Goal: Task Accomplishment & Management: Manage account settings

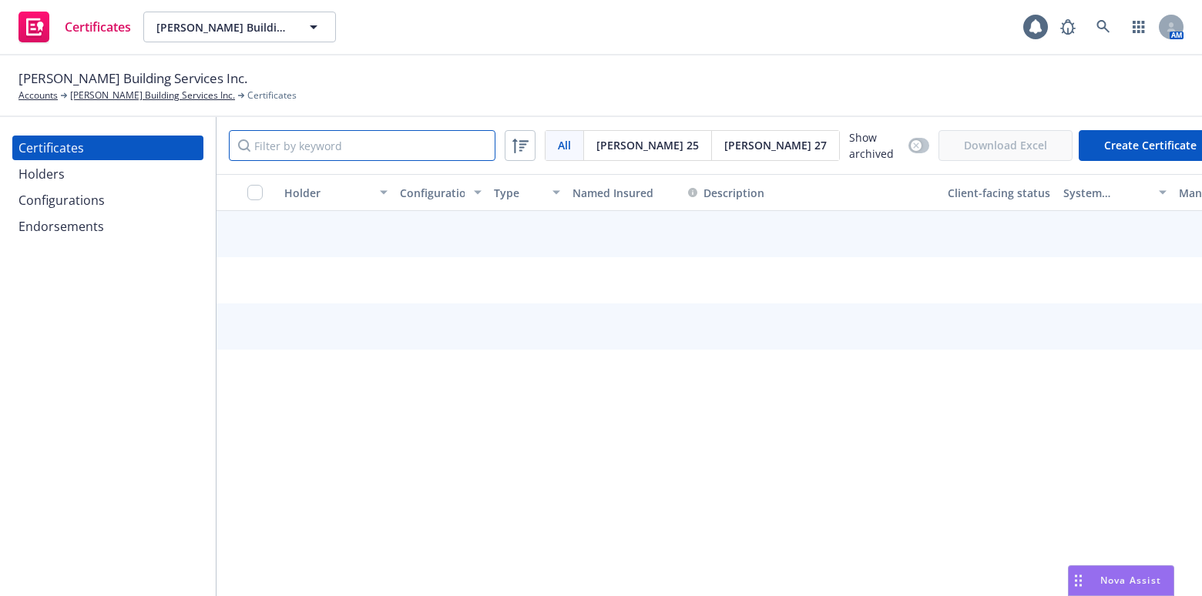
click at [399, 139] on input "Filter by keyword" at bounding box center [362, 145] width 267 height 31
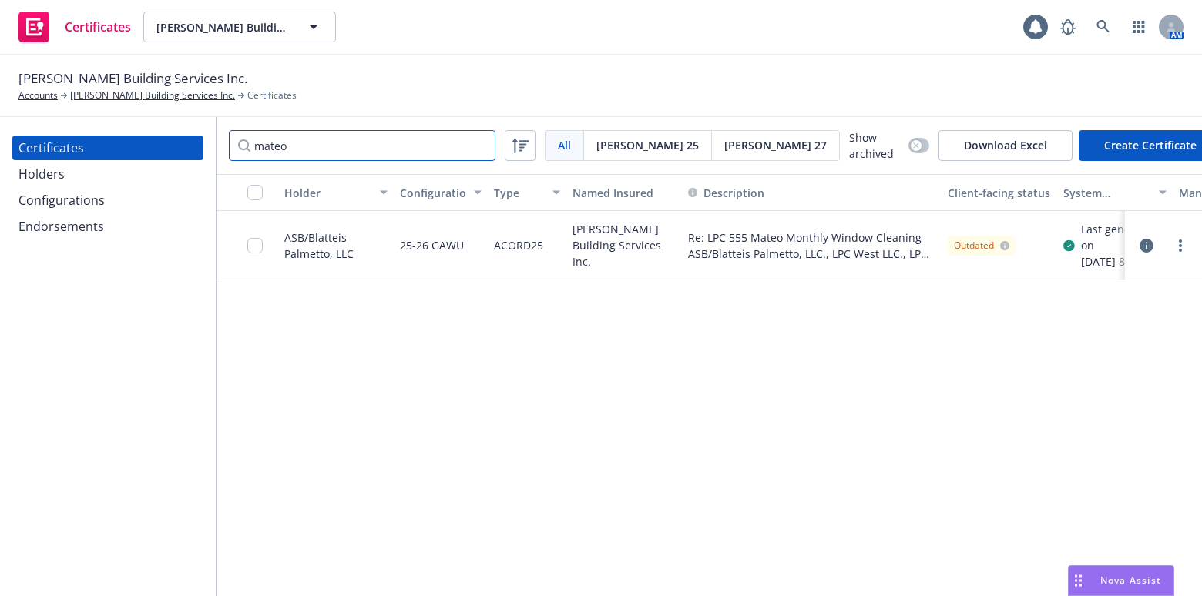
type input "mateo"
click at [1169, 249] on div at bounding box center [1163, 245] width 52 height 18
click at [1174, 249] on link "more" at bounding box center [1180, 245] width 18 height 18
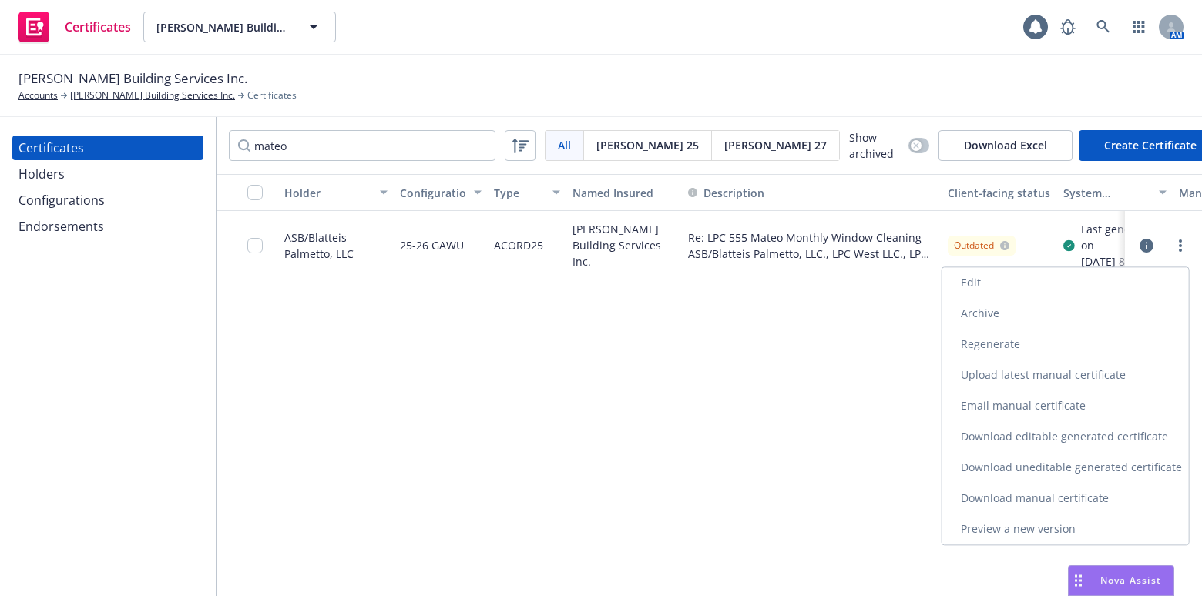
click at [1021, 478] on link "Download uneditable generated certificate" at bounding box center [1065, 467] width 247 height 31
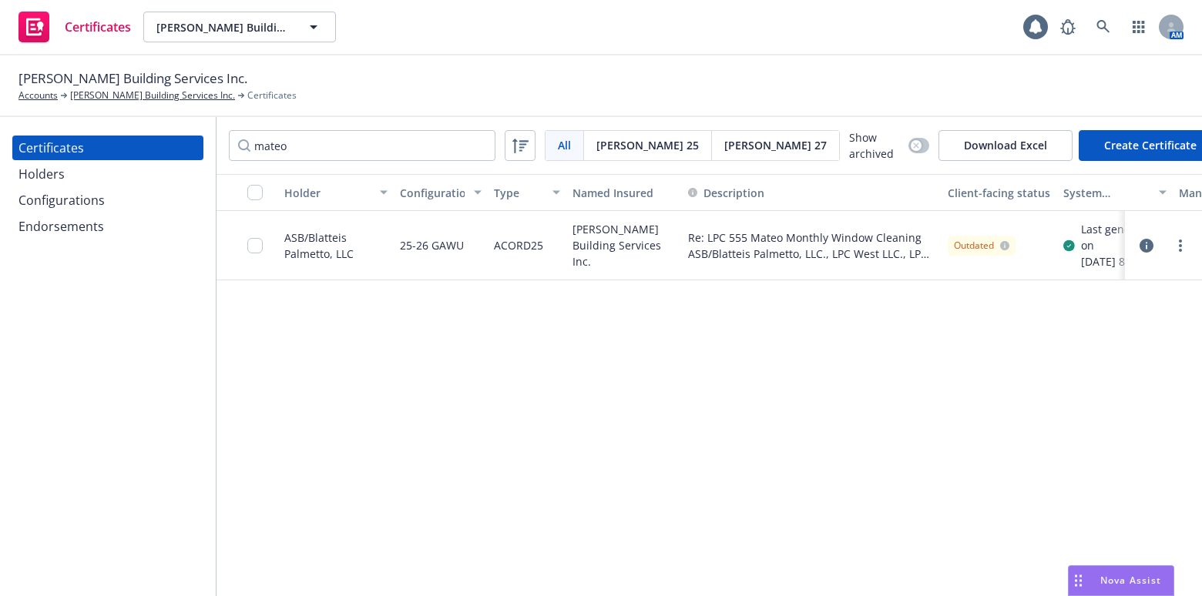
click at [79, 163] on div "Holders" at bounding box center [107, 174] width 179 height 25
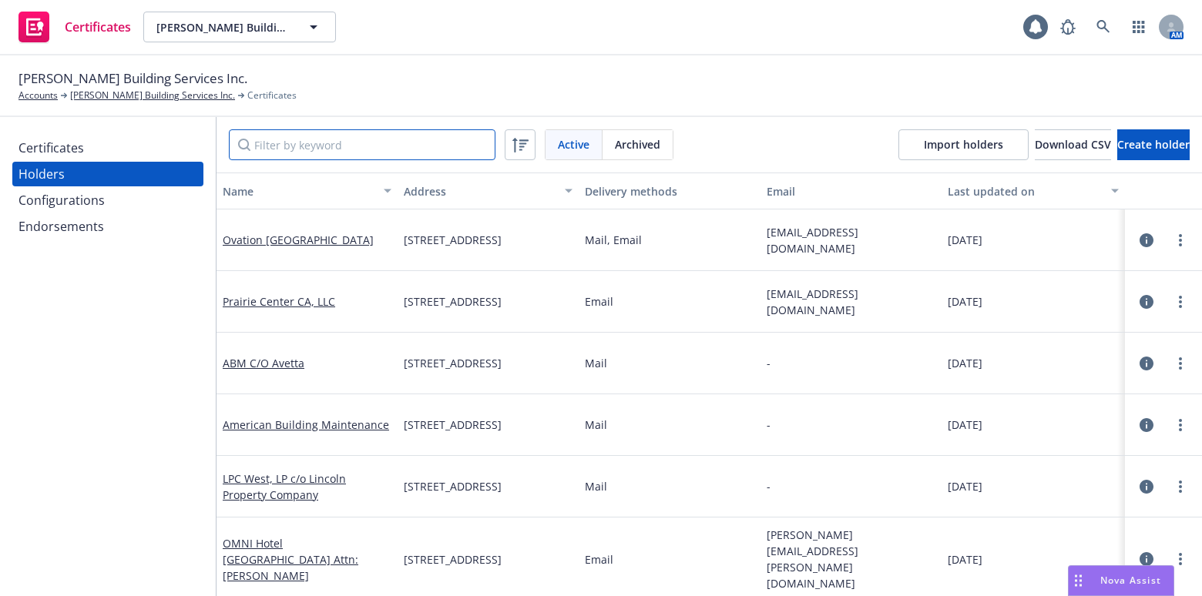
click at [333, 139] on input "Filter by keyword" at bounding box center [362, 144] width 267 height 31
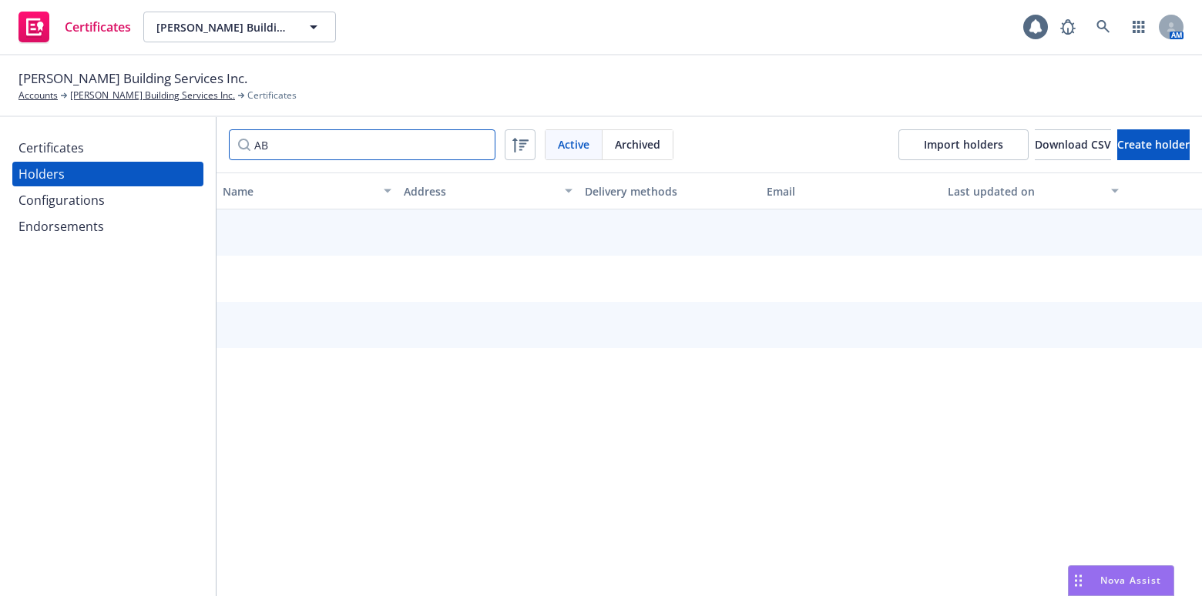
type input "ABS"
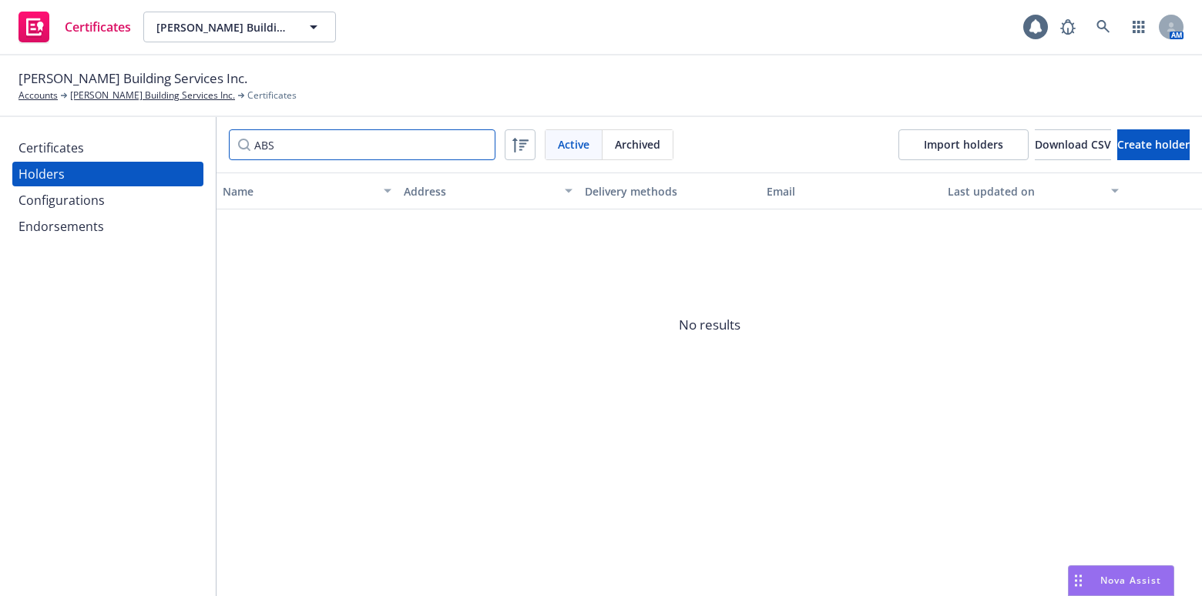
drag, startPoint x: 401, startPoint y: 143, endPoint x: 84, endPoint y: 105, distance: 319.6
click at [84, 106] on div "Chamberlin Building Services Inc. Accounts Chamberlin Building Services Inc. Ce…" at bounding box center [601, 325] width 1202 height 541
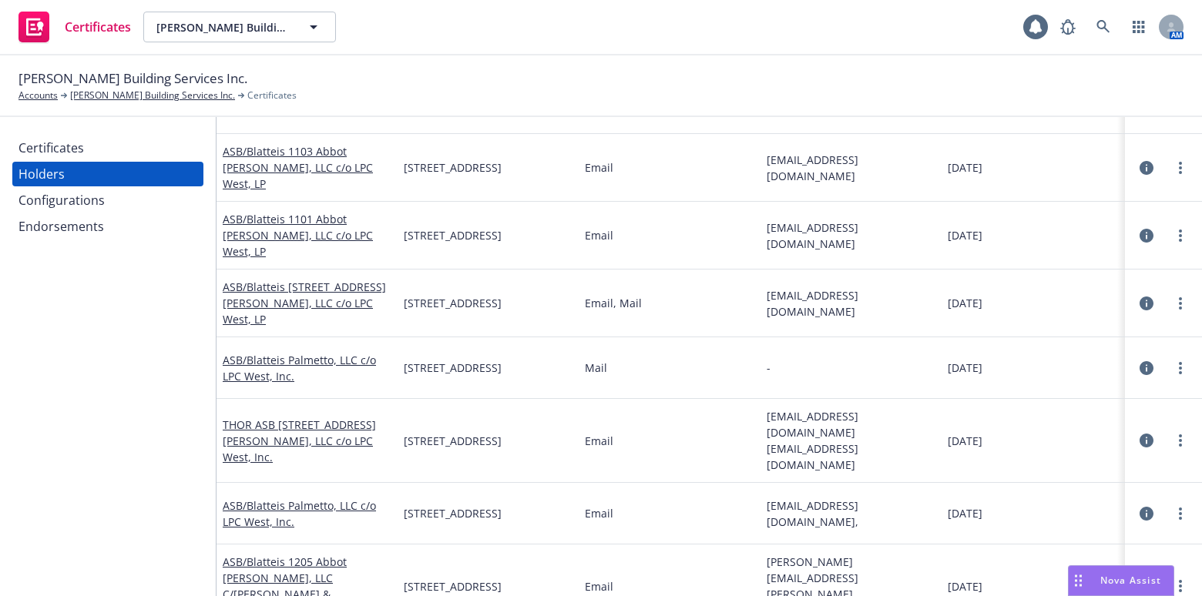
scroll to position [139, 0]
type input "ASB"
click at [1176, 357] on link "more" at bounding box center [1180, 366] width 18 height 18
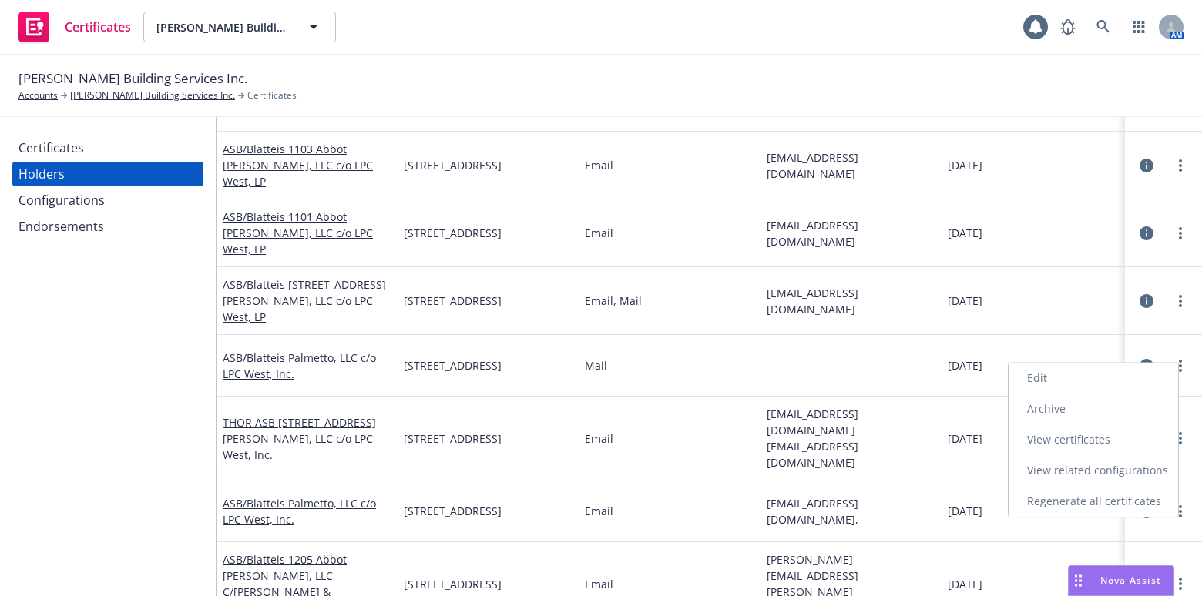
click at [1082, 376] on link "Edit" at bounding box center [1092, 378] width 169 height 31
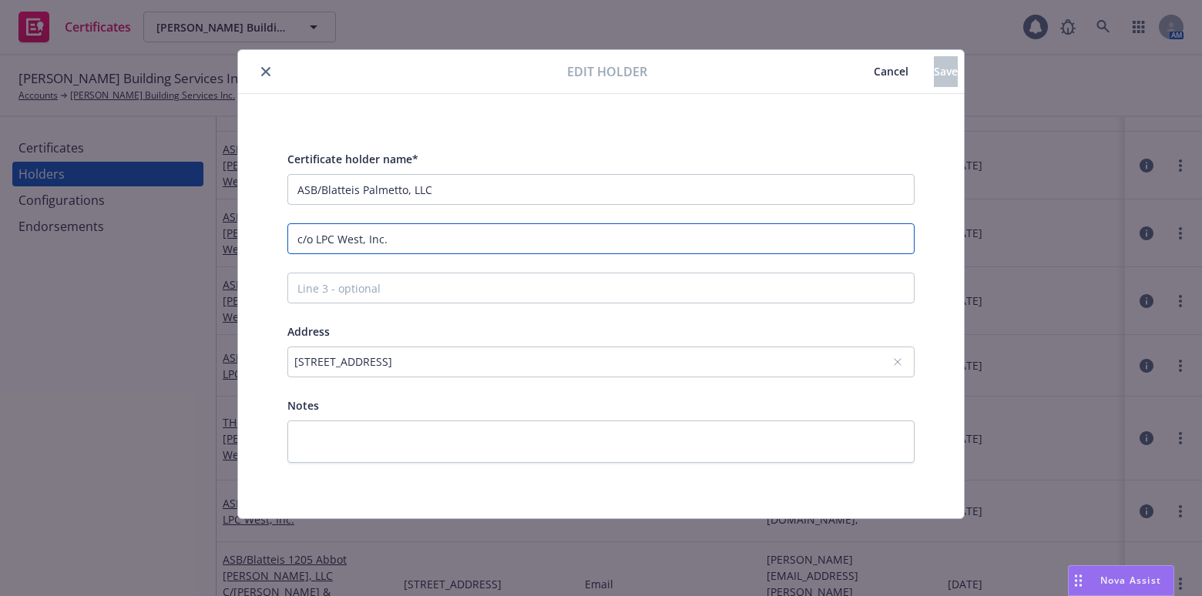
drag, startPoint x: 411, startPoint y: 245, endPoint x: -6, endPoint y: 216, distance: 417.8
click at [0, 216] on html "Certificates Chamberlin Building Services Inc. Chamberlin Building Services Inc…" at bounding box center [601, 298] width 1202 height 596
paste input "LP"
type input "c/o LPC West, LP"
click at [934, 69] on span "Save" at bounding box center [946, 71] width 24 height 15
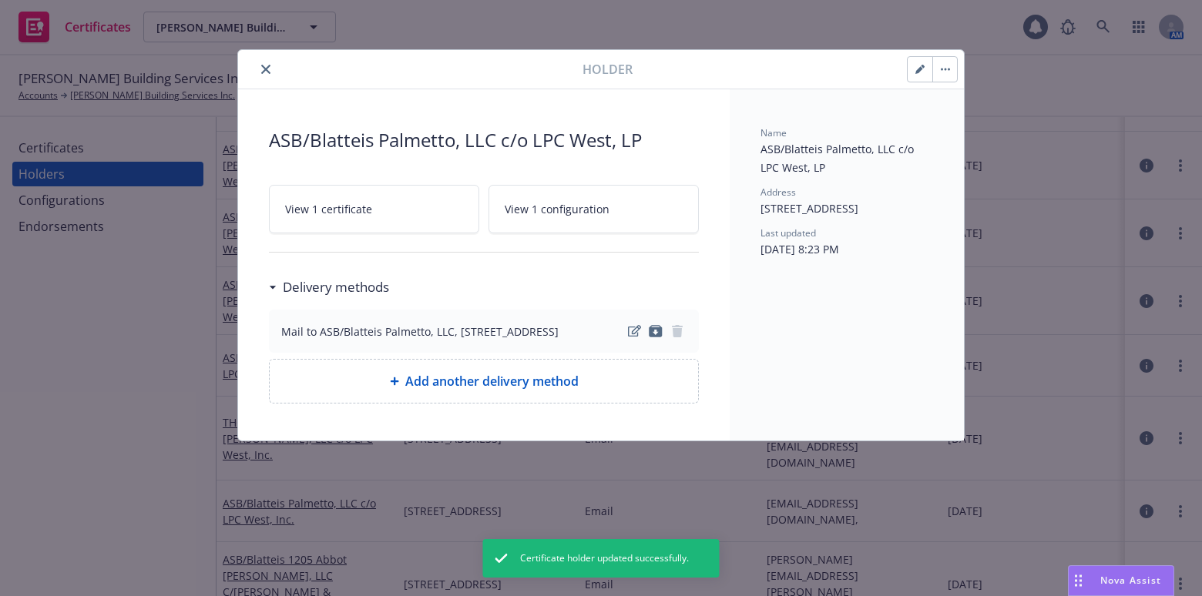
click at [262, 56] on div "Holder" at bounding box center [601, 69] width 726 height 39
click at [260, 74] on button "close" at bounding box center [266, 69] width 18 height 18
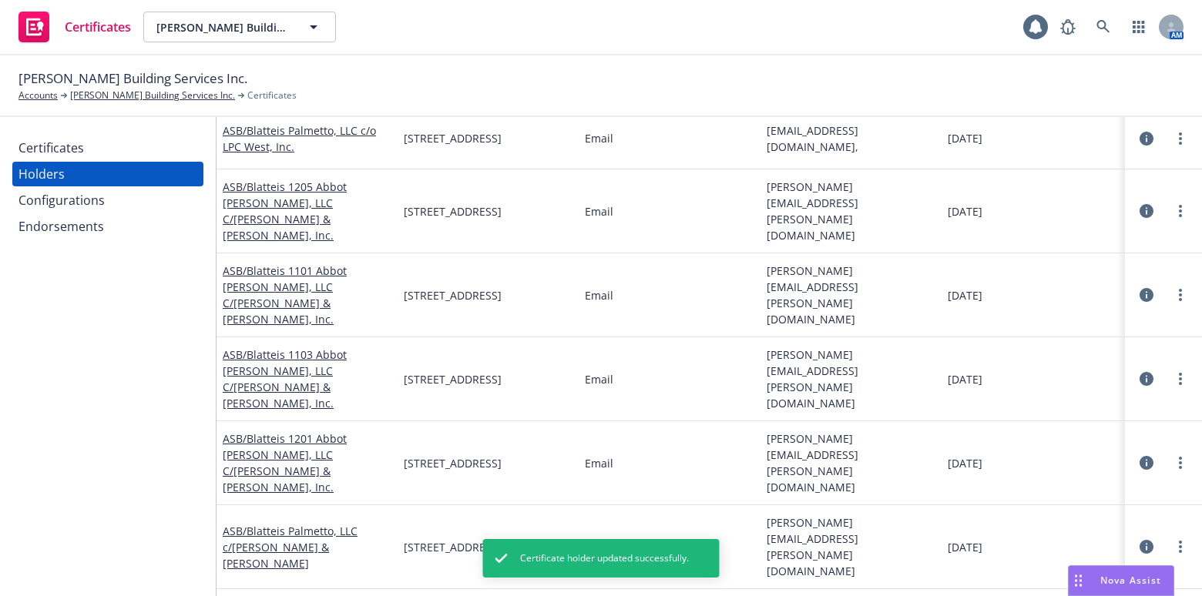
scroll to position [560, 0]
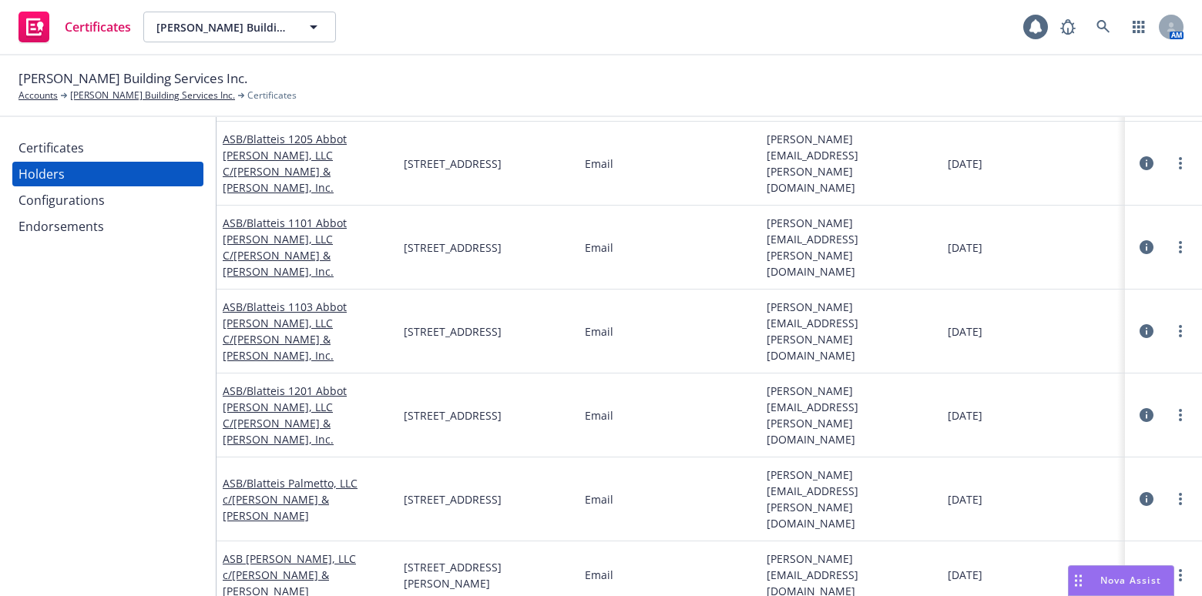
click at [116, 159] on div "Certificates" at bounding box center [107, 148] width 179 height 25
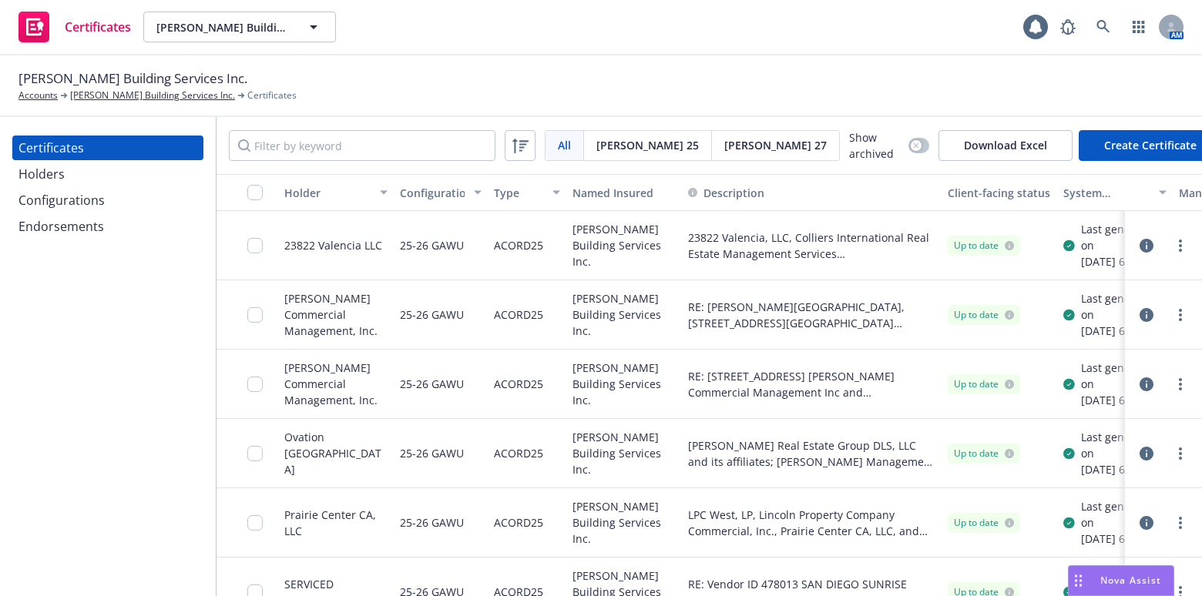
click at [335, 127] on div "All All Acord 25 Acord 27 Show archived Download Excel Create Certificate" at bounding box center [708, 145] width 985 height 57
click at [334, 151] on input "Filter by keyword" at bounding box center [362, 145] width 267 height 31
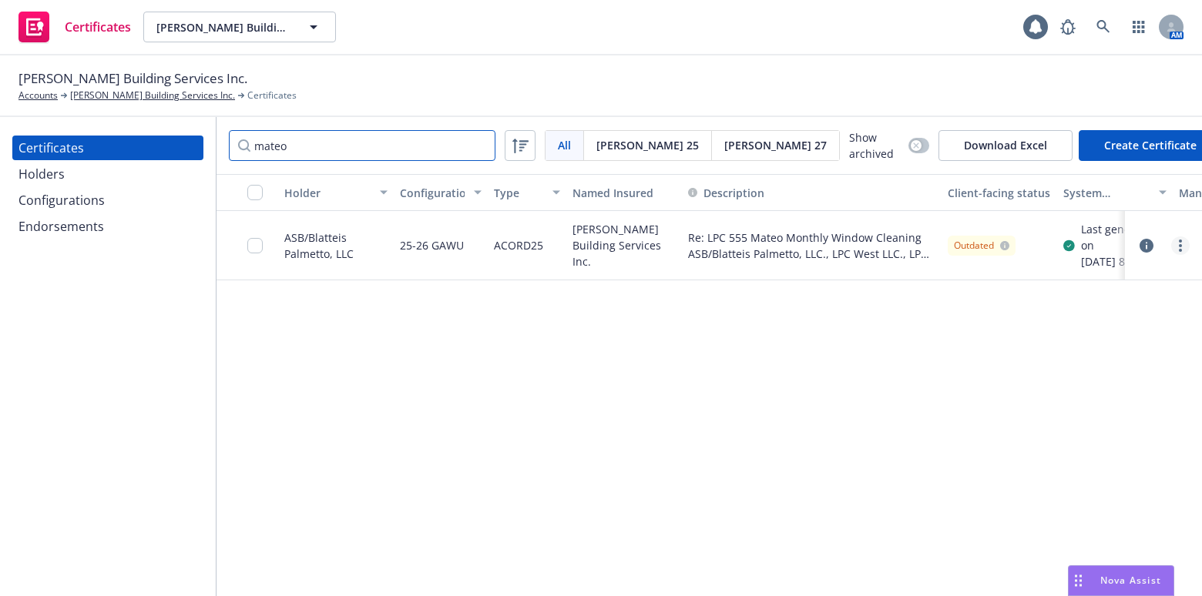
type input "mateo"
click at [1171, 251] on link "more" at bounding box center [1180, 245] width 18 height 18
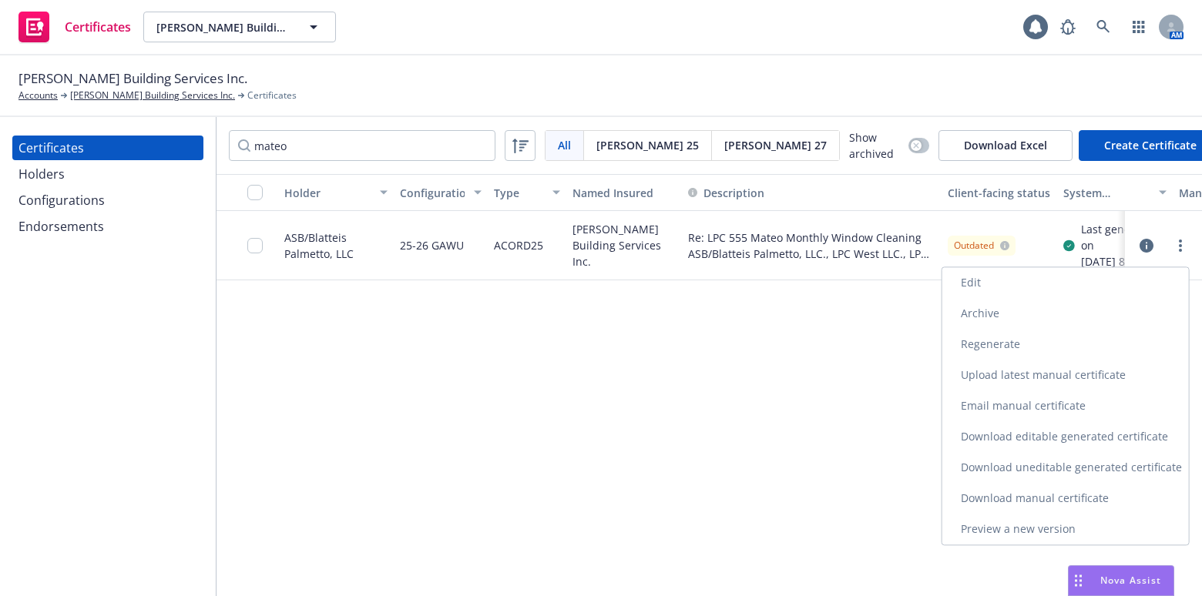
click at [1003, 350] on link "Regenerate" at bounding box center [1065, 344] width 247 height 31
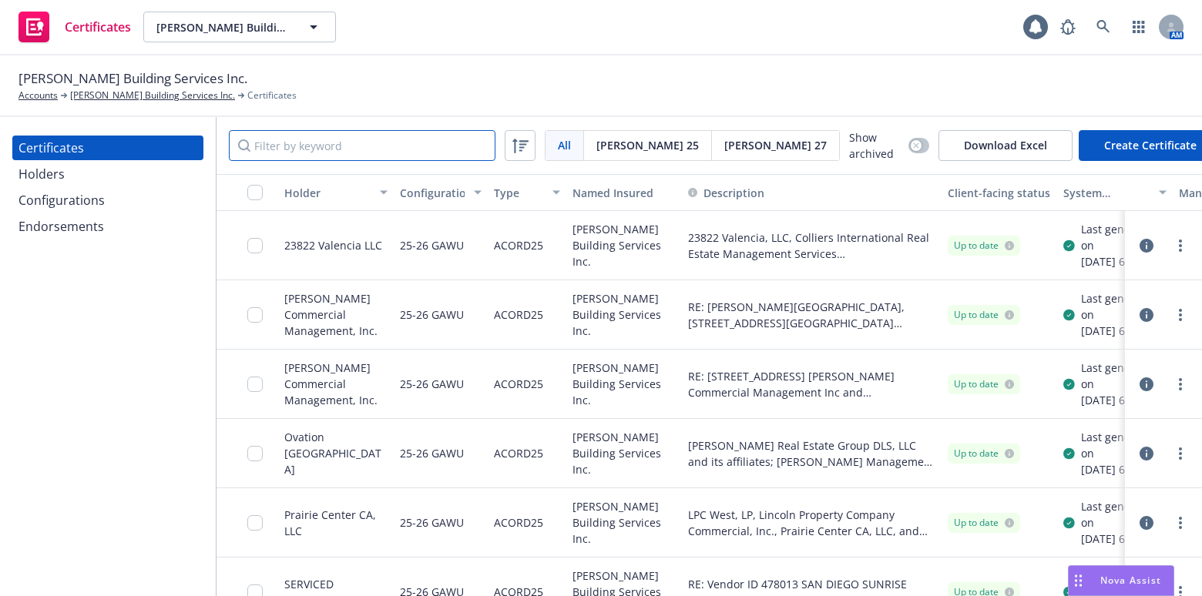
click at [401, 142] on input "Filter by keyword" at bounding box center [362, 145] width 267 height 31
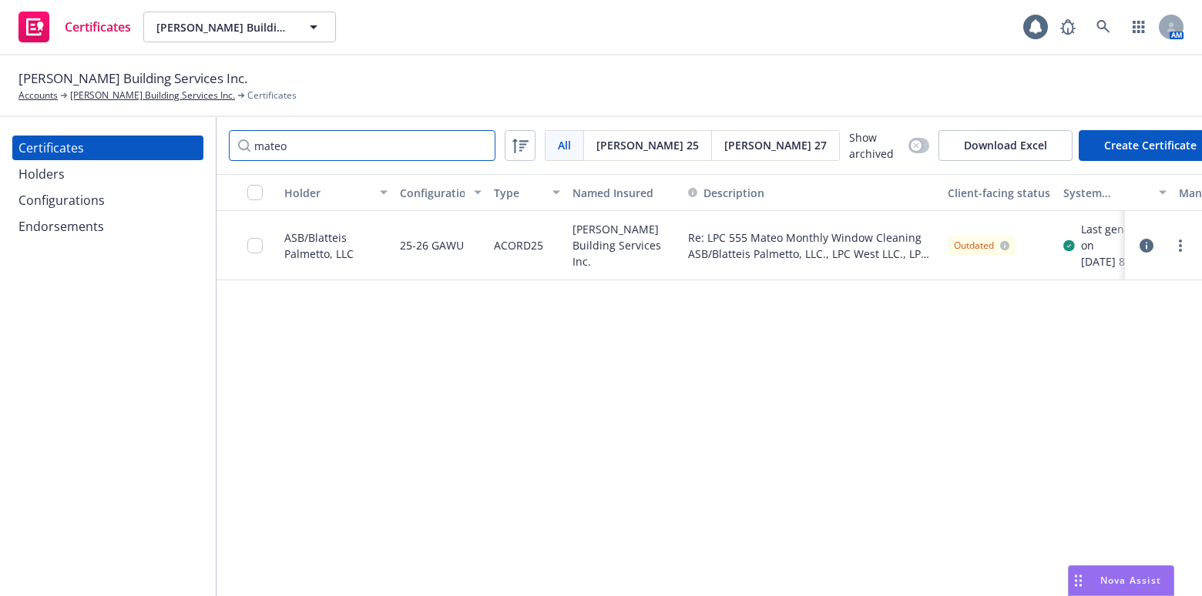
type input "mateo"
click at [1169, 255] on div at bounding box center [1163, 245] width 52 height 18
click at [1172, 252] on link "more" at bounding box center [1180, 245] width 18 height 18
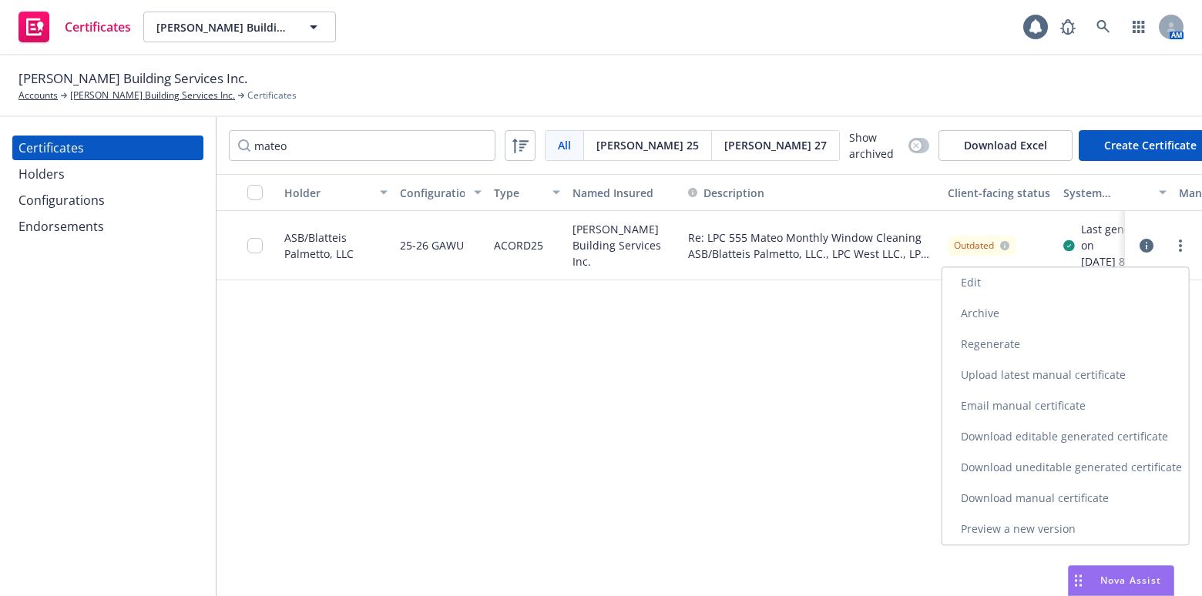
click at [1035, 459] on link "Download uneditable generated certificate" at bounding box center [1065, 467] width 247 height 31
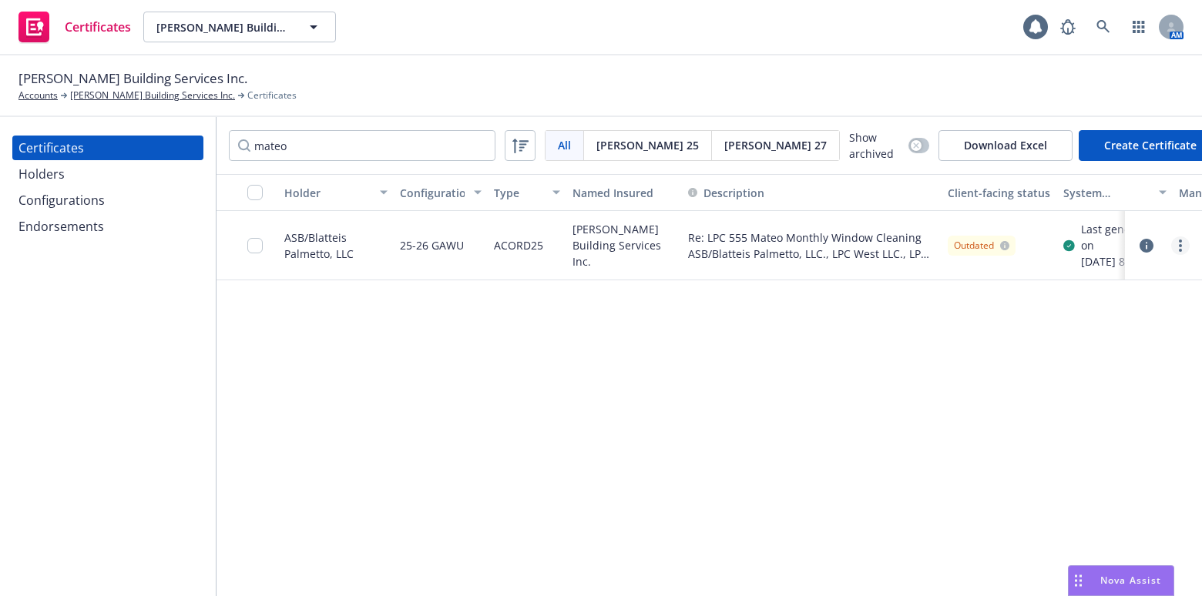
click at [1174, 255] on link "more" at bounding box center [1180, 245] width 18 height 18
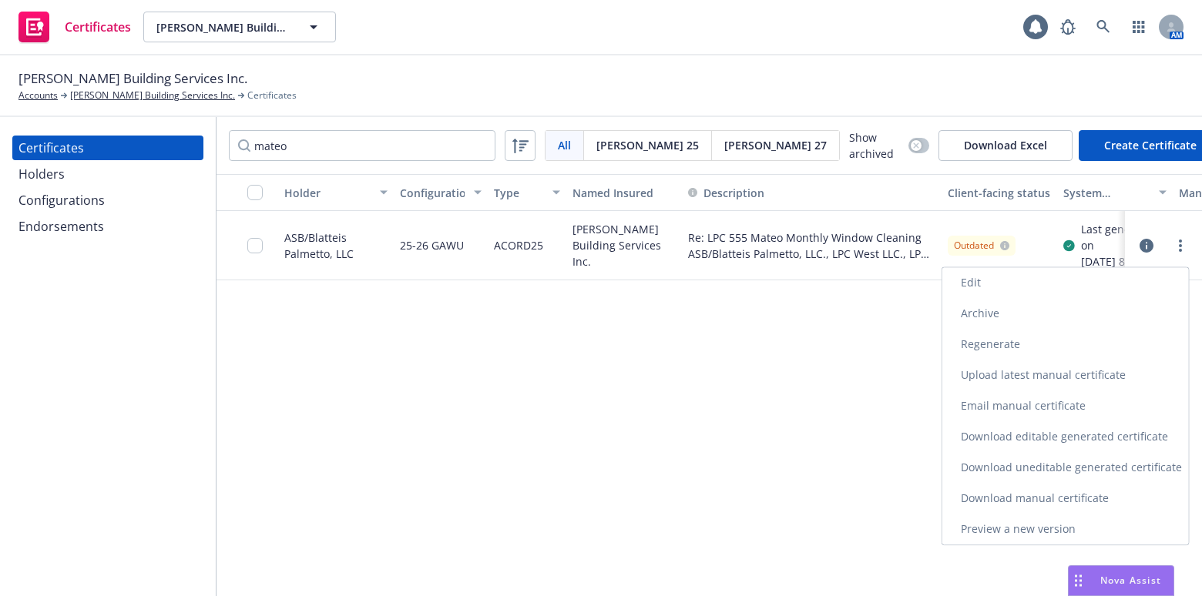
click at [1051, 277] on link "Edit" at bounding box center [1065, 282] width 247 height 31
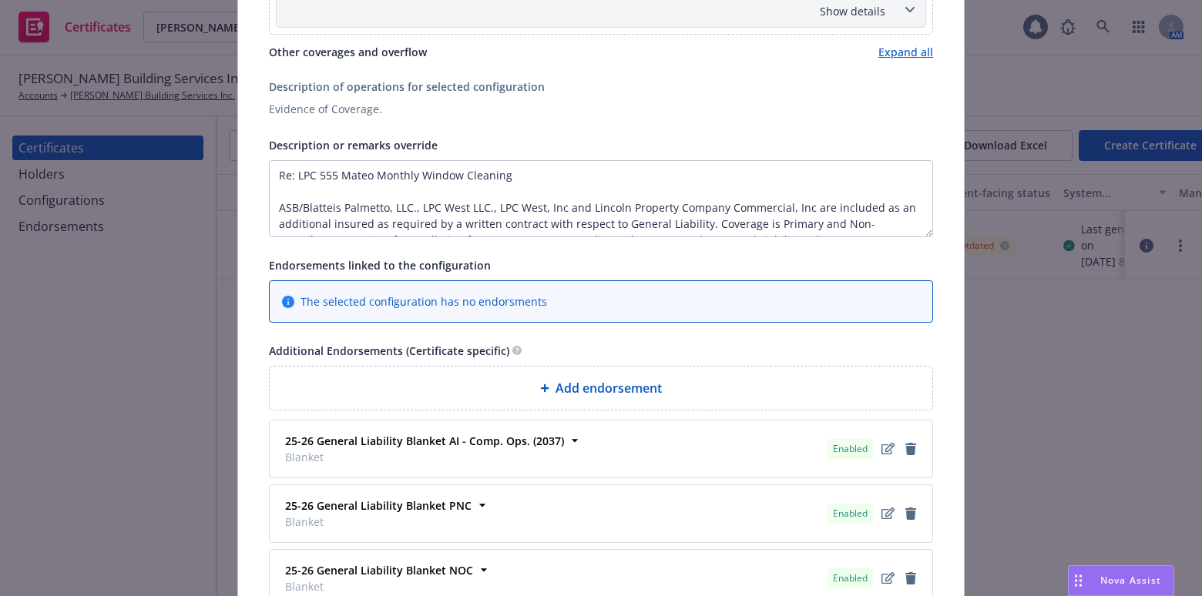
scroll to position [689, 0]
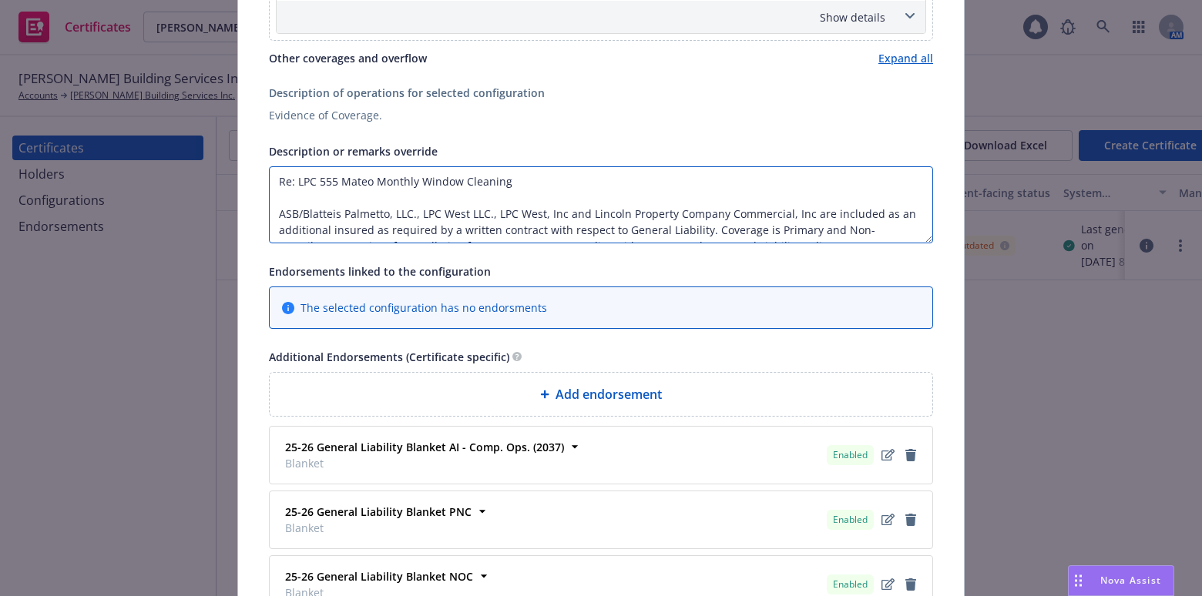
click at [446, 201] on textarea "Re: LPC 555 Mateo Monthly Window Cleaning ASB/Blatteis Palmetto, LLC., LPC West…" at bounding box center [601, 204] width 664 height 77
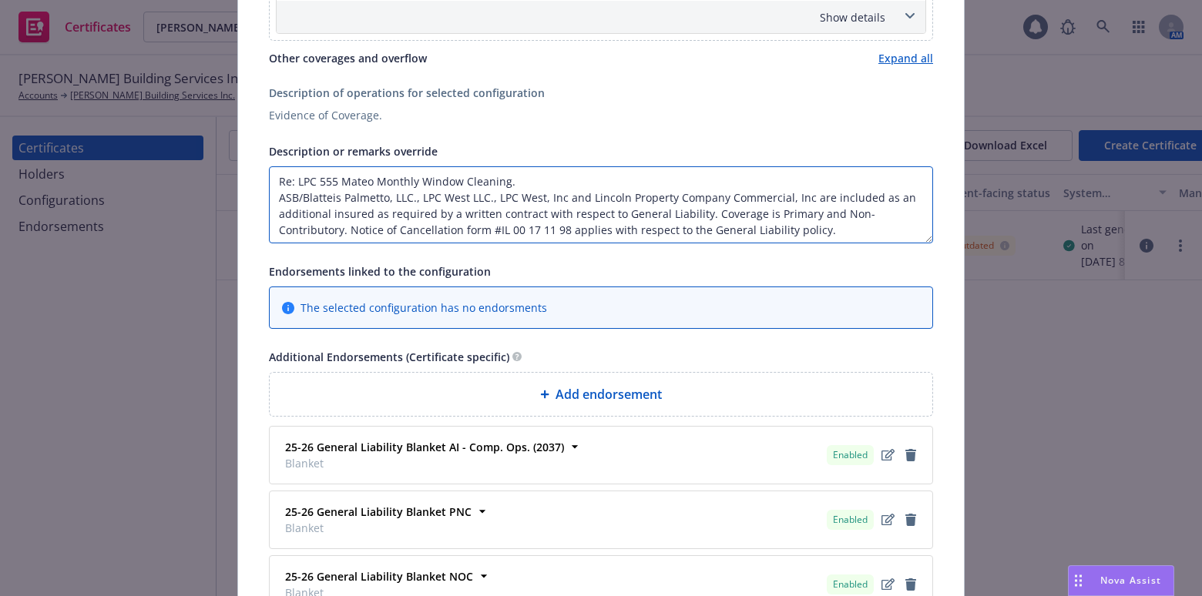
drag, startPoint x: 580, startPoint y: 201, endPoint x: 414, endPoint y: 200, distance: 166.4
click at [414, 200] on textarea "Re: LPC 555 Mateo Monthly Window Cleaning. ASB/Blatteis Palmetto, LLC., LPC Wes…" at bounding box center [601, 204] width 664 height 77
paste textarea "LPC West LP"
drag, startPoint x: 631, startPoint y: 196, endPoint x: 416, endPoint y: 196, distance: 214.9
click at [416, 196] on textarea "Re: LPC 555 Mateo Monthly Window Cleaning. ASB/Blatteis Palmetto, LLC., Lincoln…" at bounding box center [601, 204] width 664 height 77
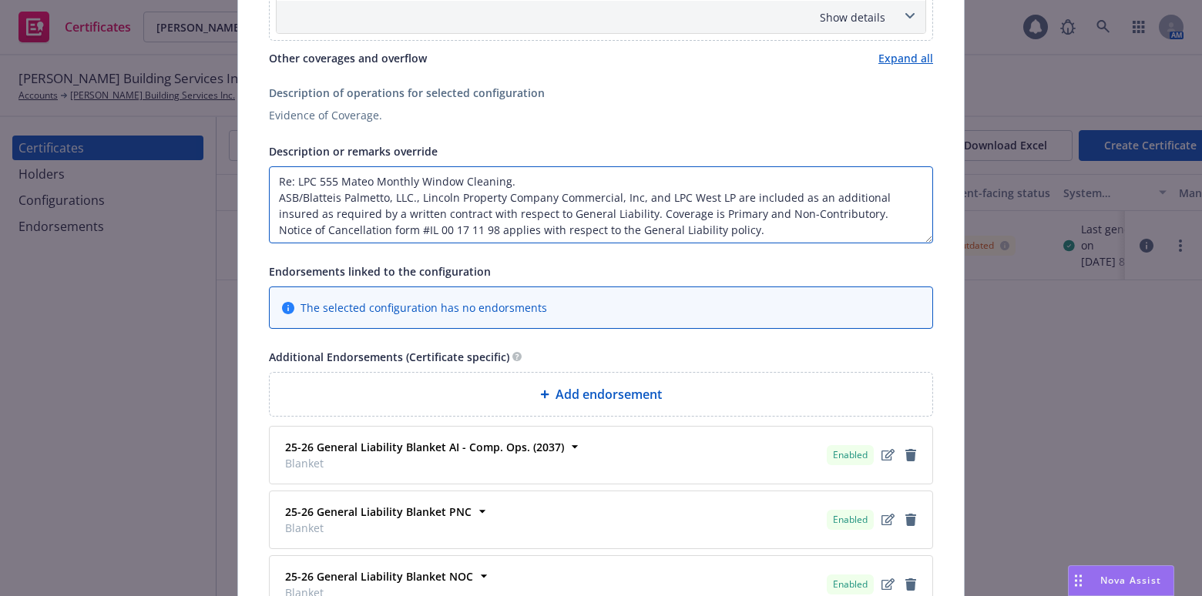
paste textarea "LLC"
type textarea "Re: LPC 555 Mateo Monthly Window Cleaning. ASB/Blatteis Palmetto, LLC., Lincoln…"
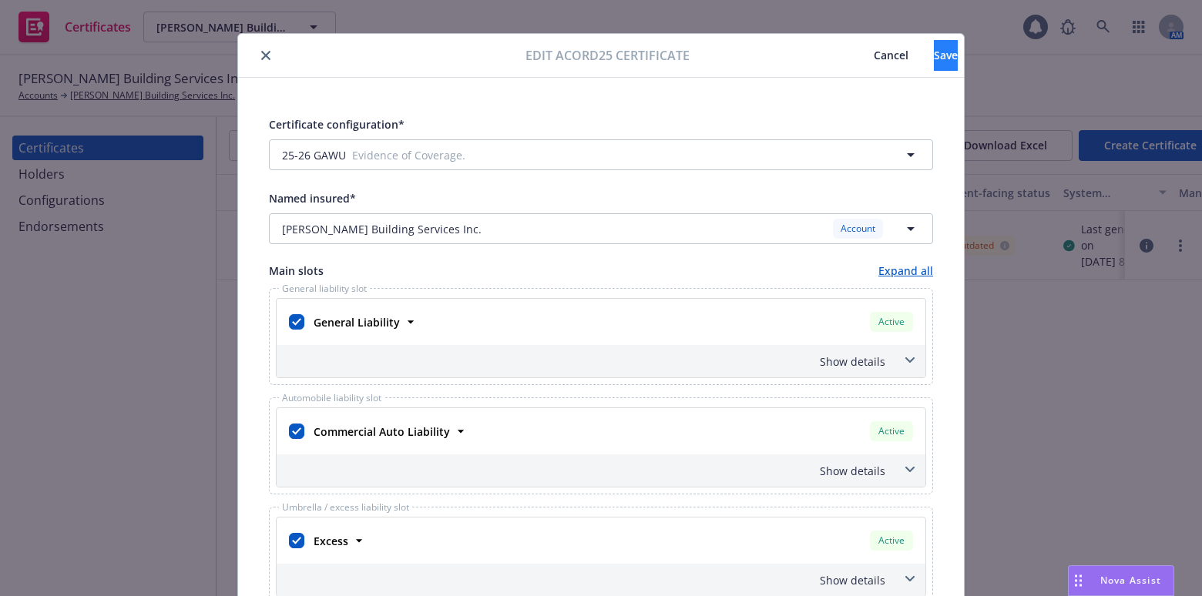
scroll to position [0, 0]
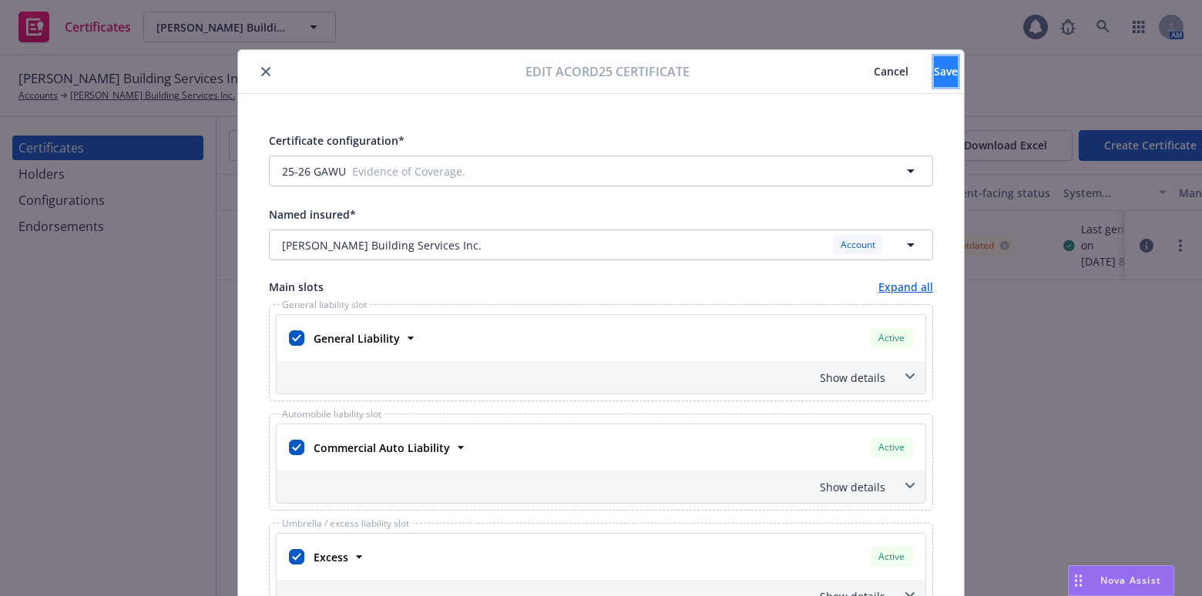
click at [934, 73] on button "Save" at bounding box center [946, 71] width 24 height 31
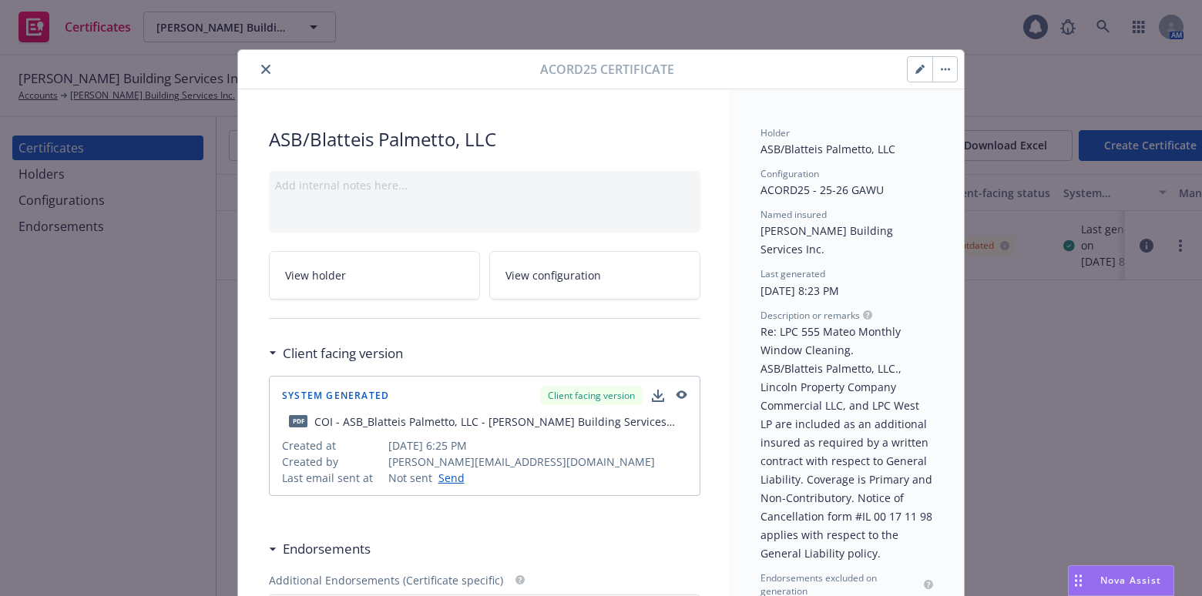
click at [257, 75] on button "close" at bounding box center [266, 69] width 18 height 18
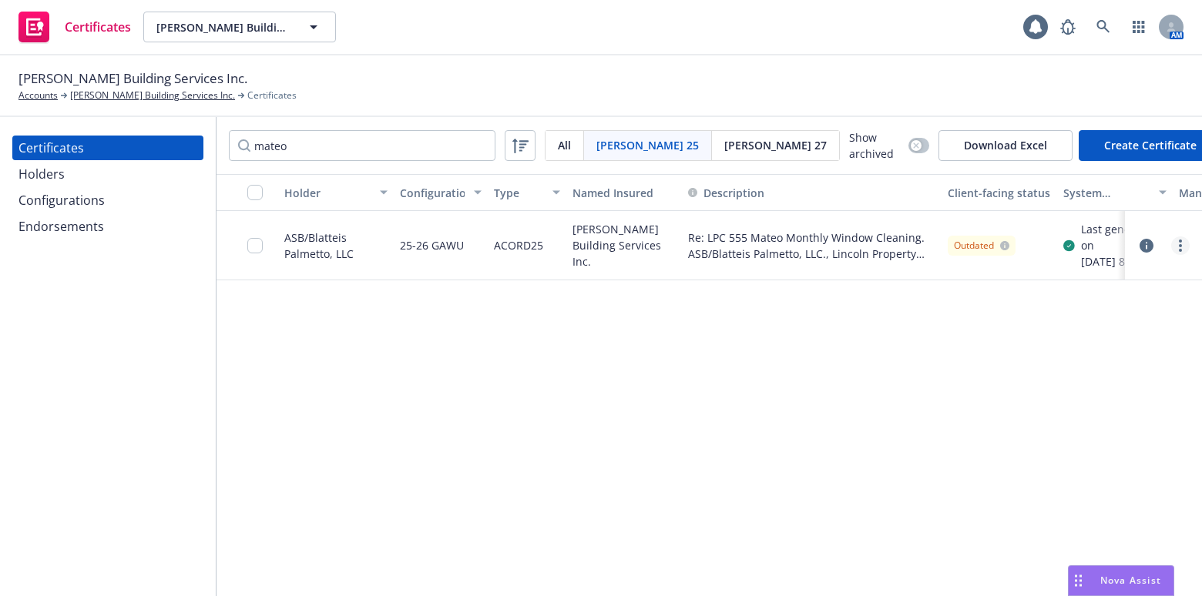
click at [1175, 250] on link "more" at bounding box center [1180, 245] width 18 height 18
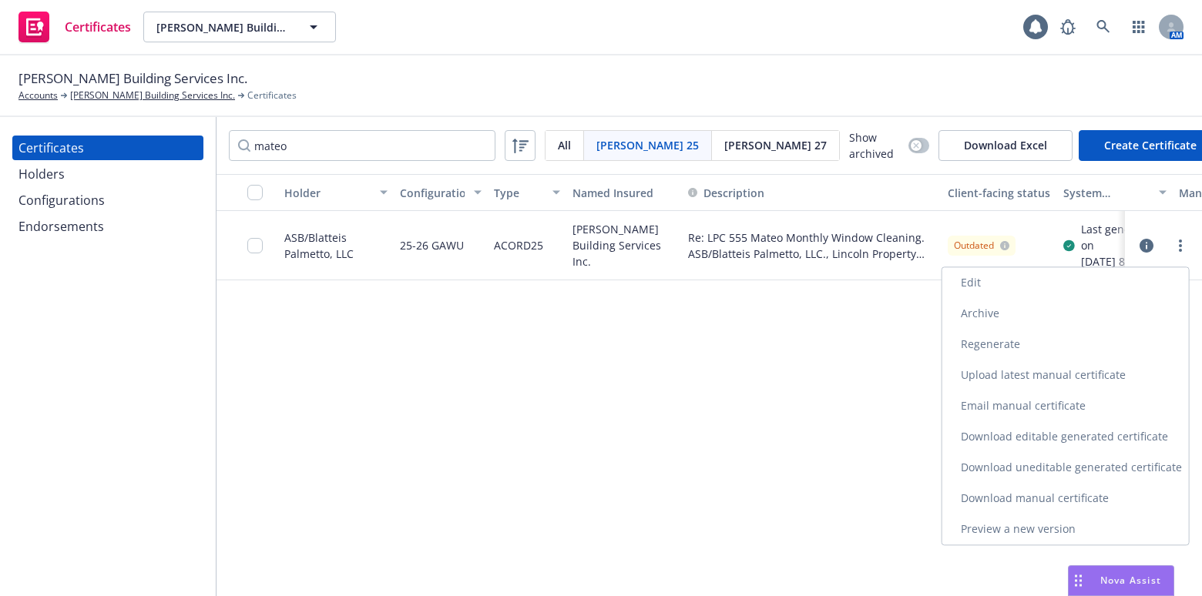
click at [1005, 342] on link "Regenerate" at bounding box center [1065, 344] width 247 height 31
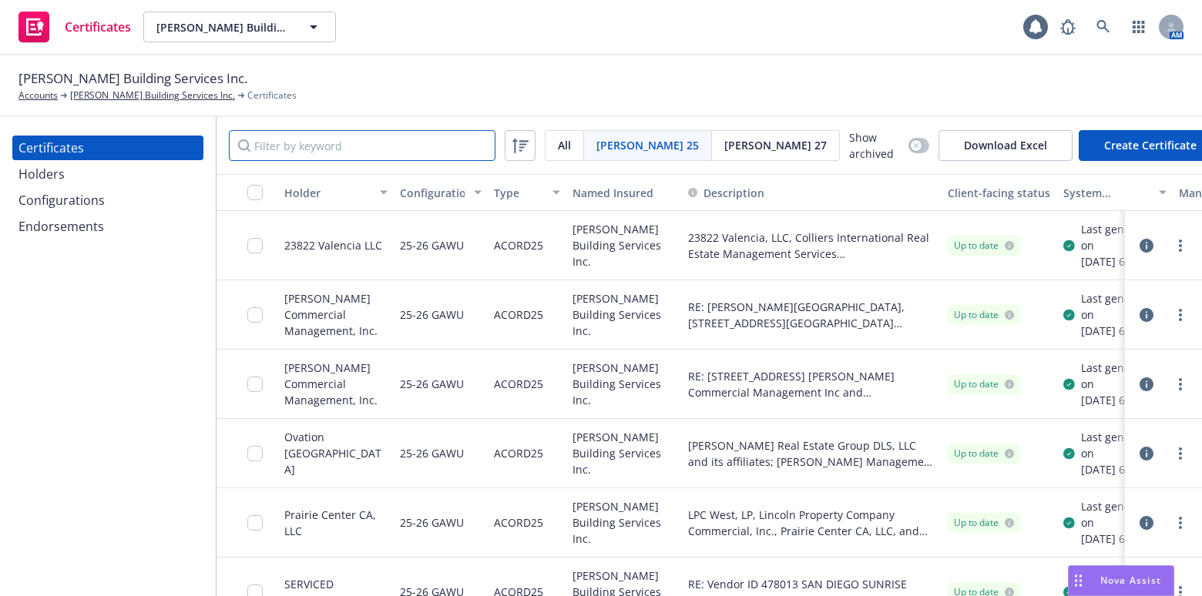
click at [338, 156] on input "Filter by keyword" at bounding box center [362, 145] width 267 height 31
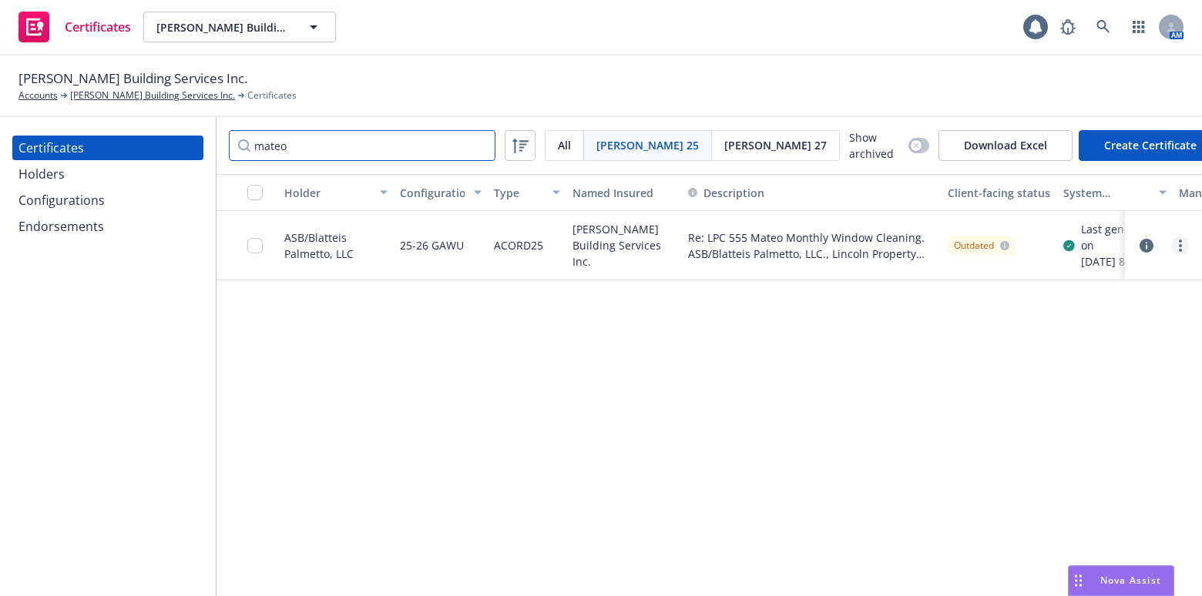
type input "mateo"
click at [1182, 247] on link "more" at bounding box center [1180, 245] width 18 height 18
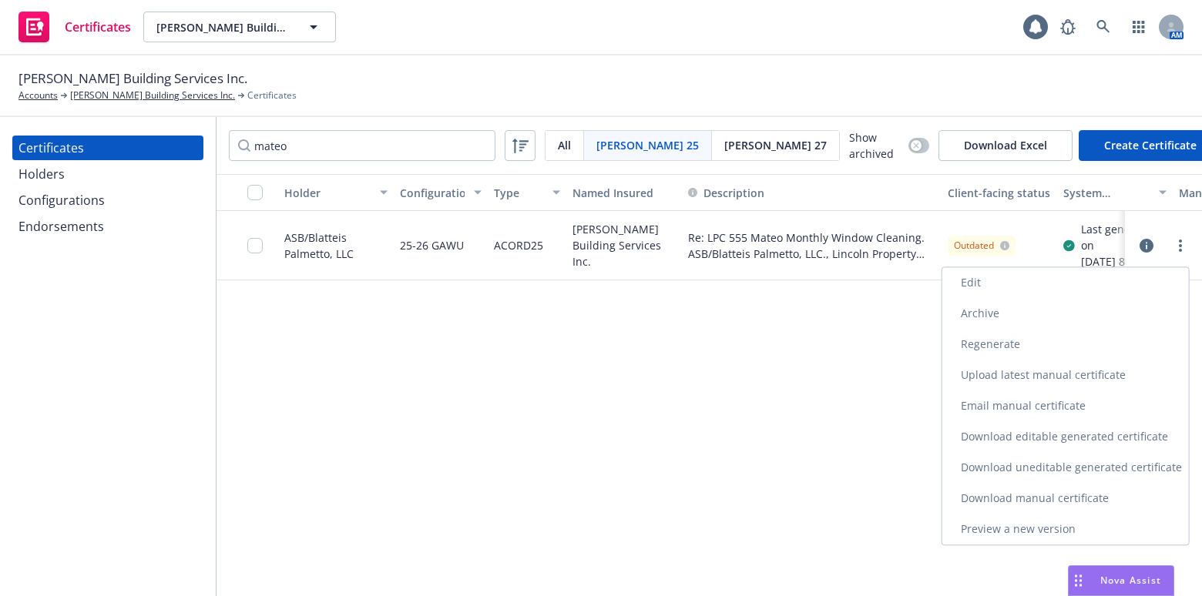
click at [1011, 478] on link "Download uneditable generated certificate" at bounding box center [1065, 467] width 247 height 31
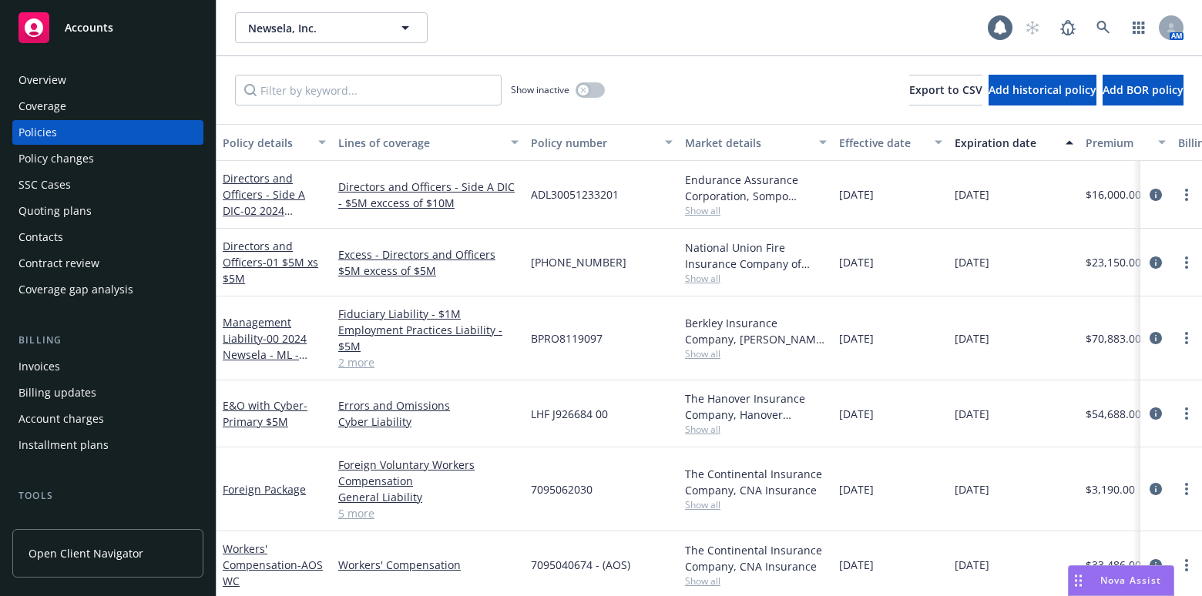
scroll to position [420, 0]
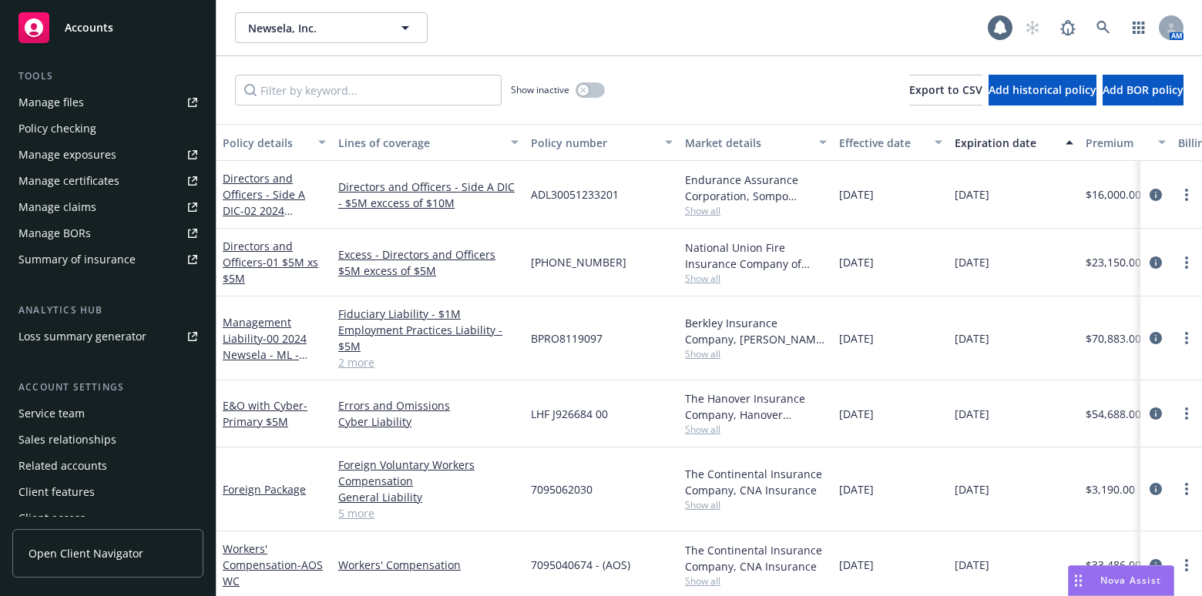
click at [86, 189] on div "Manage certificates" at bounding box center [68, 181] width 101 height 25
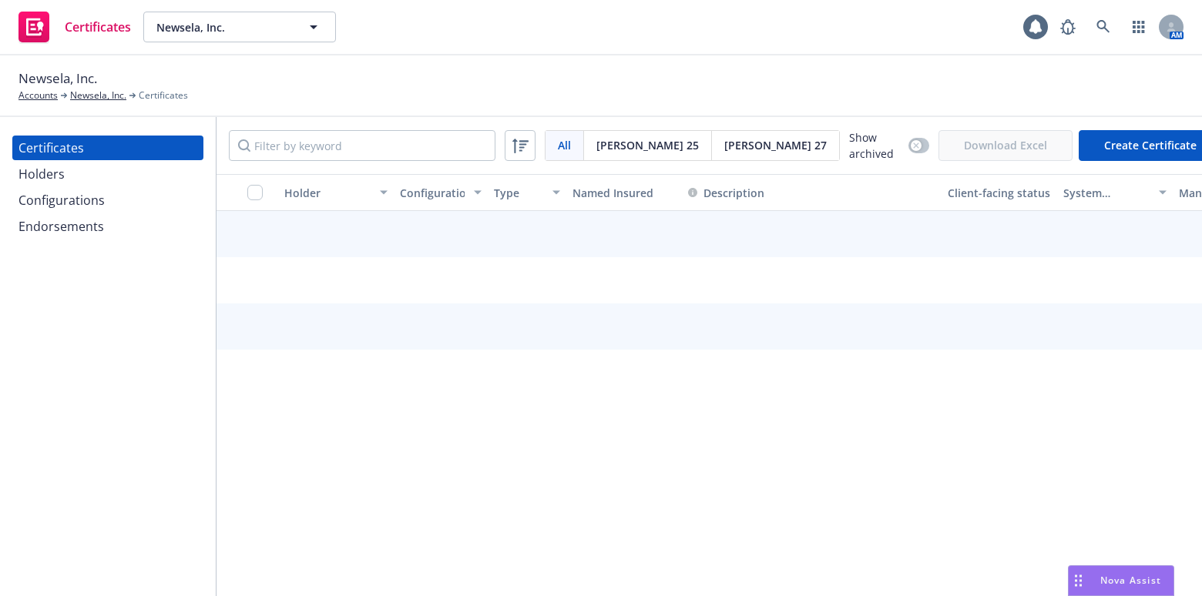
click at [81, 173] on div "Holders" at bounding box center [107, 174] width 179 height 25
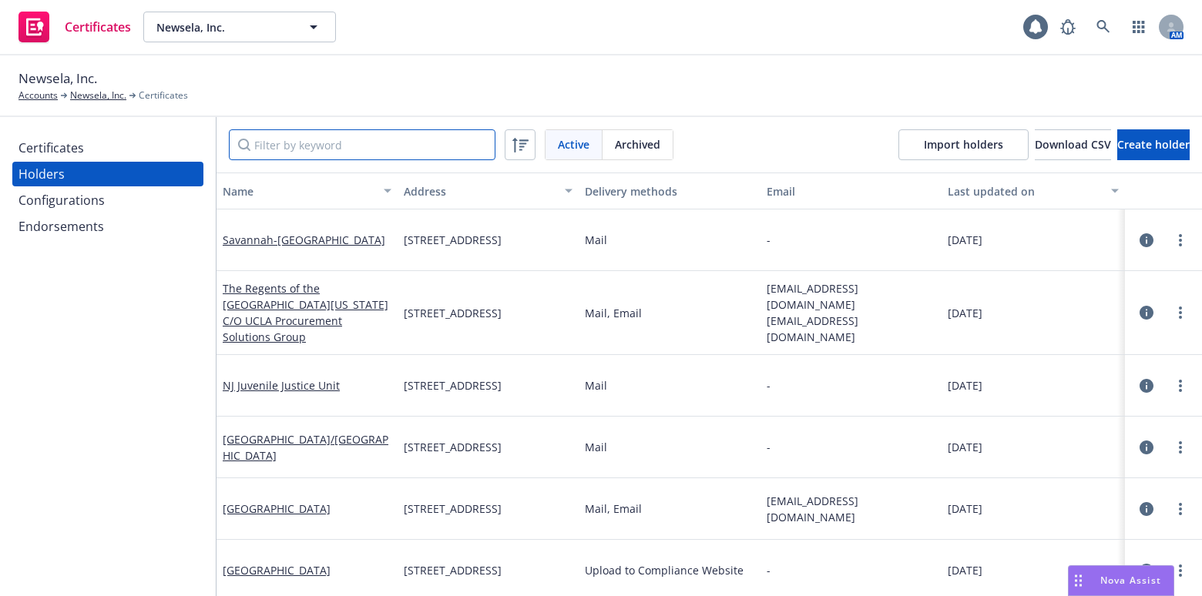
click at [321, 147] on input "Filter by keyword" at bounding box center [362, 144] width 267 height 31
paste input "[GEOGRAPHIC_DATA]"
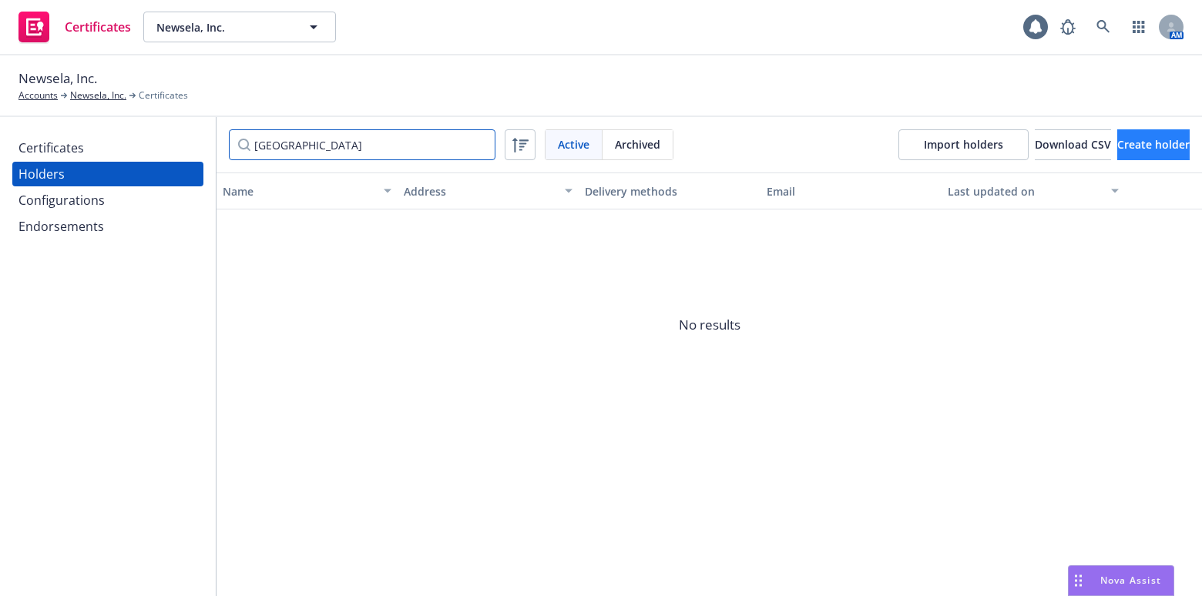
type input "[GEOGRAPHIC_DATA]"
click at [1089, 127] on div "Ringwood School District Active Archived Import holders Download CSV Create hol…" at bounding box center [708, 144] width 985 height 55
click at [1117, 146] on span "Create holder" at bounding box center [1153, 144] width 72 height 15
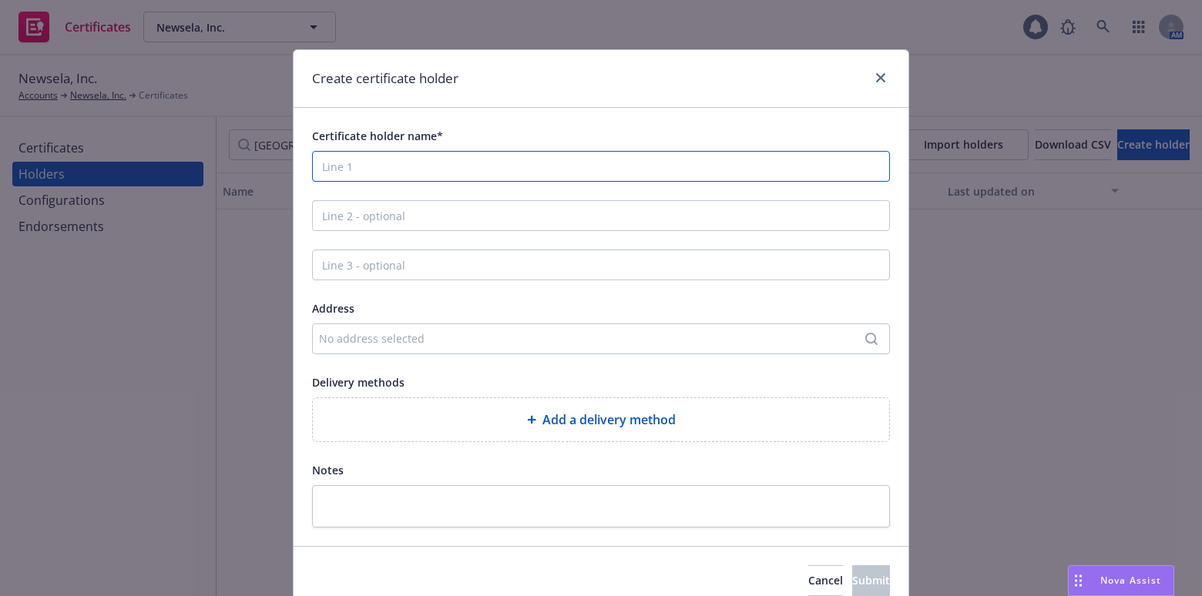
click at [433, 160] on input "Certificate holder name*" at bounding box center [601, 166] width 578 height 31
paste input "Ringwood School District"
type input "Ringwood School District"
click at [359, 324] on div "No address selected" at bounding box center [601, 339] width 578 height 31
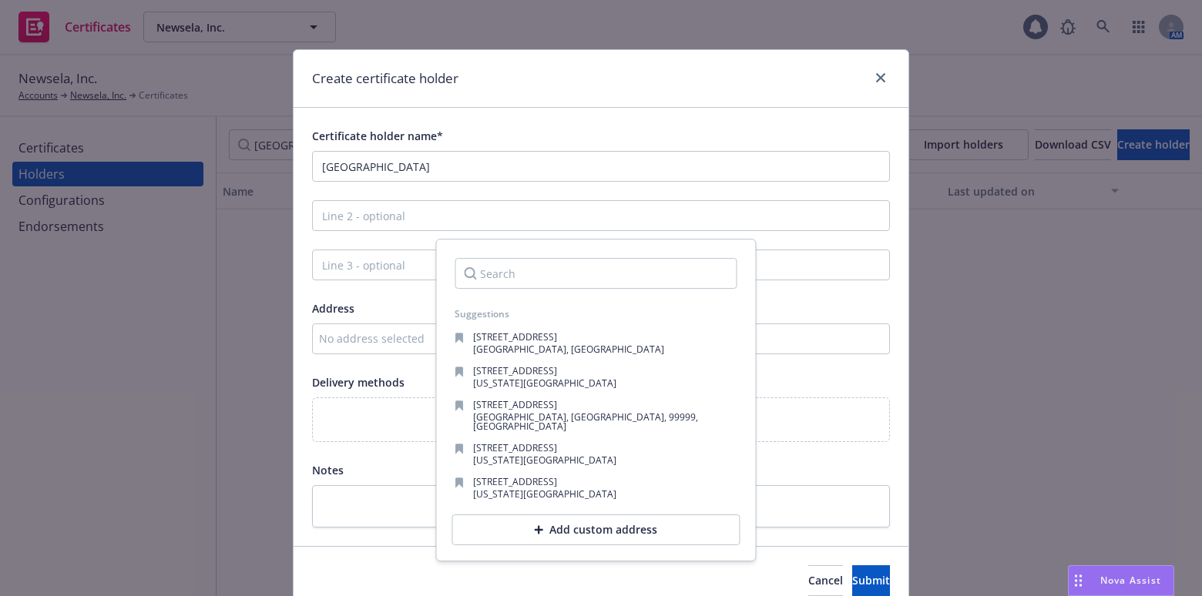
click at [357, 333] on div "No address selected" at bounding box center [593, 338] width 548 height 16
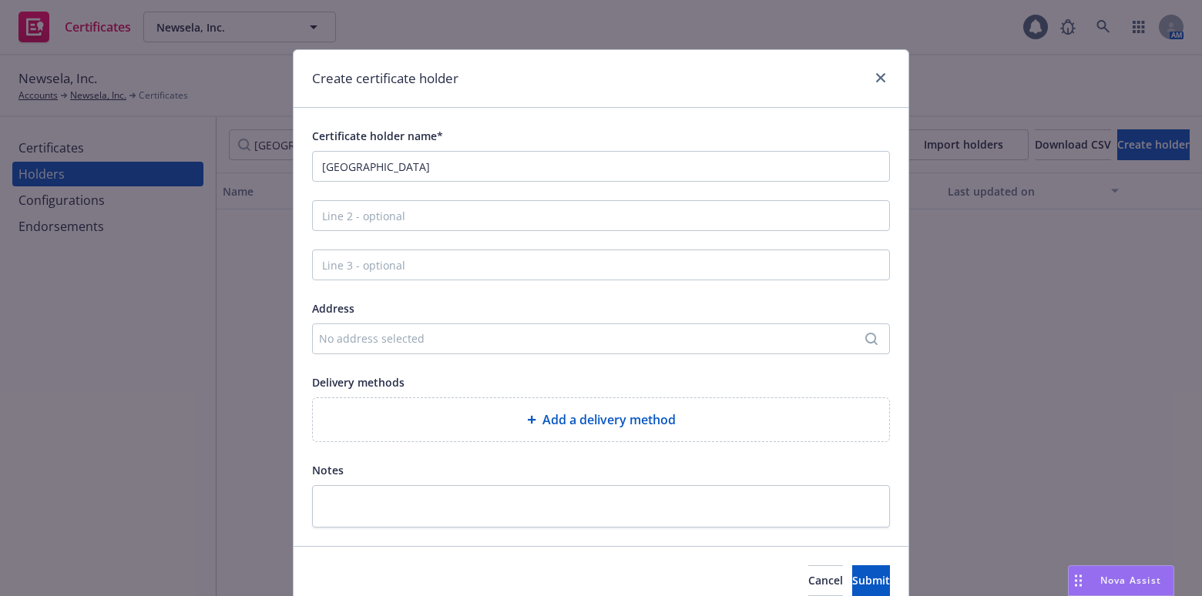
click at [357, 333] on div "No address selected" at bounding box center [593, 338] width 548 height 16
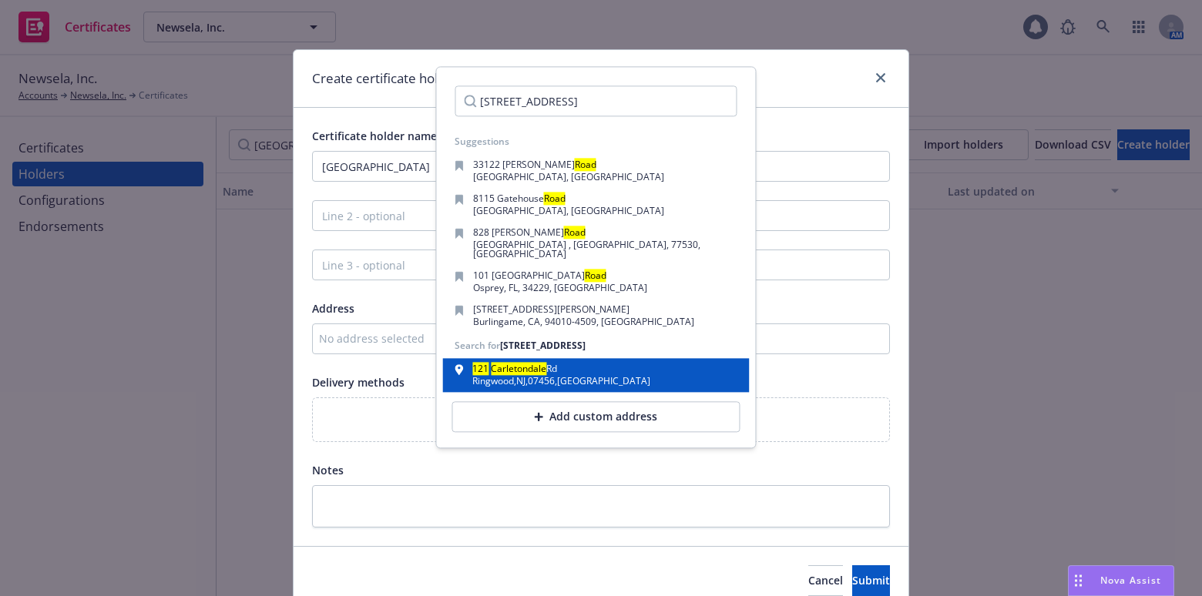
type input "121 Carletondale Road"
click at [538, 363] on mark "Carletondale" at bounding box center [518, 369] width 55 height 13
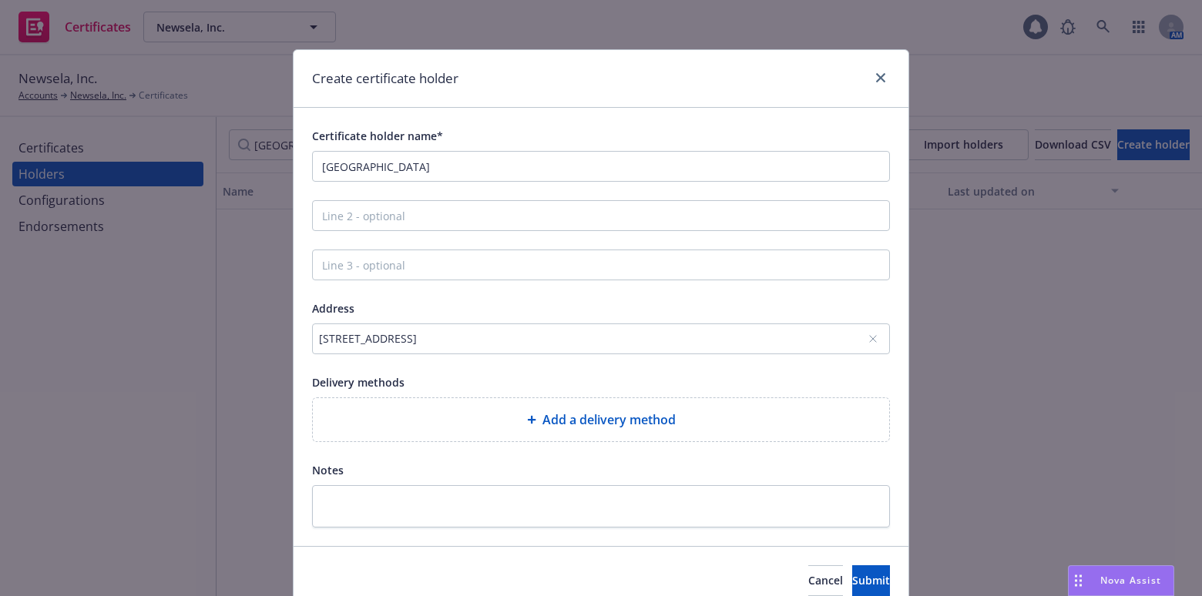
click at [476, 421] on div "Add a delivery method" at bounding box center [601, 420] width 552 height 18
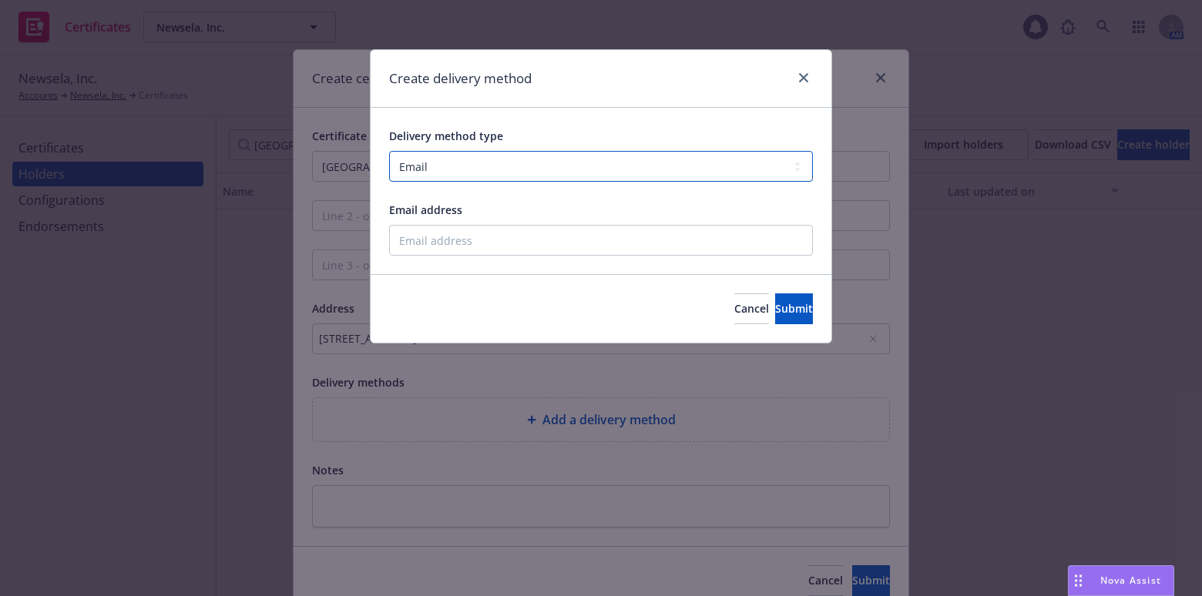
drag, startPoint x: 428, startPoint y: 166, endPoint x: 434, endPoint y: 180, distance: 15.6
click at [428, 166] on select "Select delivery method type Email Mail Fax Upload to Compliance Website" at bounding box center [601, 166] width 424 height 31
select select "UPLOAD_TO_COMPLIANCE_WEBSITE"
click at [389, 151] on select "Select delivery method type Email Mail Fax Upload to Compliance Website" at bounding box center [601, 166] width 424 height 31
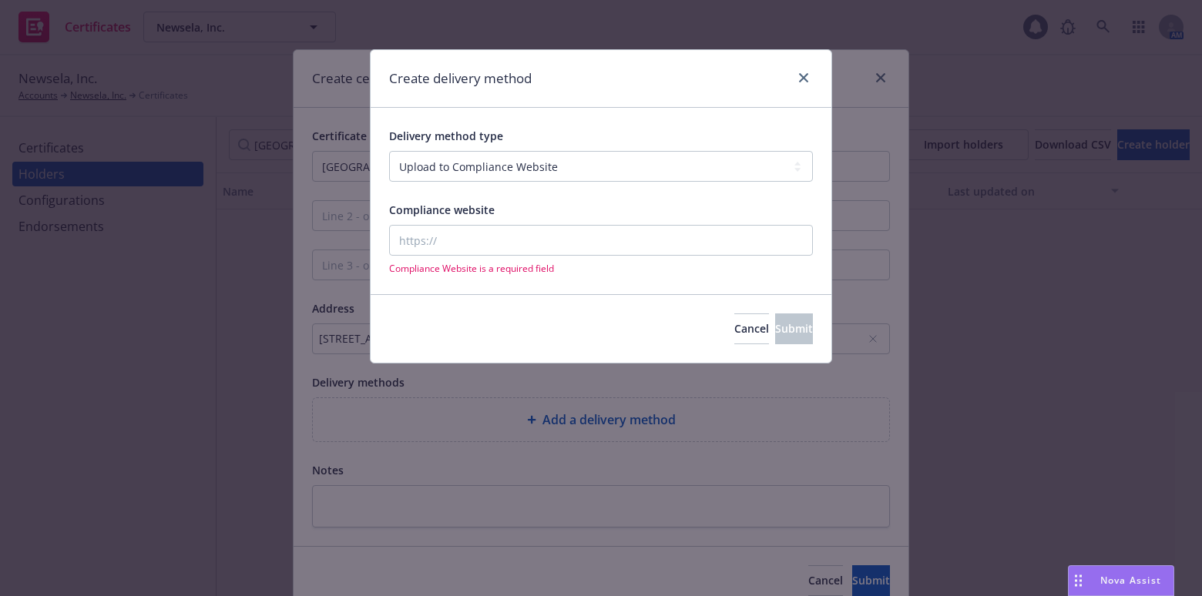
click at [453, 258] on div "Compliance Website is a required field" at bounding box center [601, 250] width 424 height 50
click at [454, 250] on input "Compliance website" at bounding box center [601, 240] width 424 height 31
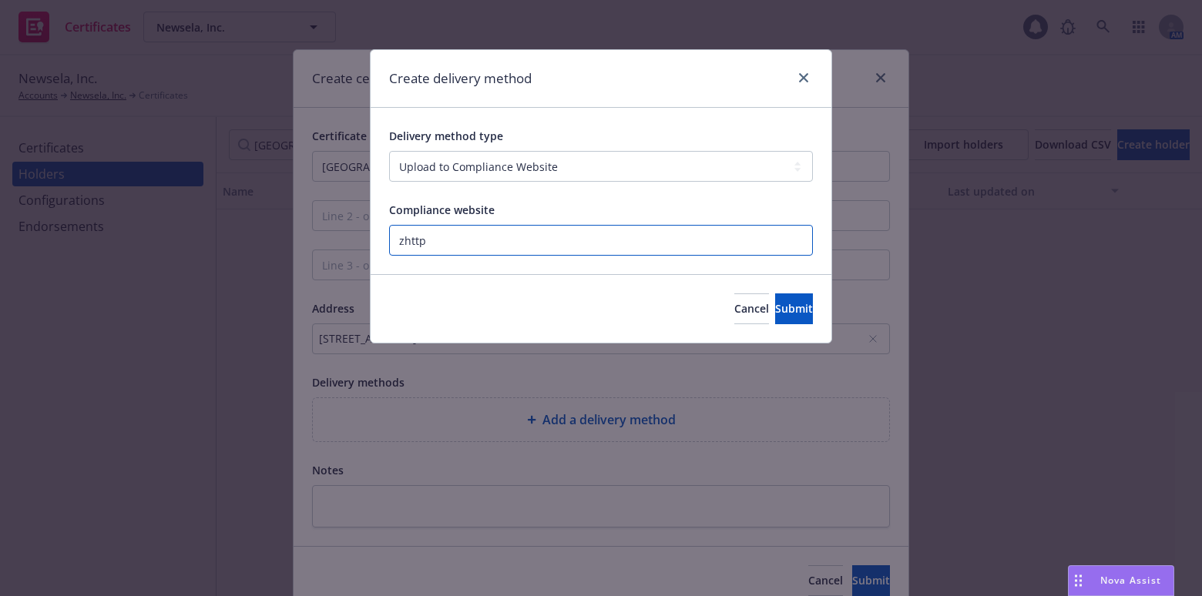
paste input "https://www.newfront.com"
type input "https://www.newfront.com"
click at [775, 318] on button "Submit" at bounding box center [794, 309] width 38 height 31
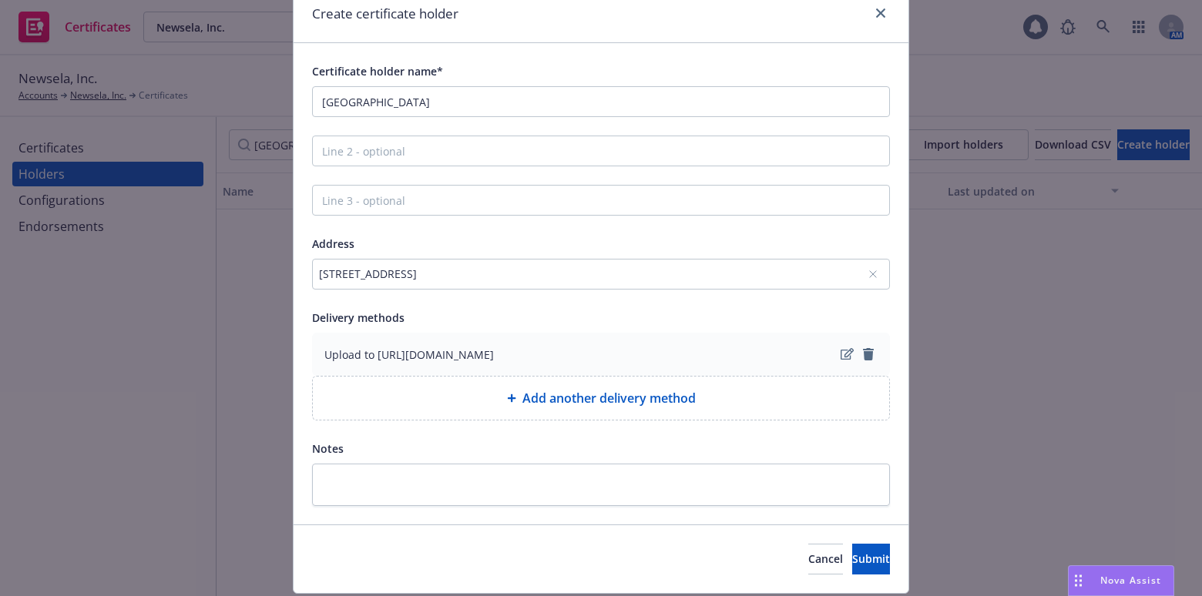
scroll to position [111, 0]
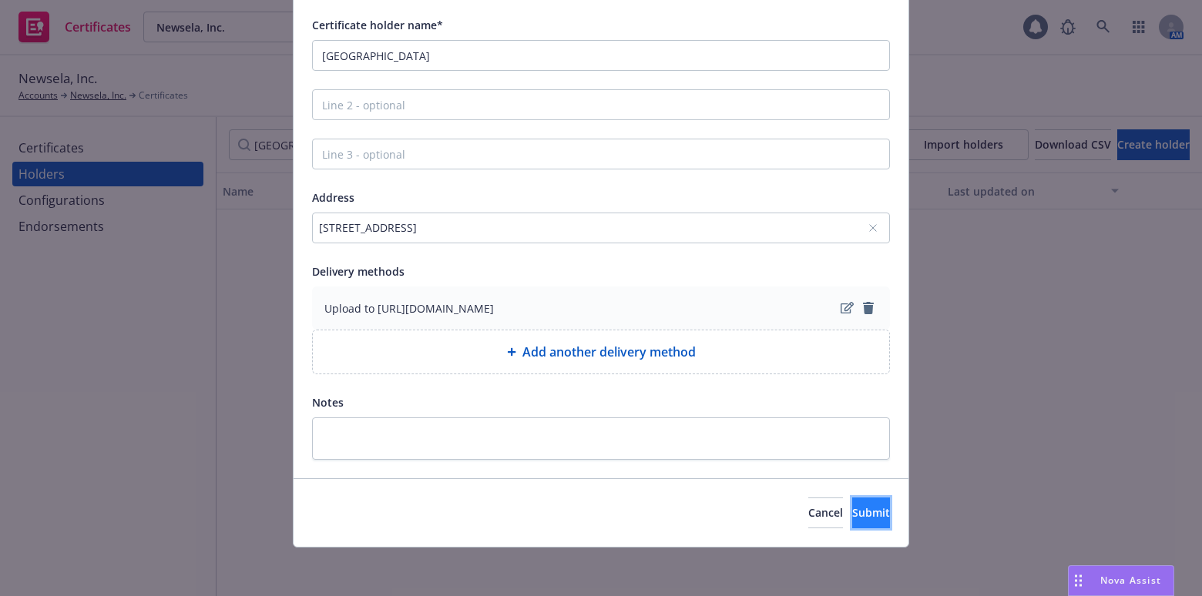
click at [852, 501] on button "Submit" at bounding box center [871, 513] width 38 height 31
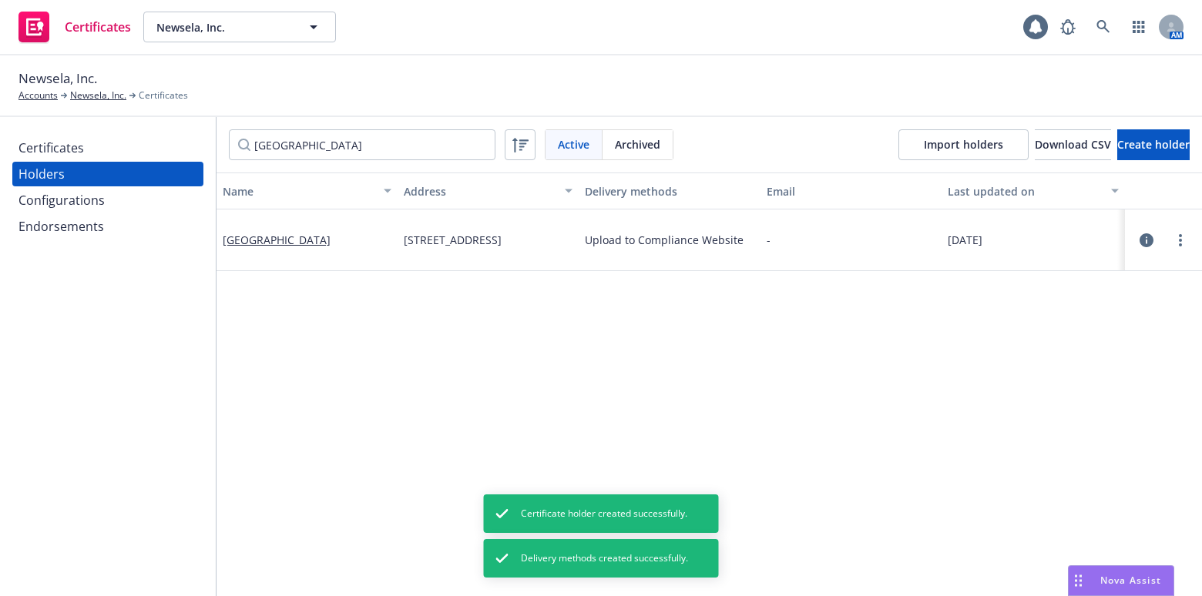
click at [152, 149] on div "Certificates" at bounding box center [107, 148] width 179 height 25
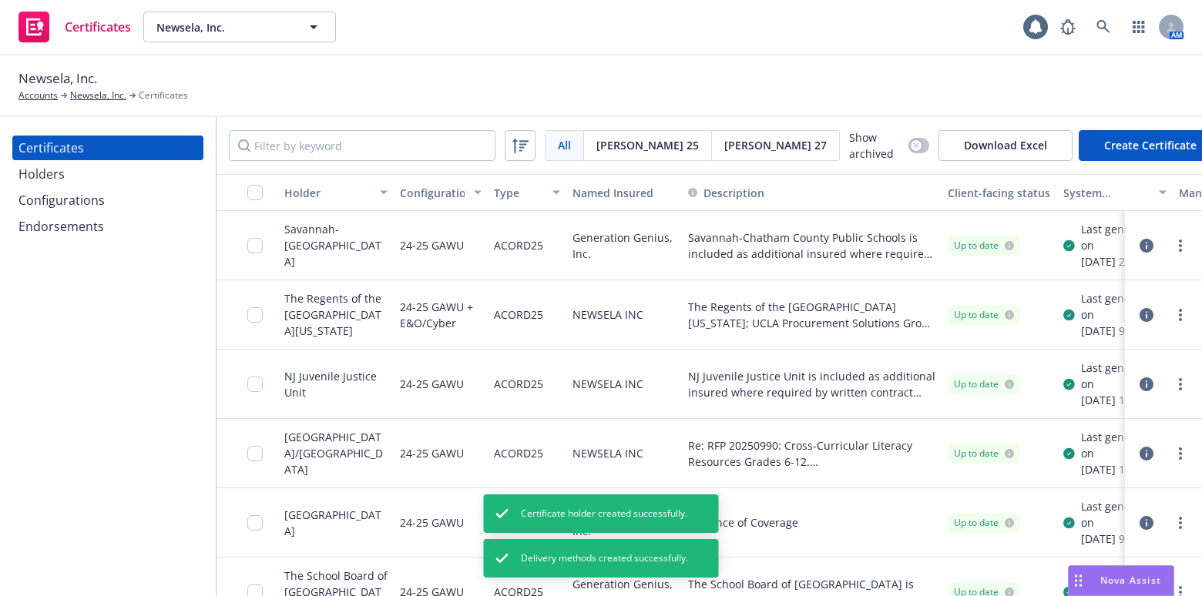
click at [1121, 140] on button "Create Certificate" at bounding box center [1149, 145] width 143 height 31
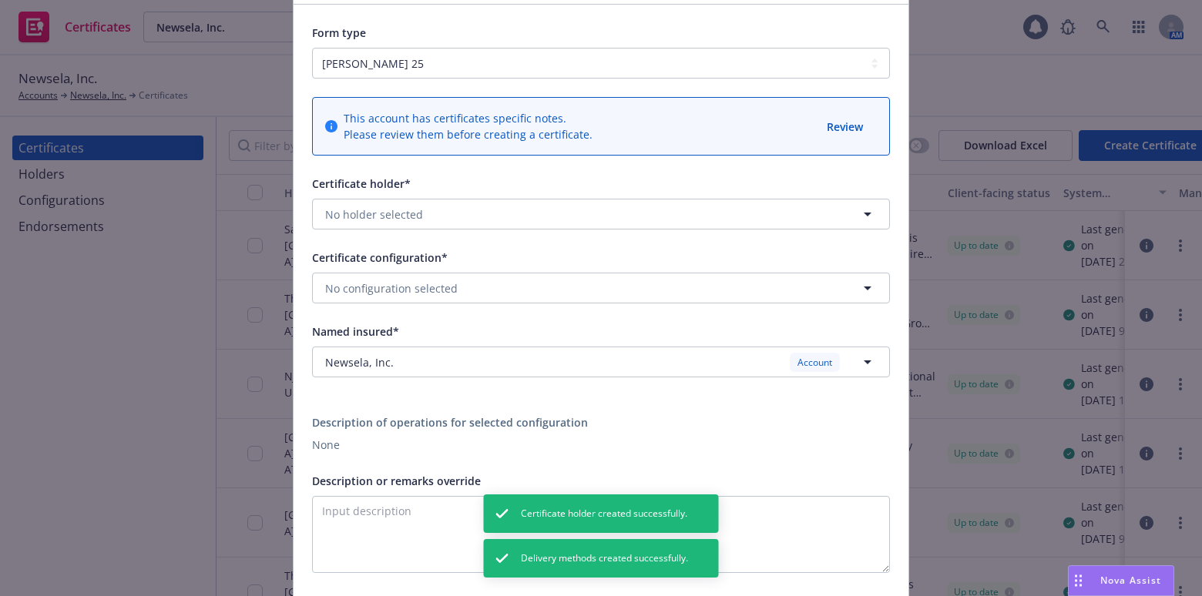
scroll to position [139, 0]
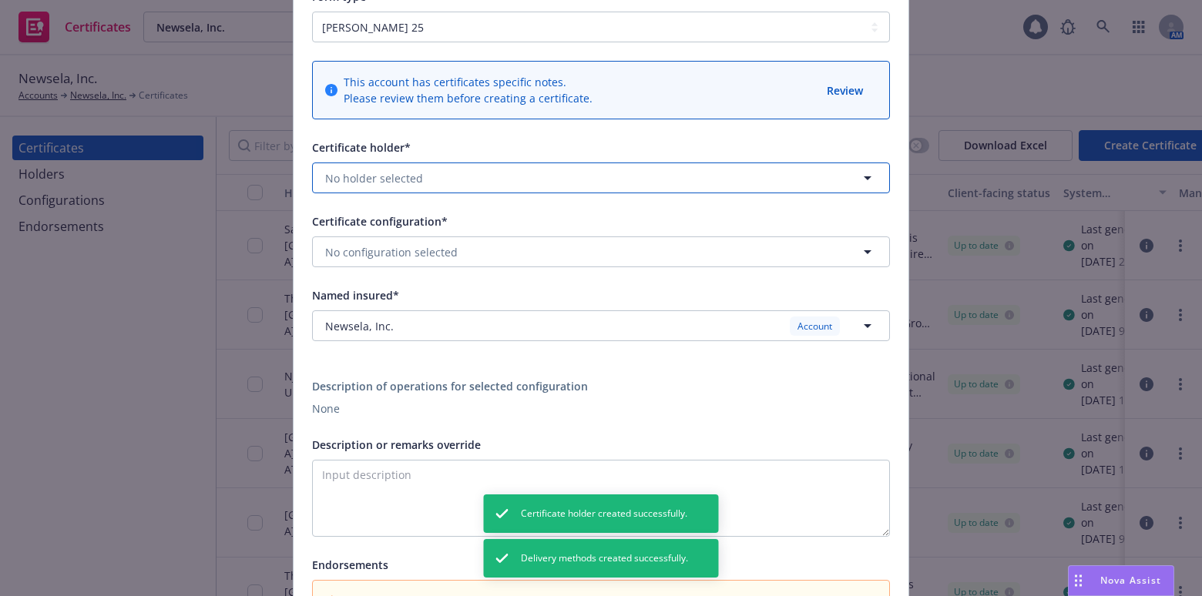
click at [400, 180] on span "No holder selected" at bounding box center [374, 178] width 98 height 16
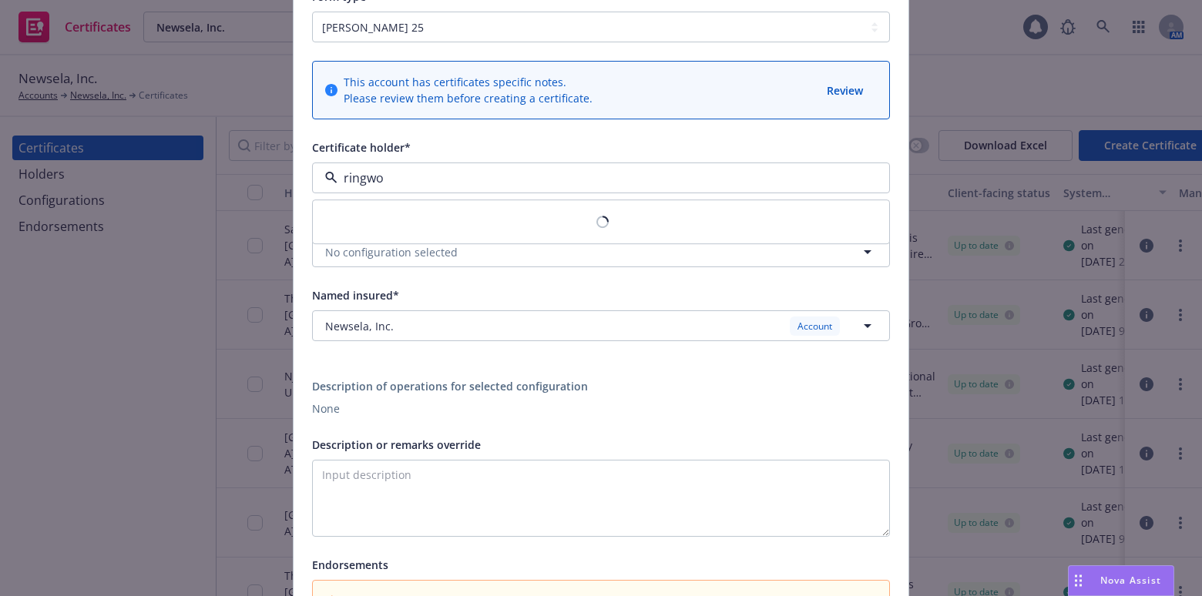
type input "ringwoo"
click at [438, 228] on span "Ringwood School District" at bounding box center [383, 222] width 109 height 16
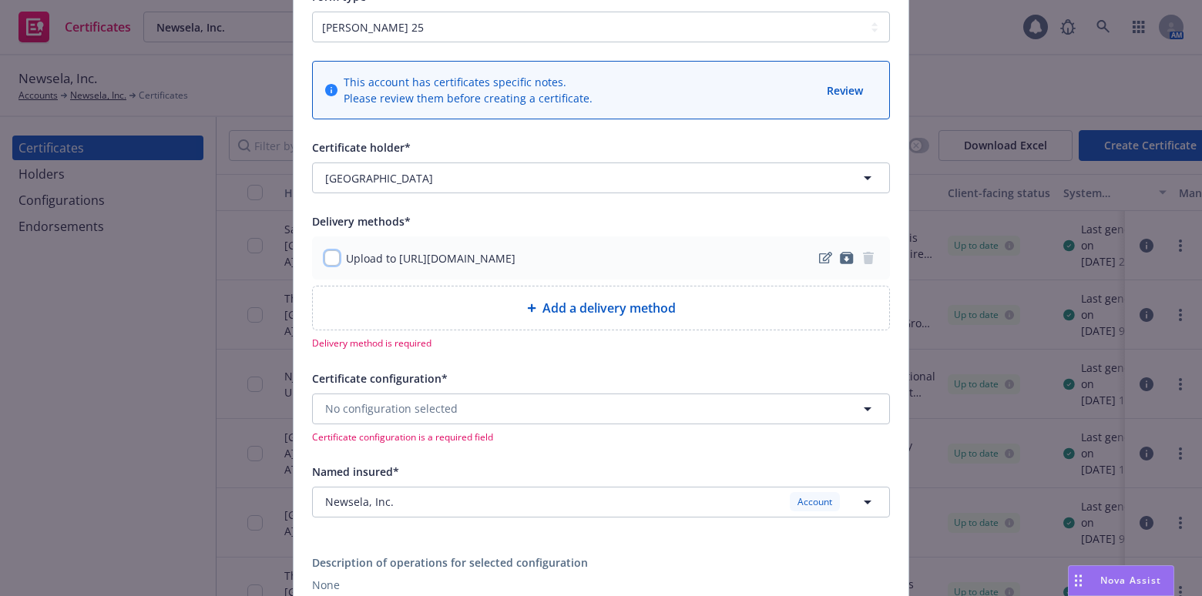
click at [324, 259] on input "checkbox" at bounding box center [331, 257] width 15 height 15
checkbox input "true"
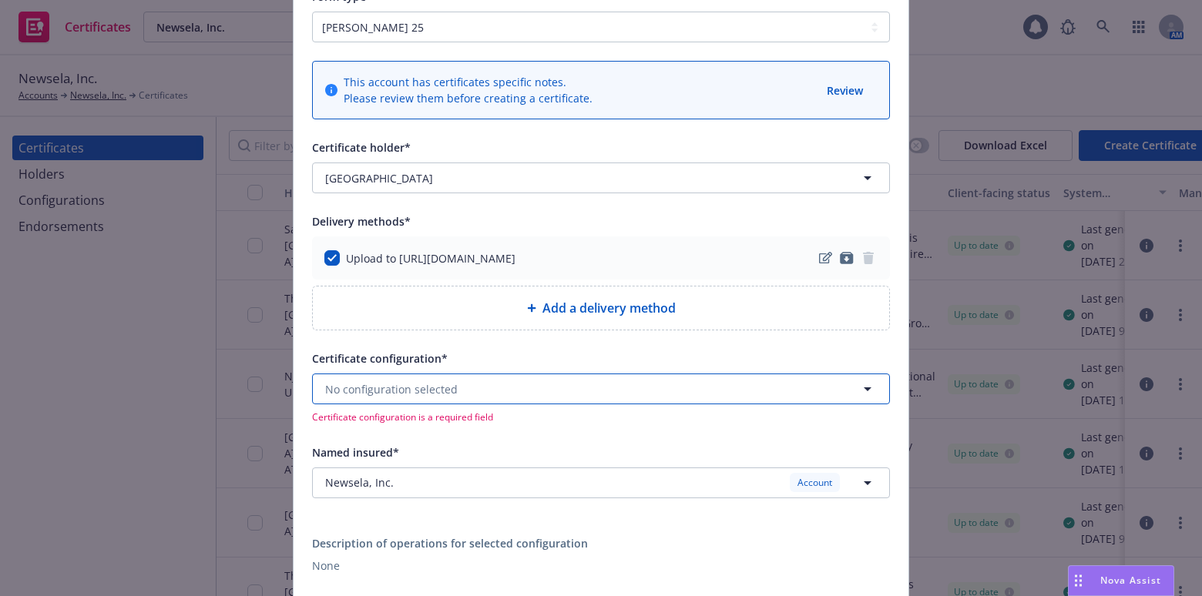
click at [349, 377] on button "No configuration selected" at bounding box center [601, 389] width 578 height 31
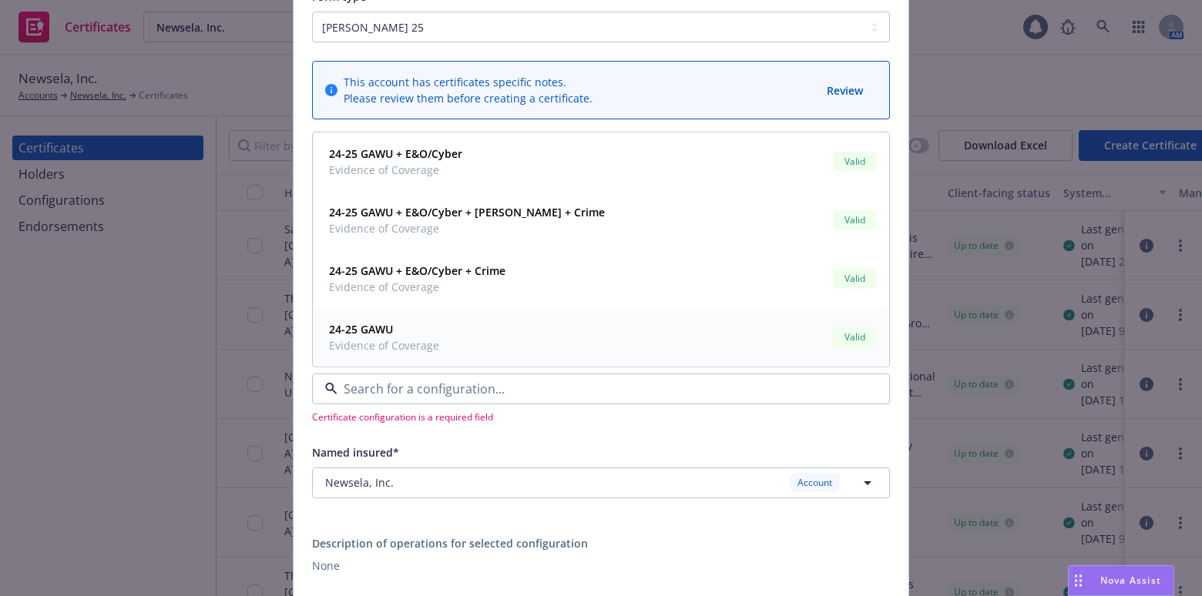
click at [481, 327] on div "24-25 GAWU Evidence of Coverage Valid" at bounding box center [601, 337] width 556 height 39
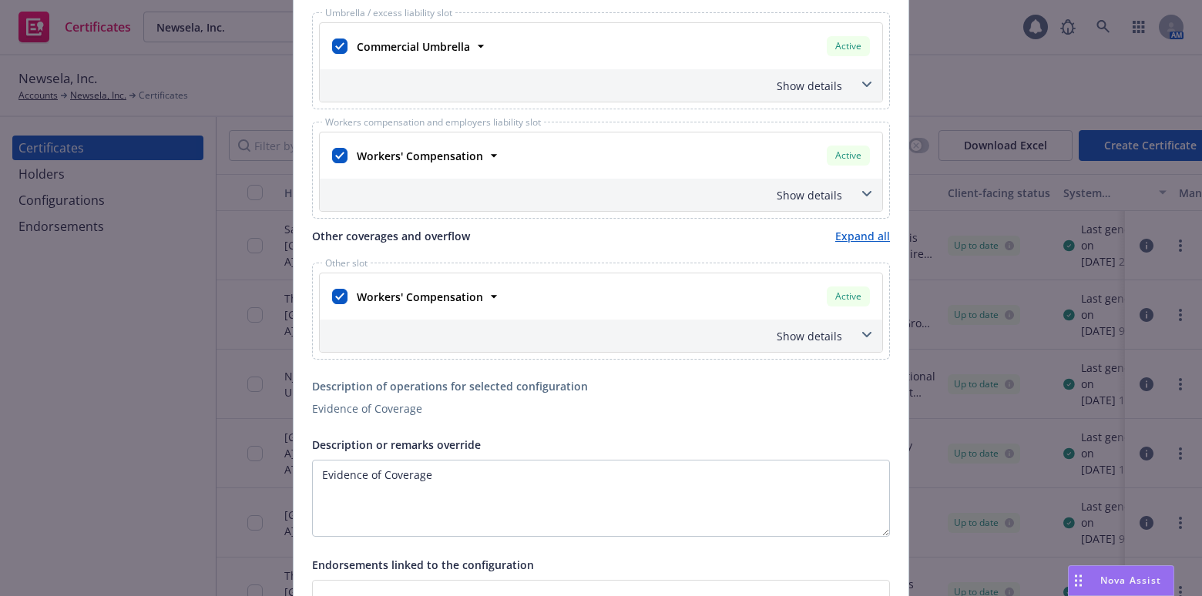
scroll to position [980, 0]
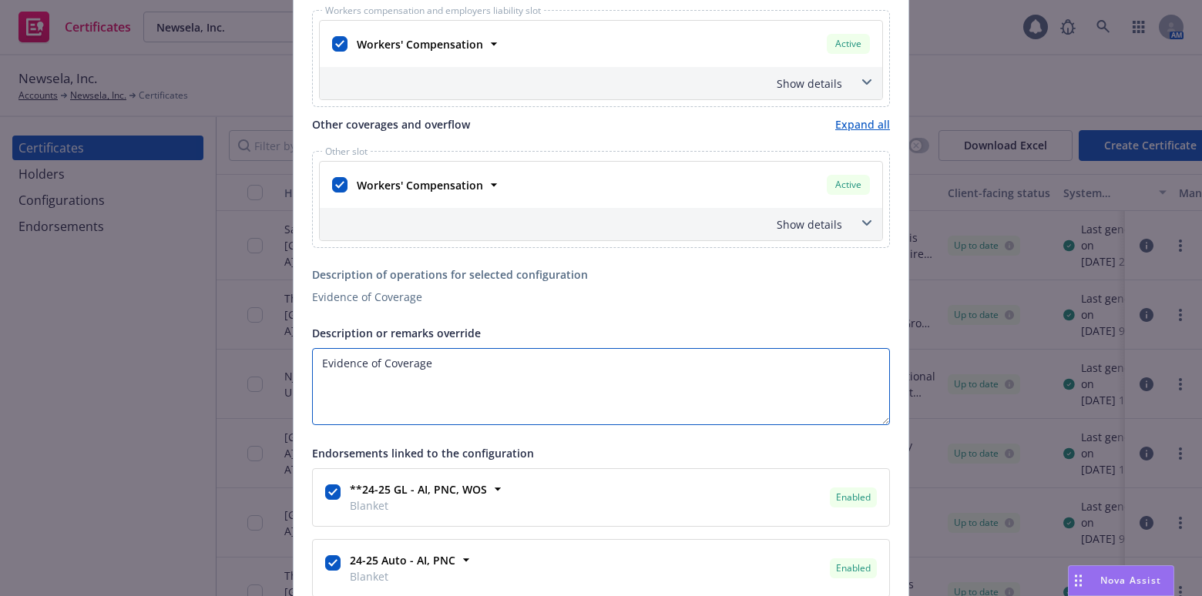
drag, startPoint x: 480, startPoint y: 371, endPoint x: 163, endPoint y: 332, distance: 319.7
click at [15, 305] on div "Create Certificate Form type ACORD 25 ACORD 27 This account has certificates sp…" at bounding box center [601, 298] width 1202 height 596
paste textarea "The Certificate Holder is included as an additional insured as required by a wr…"
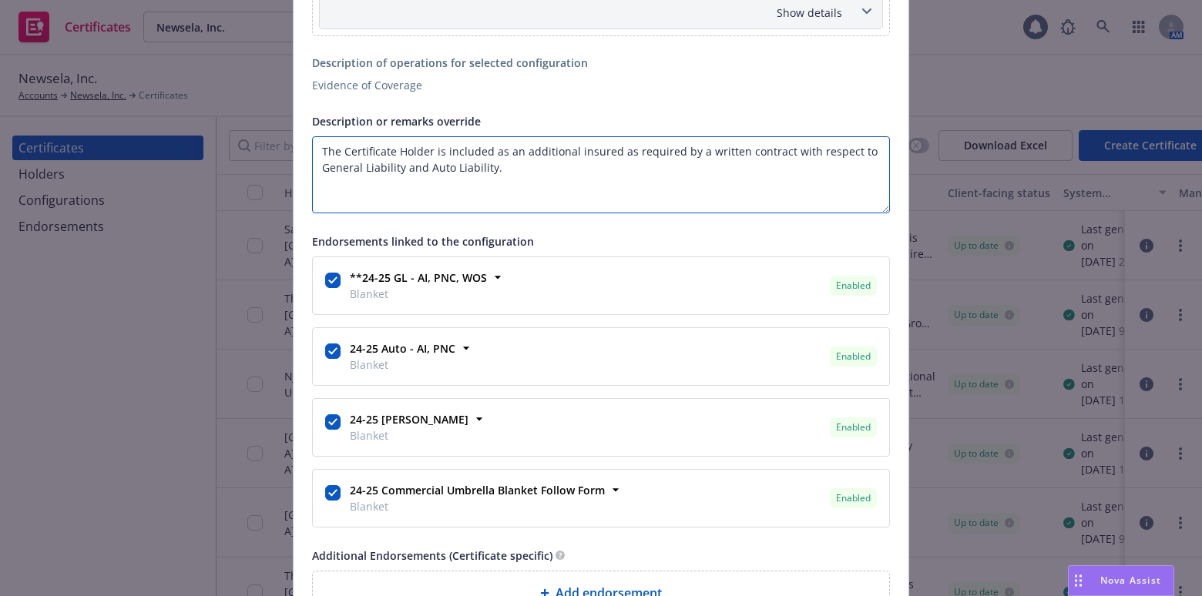
scroll to position [1260, 0]
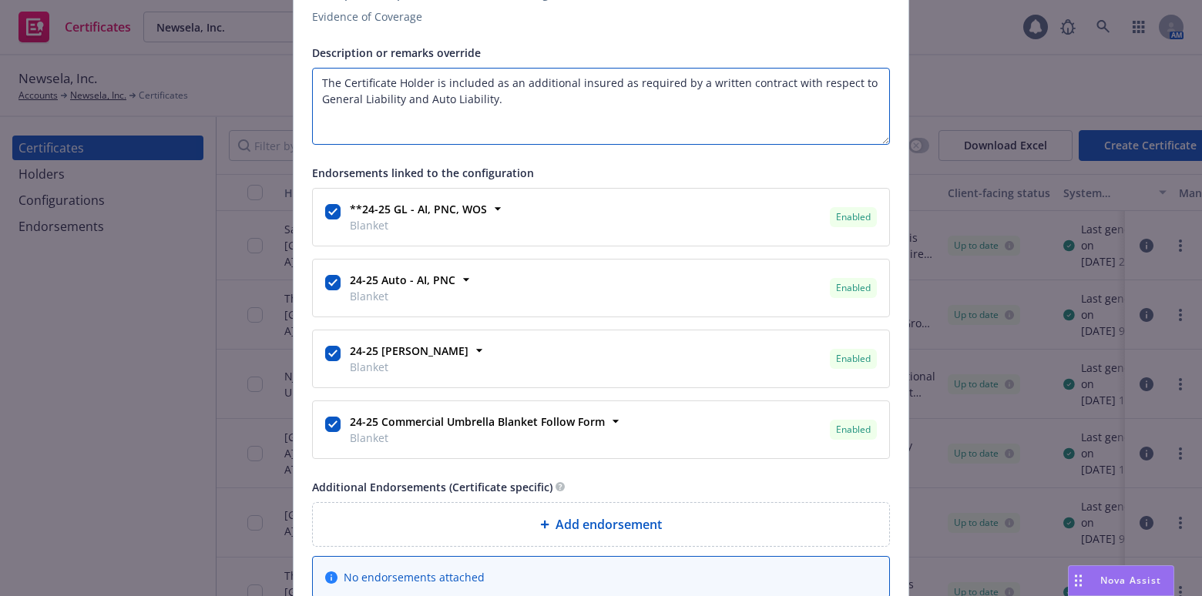
type textarea "The Certificate Holder is included as an additional insured as required by a wr…"
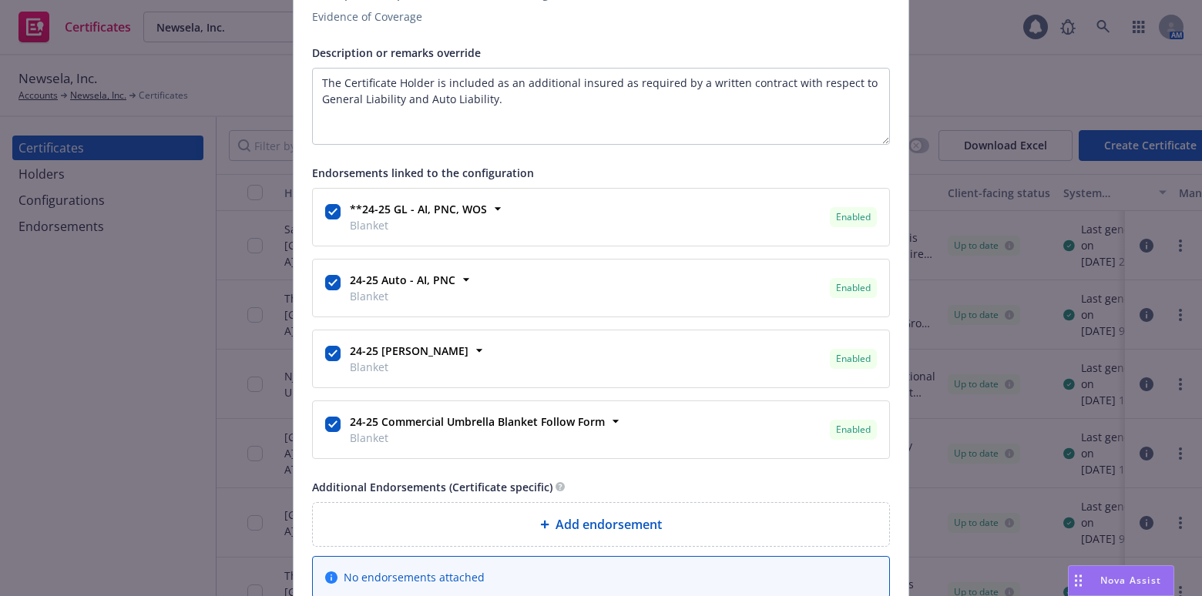
click at [316, 354] on div "24-25 WC WOS Blanket Enabled Lines of coverage Workers' Compensation Form numbe…" at bounding box center [601, 358] width 576 height 57
click at [325, 351] on input "checkbox" at bounding box center [332, 353] width 15 height 15
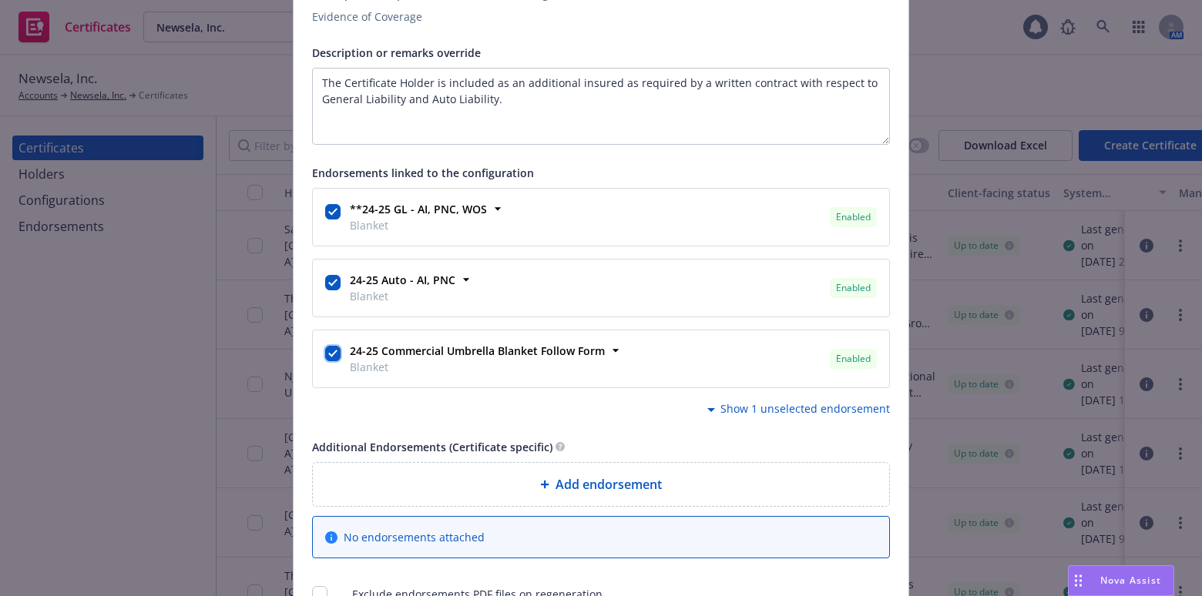
click at [325, 351] on input "checkbox" at bounding box center [332, 353] width 15 height 15
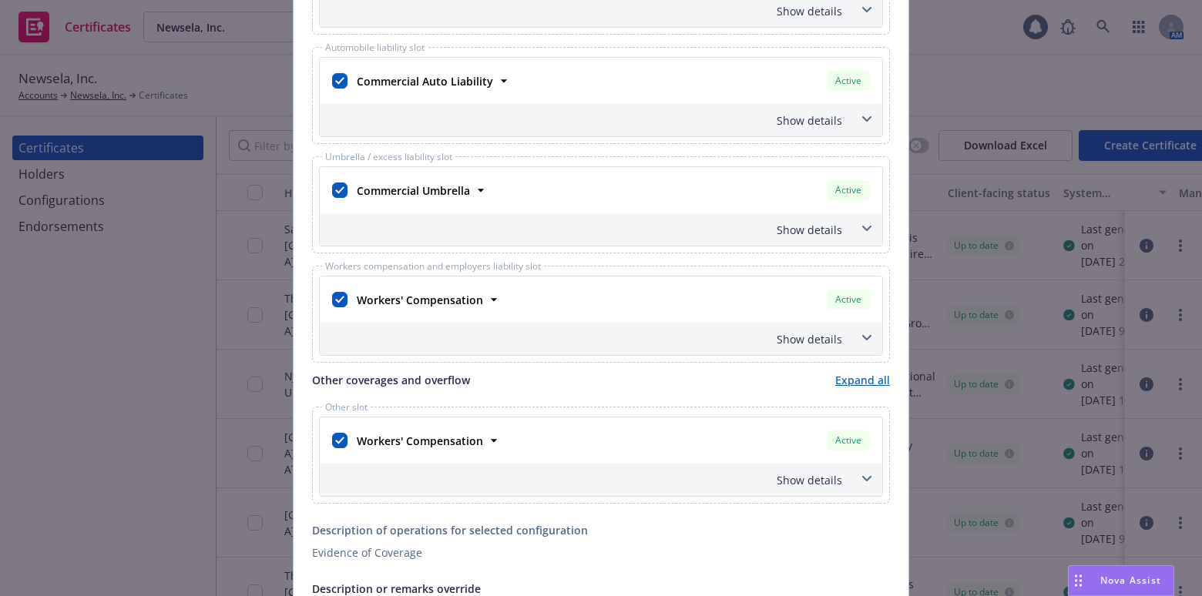
scroll to position [700, 0]
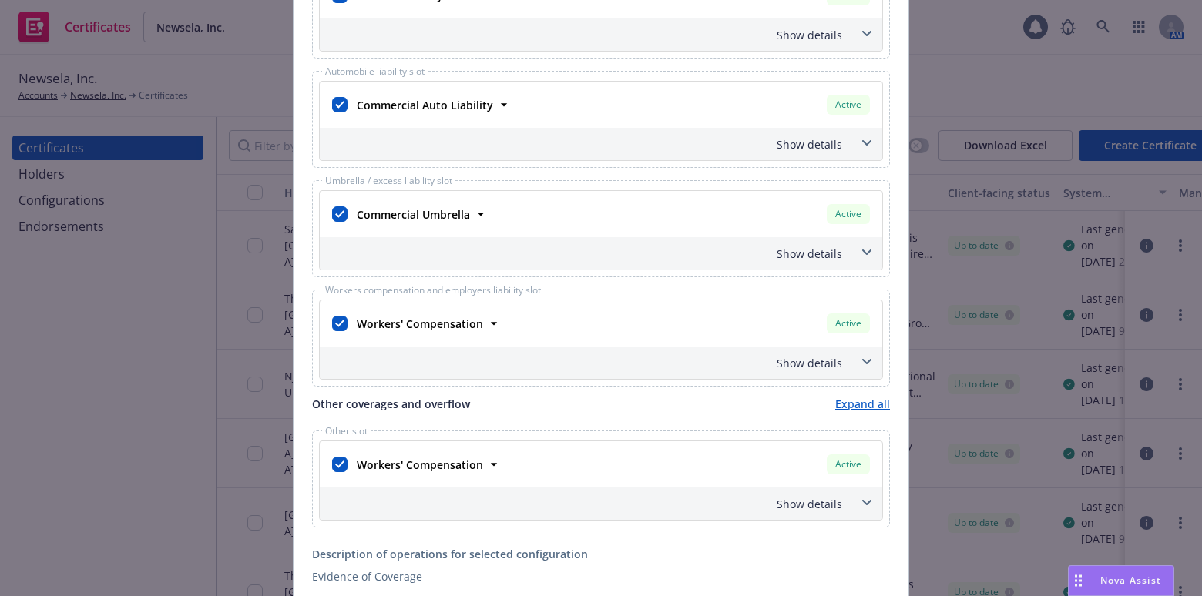
click at [824, 144] on div "Show details" at bounding box center [582, 144] width 519 height 16
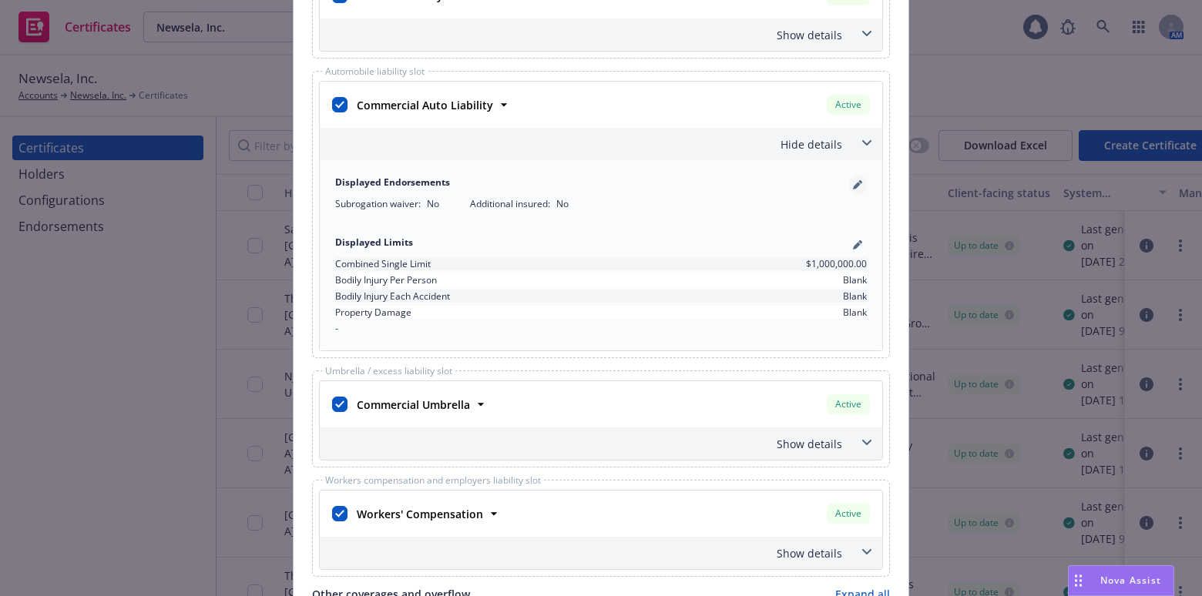
click at [850, 181] on link "pencil" at bounding box center [857, 185] width 18 height 18
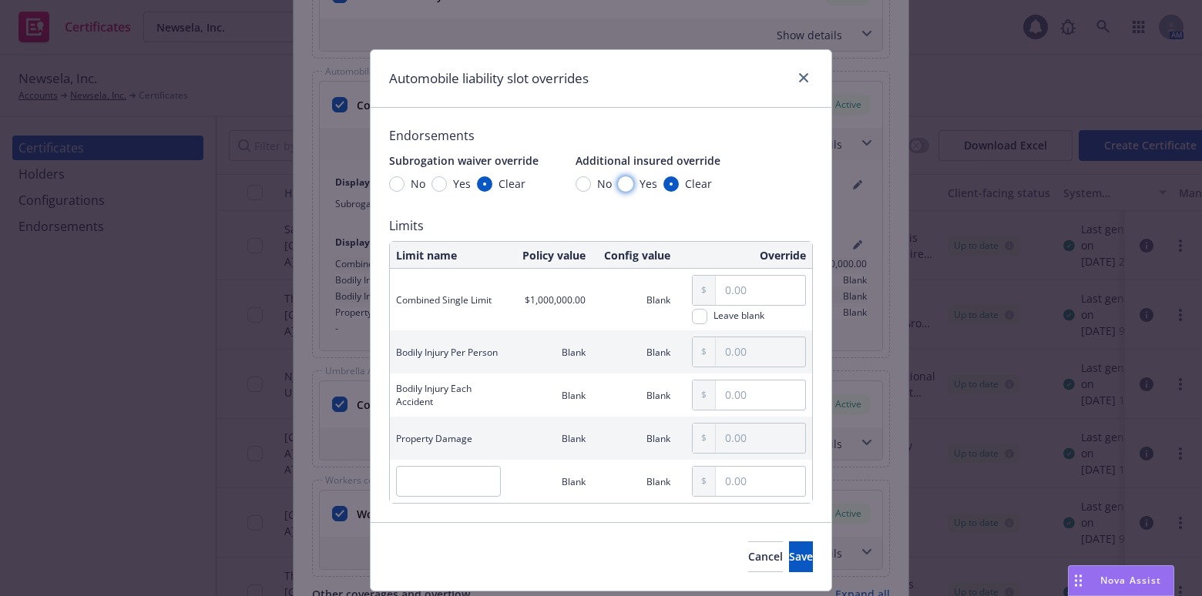
click at [623, 183] on input "Yes" at bounding box center [625, 183] width 15 height 15
radio input "true"
click at [789, 547] on button "Save" at bounding box center [801, 557] width 24 height 31
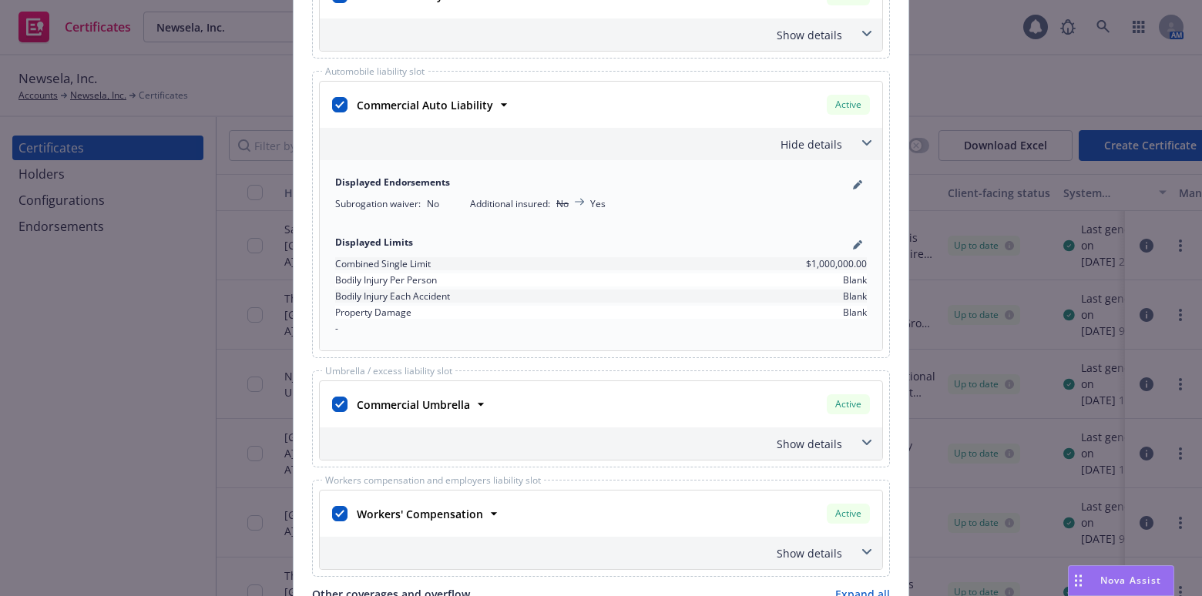
scroll to position [490, 0]
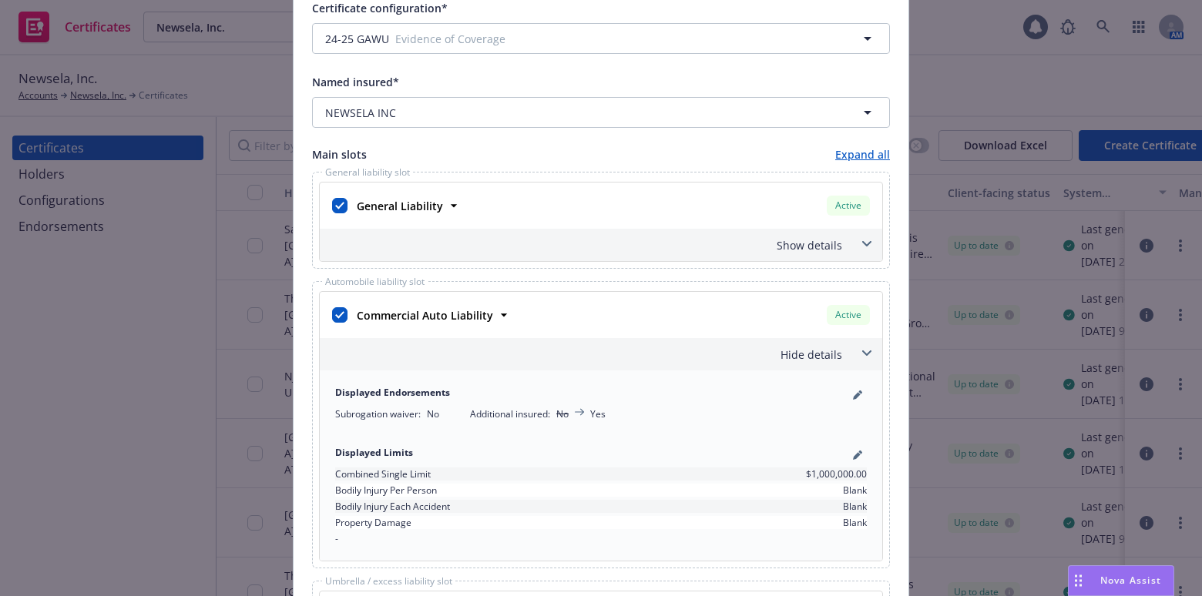
click at [829, 240] on div "Show details" at bounding box center [582, 245] width 519 height 16
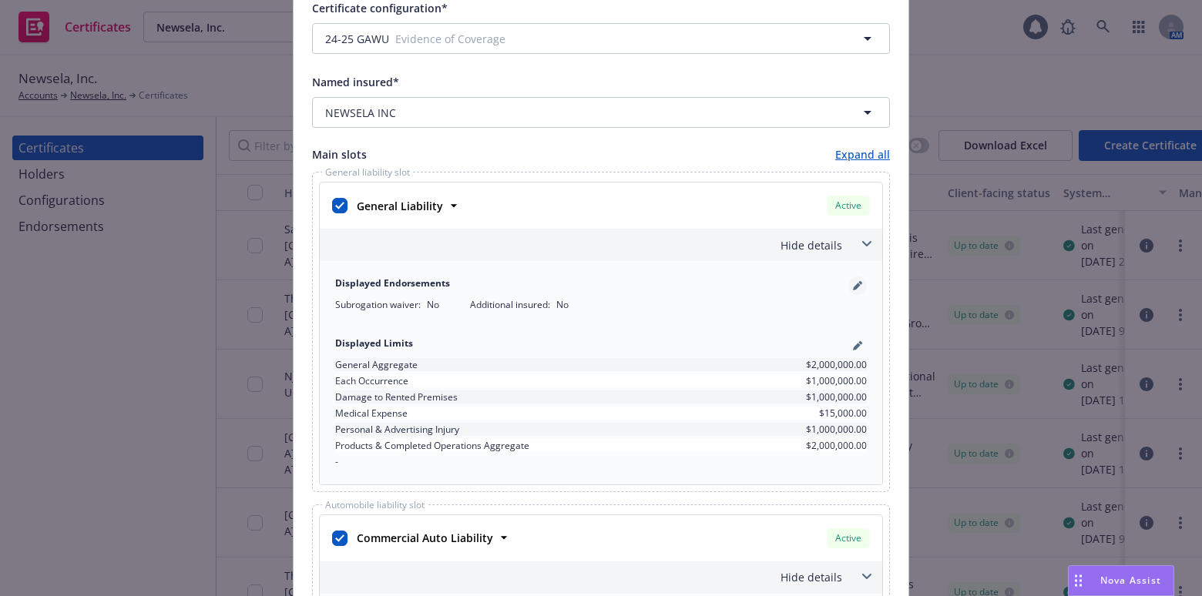
click at [854, 284] on icon "pencil" at bounding box center [857, 287] width 8 height 8
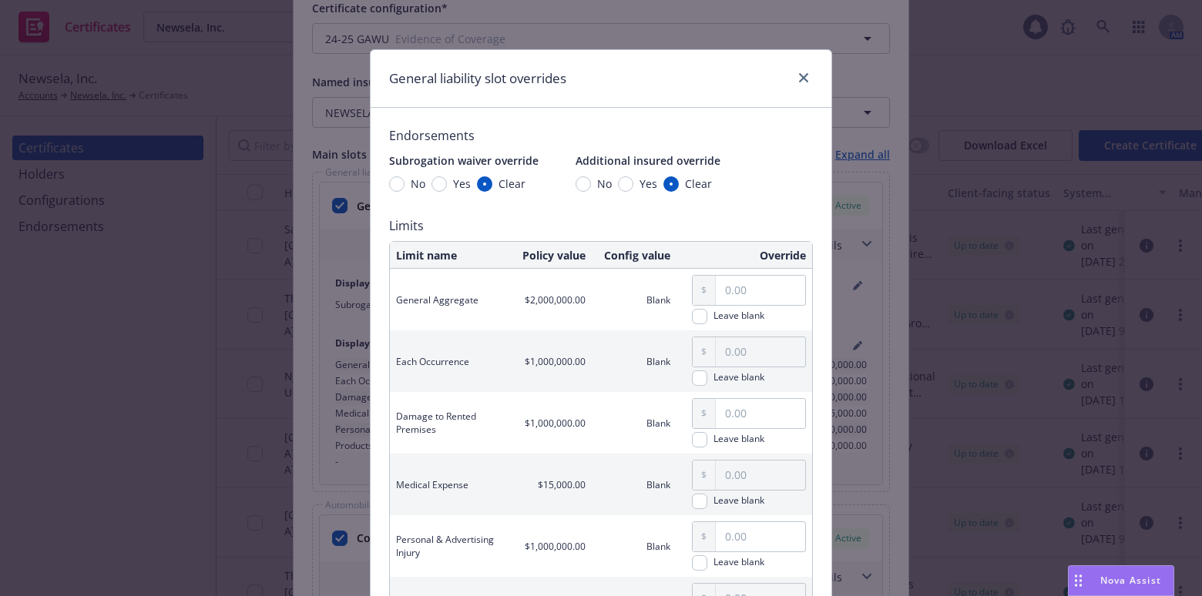
click at [639, 187] on span "Yes" at bounding box center [648, 184] width 18 height 16
click at [633, 187] on input "Yes" at bounding box center [625, 183] width 15 height 15
radio input "true"
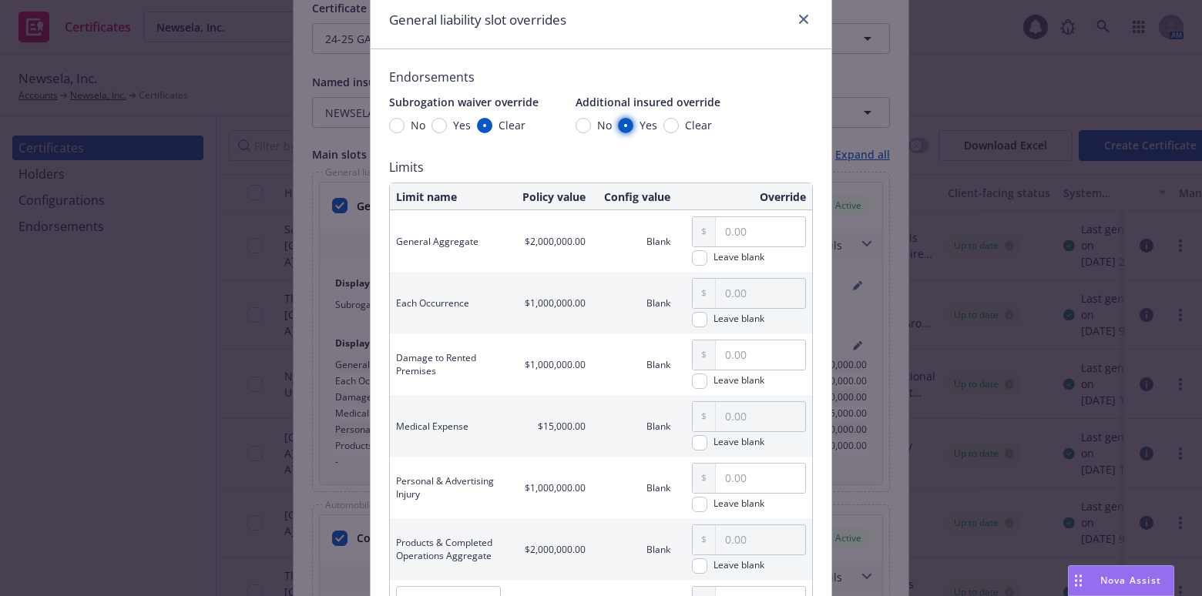
scroll to position [223, 0]
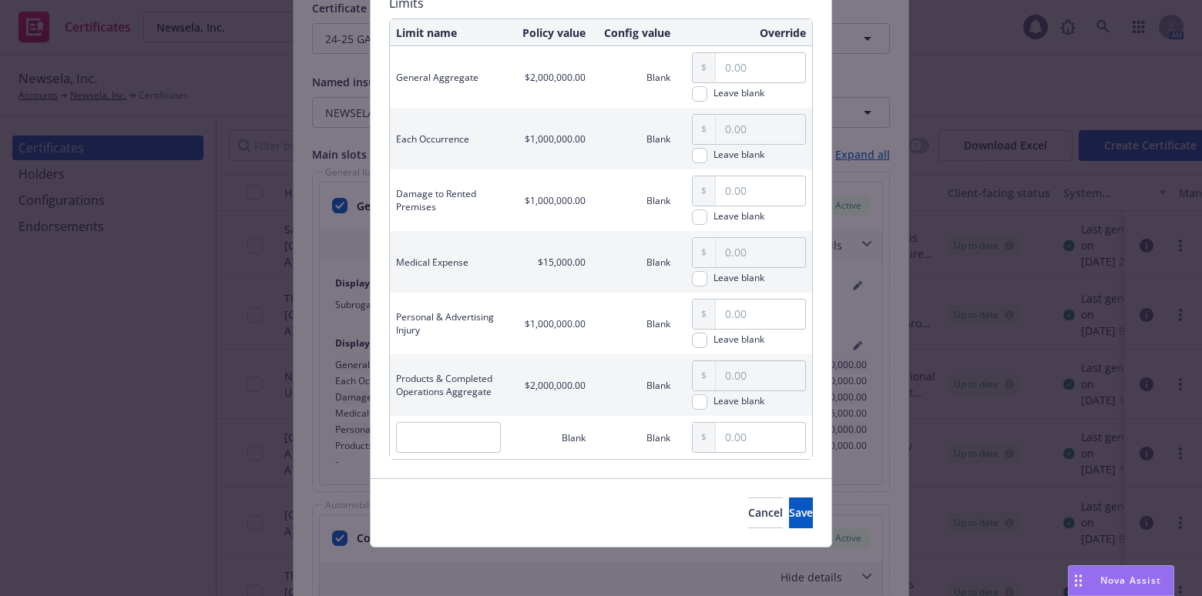
click at [766, 493] on div "Cancel Save" at bounding box center [601, 512] width 461 height 69
click at [789, 506] on span "Save" at bounding box center [801, 512] width 24 height 15
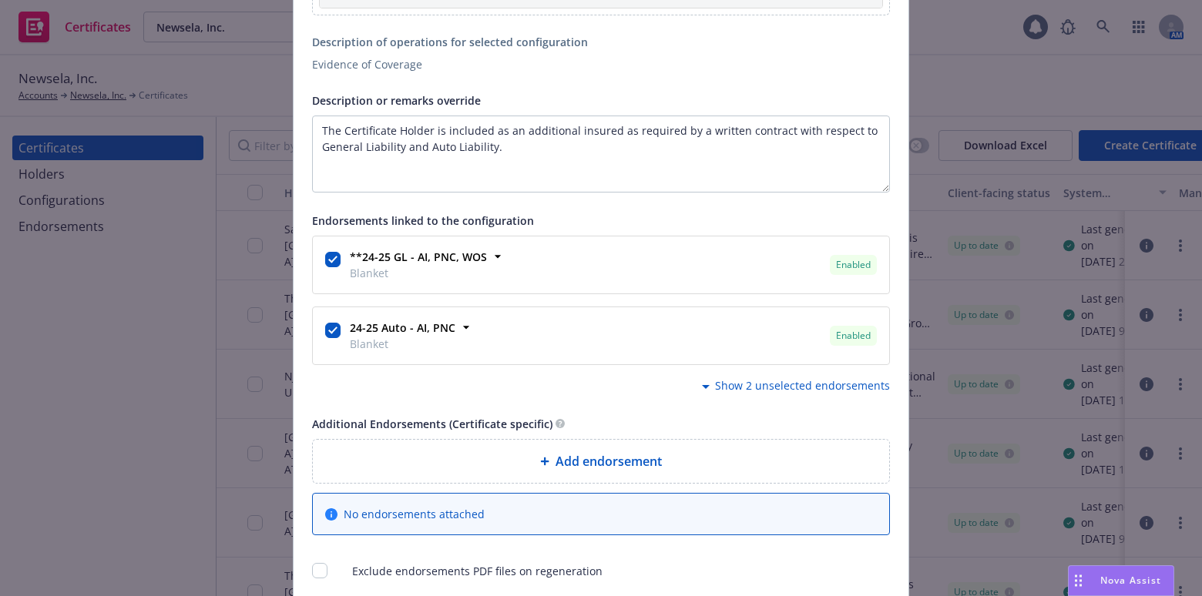
scroll to position [1743, 0]
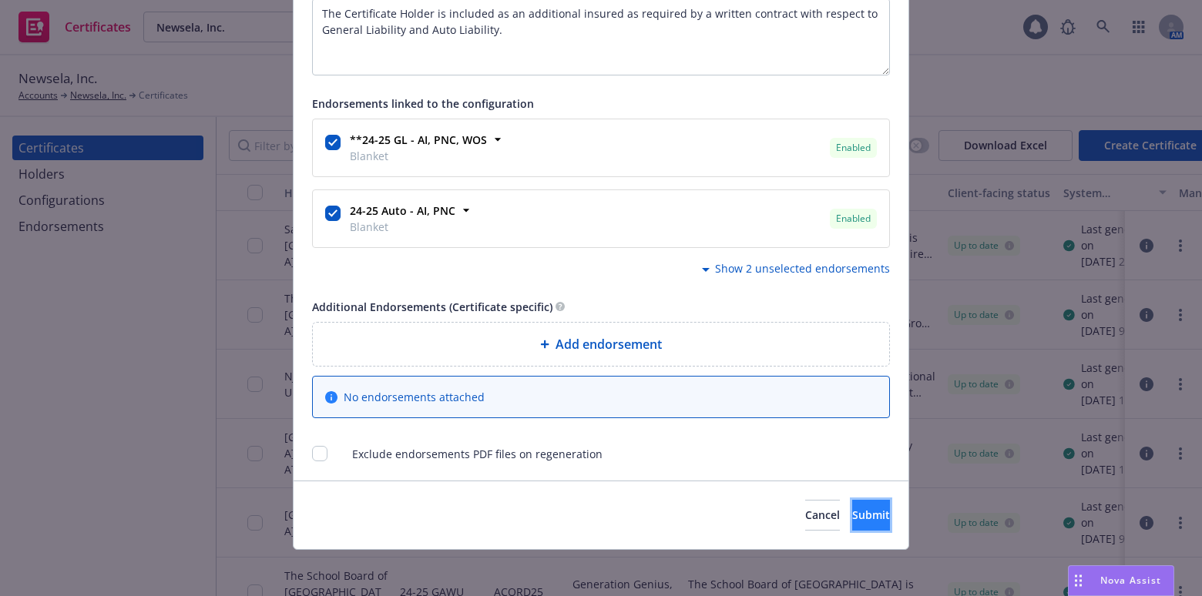
click at [852, 508] on span "Submit" at bounding box center [871, 515] width 38 height 15
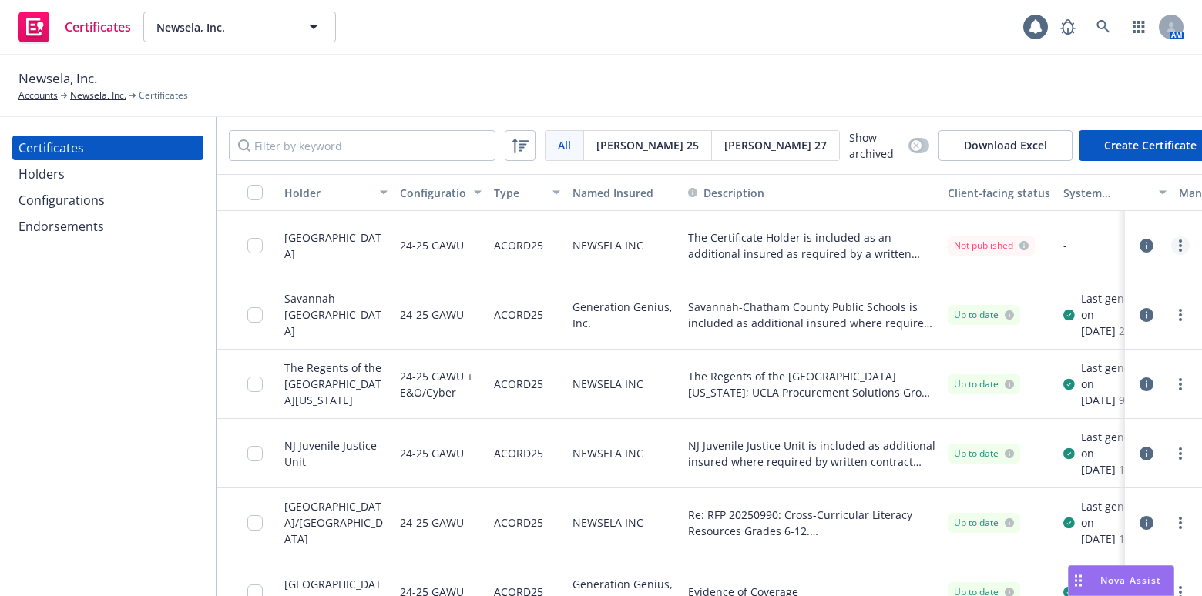
click at [1176, 241] on link "more" at bounding box center [1180, 245] width 18 height 18
click at [1179, 241] on icon "more" at bounding box center [1180, 246] width 3 height 12
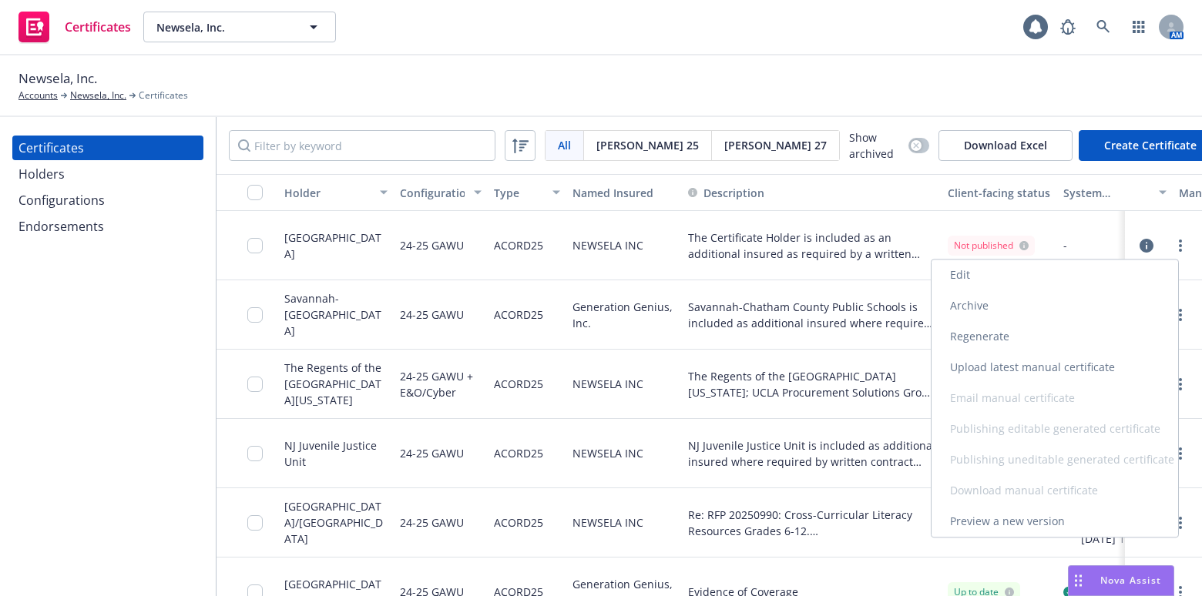
click at [1062, 330] on link "Regenerate" at bounding box center [1054, 336] width 247 height 31
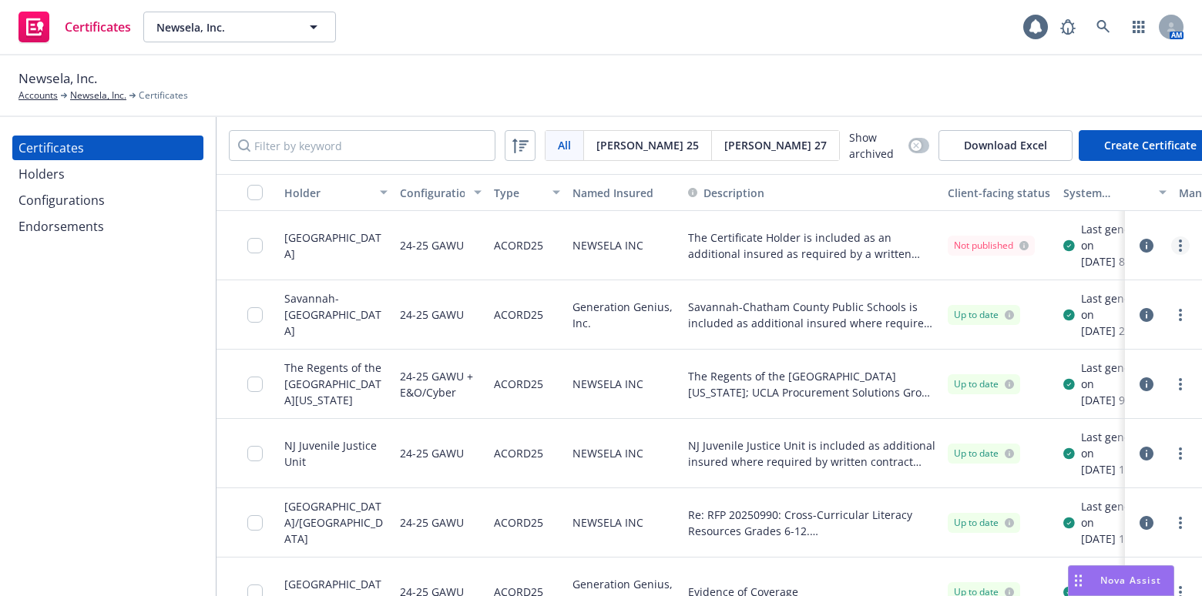
click at [1179, 243] on circle "more" at bounding box center [1180, 241] width 3 height 3
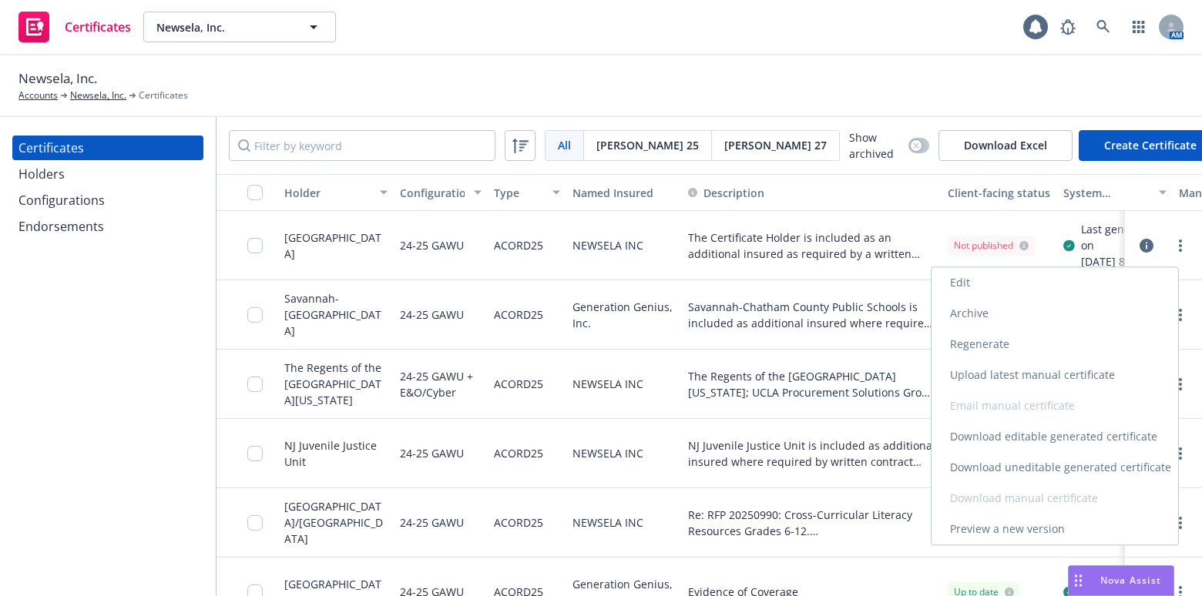
click at [975, 469] on link "Download uneditable generated certificate" at bounding box center [1054, 467] width 247 height 31
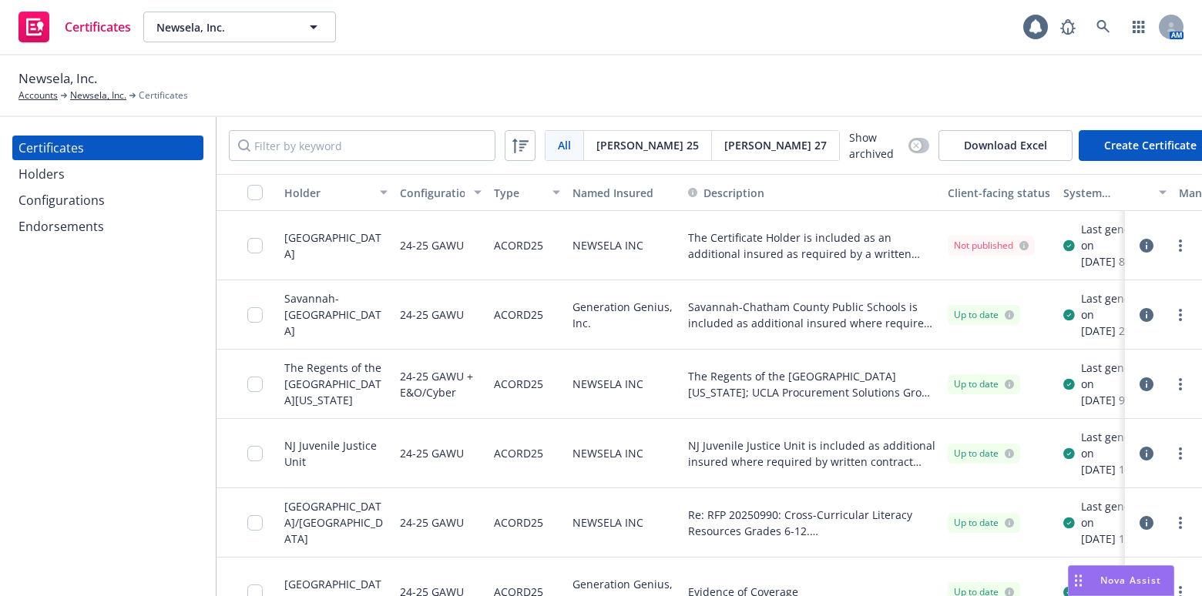
drag, startPoint x: 253, startPoint y: 247, endPoint x: 285, endPoint y: 294, distance: 57.1
click at [253, 247] on input "checkbox" at bounding box center [254, 245] width 15 height 15
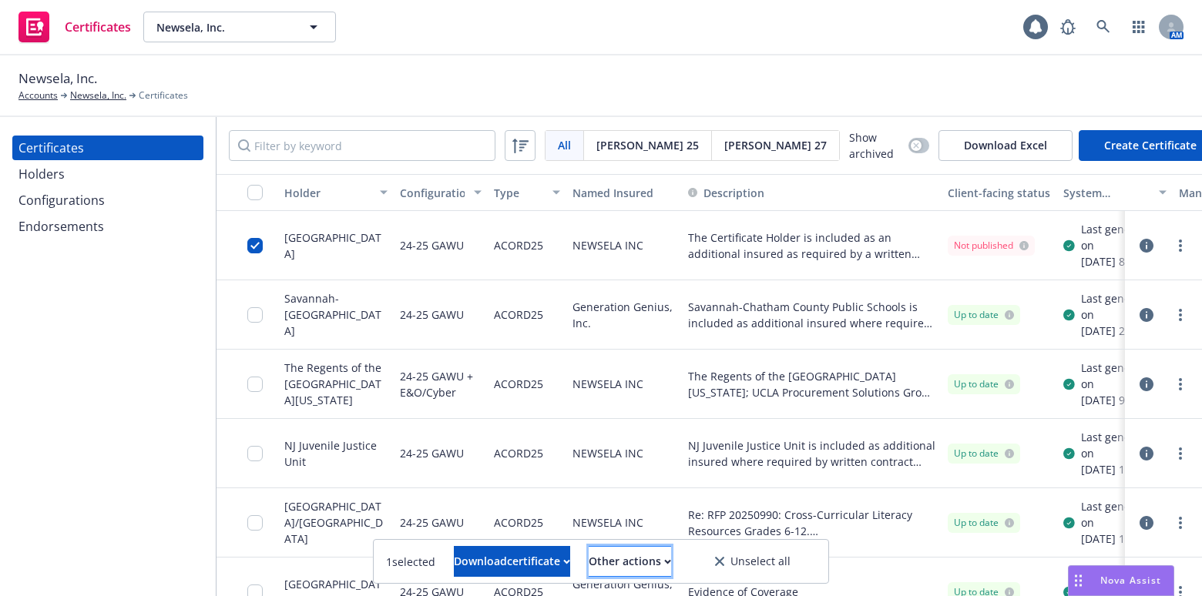
click at [670, 560] on icon "button" at bounding box center [667, 561] width 5 height 3
click at [656, 506] on link "Send to holder" at bounding box center [602, 493] width 142 height 31
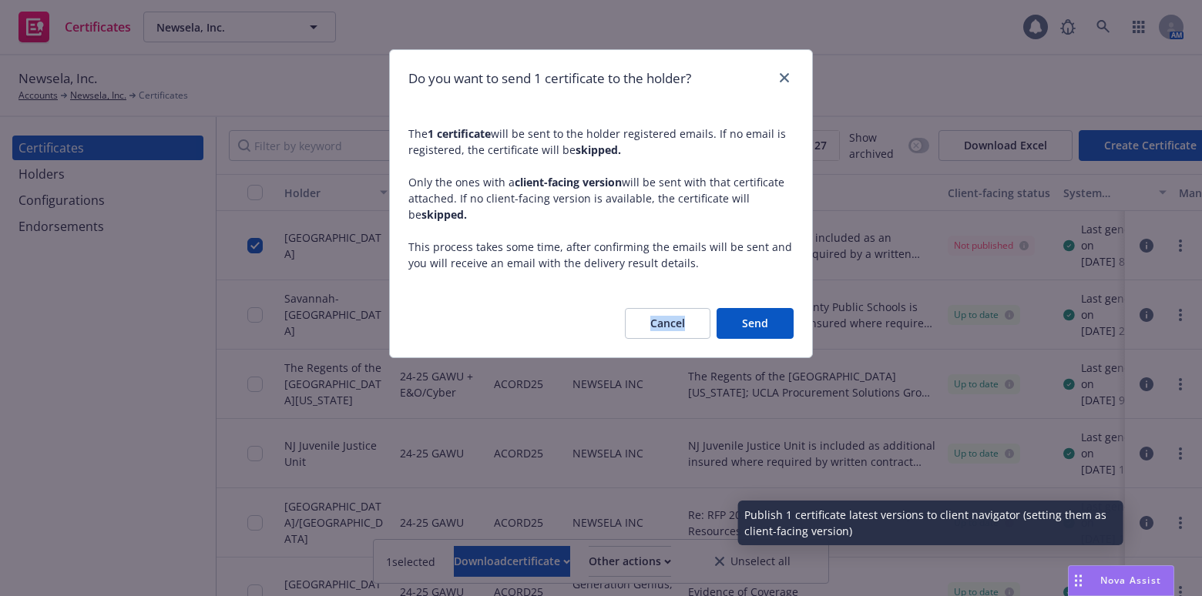
click at [655, 508] on div "Do you want to send 1 certificate to the holder? The 1 certificate will be sent…" at bounding box center [601, 298] width 1202 height 596
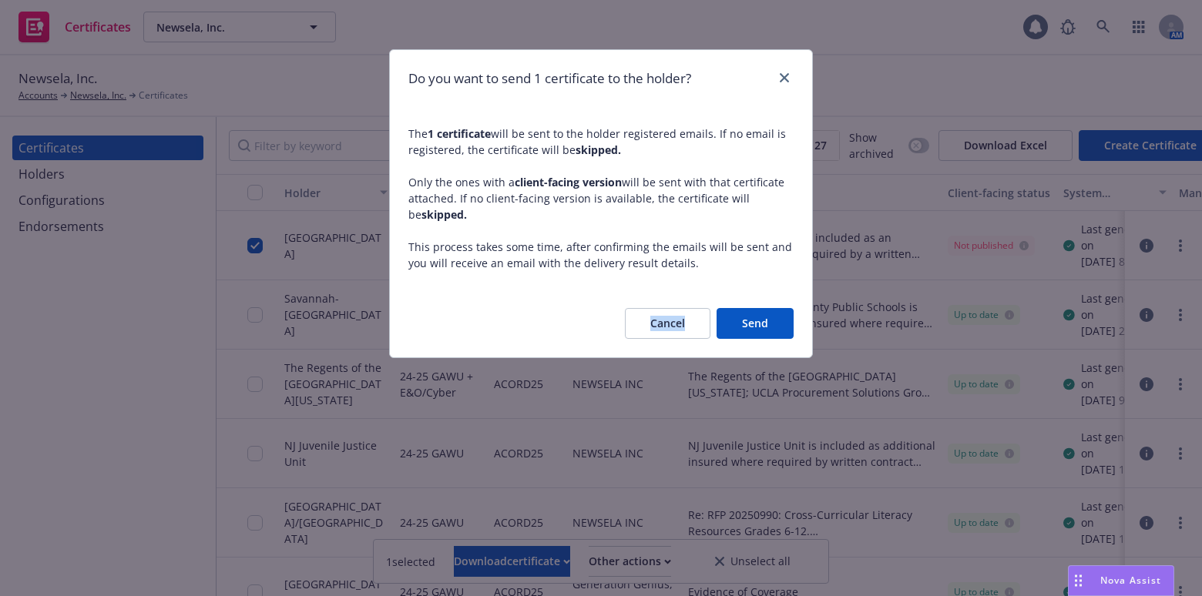
click at [659, 330] on button "Cancel" at bounding box center [668, 323] width 86 height 31
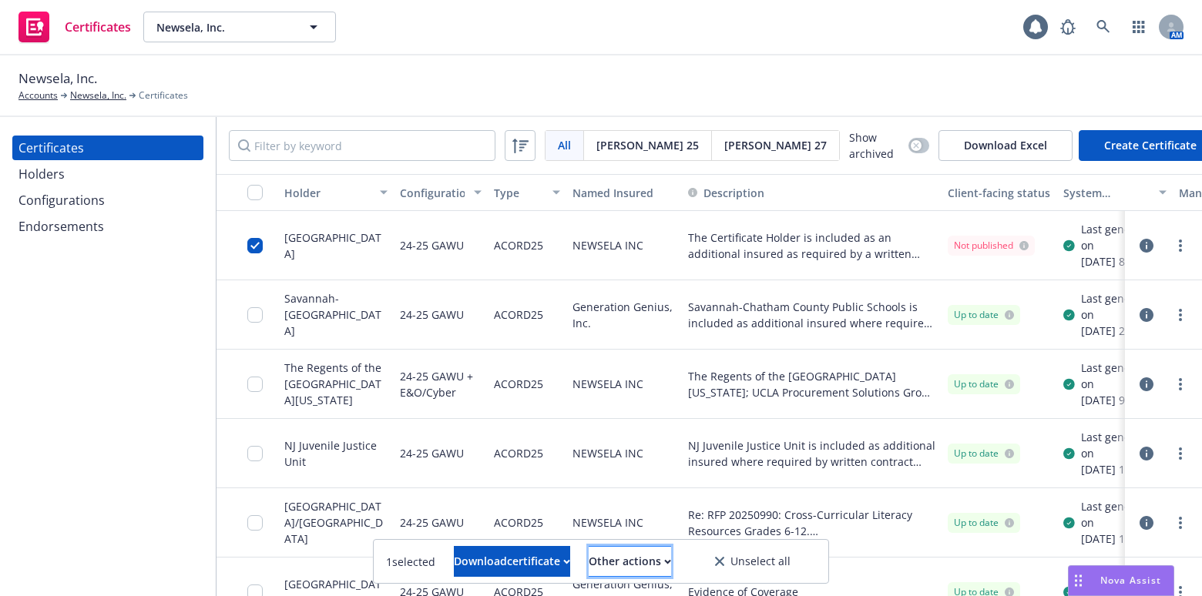
click at [639, 559] on div "Other actions" at bounding box center [630, 561] width 82 height 29
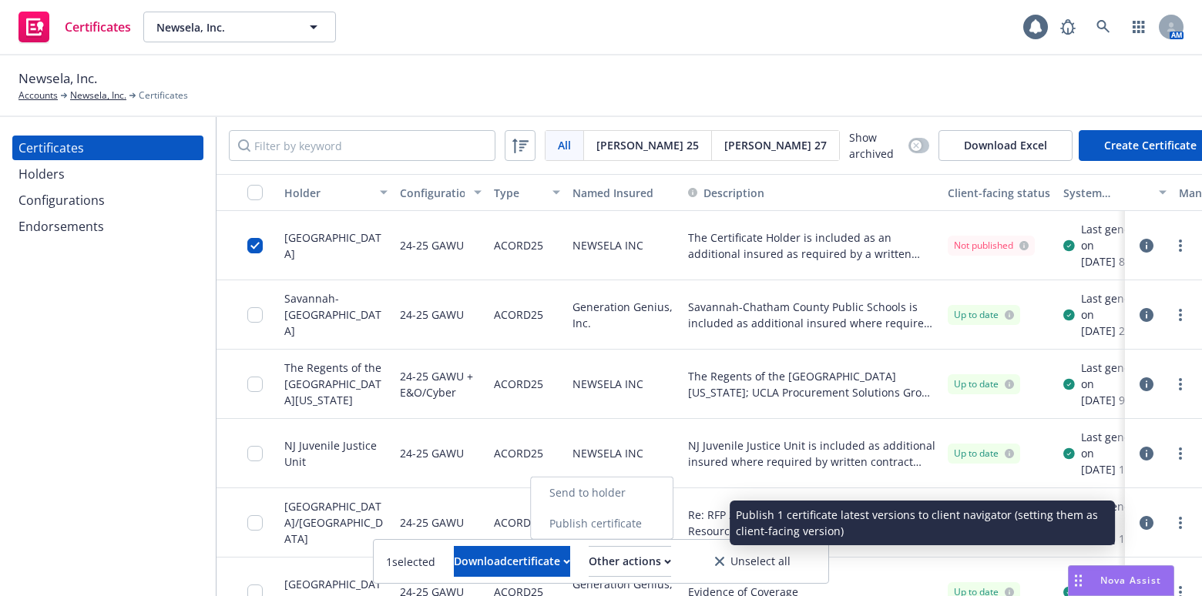
click at [639, 510] on link "Publish certificate" at bounding box center [602, 523] width 142 height 31
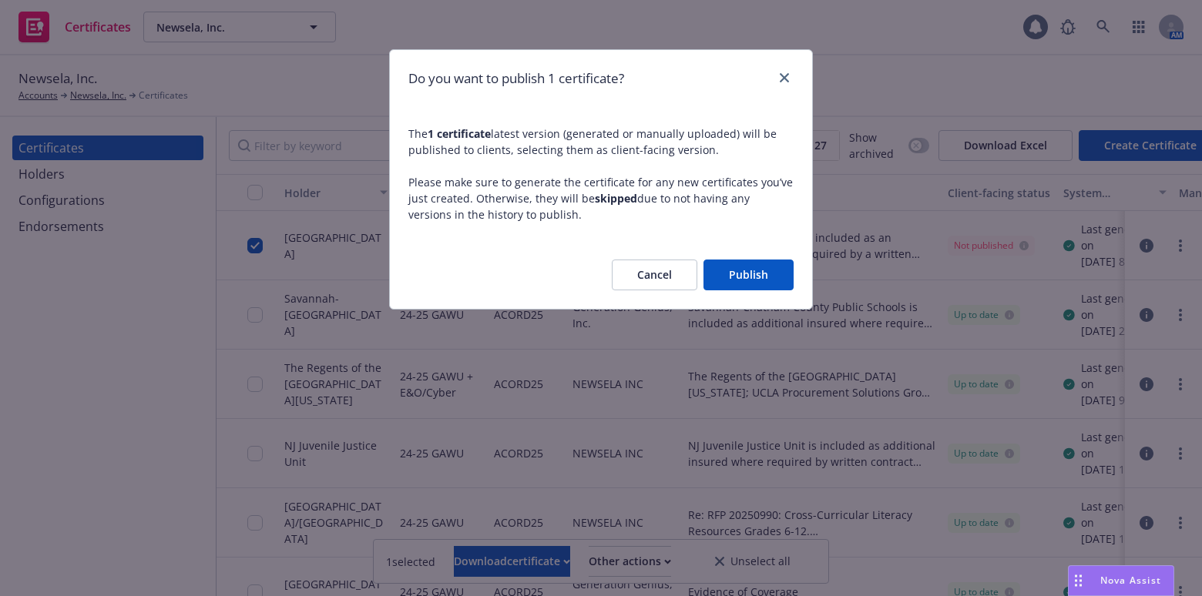
click at [728, 283] on button "Publish" at bounding box center [748, 275] width 90 height 31
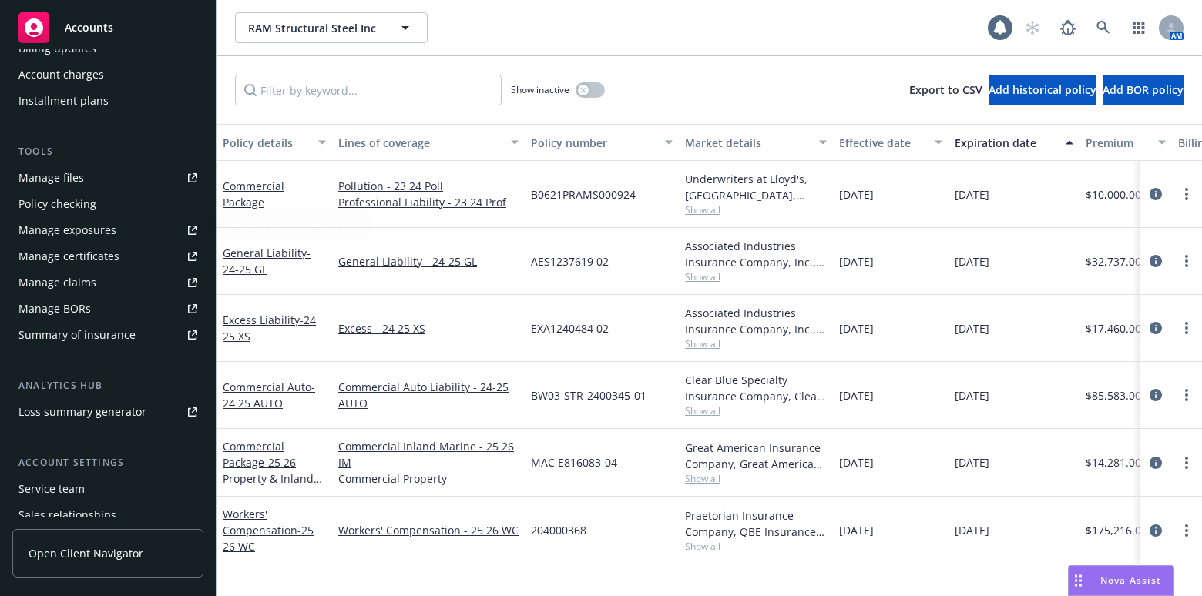
scroll to position [350, 0]
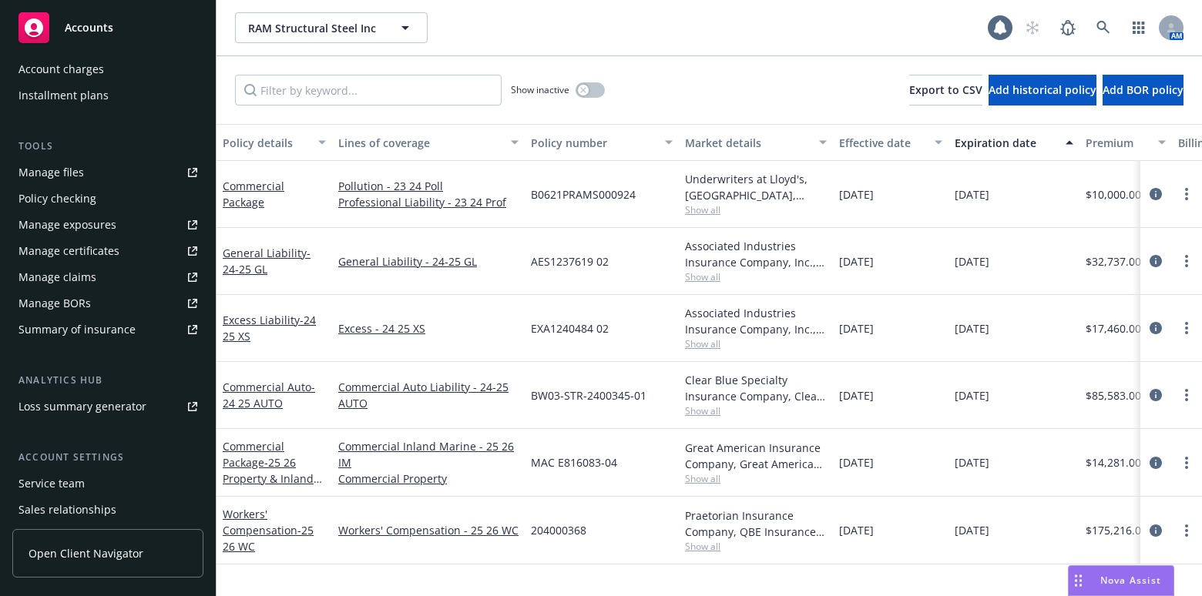
click at [100, 252] on div "Manage certificates" at bounding box center [68, 251] width 101 height 25
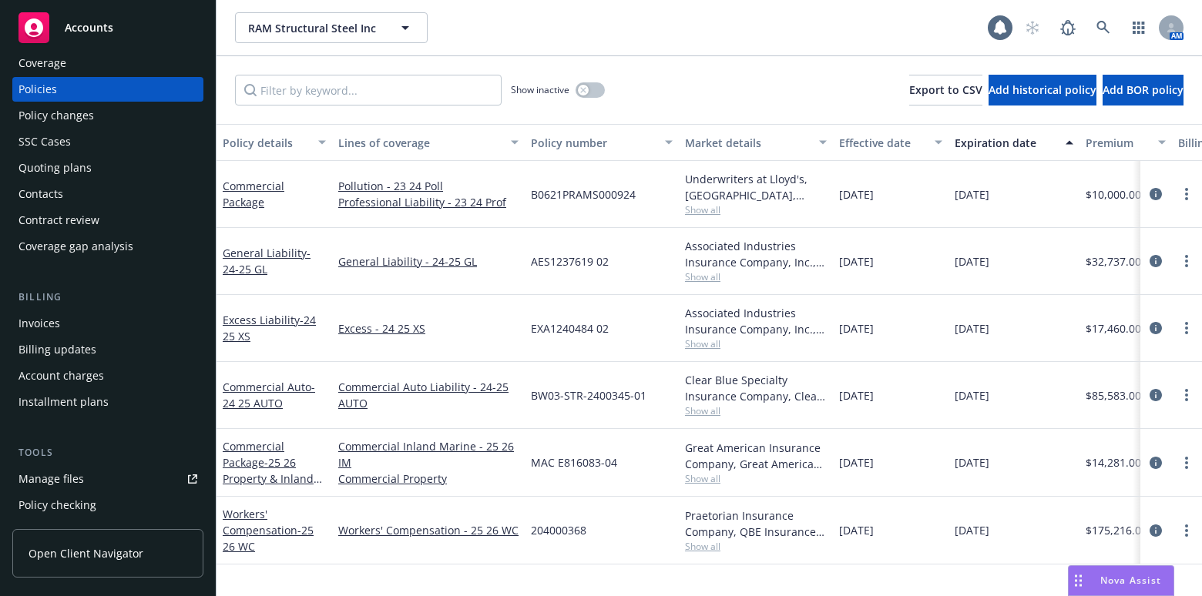
scroll to position [0, 0]
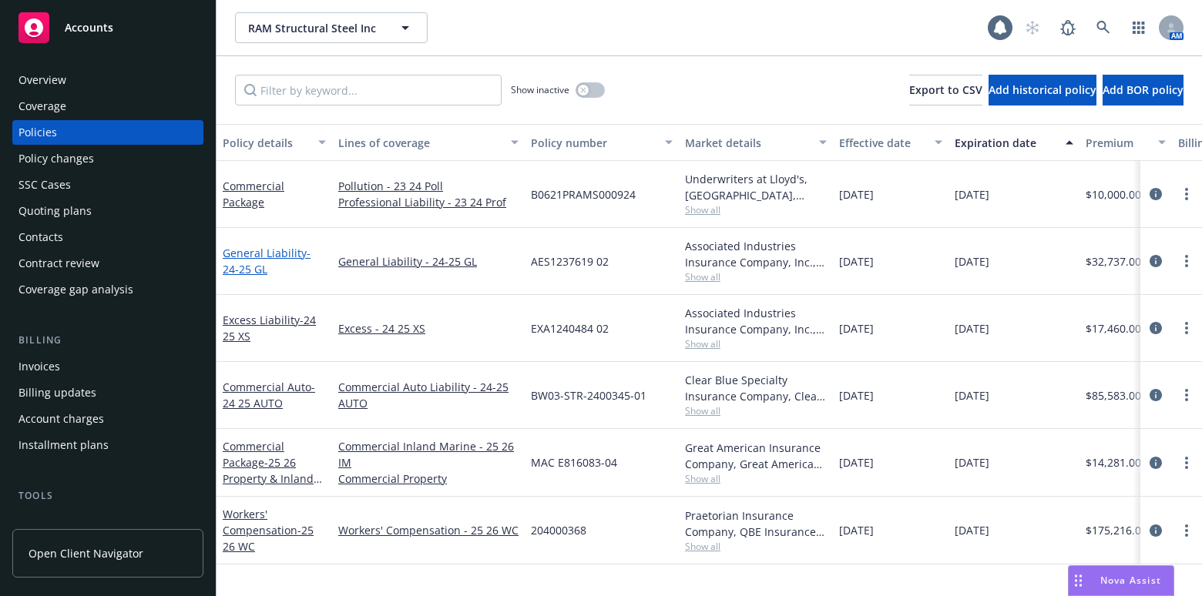
click at [251, 270] on span "- 24-25 GL" at bounding box center [267, 261] width 88 height 31
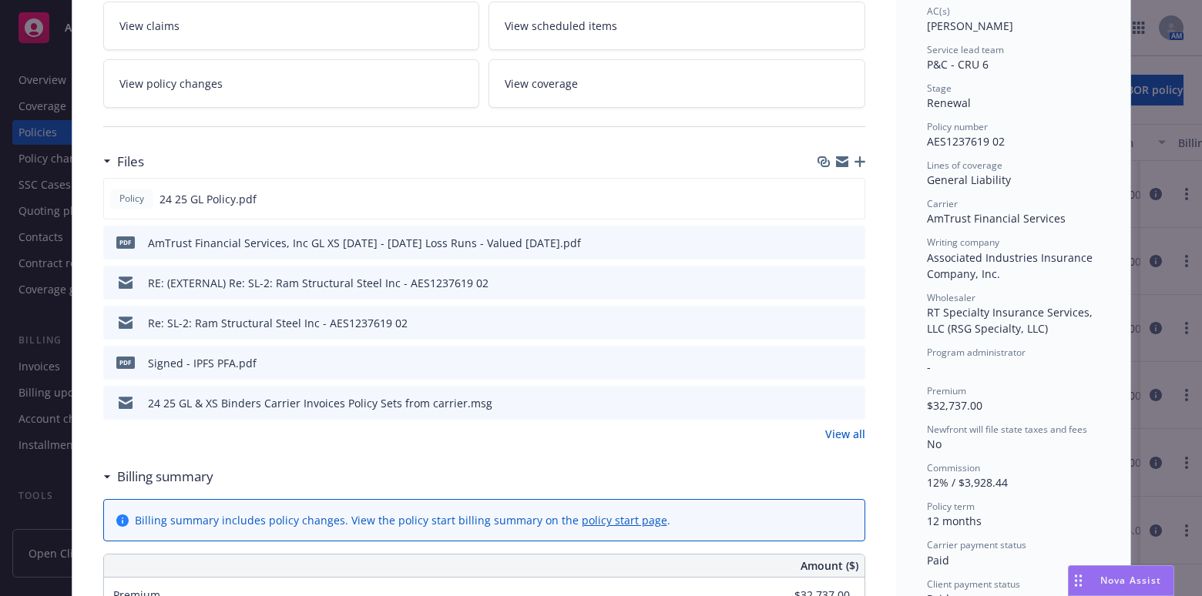
scroll to position [280, 0]
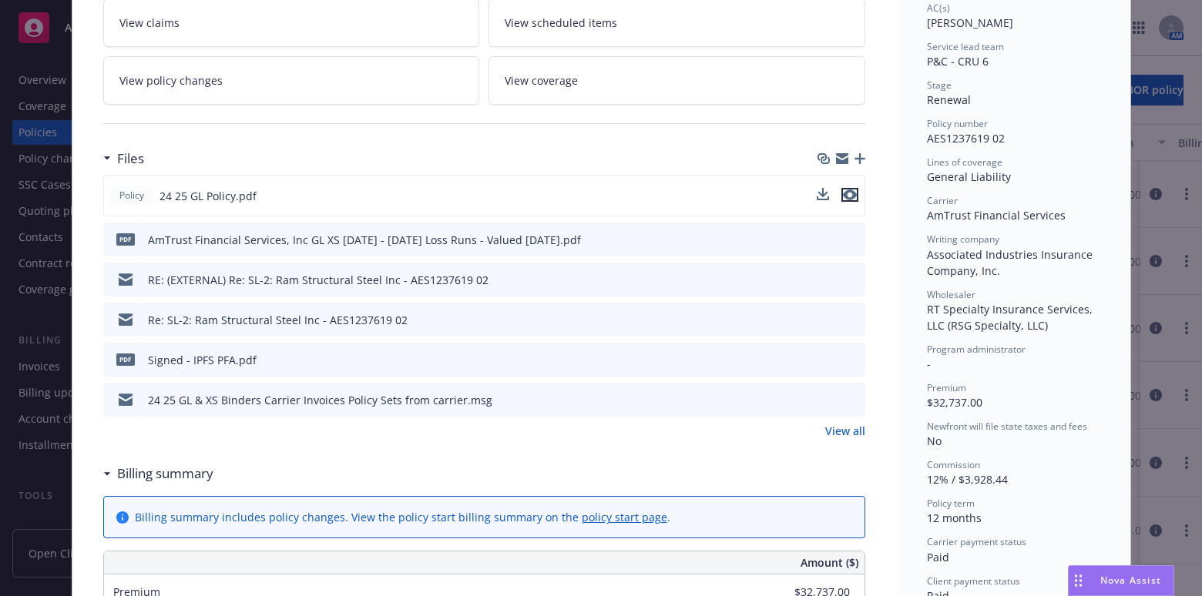
click at [844, 193] on icon "preview file" at bounding box center [850, 195] width 14 height 11
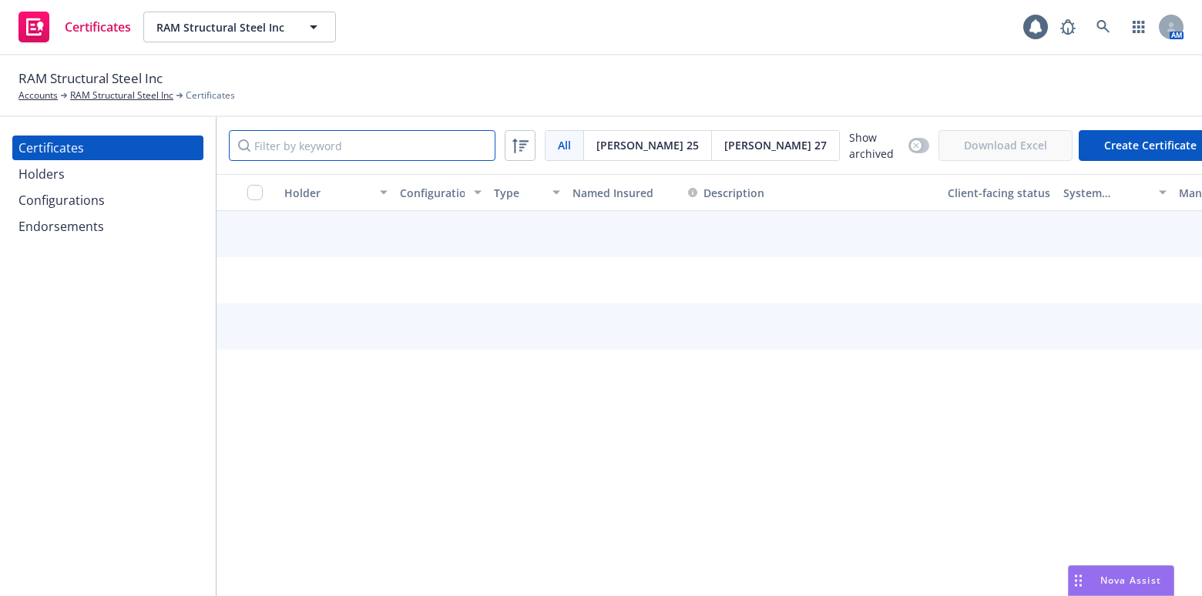
click at [263, 148] on input "Filter by keyword" at bounding box center [362, 145] width 267 height 31
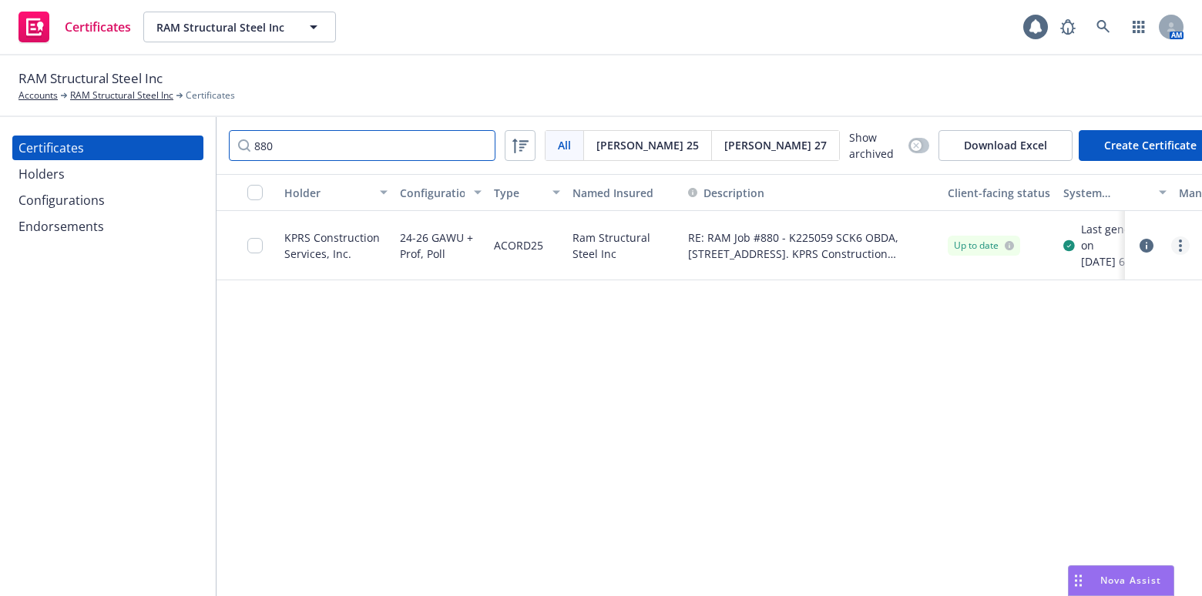
type input "880"
click at [1182, 255] on link "more" at bounding box center [1180, 245] width 18 height 18
click at [1065, 284] on link "Edit" at bounding box center [1065, 282] width 247 height 31
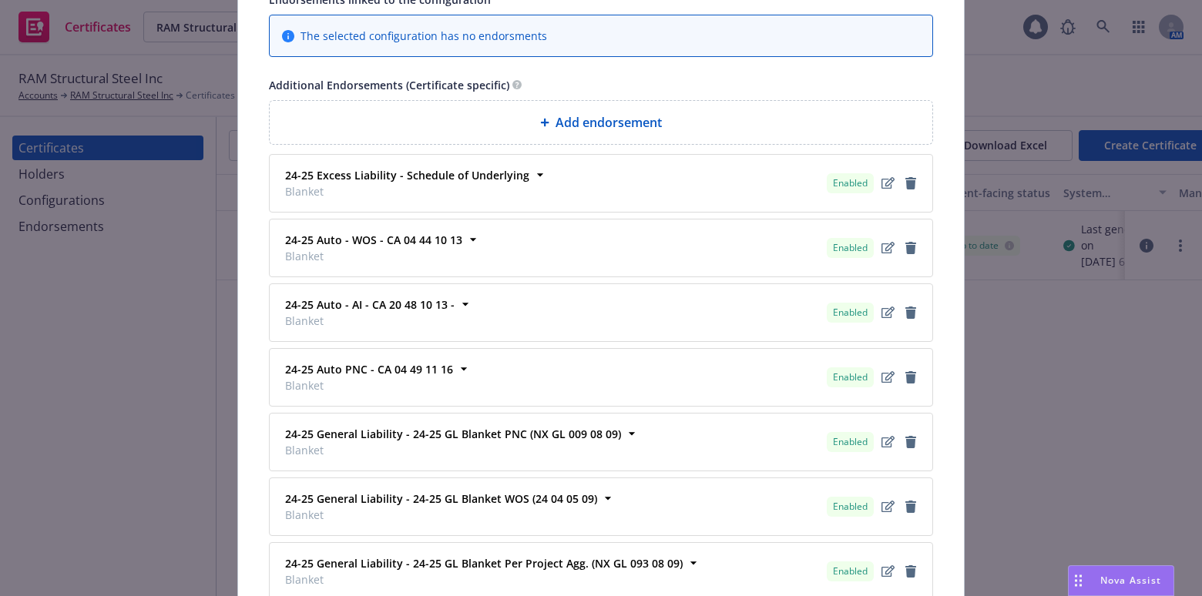
scroll to position [1222, 0]
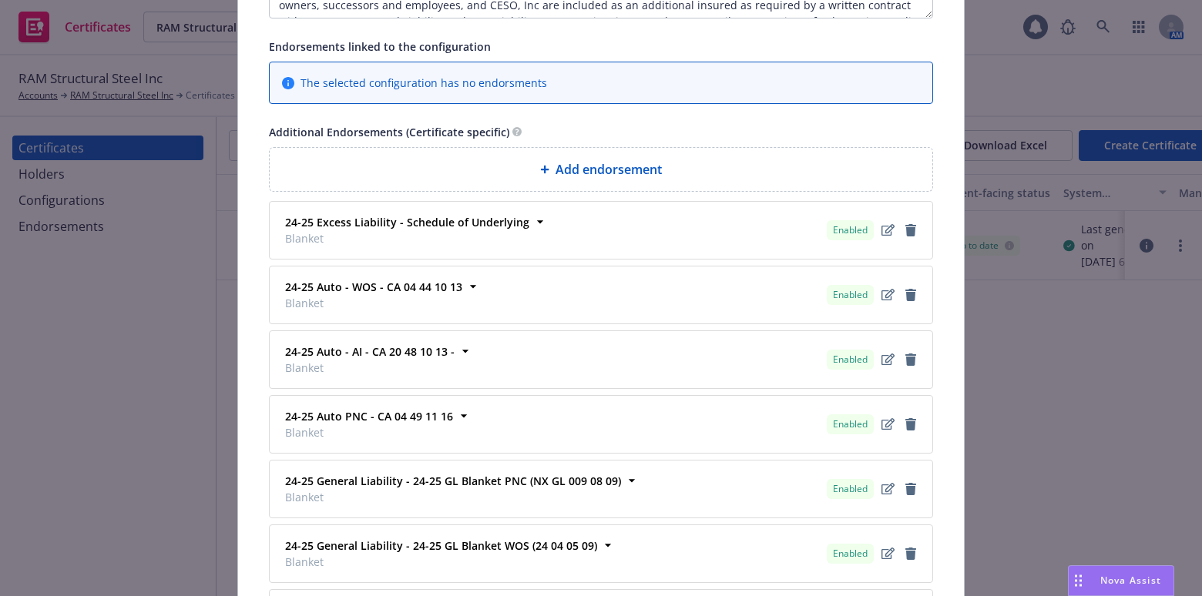
click at [513, 176] on div "Add endorsement" at bounding box center [601, 169] width 663 height 43
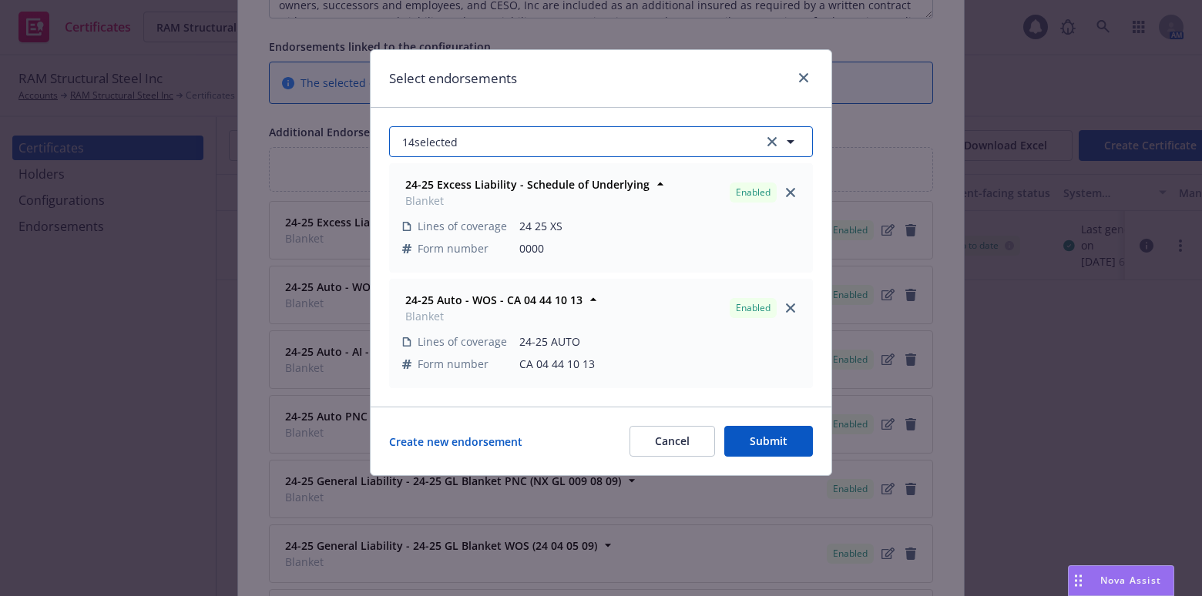
click at [481, 149] on button "14 selected" at bounding box center [601, 141] width 424 height 31
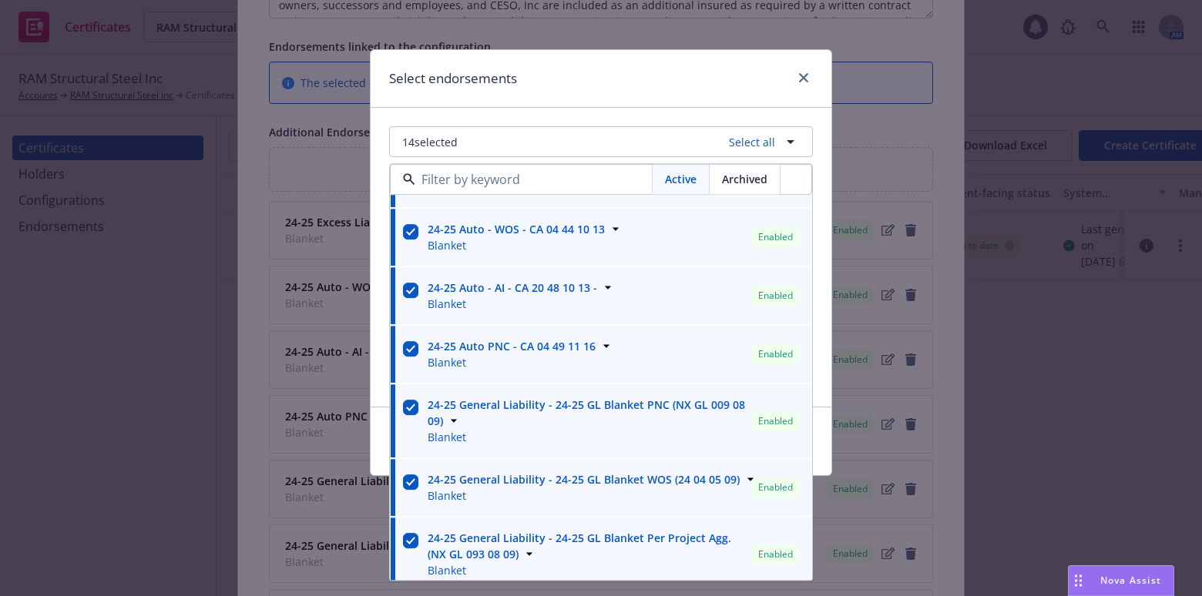
scroll to position [0, 0]
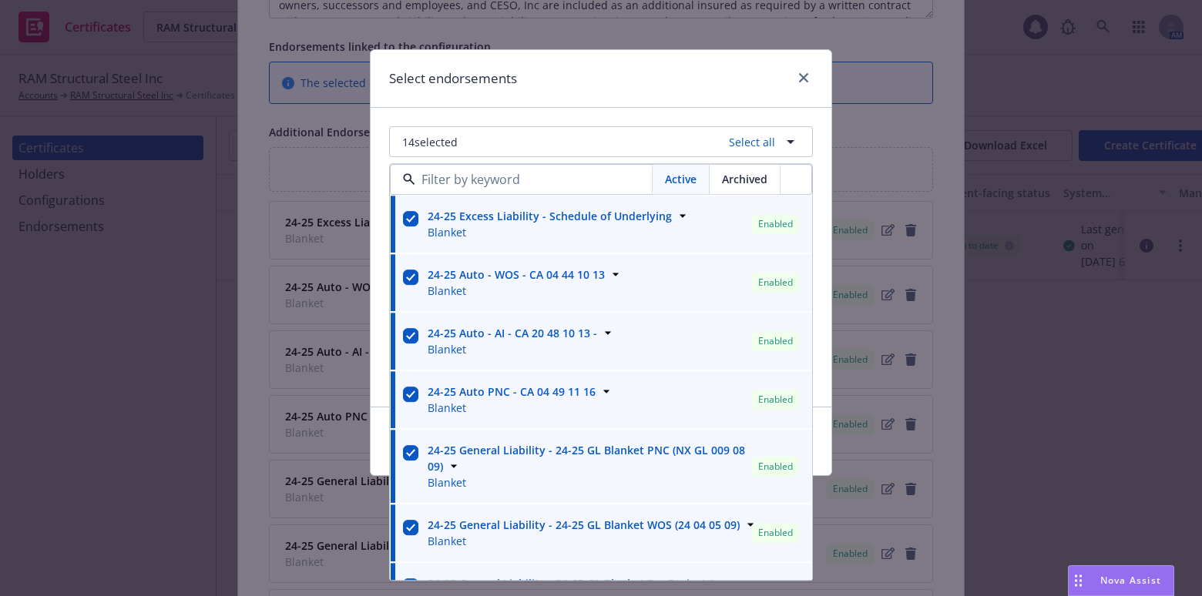
click at [588, 43] on div "Select endorsements 14 selected Select all Active Archived 24-25 Excess Liabili…" at bounding box center [601, 298] width 1202 height 596
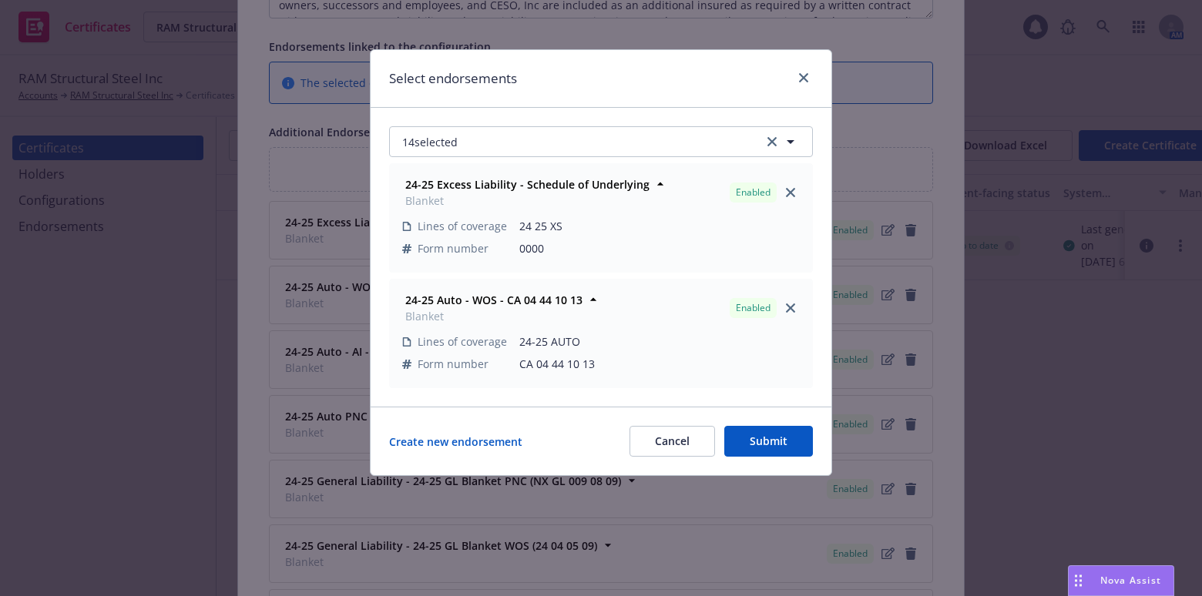
click at [693, 449] on button "Cancel" at bounding box center [672, 441] width 86 height 31
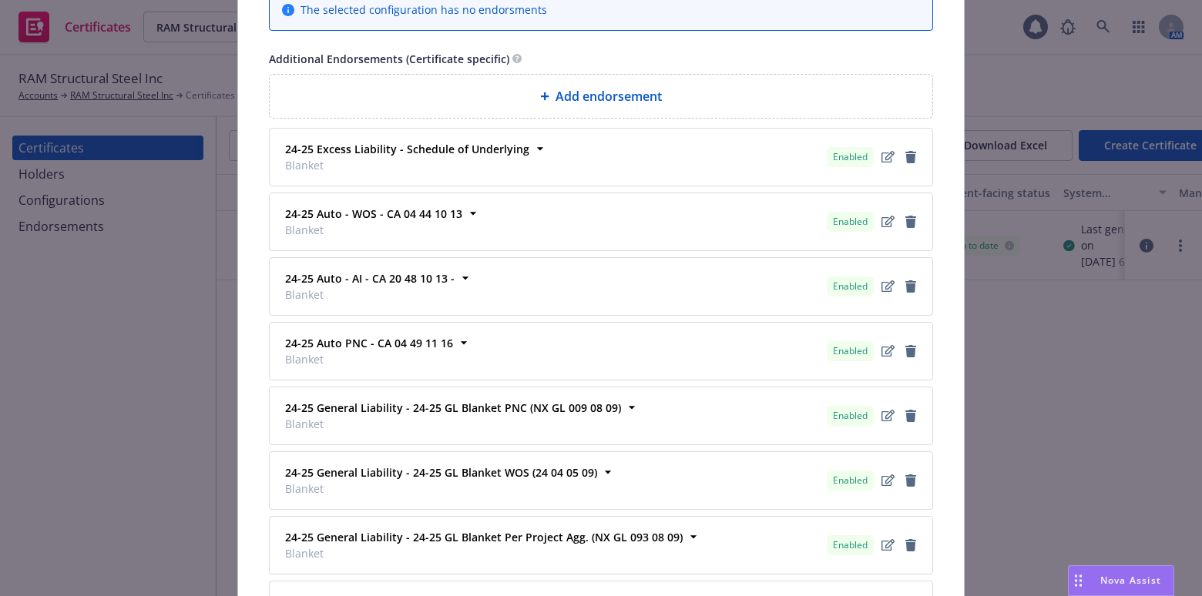
scroll to position [1362, 0]
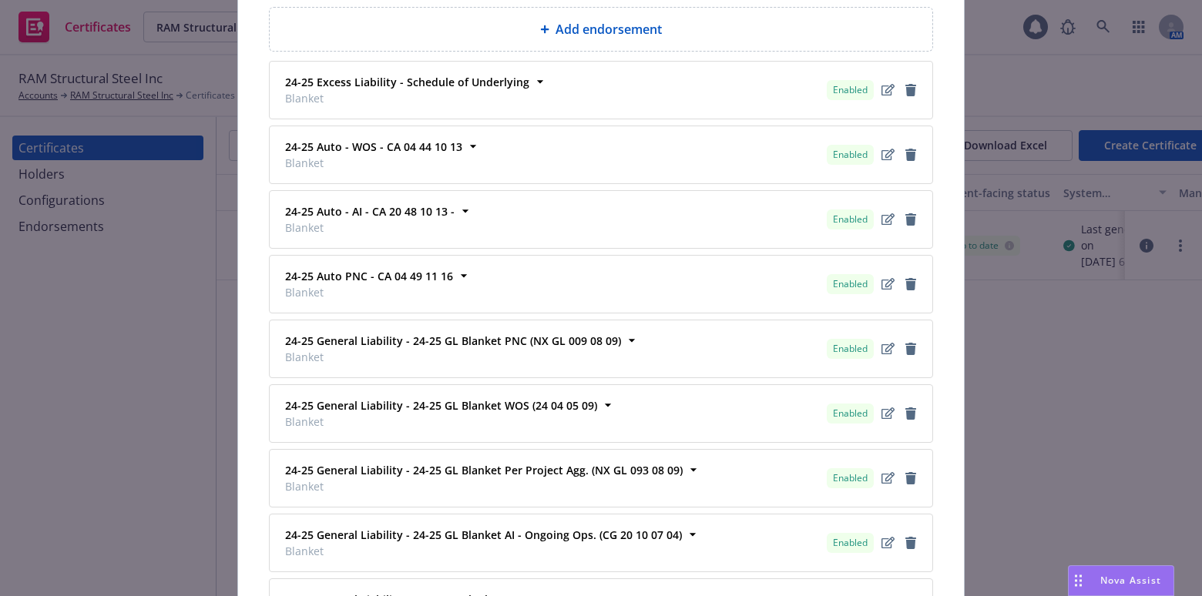
click at [548, 33] on div "Add endorsement" at bounding box center [601, 29] width 638 height 18
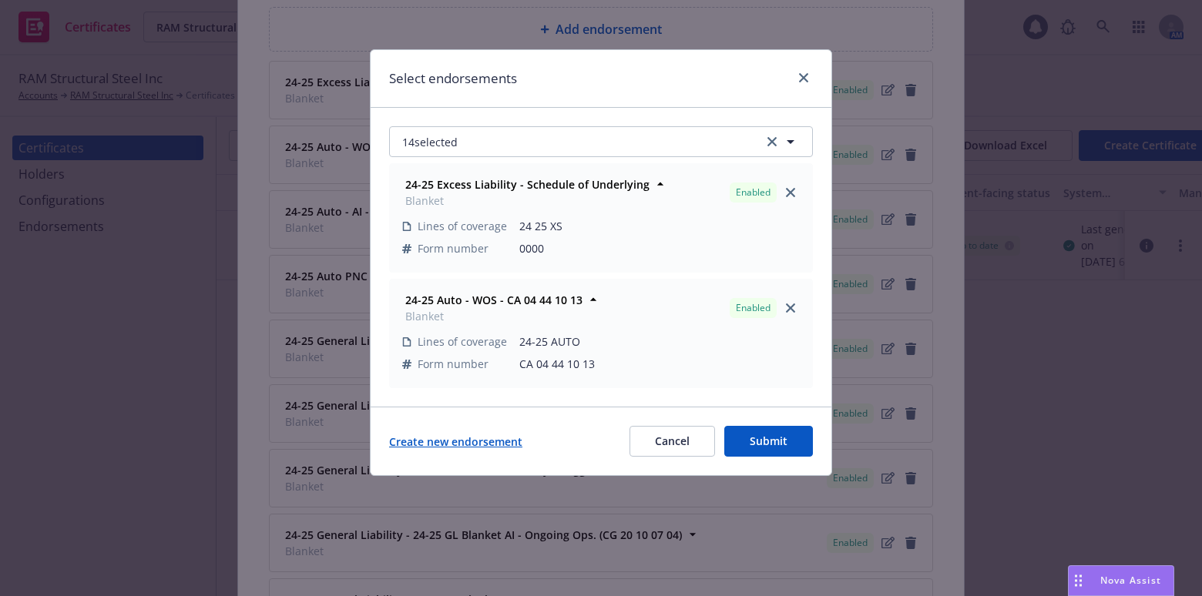
click at [487, 444] on link "Create new endorsement" at bounding box center [455, 442] width 133 height 16
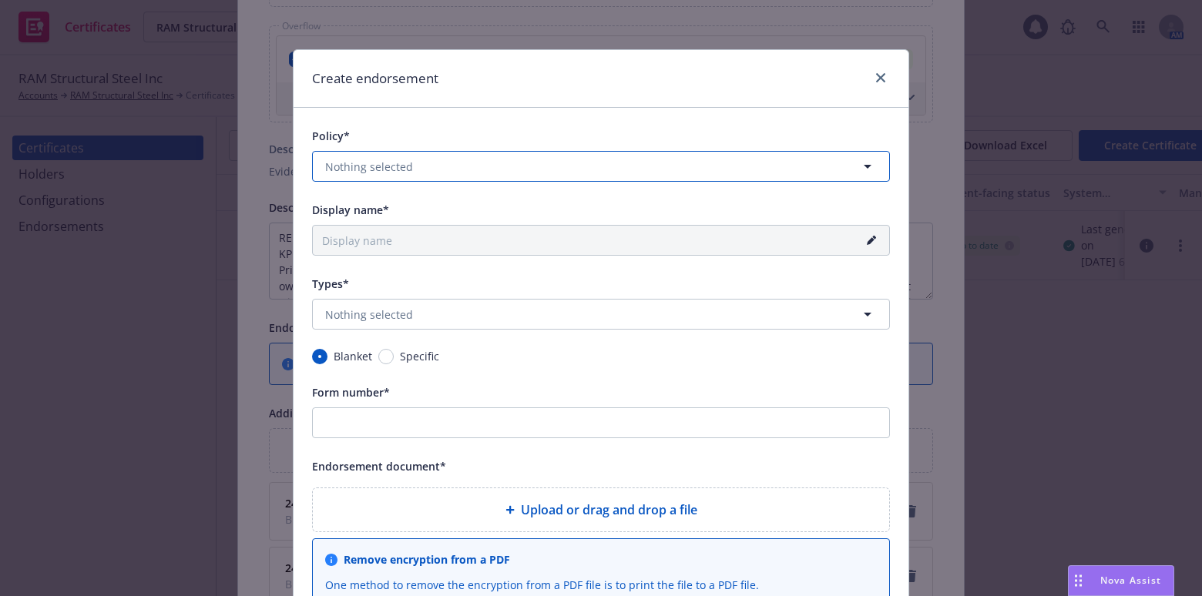
click at [405, 162] on button "Nothing selected" at bounding box center [601, 166] width 578 height 31
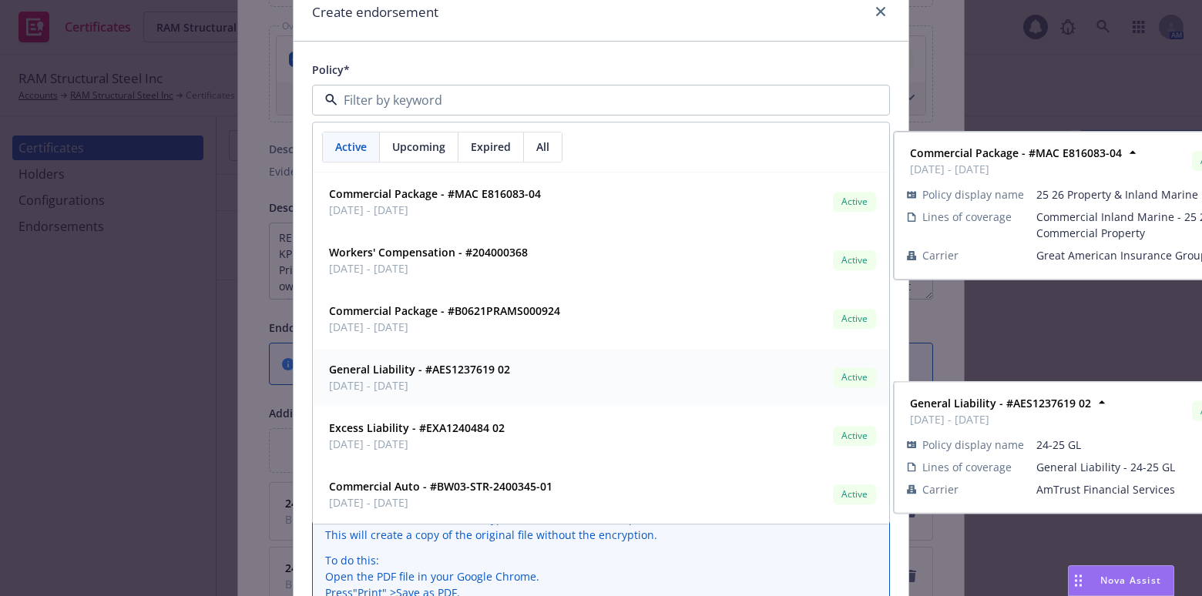
scroll to position [69, 0]
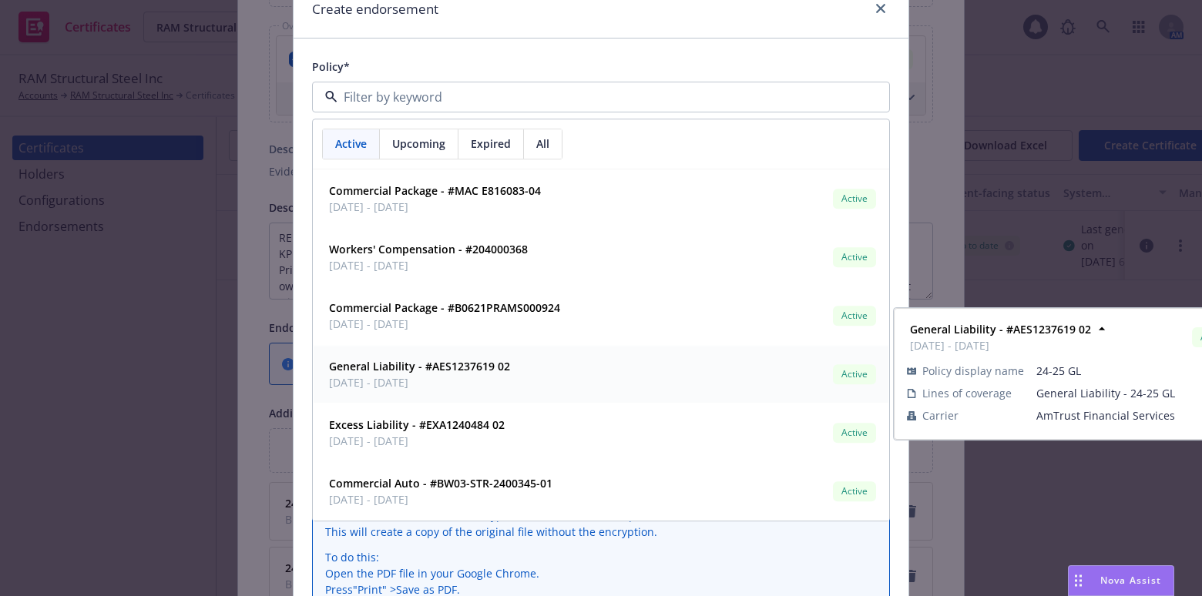
click at [451, 384] on span "11/14/2024 - 11/14/2025" at bounding box center [419, 383] width 181 height 16
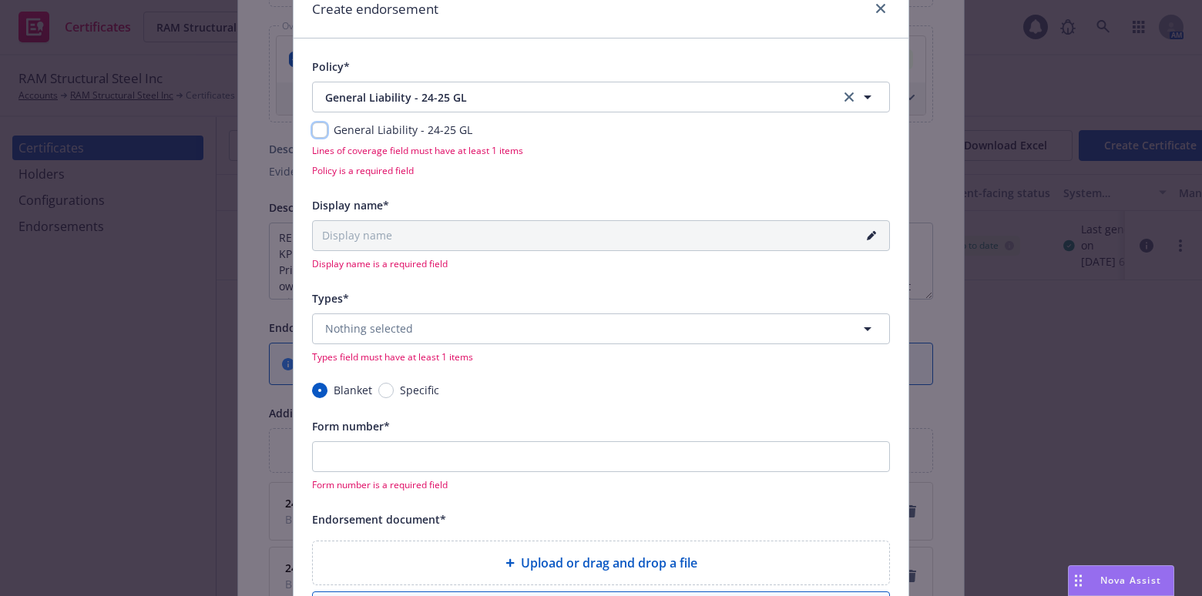
click at [316, 136] on input "checkbox" at bounding box center [319, 129] width 15 height 15
checkbox input "true"
type input "24-25 General Liability - 24-25 GL Blanket"
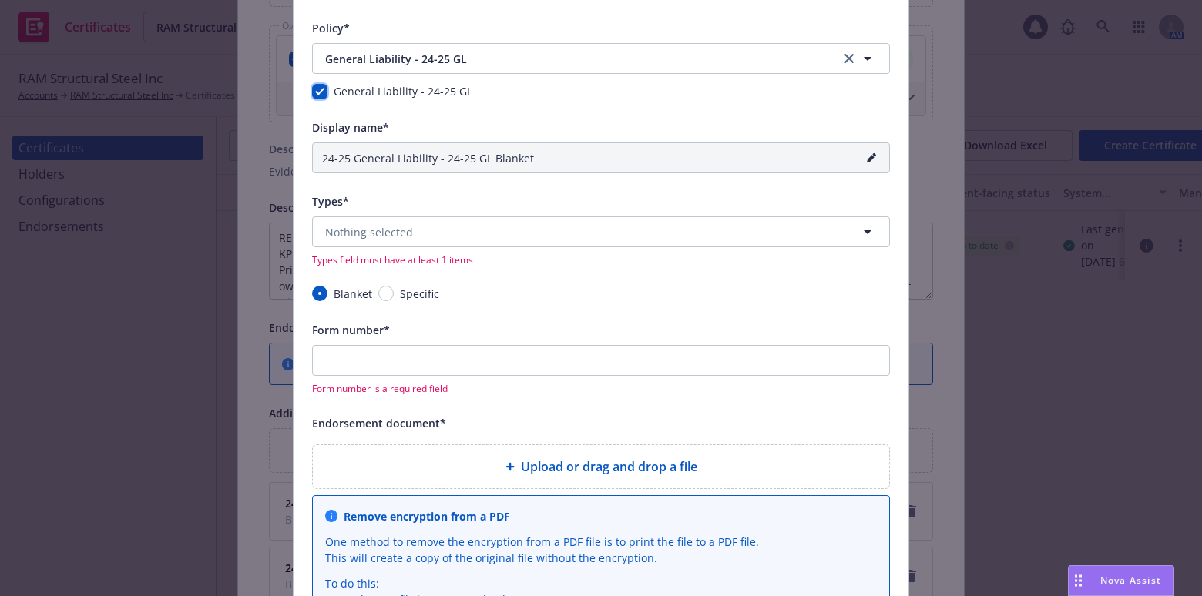
scroll to position [139, 0]
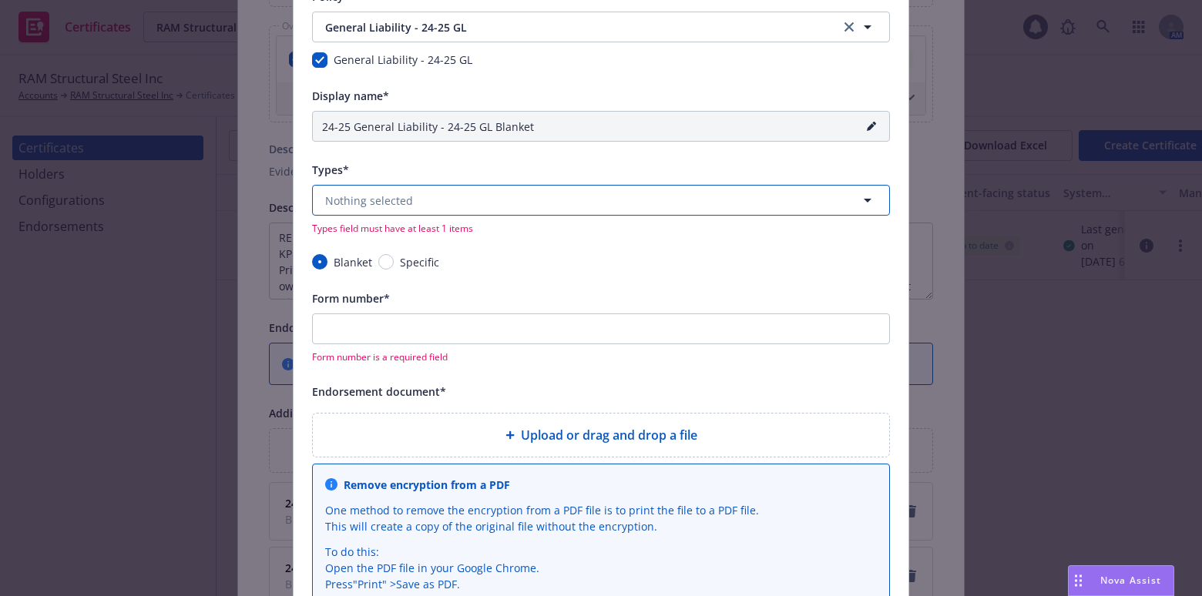
click at [387, 213] on button "Nothing selected" at bounding box center [601, 200] width 578 height 31
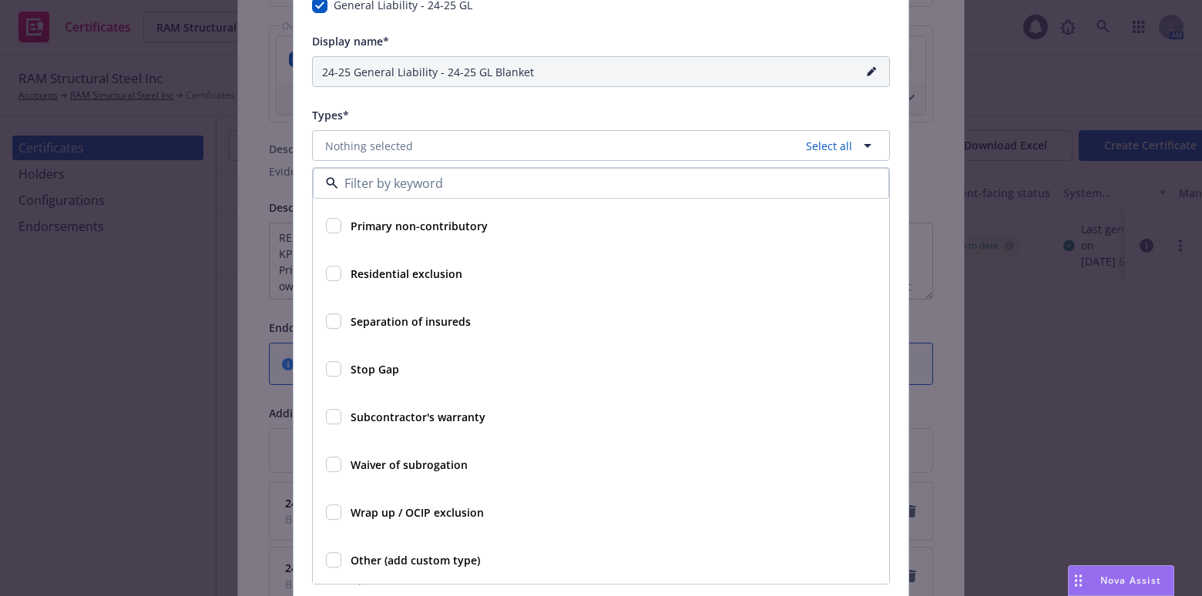
scroll to position [210, 0]
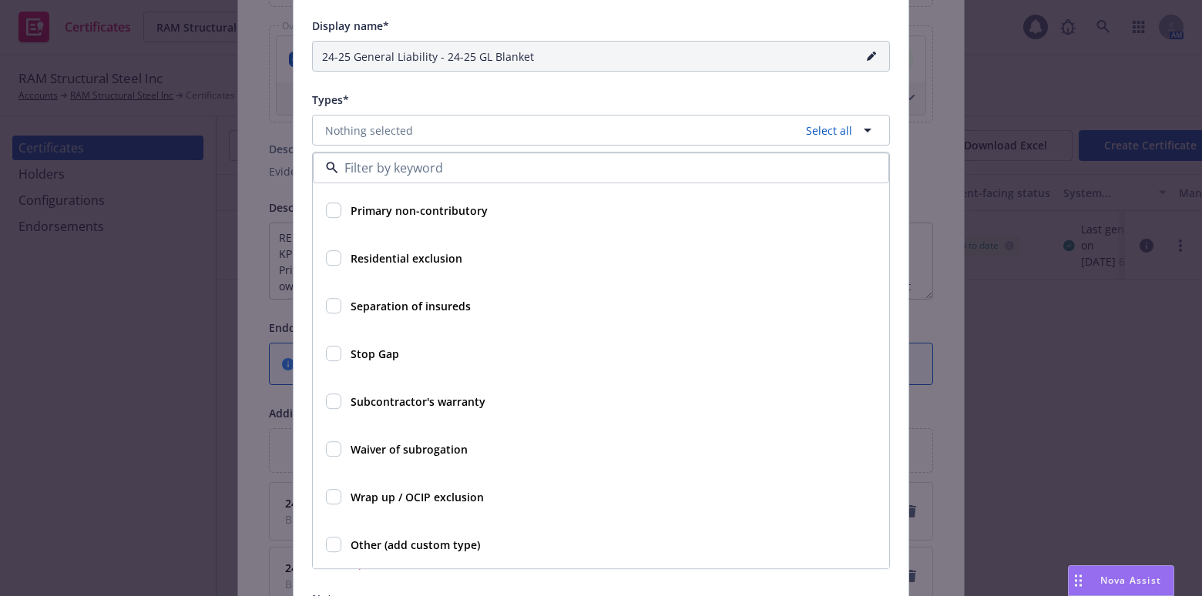
click at [412, 526] on div "Other (add custom type)" at bounding box center [601, 545] width 575 height 46
checkbox input "true"
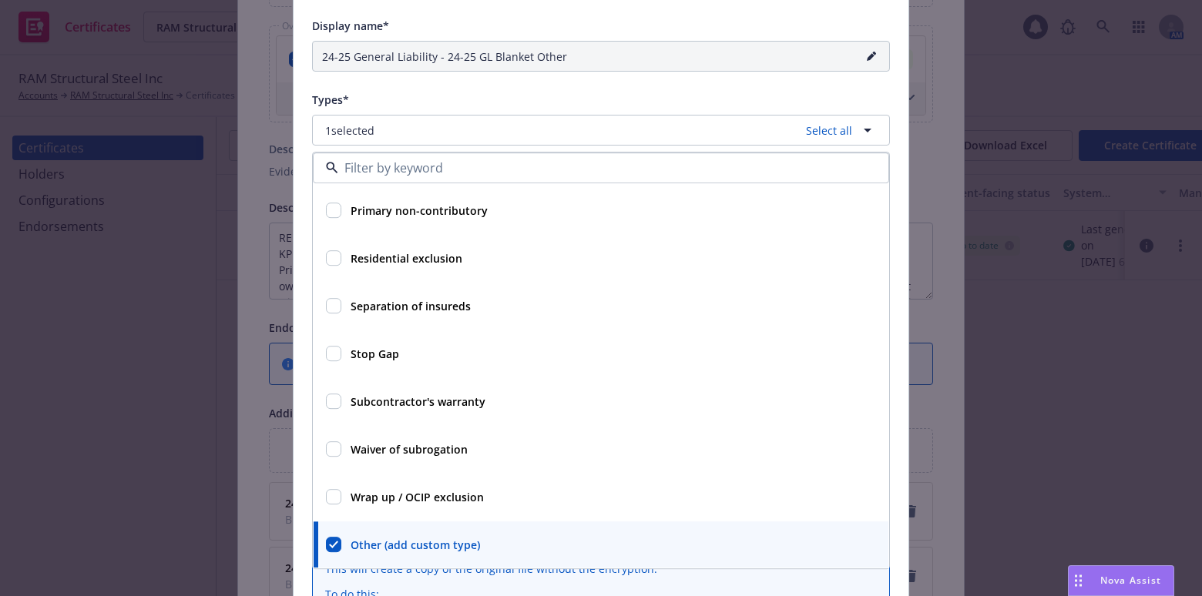
click at [414, 96] on div "Types*" at bounding box center [601, 99] width 578 height 18
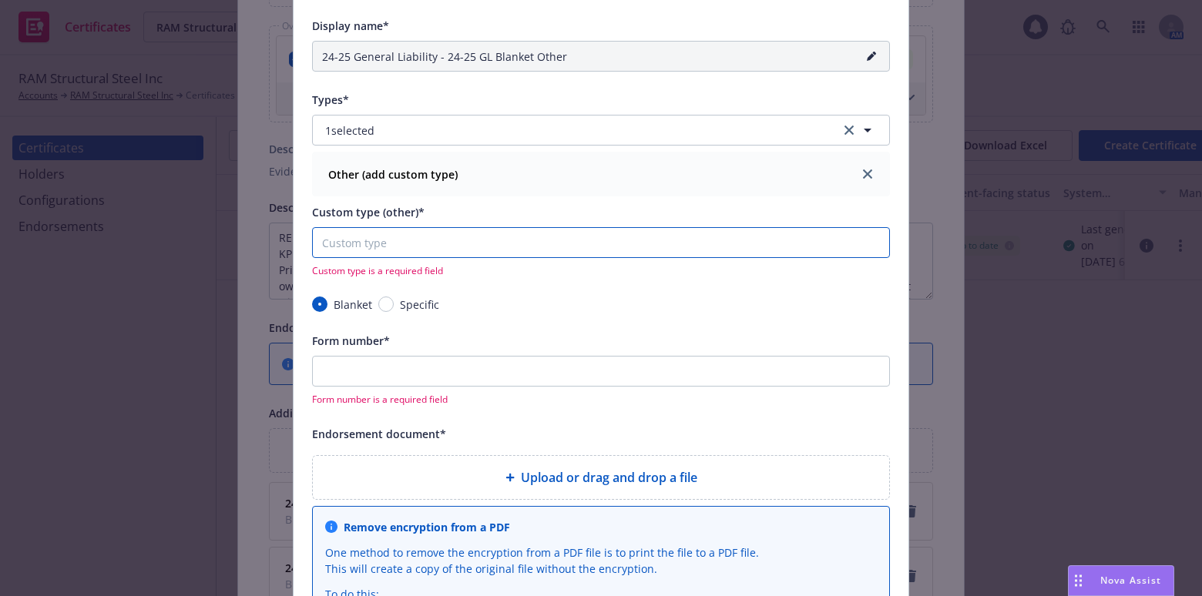
click at [416, 253] on input "Custom type (other)*" at bounding box center [601, 242] width 578 height 31
type input "24-25 General Liability - 24-25 GL Blanket S"
type input "S"
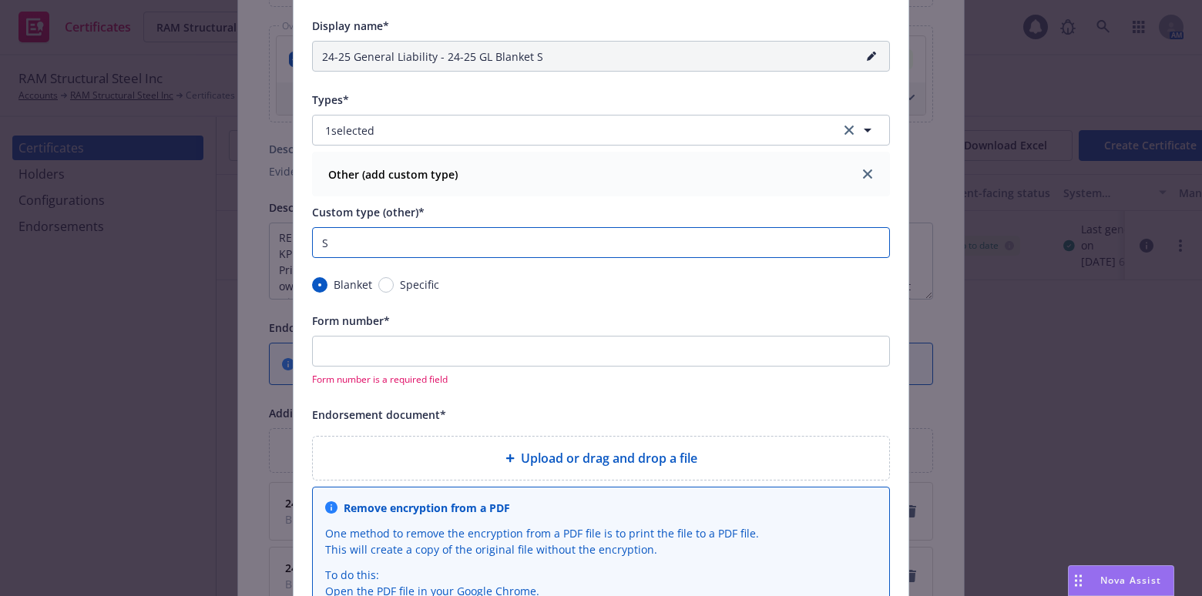
type input "24-25 General Liability - 24-25 GL Blanket Sc"
type input "Sc"
type input "24-25 General Liability - 24-25 GL Blanket Sch"
type input "Sch"
type input "24-25 General Liability - 24-25 GL Blanket Sche"
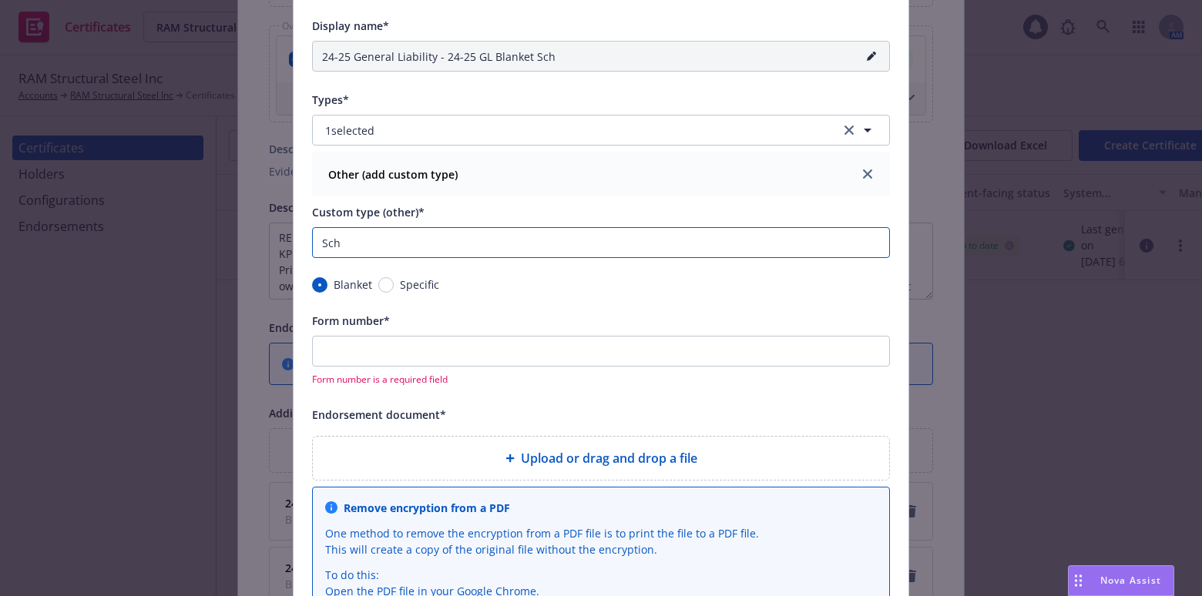
type input "Sche"
type input "24-25 General Liability - 24-25 GL Blanket Sched"
type input "Schedu"
type input "24-25 General Liability - 24-25 GL Blanket Schedul"
type input "Schedule"
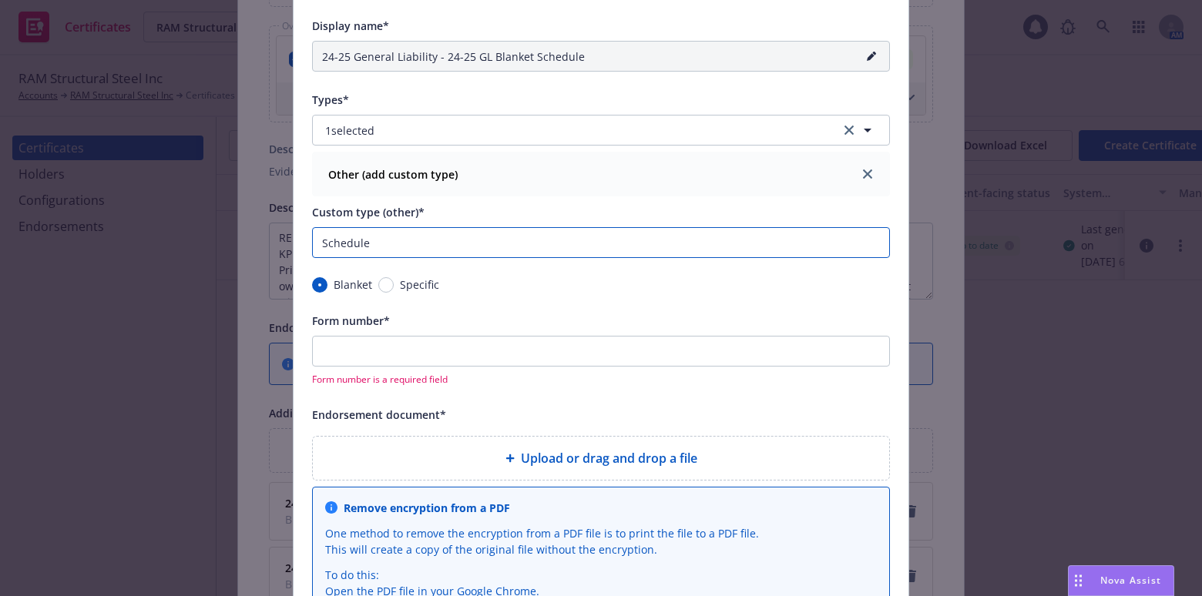
type input "24-25 General Liability - 24-25 GL Blanket Schedule"
type input "Schedule"
type input "24-25 General Liability - 24-25 GL Blanket Schedule o"
type input "Schedule of"
type input "24-25 General Liability - 24-25 GL Blanket Schedule of"
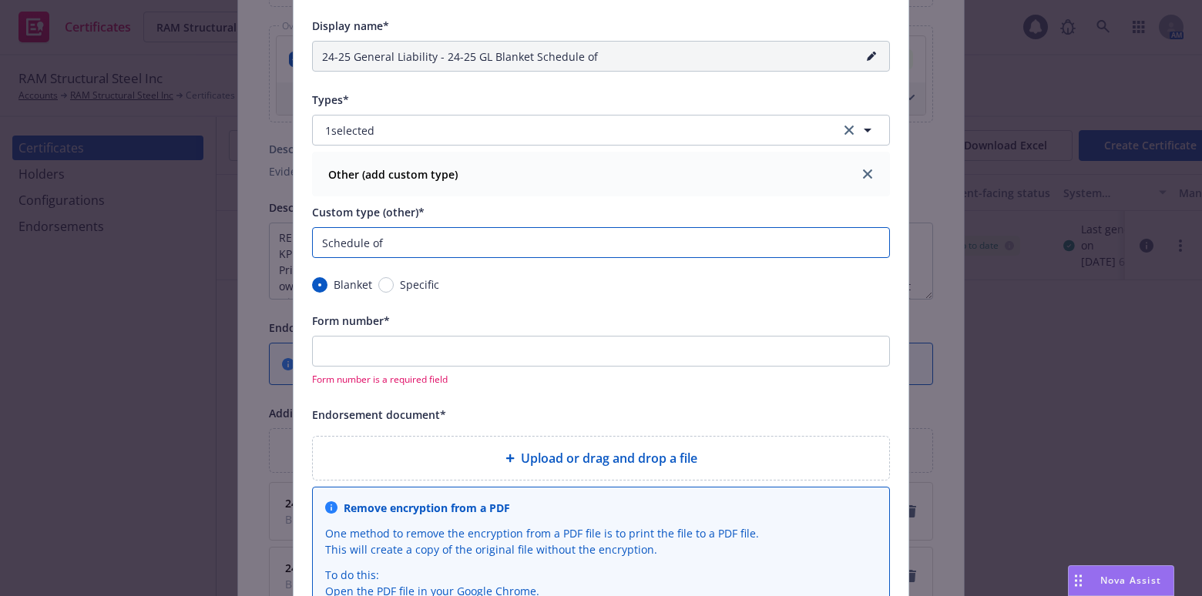
type input "Schedule of"
type input "24-25 General Liability - 24-25 GL Blanket Schedule of F"
type input "Schedule of F"
type input "24-25 General Liability - 24-25 GL Blanket Schedule of Fo"
type input "Schedule of Fo"
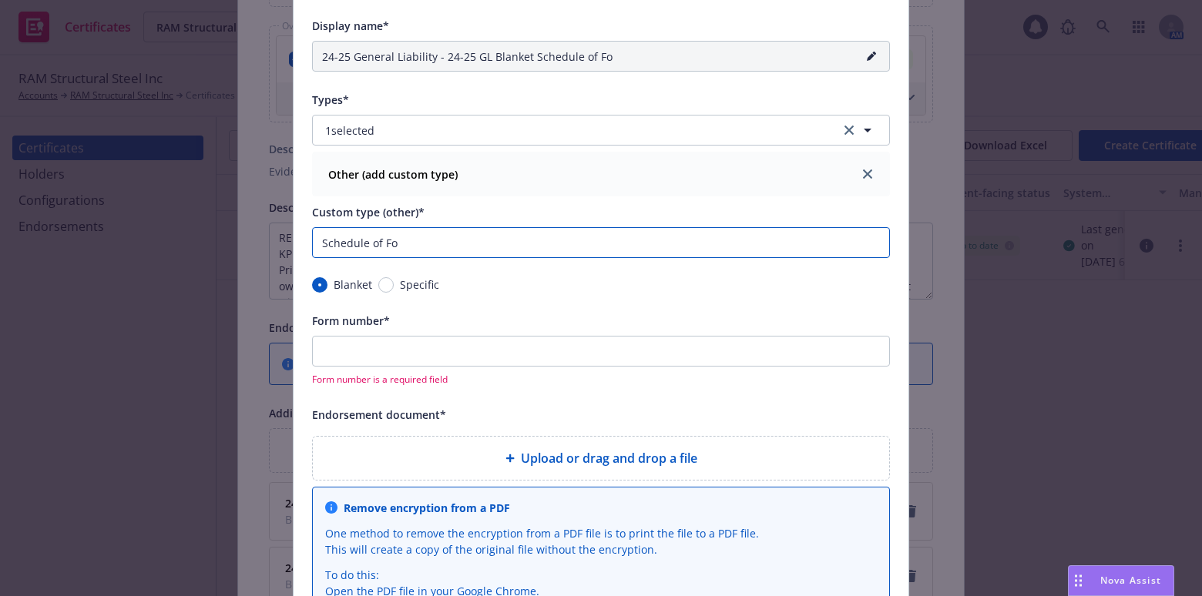
type input "24-25 General Liability - 24-25 GL Blanket Schedule of For"
type input "Schedule of For"
type input "24-25 General Liability - 24-25 GL Blanket Schedule of Form"
type input "Schedule of Form"
type input "24-25 General Liability - 24-25 GL Blanket Schedule of Forms"
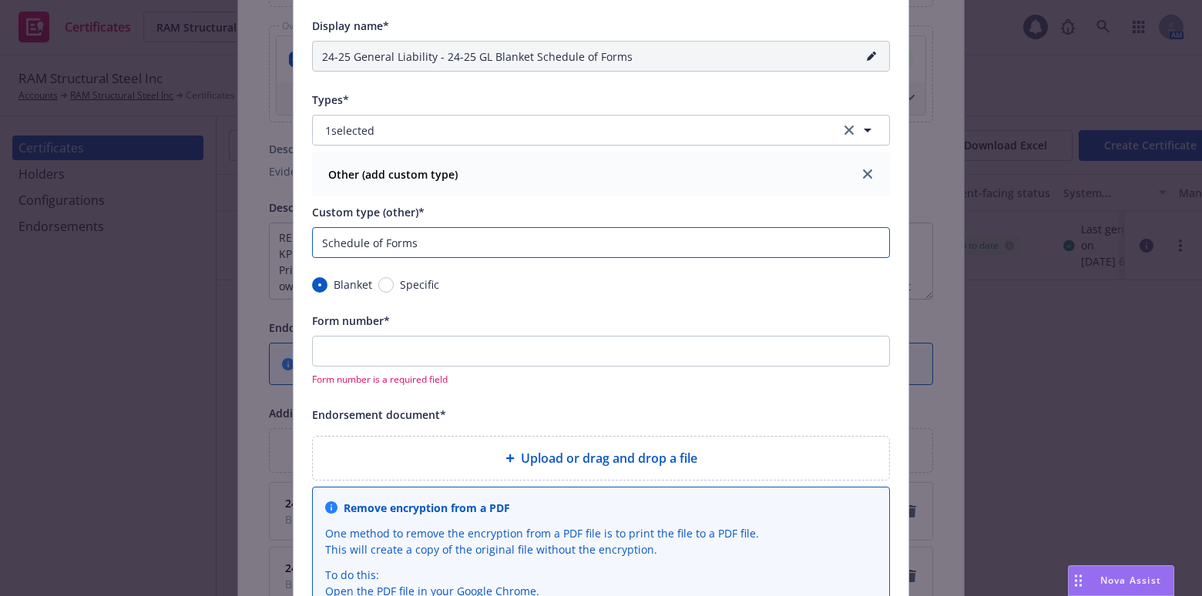
type input "Schedule of Forms"
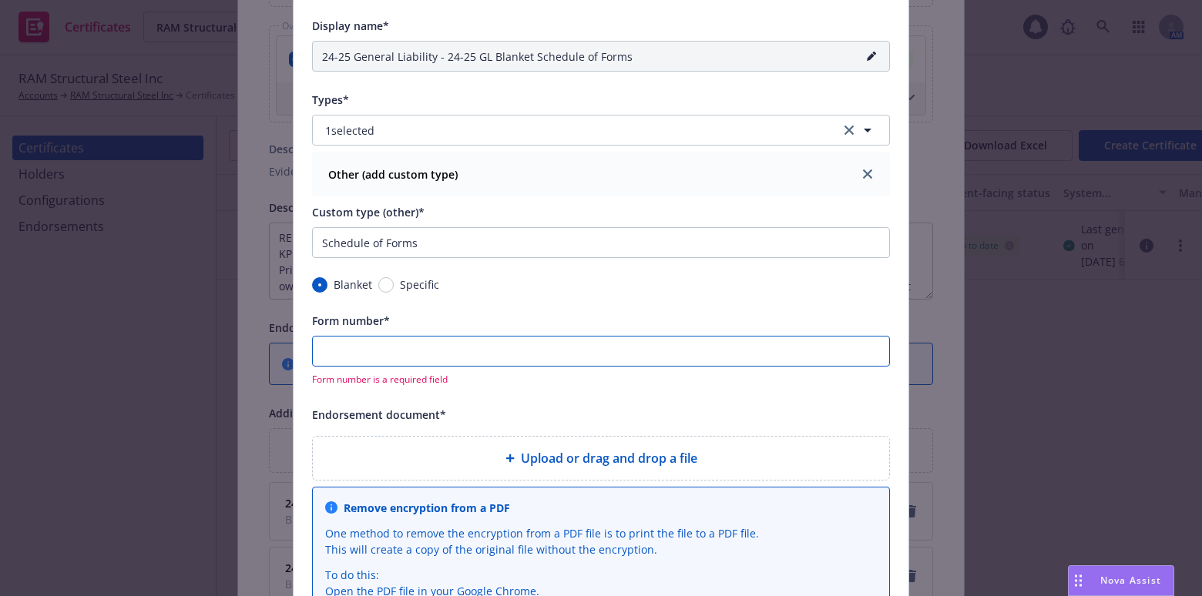
click at [507, 342] on input "Form number*" at bounding box center [601, 351] width 578 height 31
type input "24-25 General Liability - 24-25 GL Blanket Schedule of Forms (0)"
type input "0"
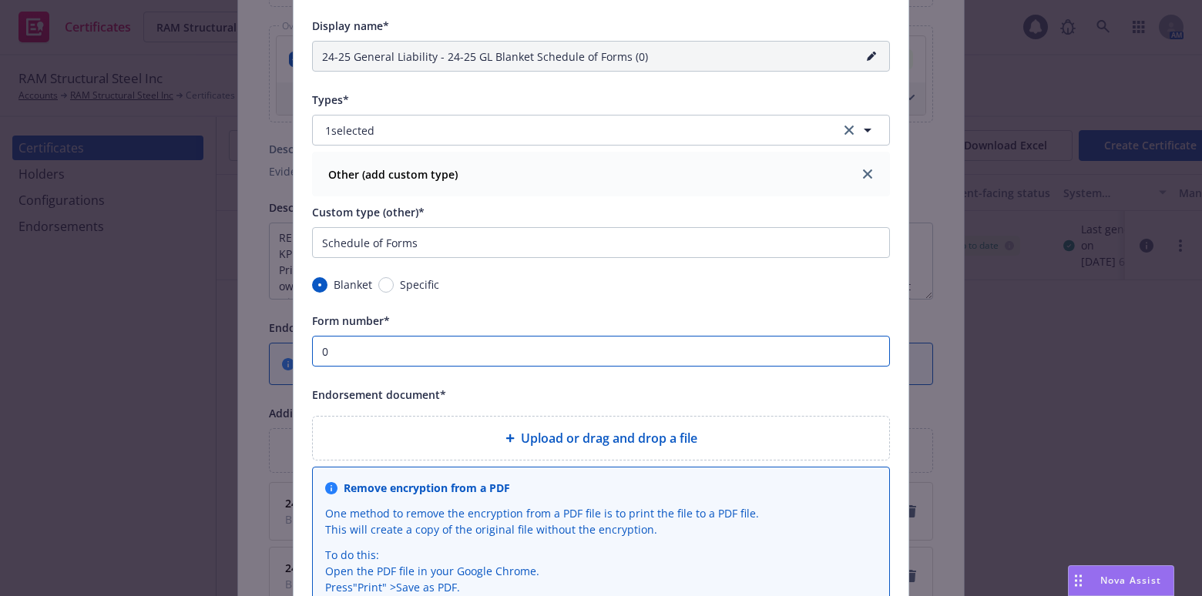
type input "24-25 General Liability - 24-25 GL Blanket Schedule of Forms (00)"
type input "00"
type input "24-25 General Liability - 24-25 GL Blanket Schedule of Forms (000)"
type input "000"
type input "24-25 General Liability - 24-25 GL Blanket Schedule of Forms (0000)"
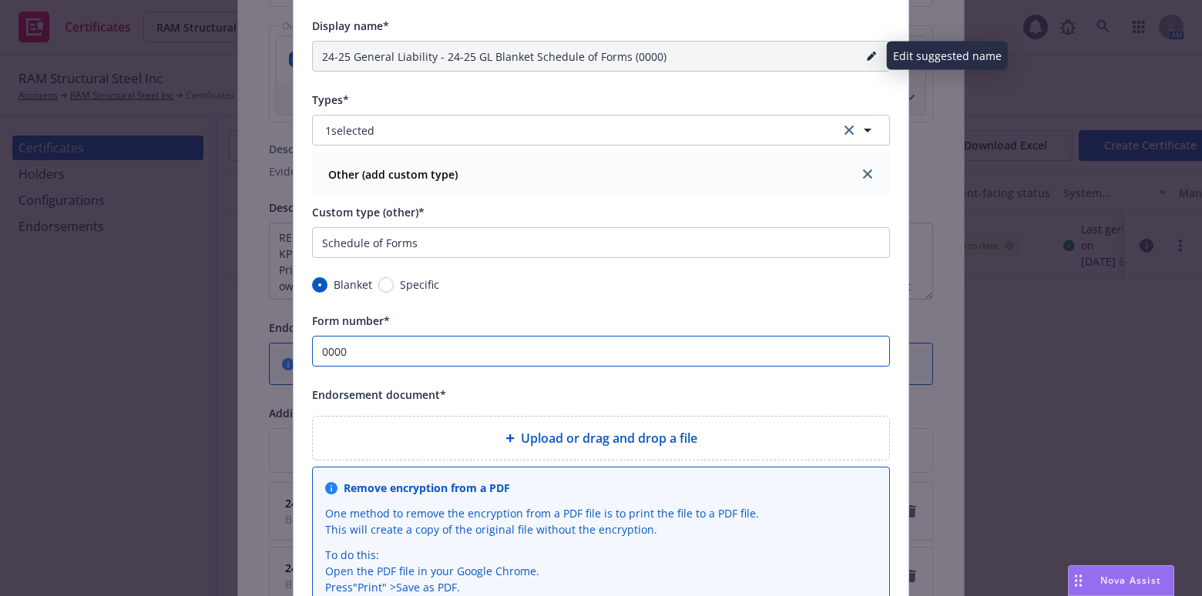
type input "0000"
click at [867, 57] on icon "pencil" at bounding box center [871, 56] width 9 height 9
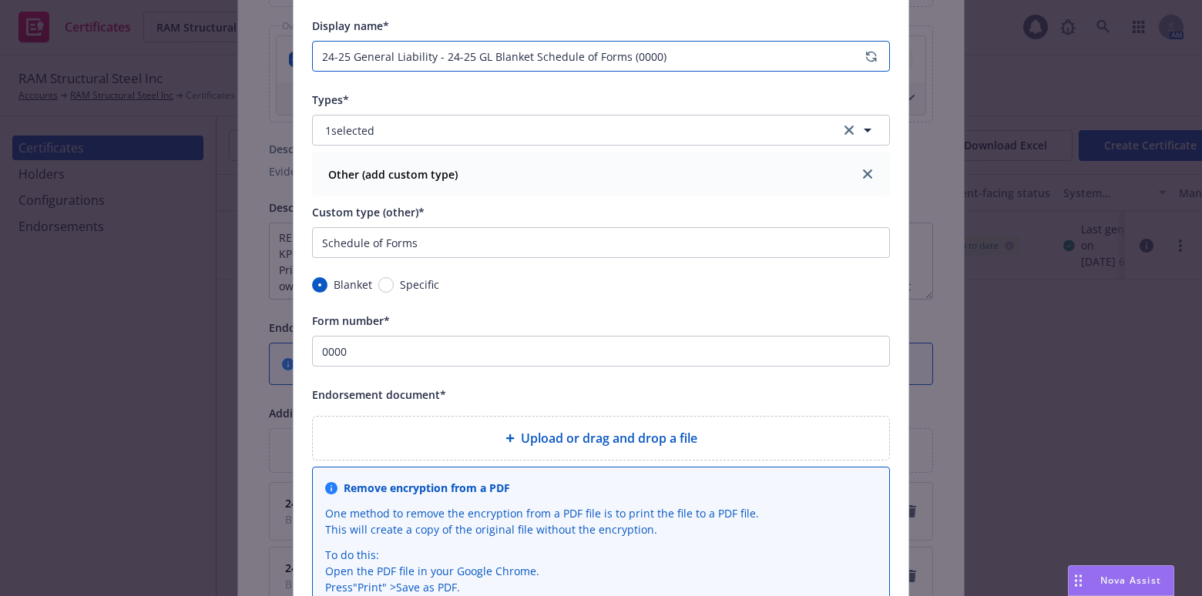
drag, startPoint x: 620, startPoint y: 59, endPoint x: 753, endPoint y: 57, distance: 133.3
click at [753, 57] on input "24-25 General Liability - 24-25 GL Blanket Schedule of Forms (0000)" at bounding box center [601, 56] width 578 height 31
drag, startPoint x: 485, startPoint y: 58, endPoint x: 451, endPoint y: 60, distance: 34.0
click at [448, 61] on input "24-25 General Liability - 24-25 GL Blanket Schedule of Forms" at bounding box center [601, 56] width 578 height 31
drag, startPoint x: 528, startPoint y: 54, endPoint x: 508, endPoint y: 52, distance: 20.1
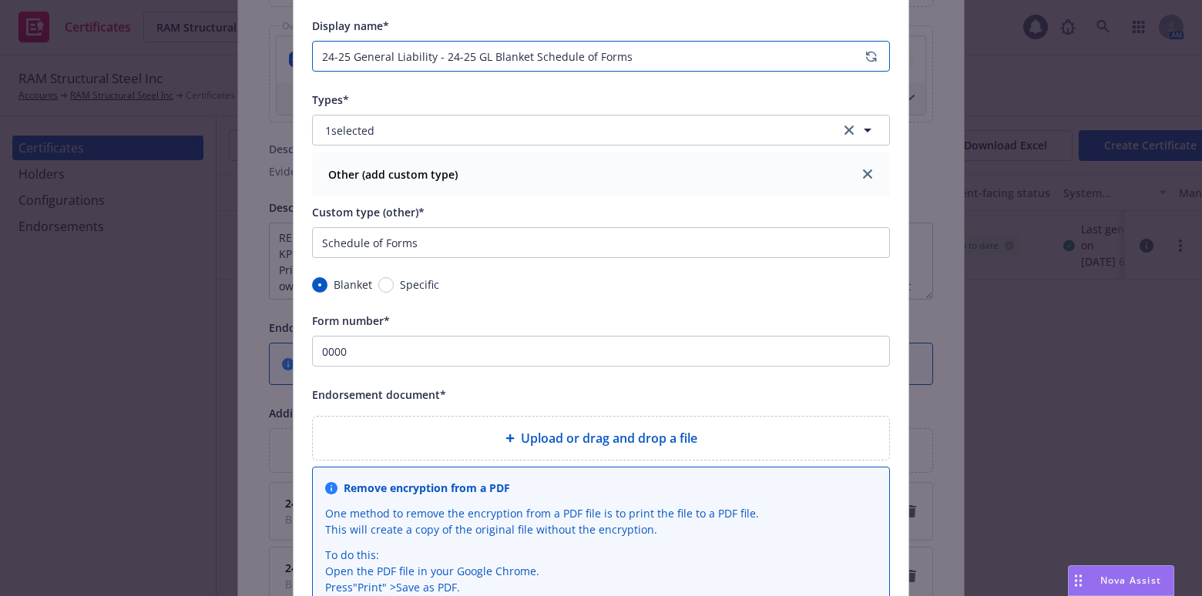
click at [511, 54] on input "24-25 General Liability - 24-25 GL Blanket Schedule of Forms" at bounding box center [601, 56] width 578 height 31
click at [510, 52] on input "24-25 General Liability - 24-25 GL Blanket Schedule of Forms" at bounding box center [601, 56] width 578 height 31
drag, startPoint x: 524, startPoint y: 52, endPoint x: 434, endPoint y: 55, distance: 89.4
click at [434, 55] on input "24-25 General Liability - 24-25 GL Blanket Schedule of Forms" at bounding box center [601, 56] width 578 height 31
type input "24-25 General Liability - Schedule of Forms"
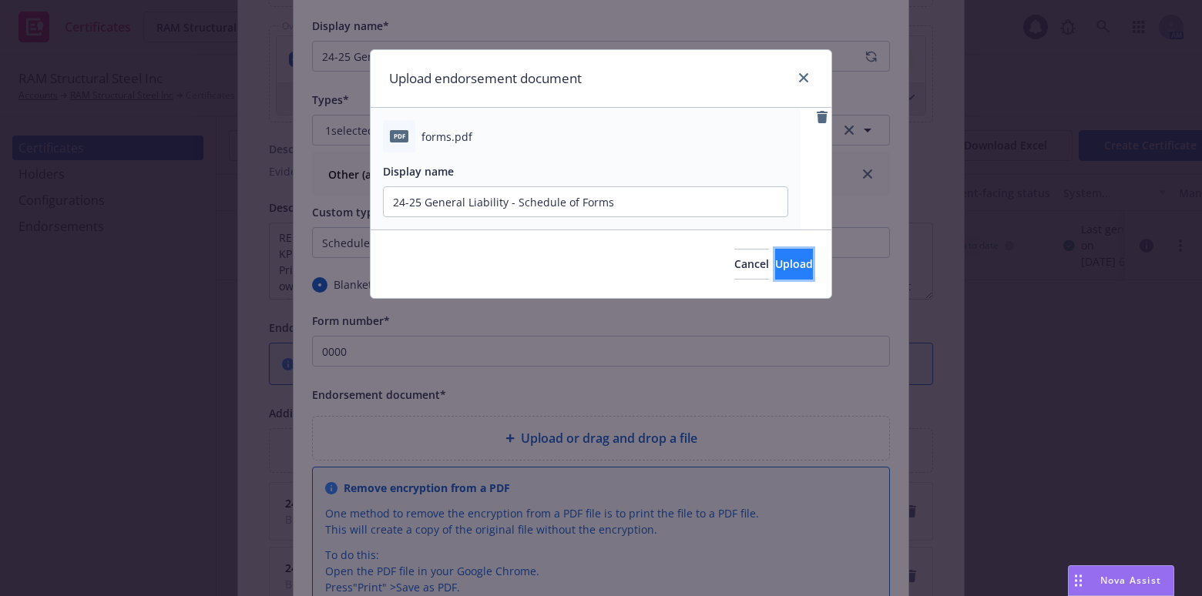
click at [775, 262] on span "Upload" at bounding box center [794, 264] width 38 height 15
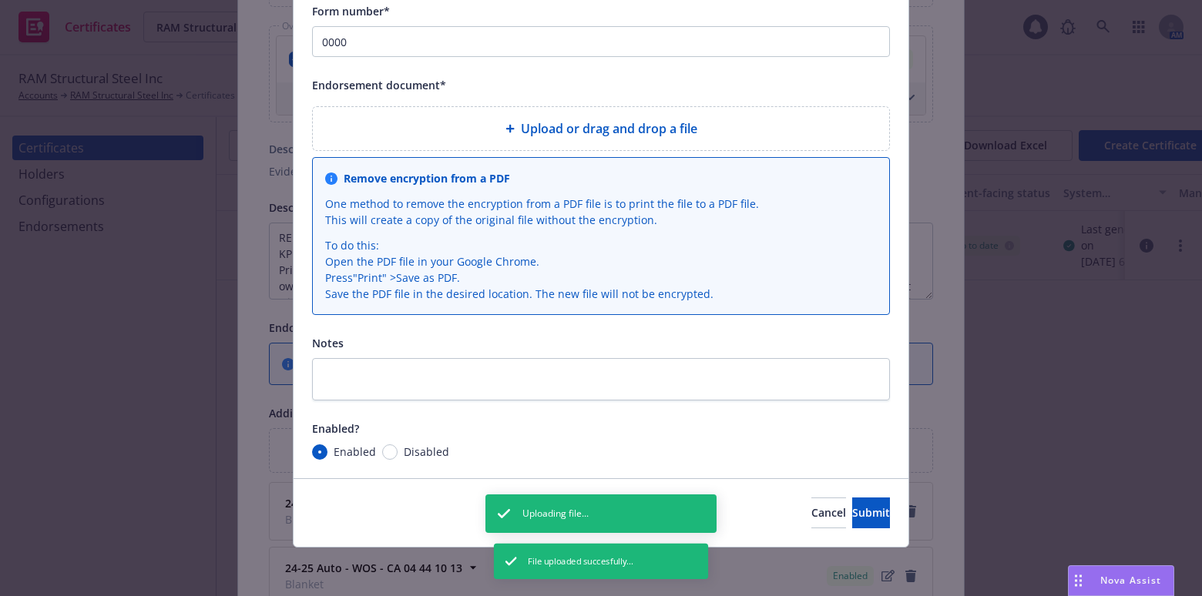
scroll to position [553, 0]
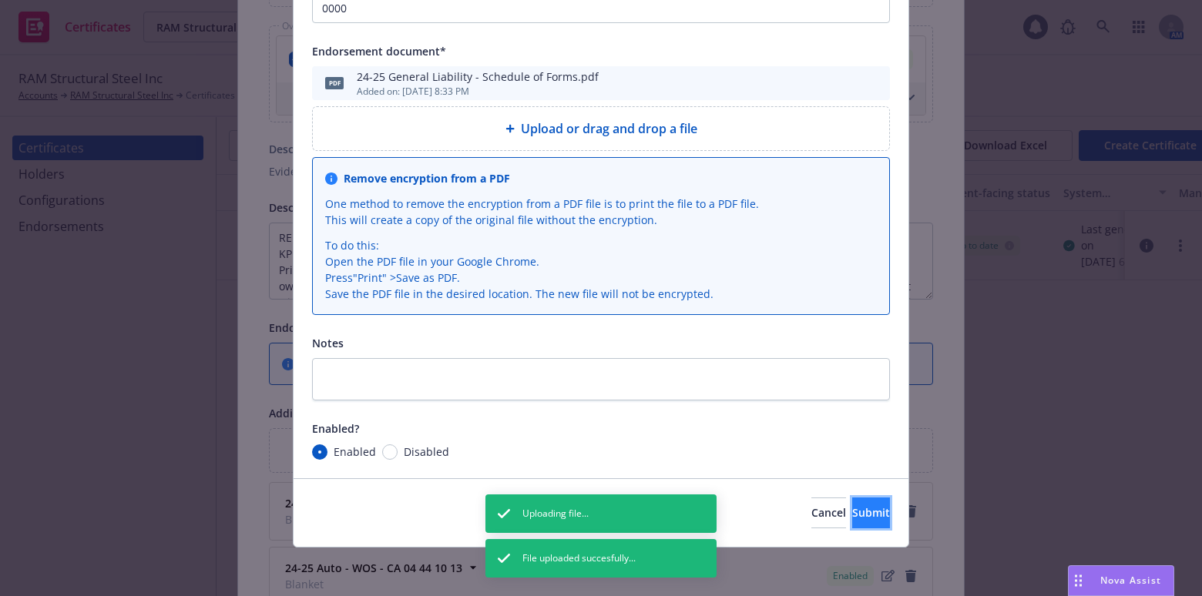
click at [852, 509] on span "Submit" at bounding box center [871, 512] width 38 height 15
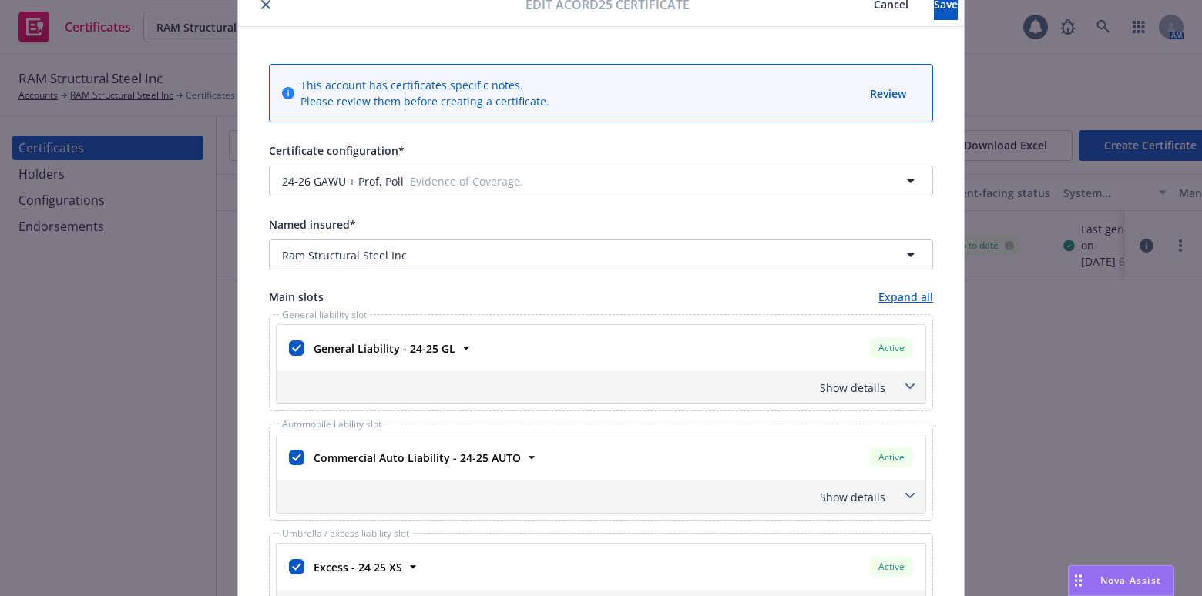
scroll to position [0, 0]
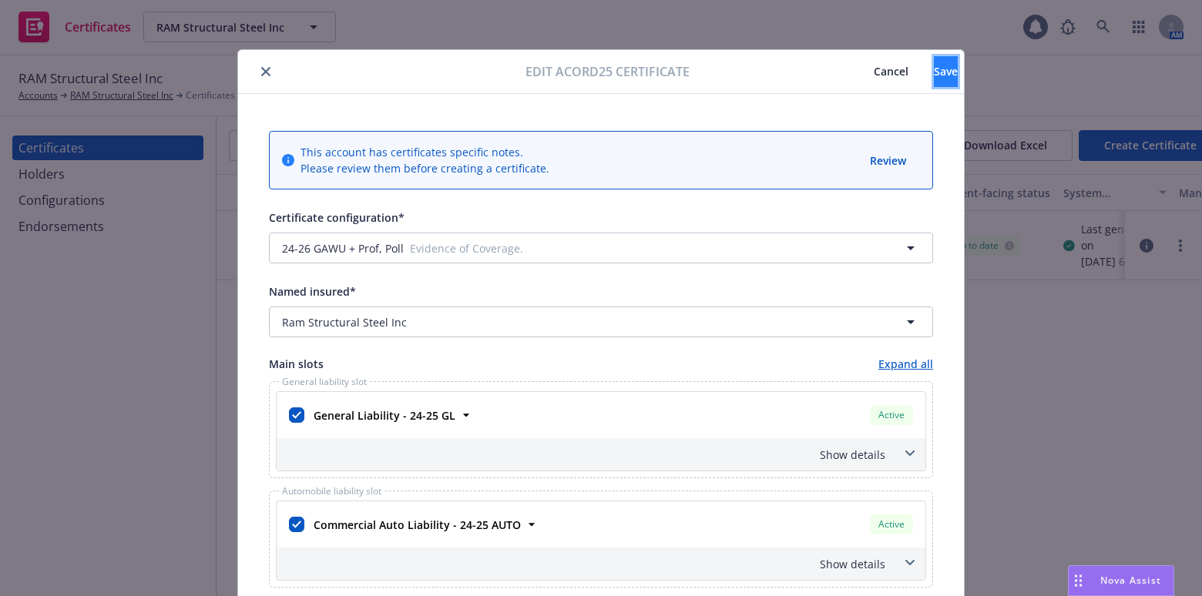
click at [934, 59] on button "Save" at bounding box center [946, 71] width 24 height 31
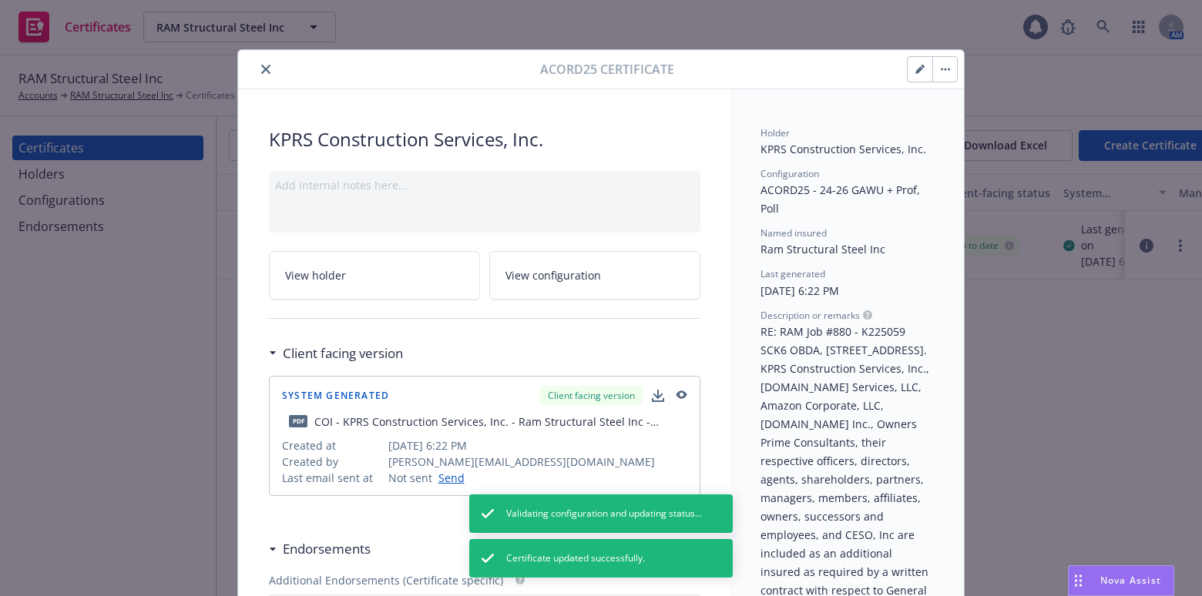
click at [264, 72] on icon "close" at bounding box center [265, 69] width 9 height 9
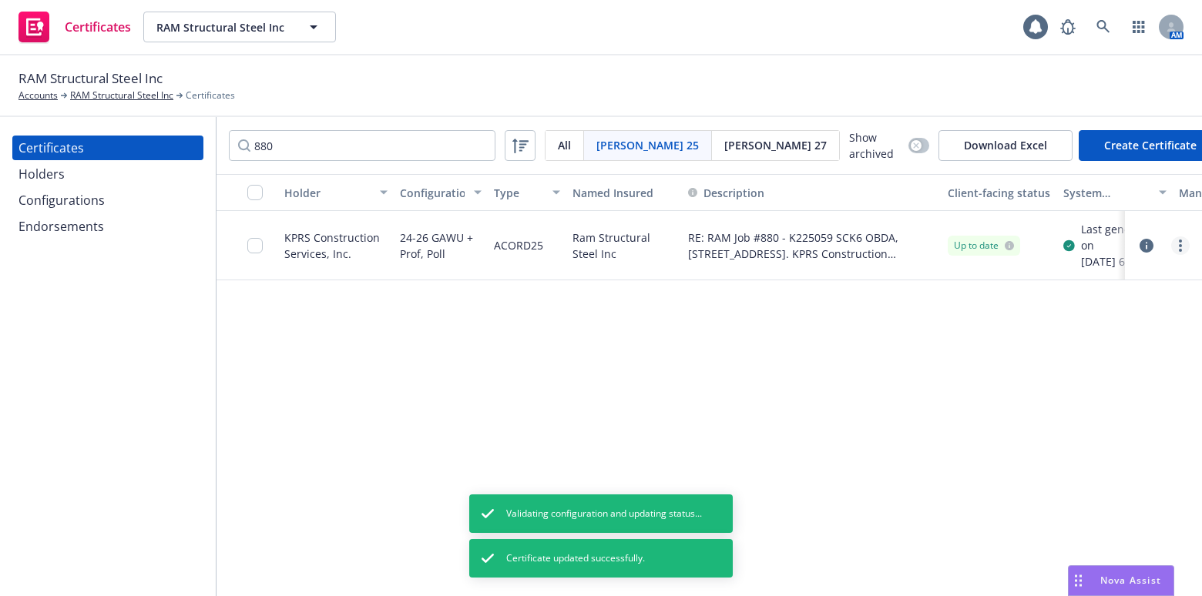
click at [1183, 251] on link "more" at bounding box center [1180, 245] width 18 height 18
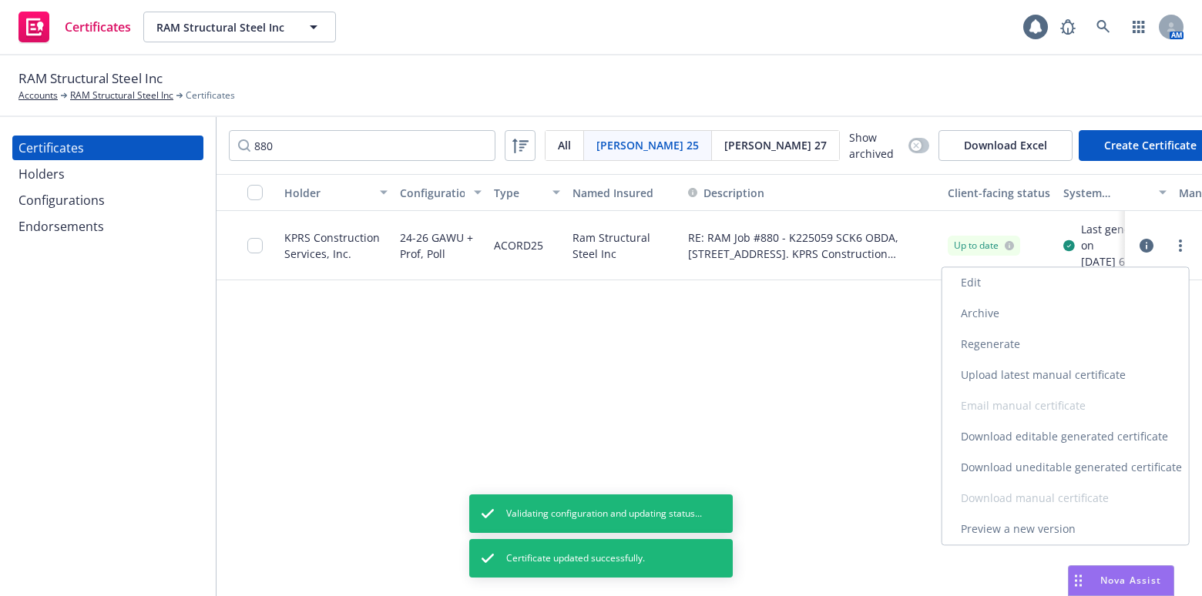
click at [981, 338] on link "Regenerate" at bounding box center [1065, 344] width 247 height 31
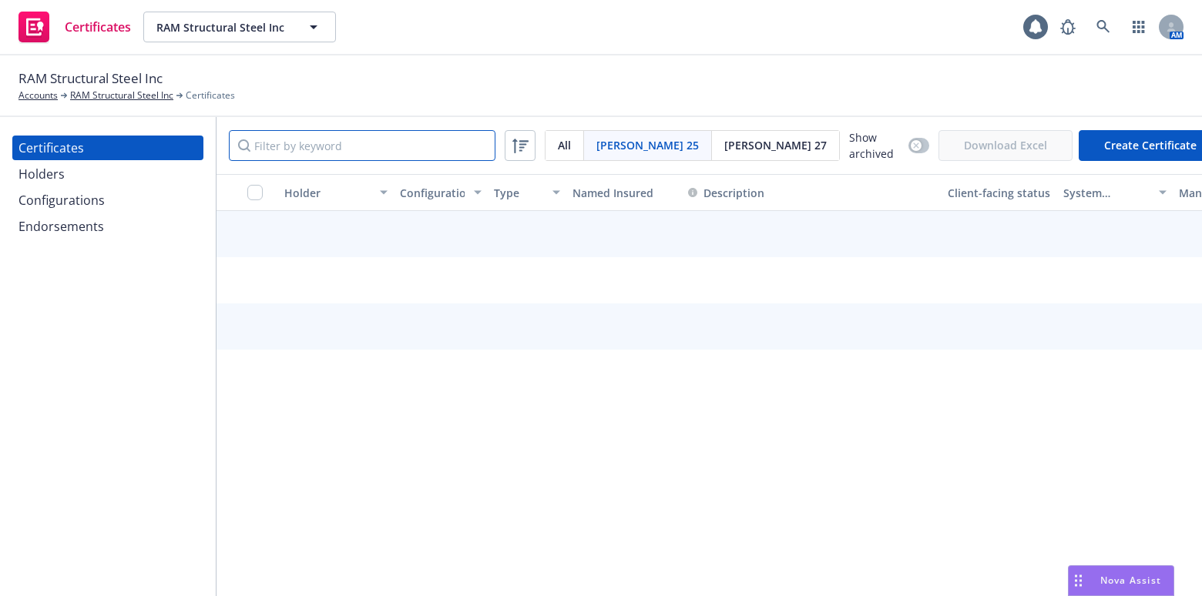
click at [380, 157] on input "Filter by keyword" at bounding box center [362, 145] width 267 height 31
click at [355, 147] on input "Filter by keyword" at bounding box center [362, 145] width 267 height 31
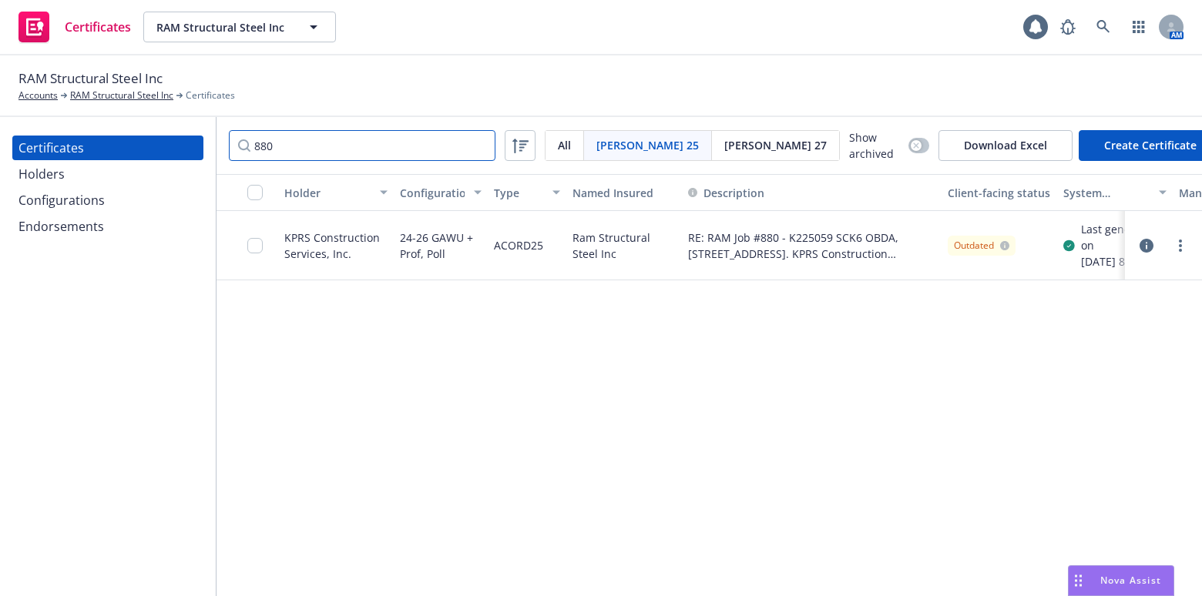
type input "880"
click at [246, 257] on div at bounding box center [247, 245] width 62 height 69
click at [251, 248] on input "checkbox" at bounding box center [254, 245] width 15 height 15
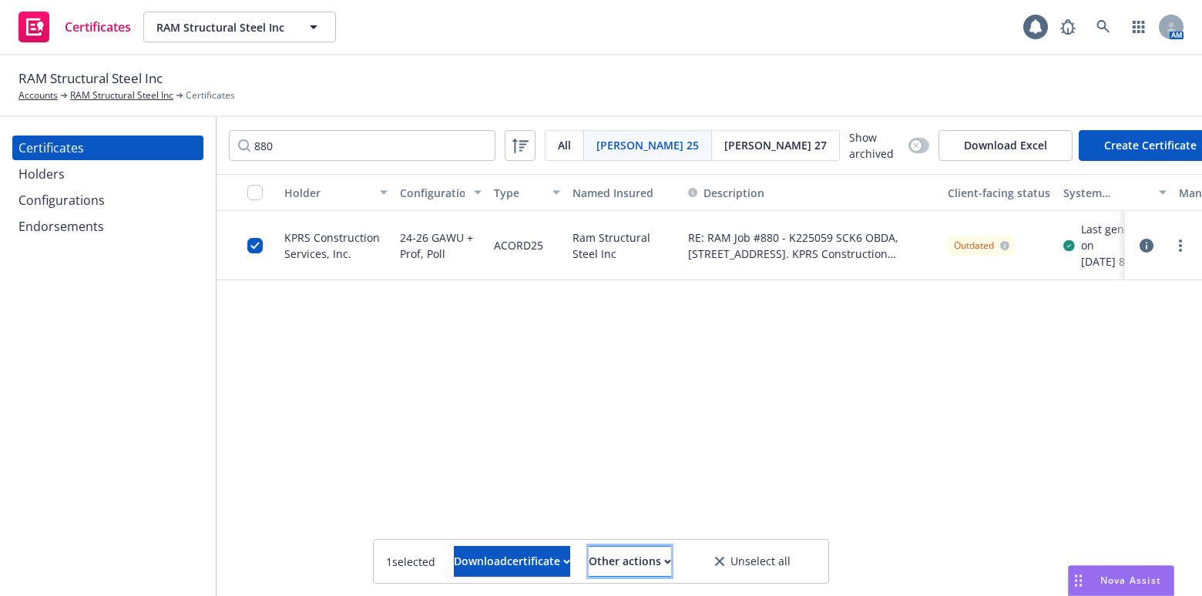
click at [659, 566] on div "Other actions" at bounding box center [630, 561] width 82 height 29
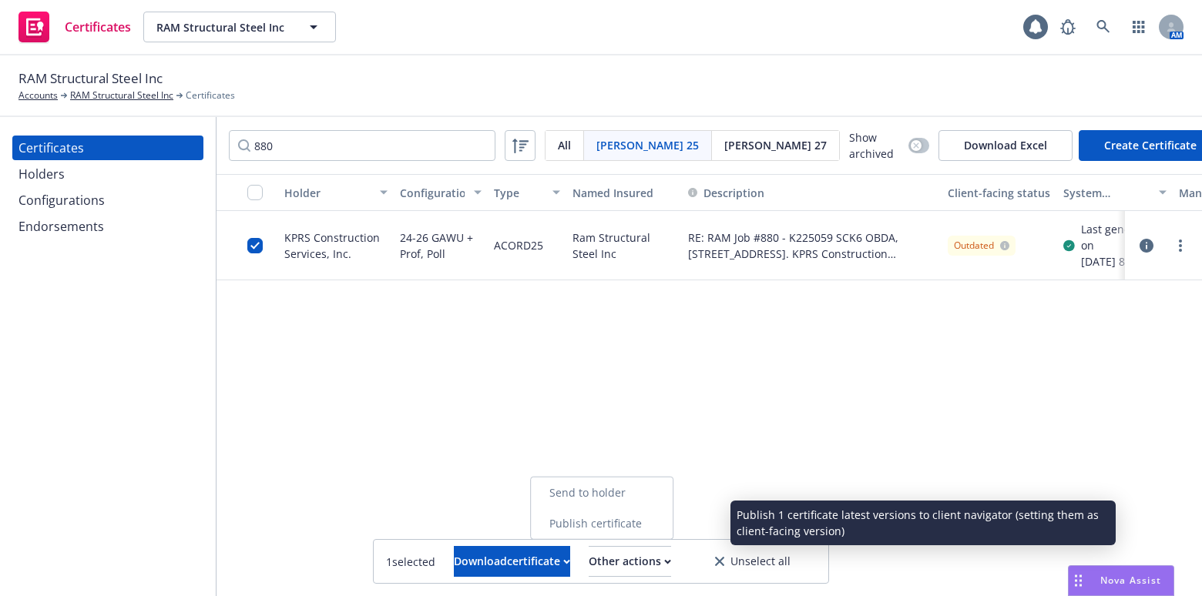
click at [649, 521] on link "Publish certificate" at bounding box center [602, 523] width 142 height 31
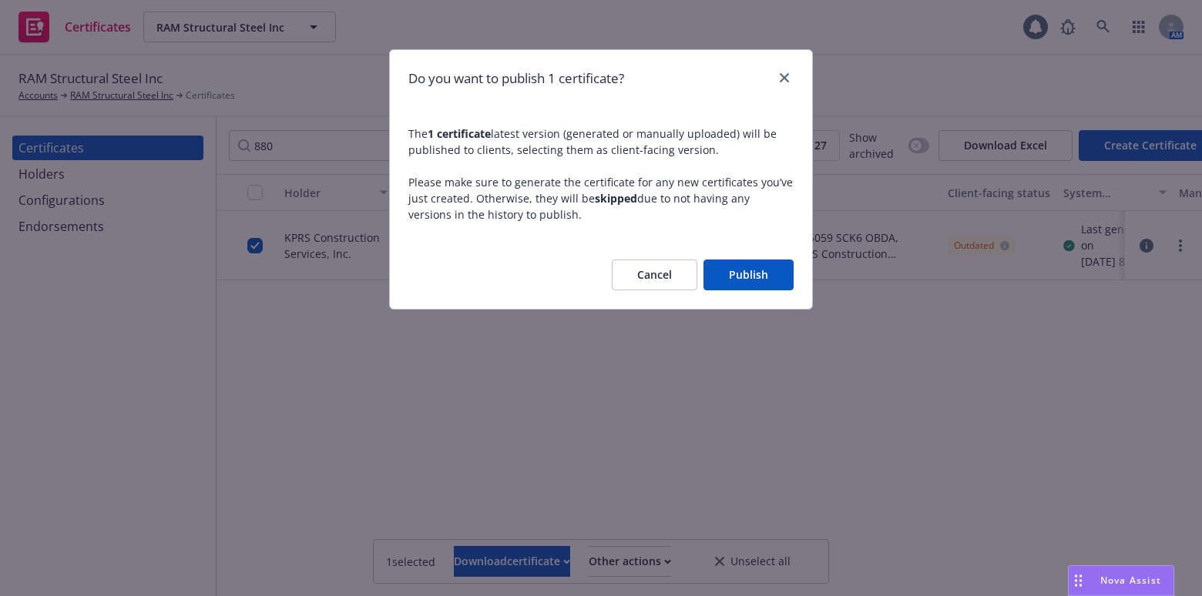
click at [728, 280] on button "Publish" at bounding box center [748, 275] width 90 height 31
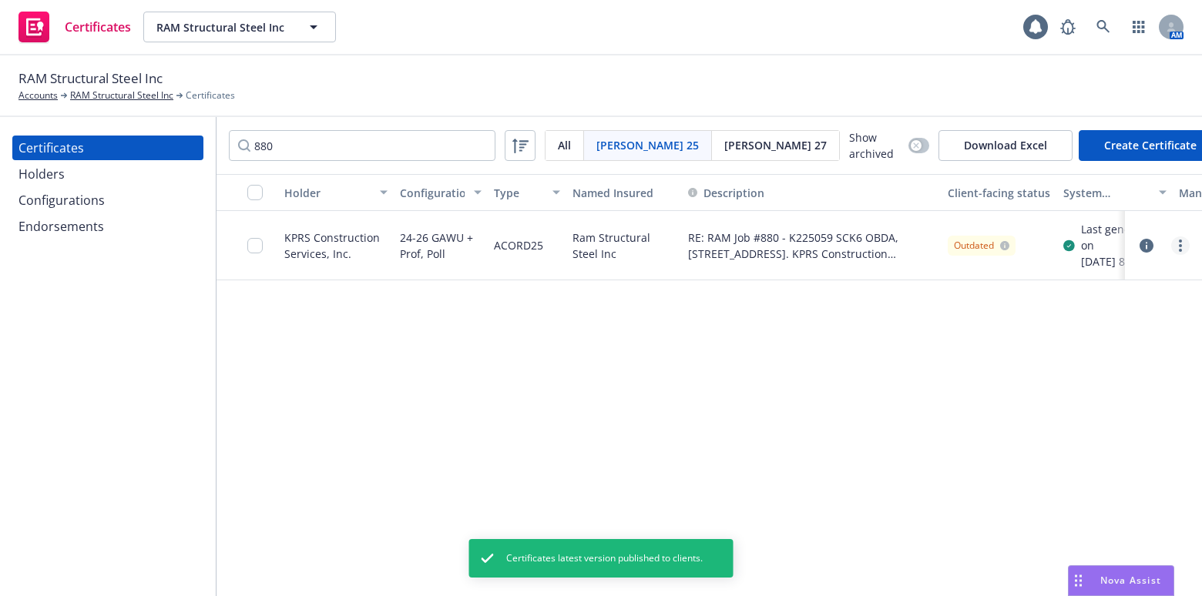
click at [1172, 253] on link "more" at bounding box center [1180, 245] width 18 height 18
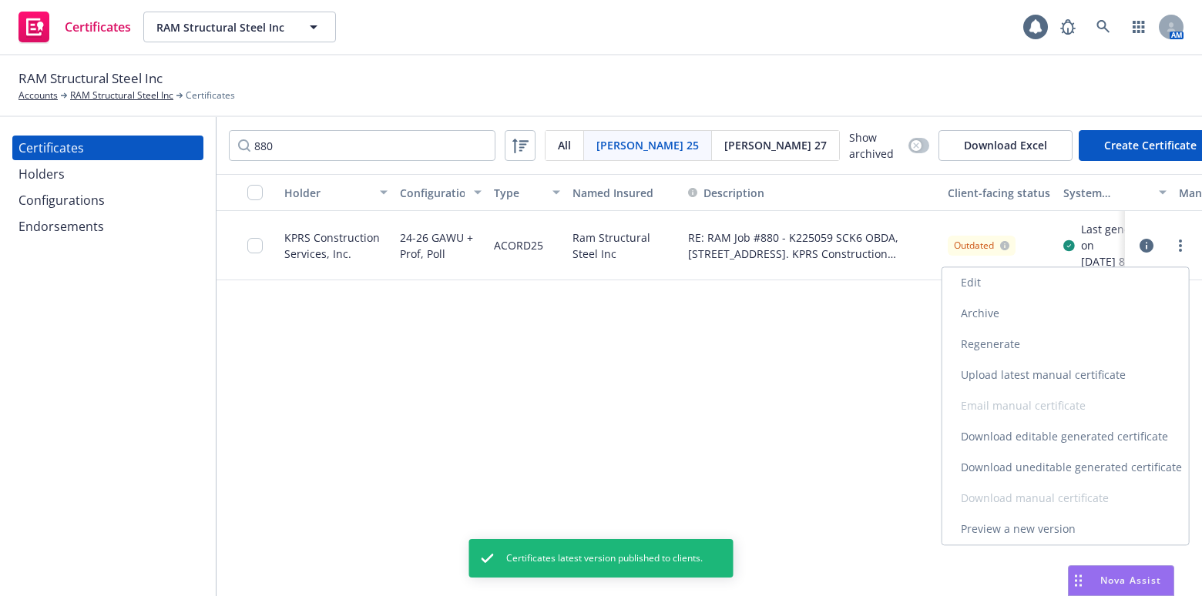
click at [1033, 472] on link "Download uneditable generated certificate" at bounding box center [1065, 467] width 247 height 31
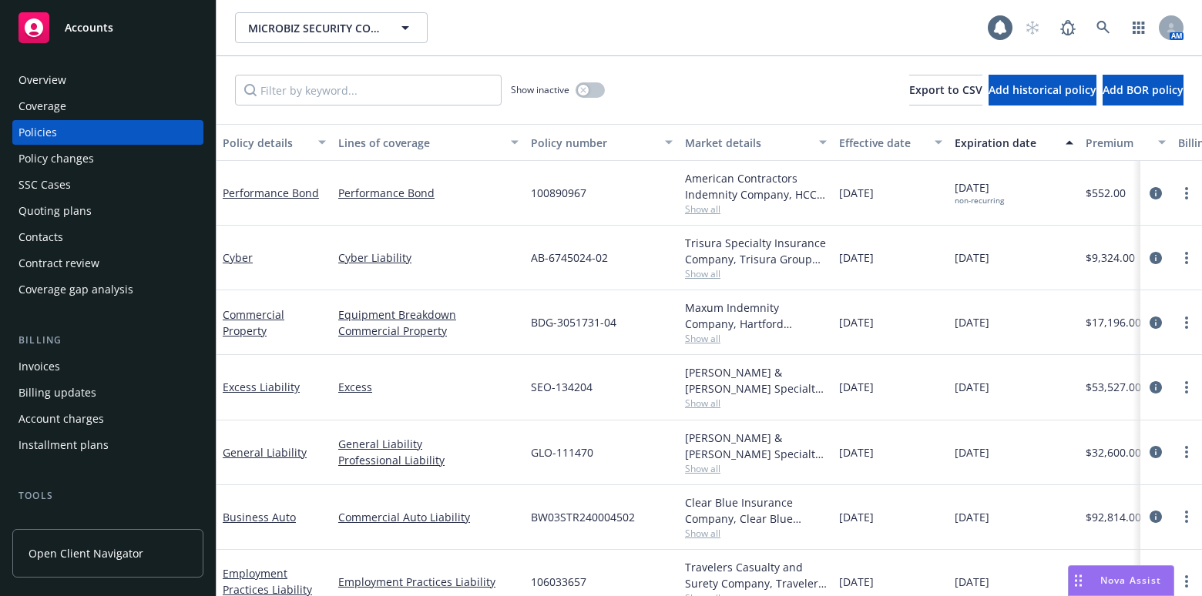
scroll to position [433, 0]
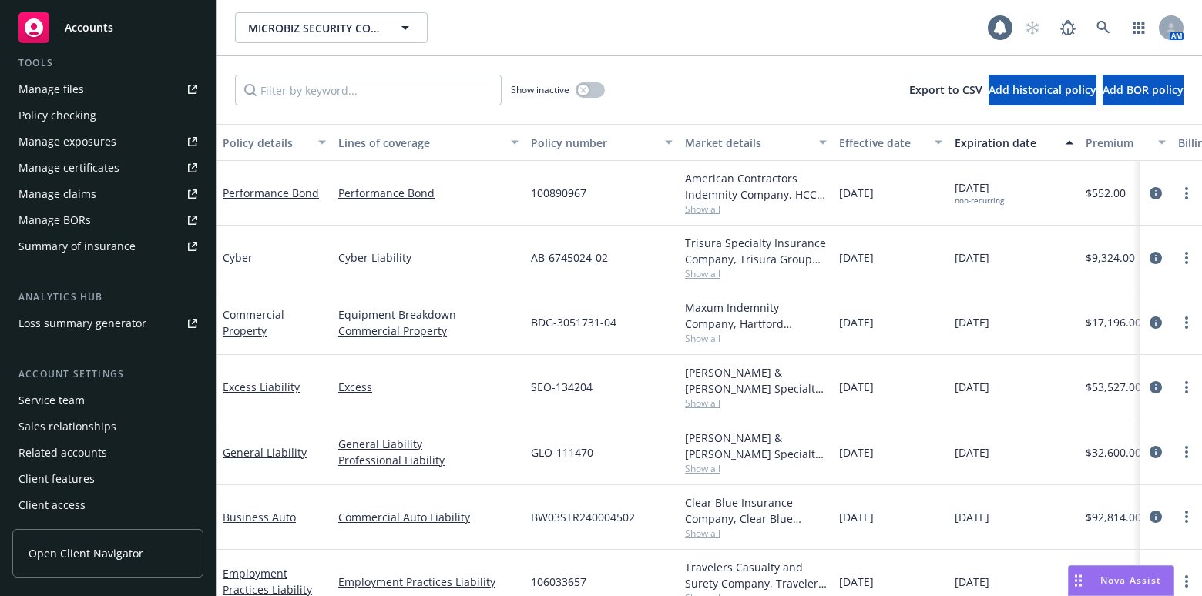
click at [89, 174] on div "Manage certificates" at bounding box center [68, 168] width 101 height 25
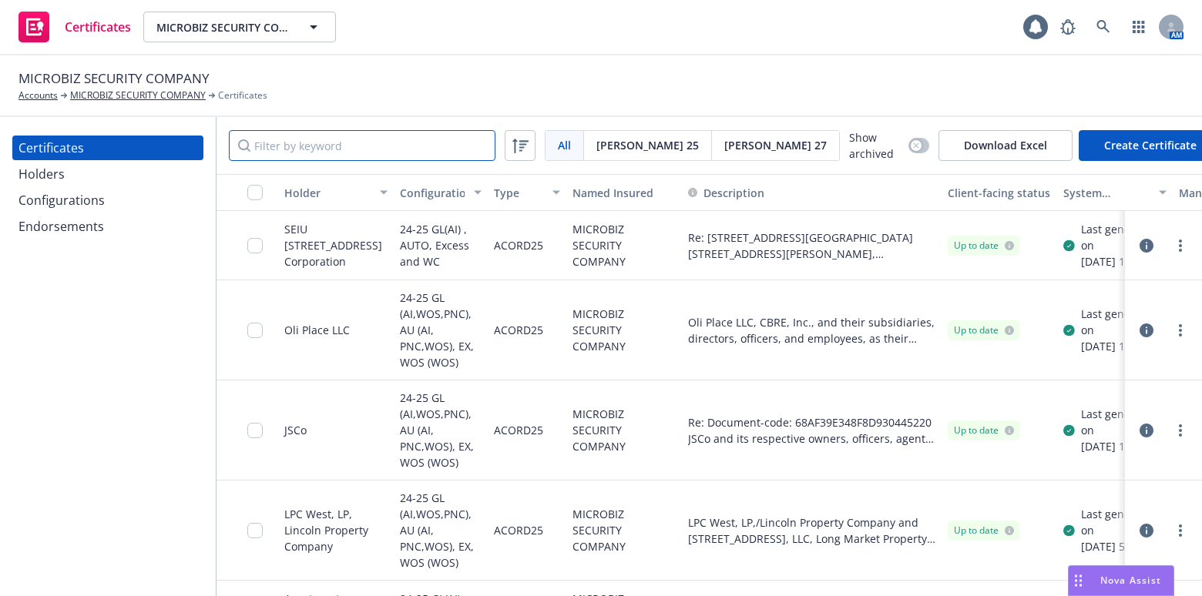
click at [331, 150] on input "Filter by keyword" at bounding box center [362, 145] width 267 height 31
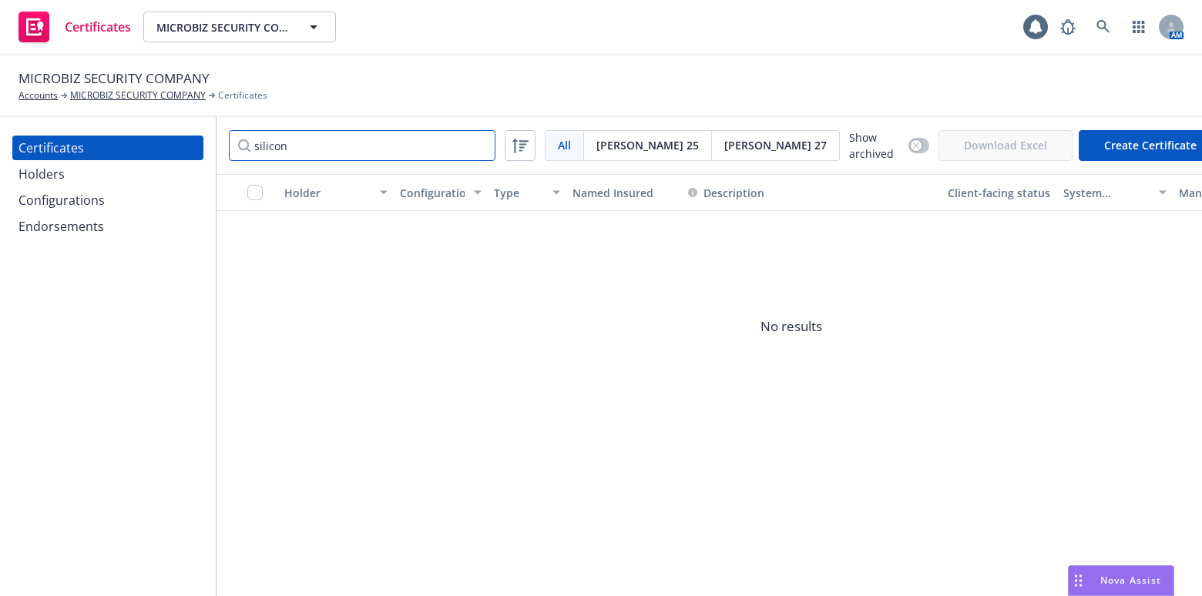
type input "silicon"
click at [73, 185] on div "Holders" at bounding box center [107, 174] width 179 height 25
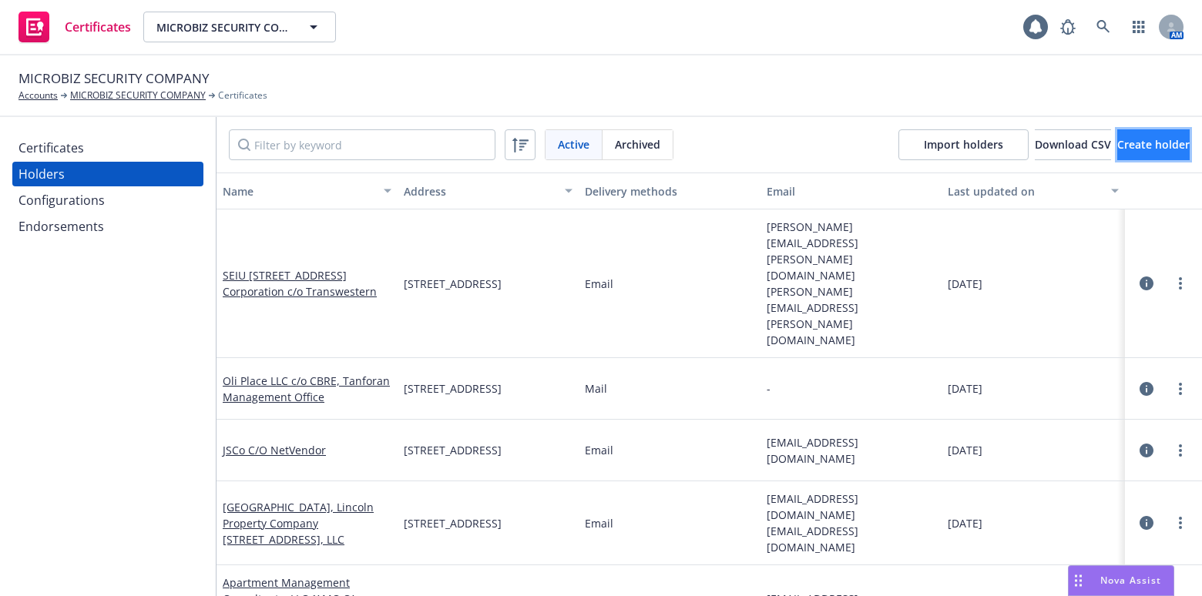
click at [1145, 149] on span "Create holder" at bounding box center [1153, 144] width 72 height 15
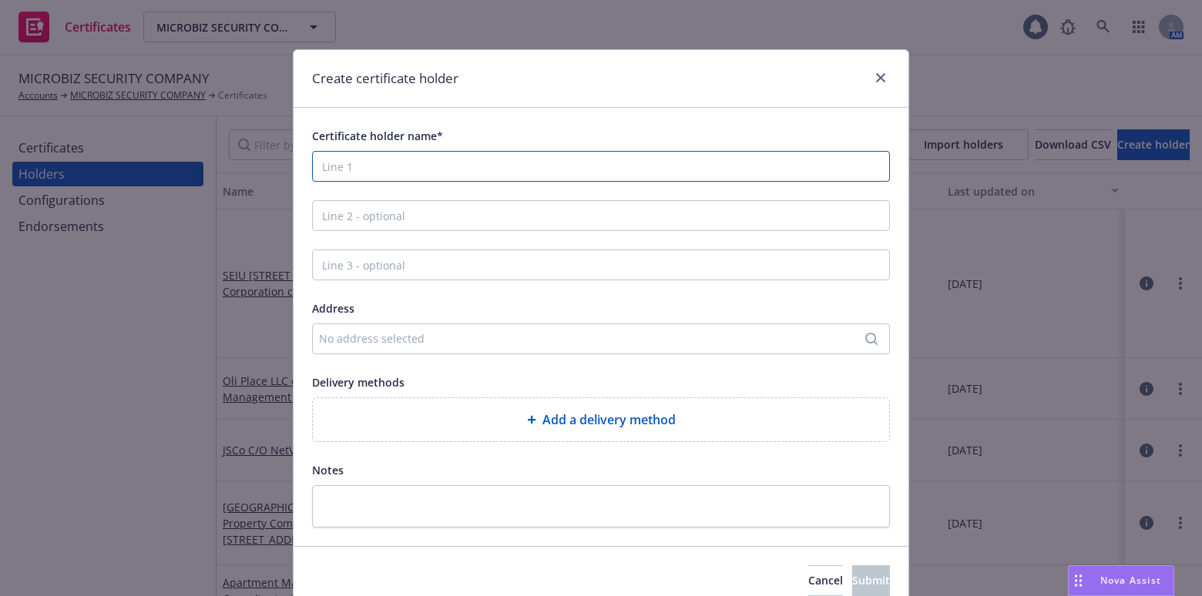
click at [341, 176] on input "Certificate holder name*" at bounding box center [601, 166] width 578 height 31
paste input "YMCA of [GEOGRAPHIC_DATA]"
type input "YMCA of [GEOGRAPHIC_DATA]"
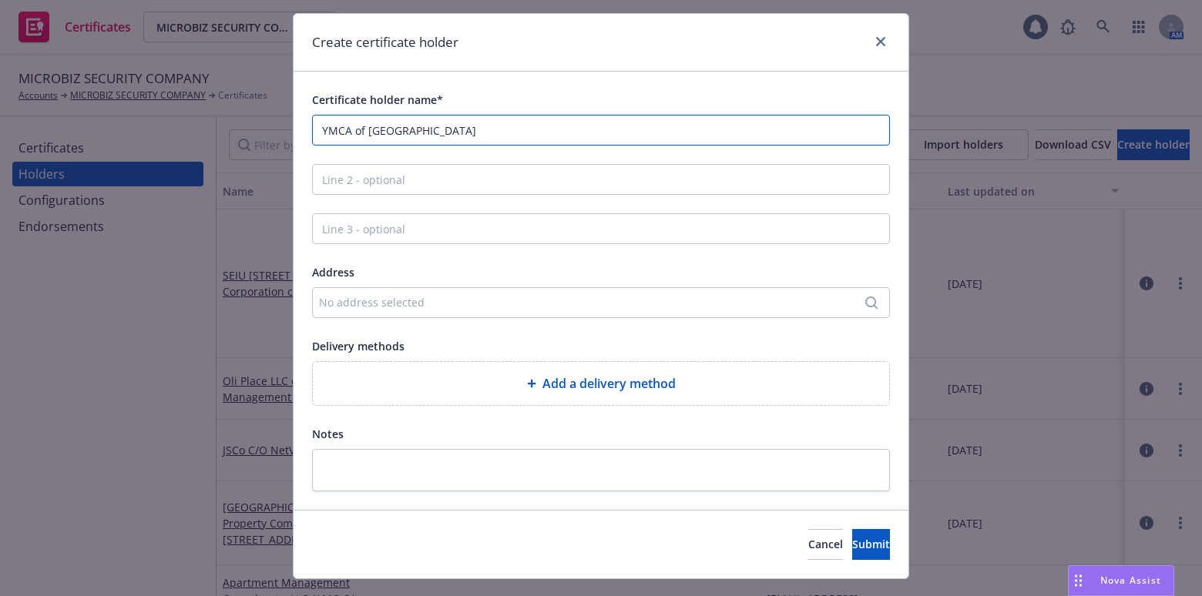
scroll to position [69, 0]
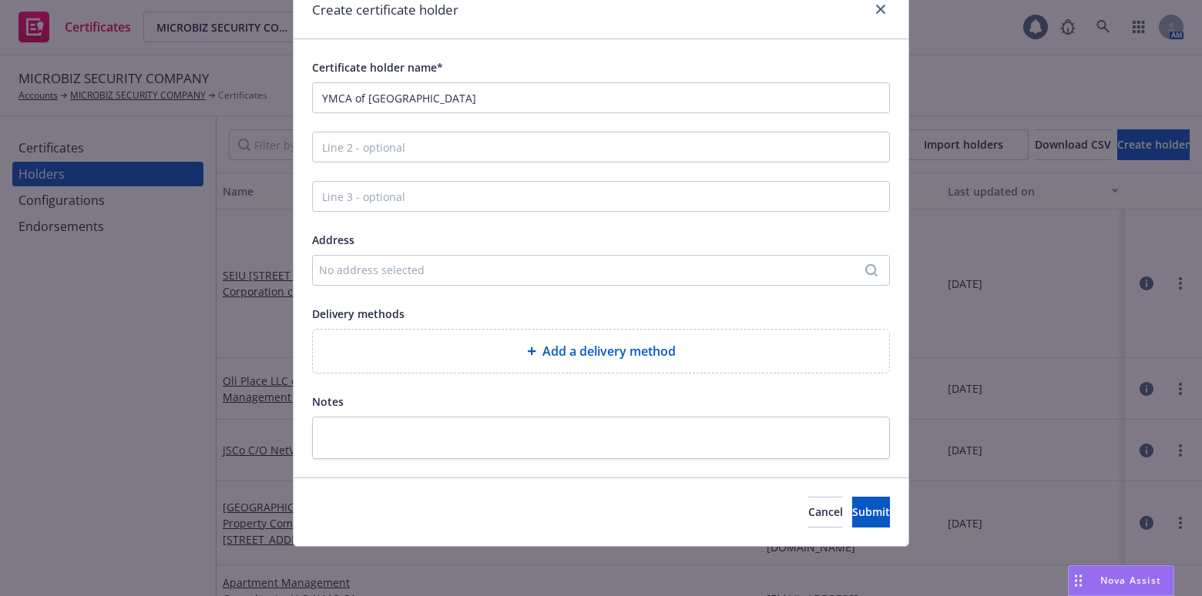
click at [408, 344] on div "Add a delivery method" at bounding box center [601, 351] width 552 height 18
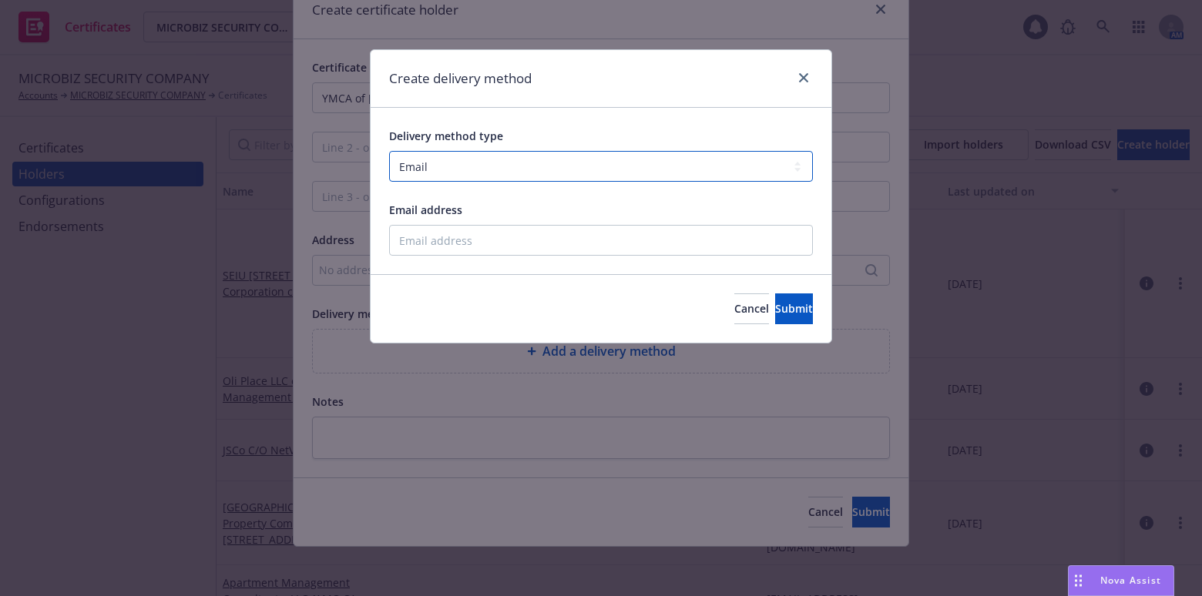
click at [455, 163] on select "Select delivery method type Email Mail Fax Upload to Compliance Website" at bounding box center [601, 166] width 424 height 31
select select "UPLOAD_TO_COMPLIANCE_WEBSITE"
click at [389, 151] on select "Select delivery method type Email Mail Fax Upload to Compliance Website" at bounding box center [601, 166] width 424 height 31
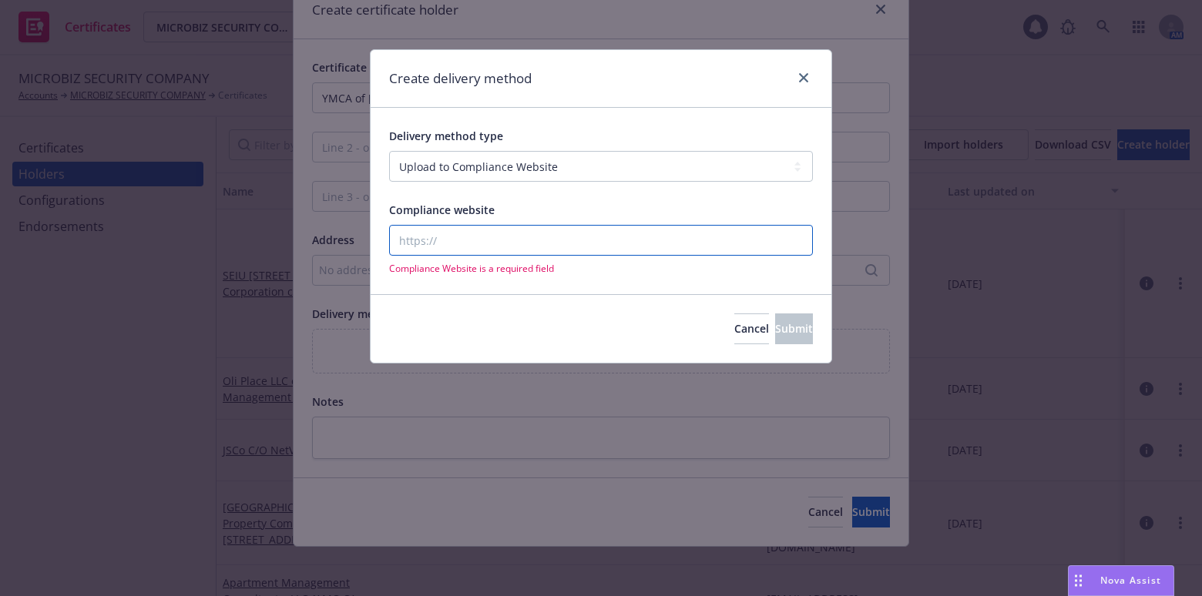
click at [437, 251] on input "Compliance website" at bounding box center [601, 240] width 424 height 31
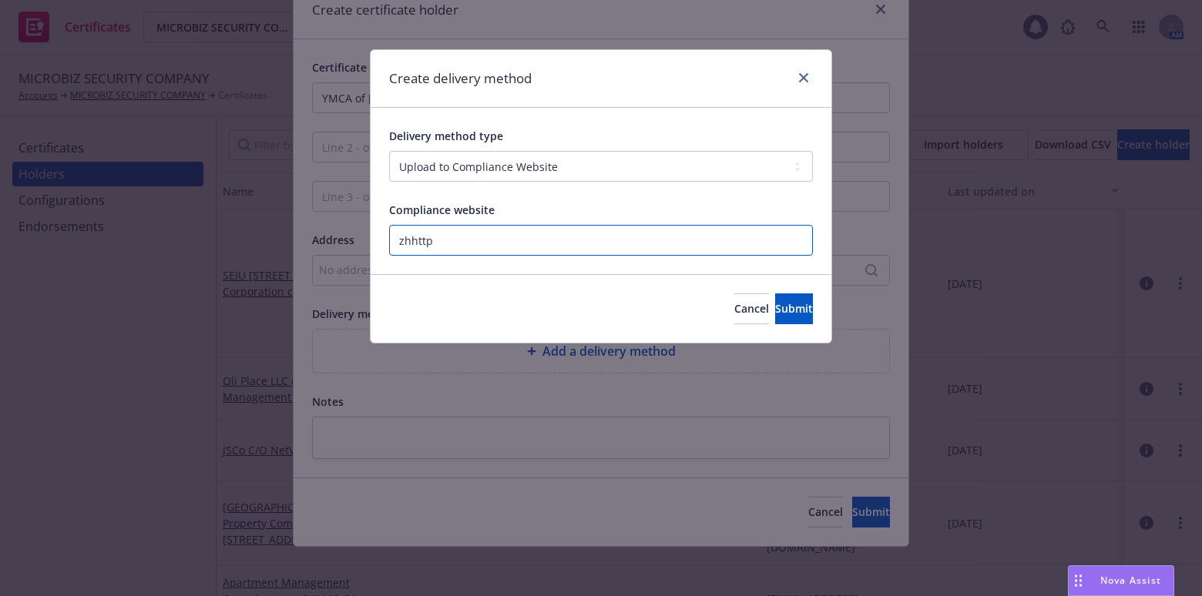
drag, startPoint x: 520, startPoint y: 247, endPoint x: 183, endPoint y: 178, distance: 343.7
click at [183, 180] on div "Create delivery method Delivery method type Select delivery method type Email M…" at bounding box center [601, 298] width 1202 height 596
paste input "https://www.newfront.com"
type input "https://www.newfront.com"
click at [775, 307] on span "Submit" at bounding box center [794, 308] width 38 height 15
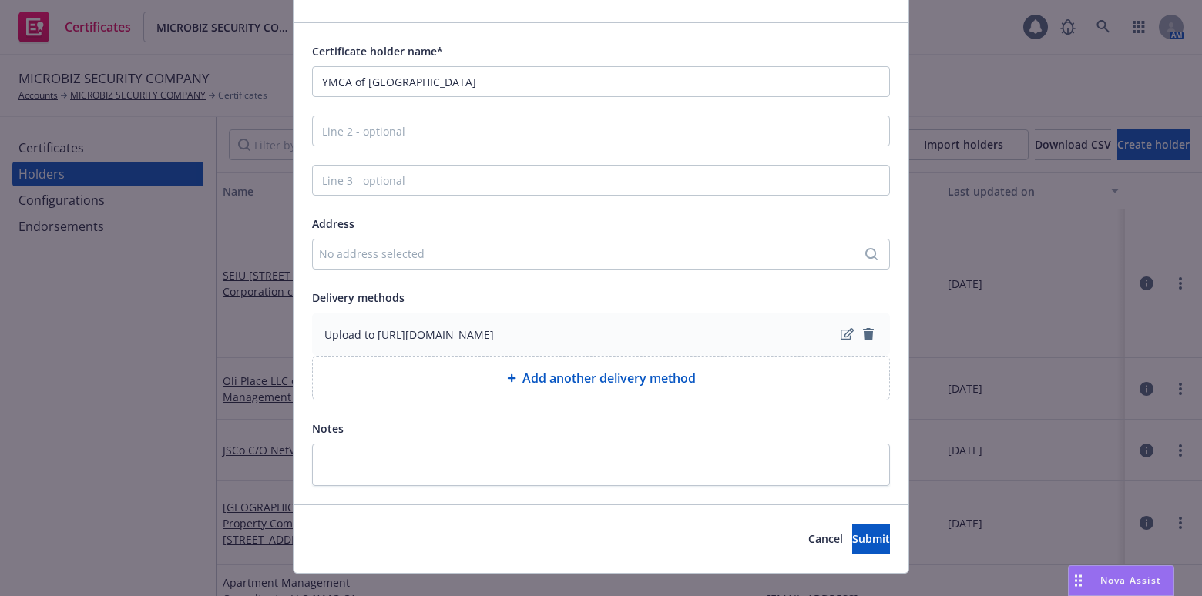
scroll to position [111, 0]
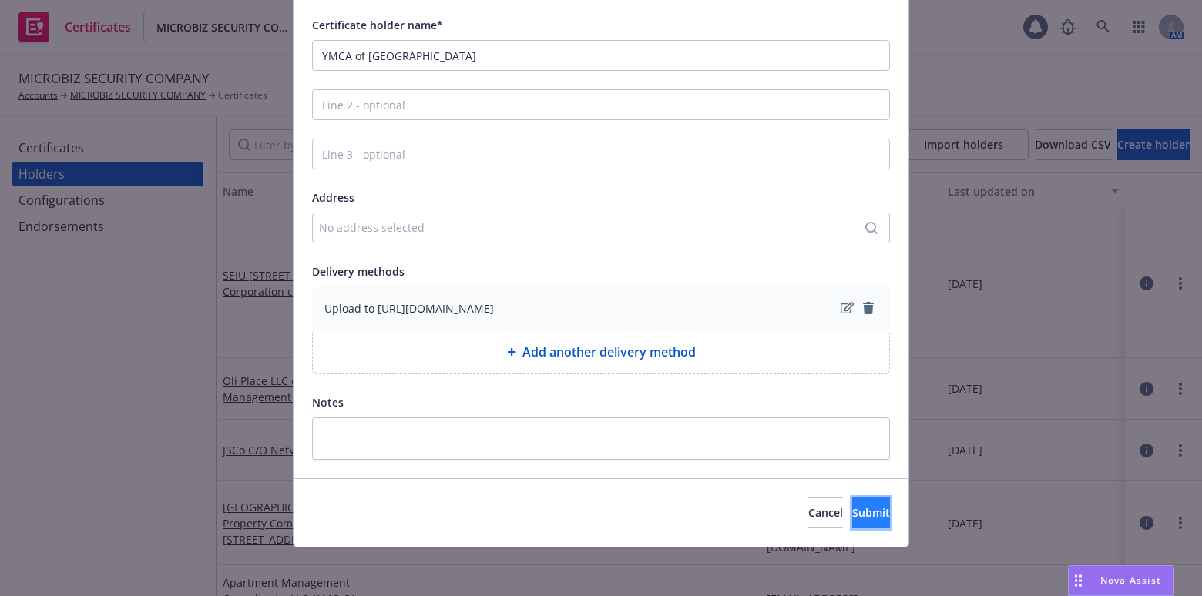
click at [868, 518] on button "Submit" at bounding box center [871, 513] width 38 height 31
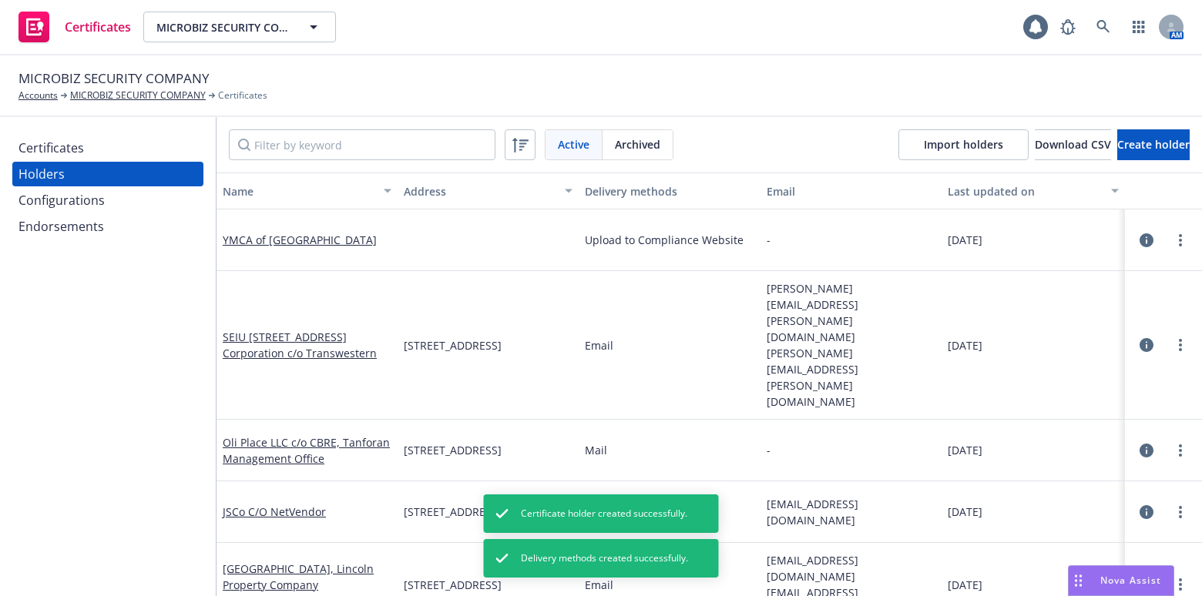
click at [88, 151] on div "Certificates" at bounding box center [107, 148] width 179 height 25
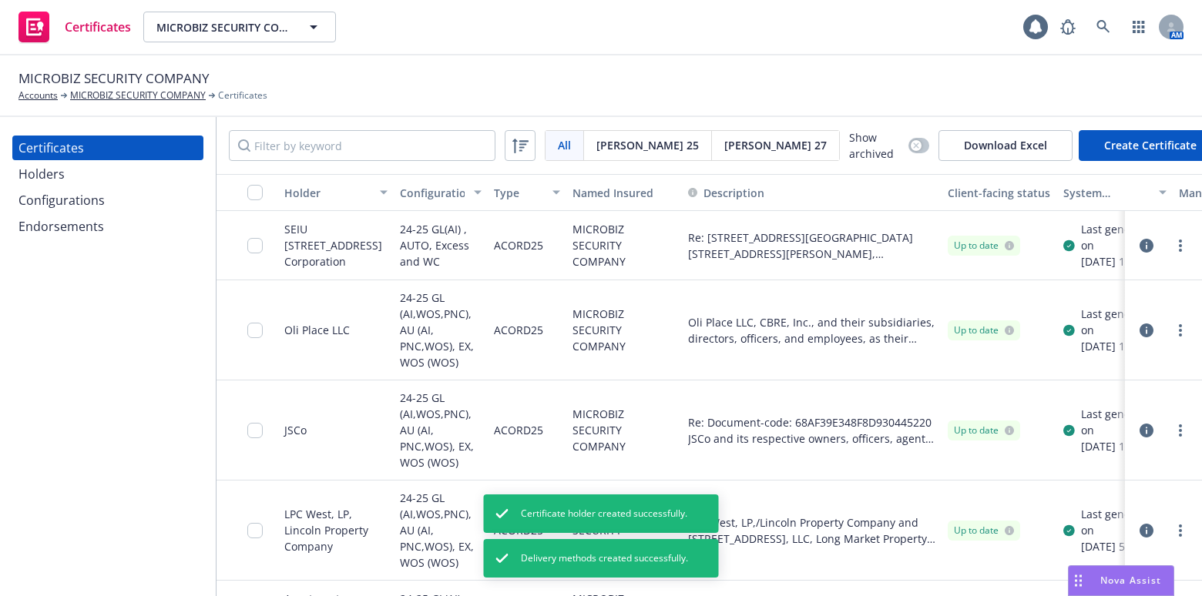
click at [1116, 134] on button "Create Certificate" at bounding box center [1149, 145] width 143 height 31
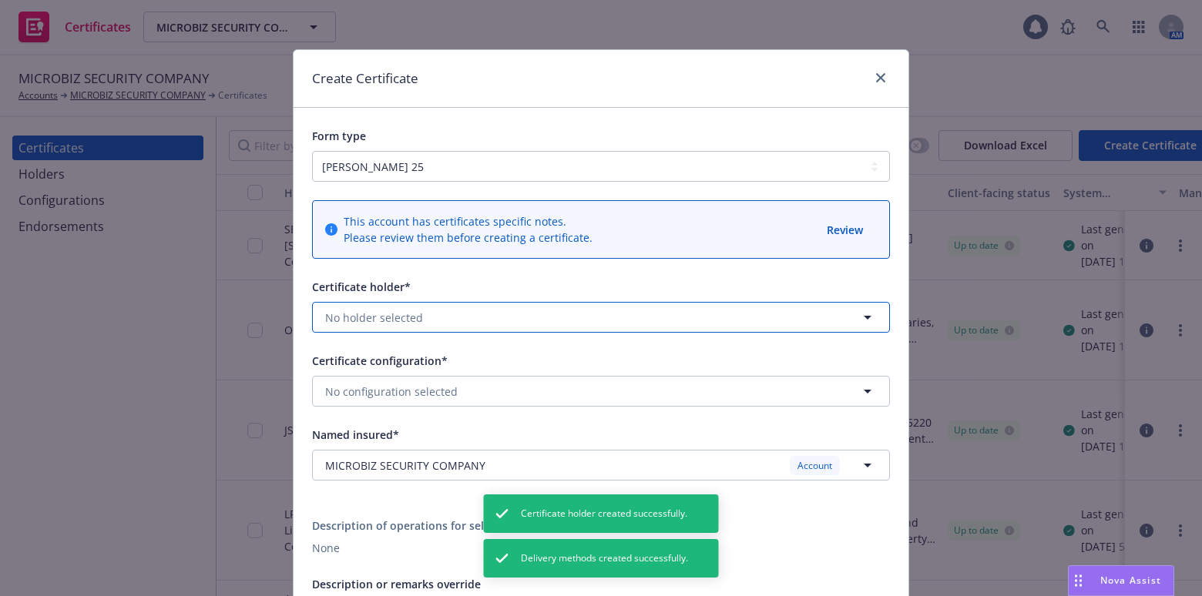
click at [376, 318] on span "No holder selected" at bounding box center [374, 318] width 98 height 16
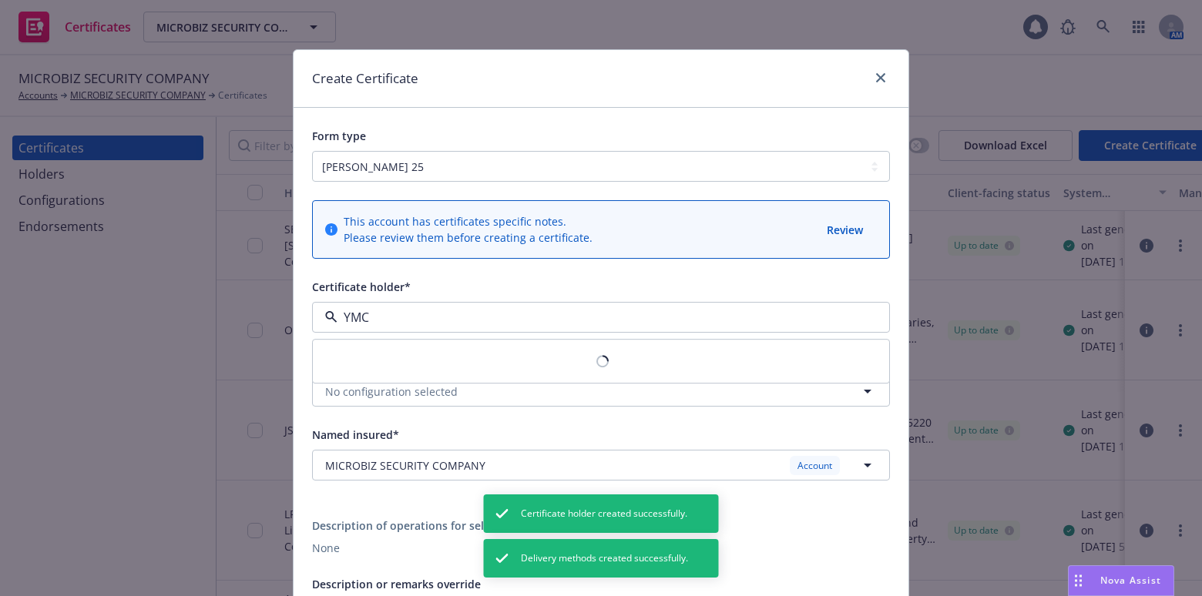
type input "YMCA"
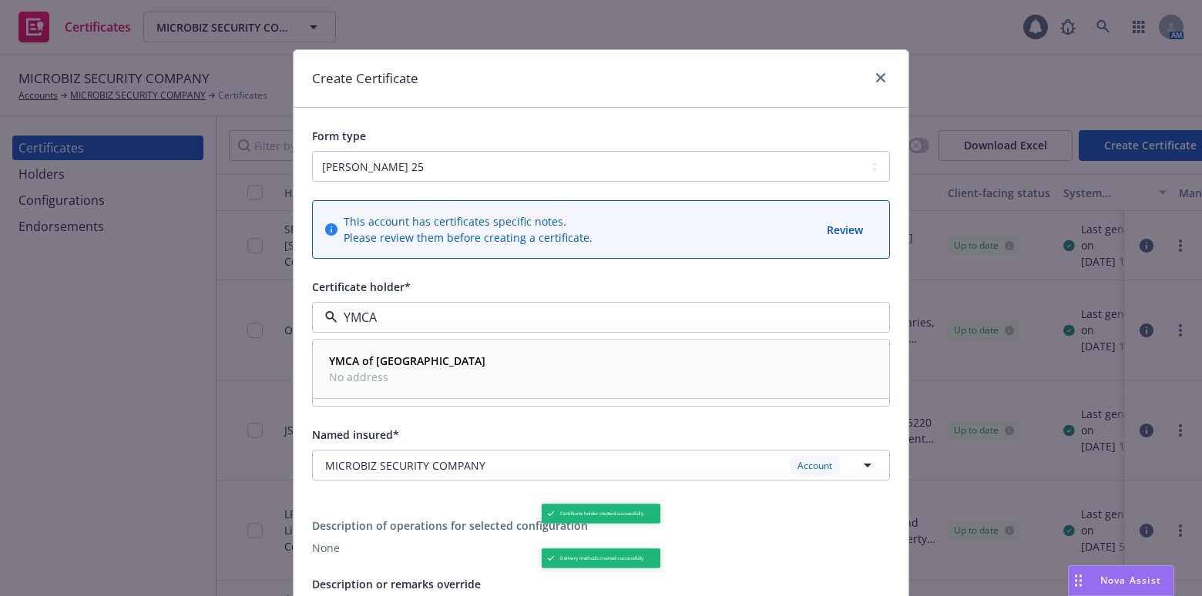
click at [471, 347] on div "YMCA of Silicon Valley No address" at bounding box center [601, 369] width 575 height 57
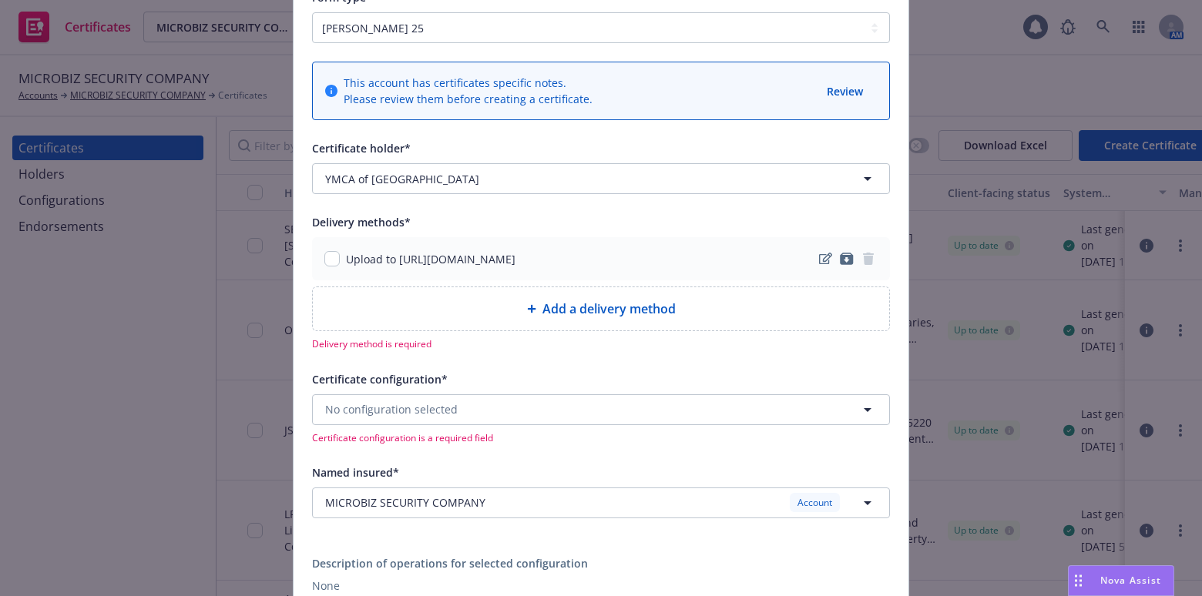
scroll to position [139, 0]
click at [324, 256] on input "checkbox" at bounding box center [331, 257] width 15 height 15
checkbox input "true"
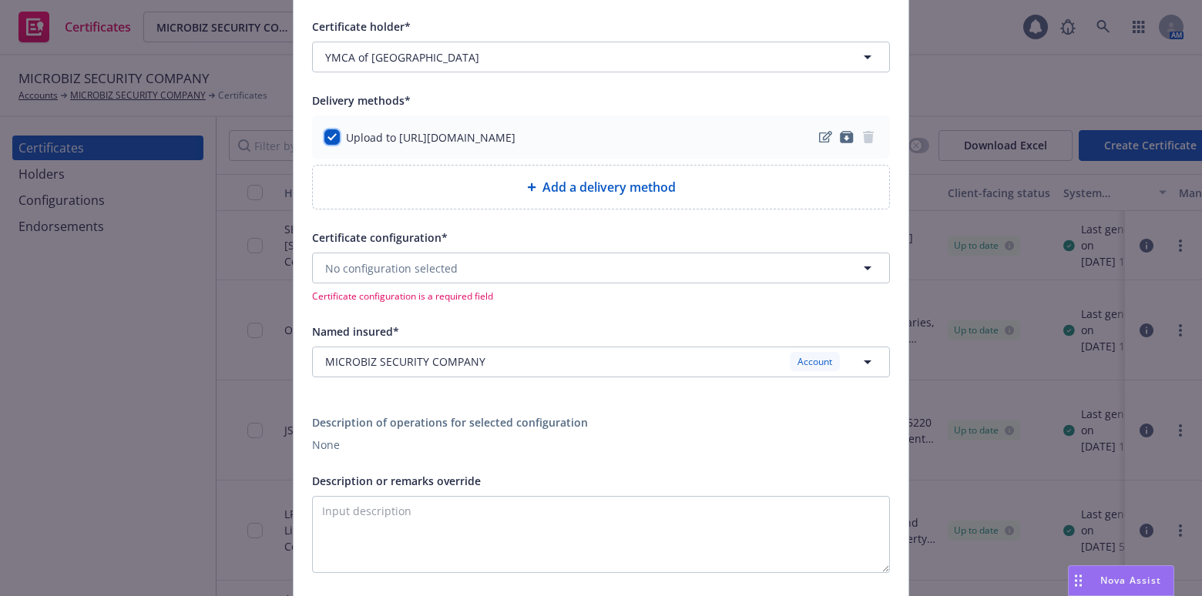
scroll to position [280, 0]
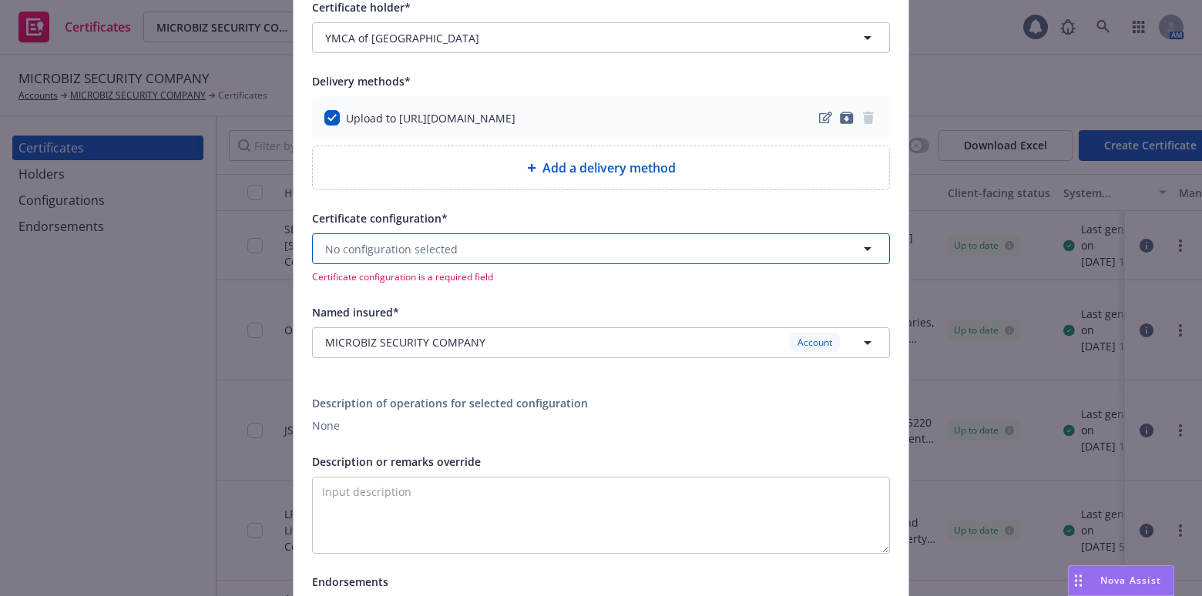
click at [447, 247] on span "No configuration selected" at bounding box center [391, 249] width 133 height 16
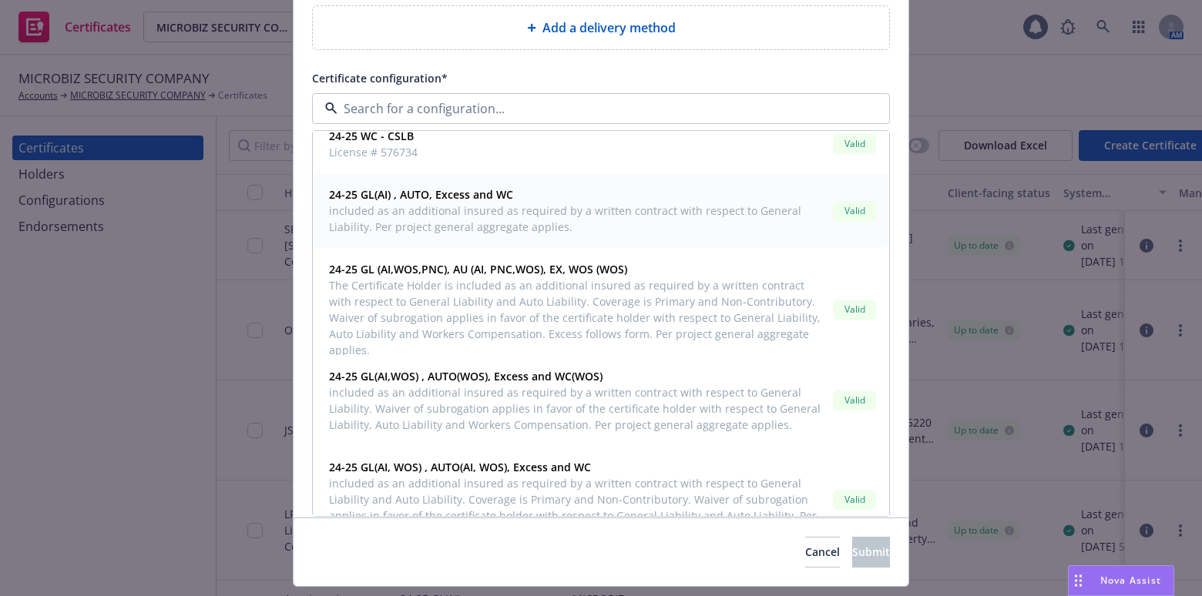
scroll to position [210, 0]
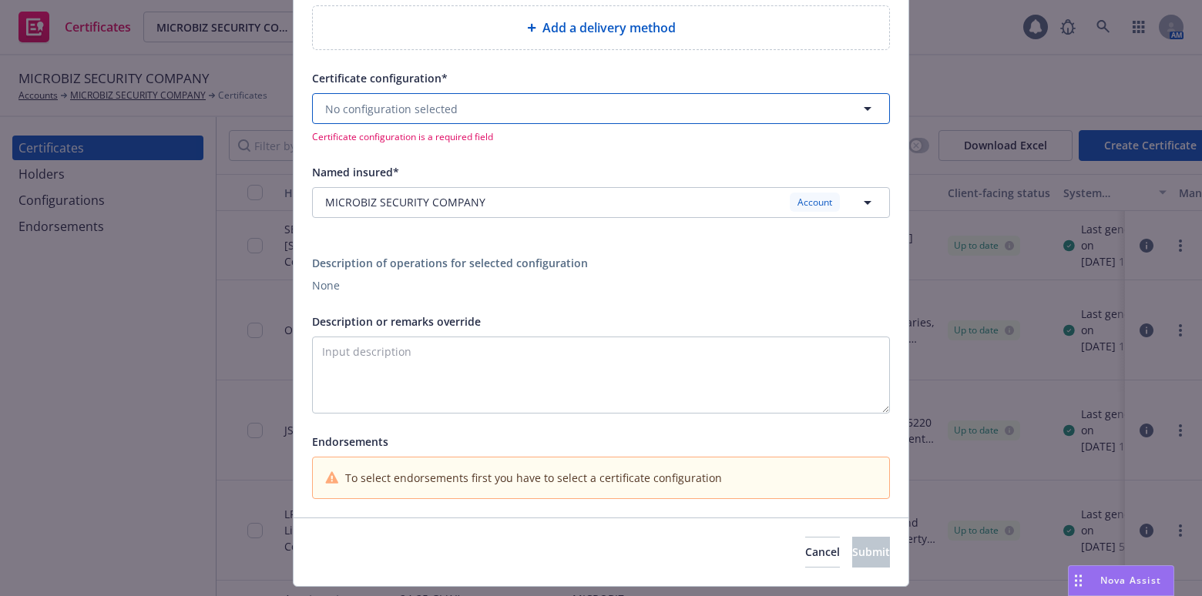
click at [414, 101] on span "No configuration selected" at bounding box center [391, 109] width 133 height 16
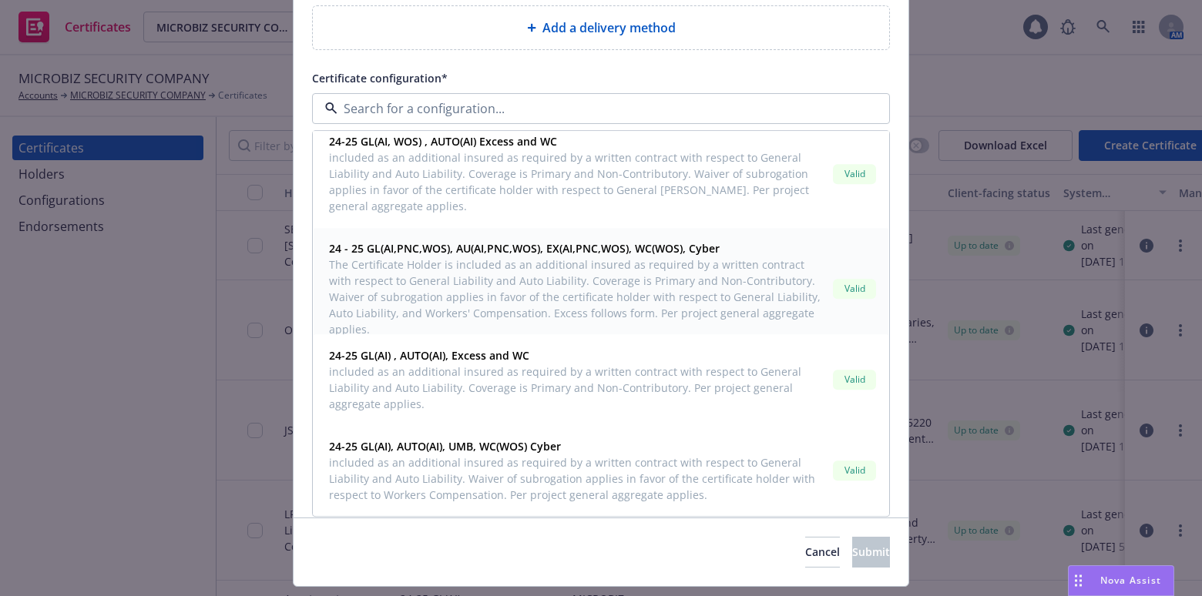
scroll to position [1750, 0]
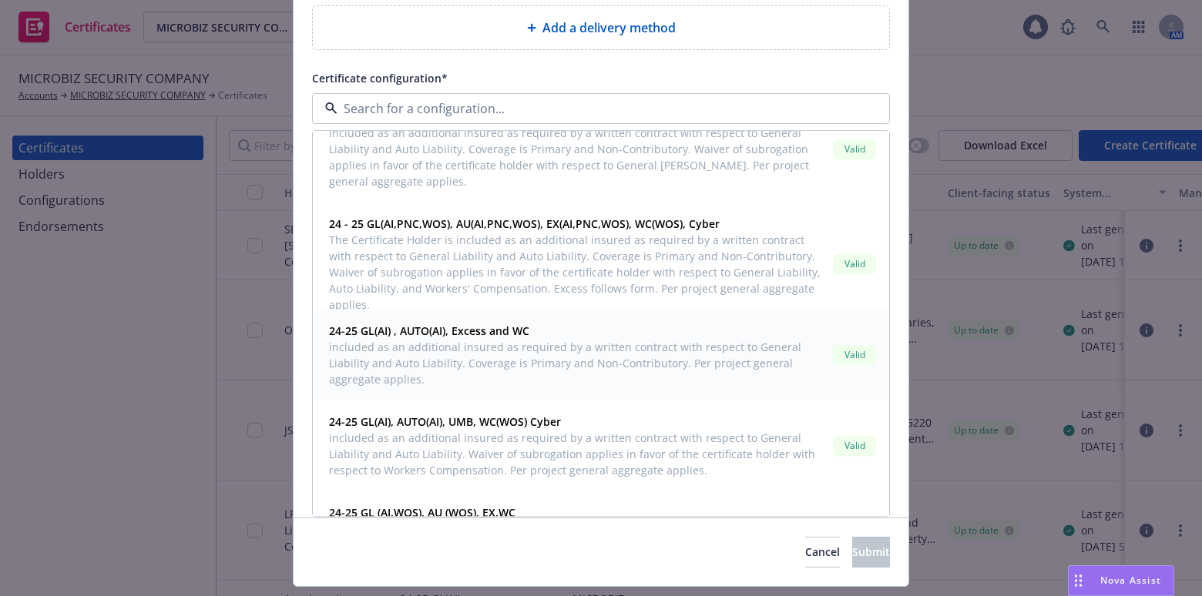
click at [516, 365] on span "included as an additional insured as required by a written contract with respec…" at bounding box center [578, 364] width 498 height 49
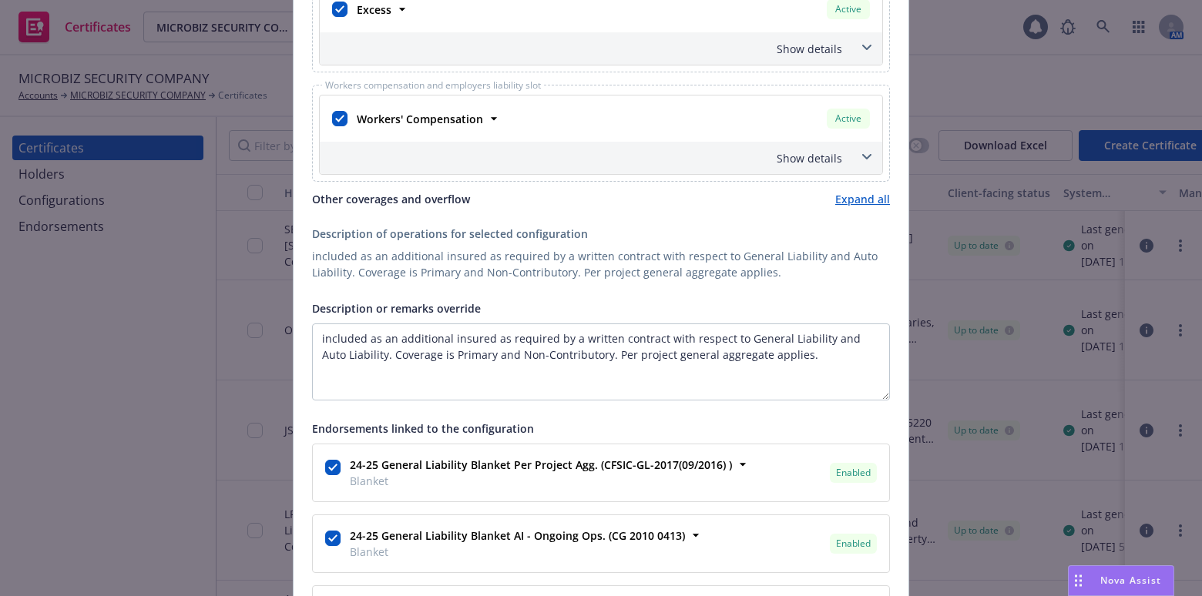
scroll to position [910, 0]
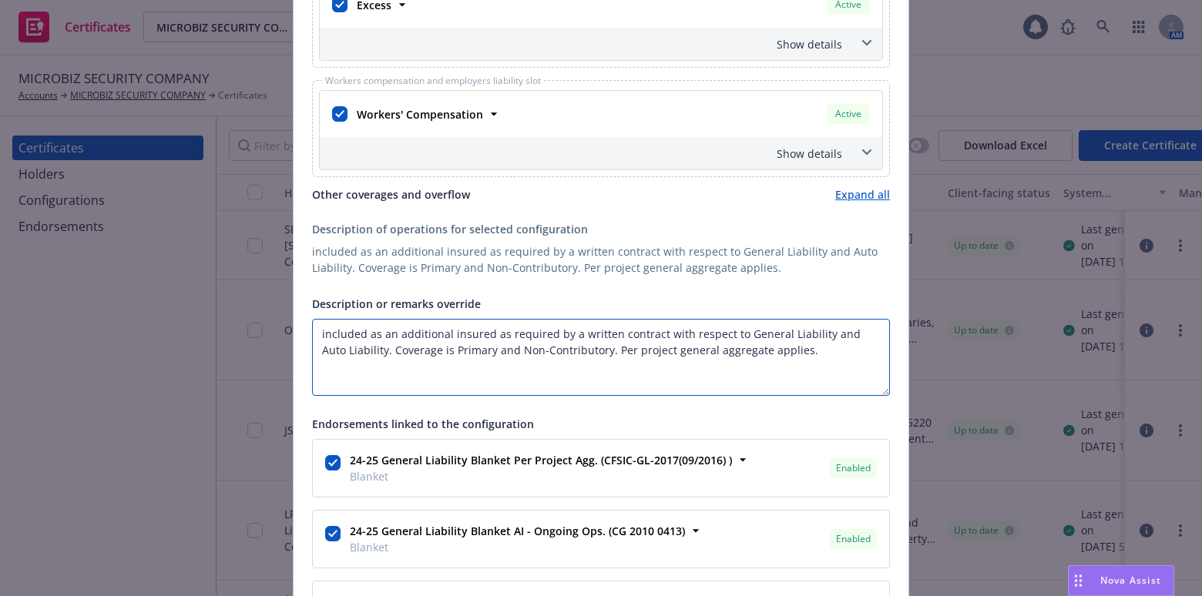
click at [312, 332] on textarea "included as an additional insured as required by a written contract with respec…" at bounding box center [601, 357] width 578 height 77
paste textarea "YMCA of Silicon Valley and its directors, trustees, agents, officers, employees…"
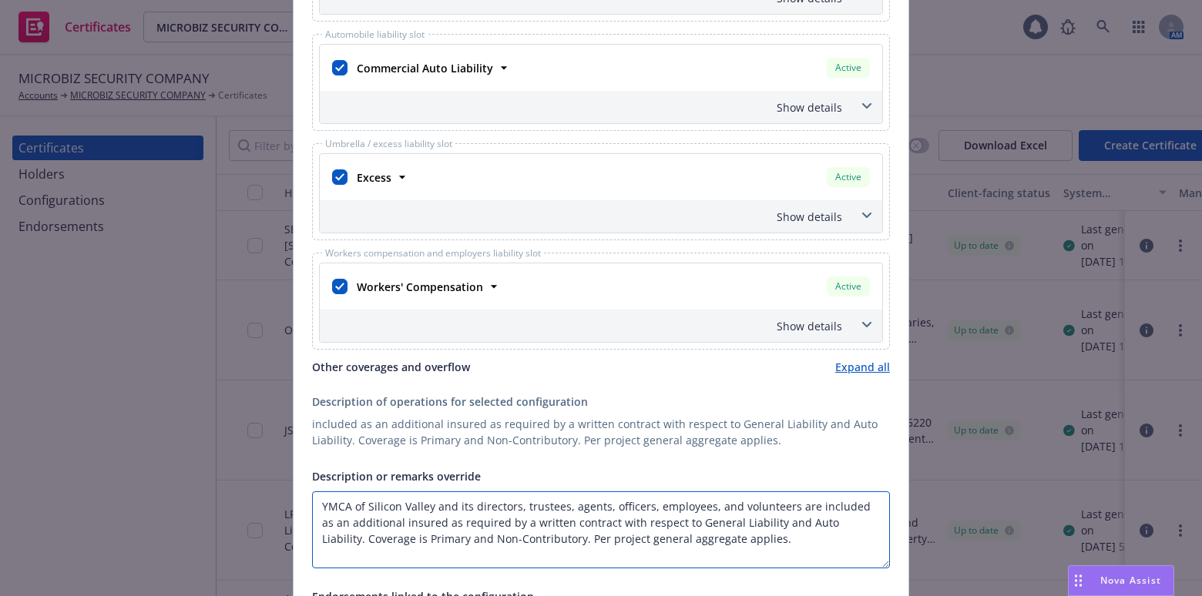
scroll to position [560, 0]
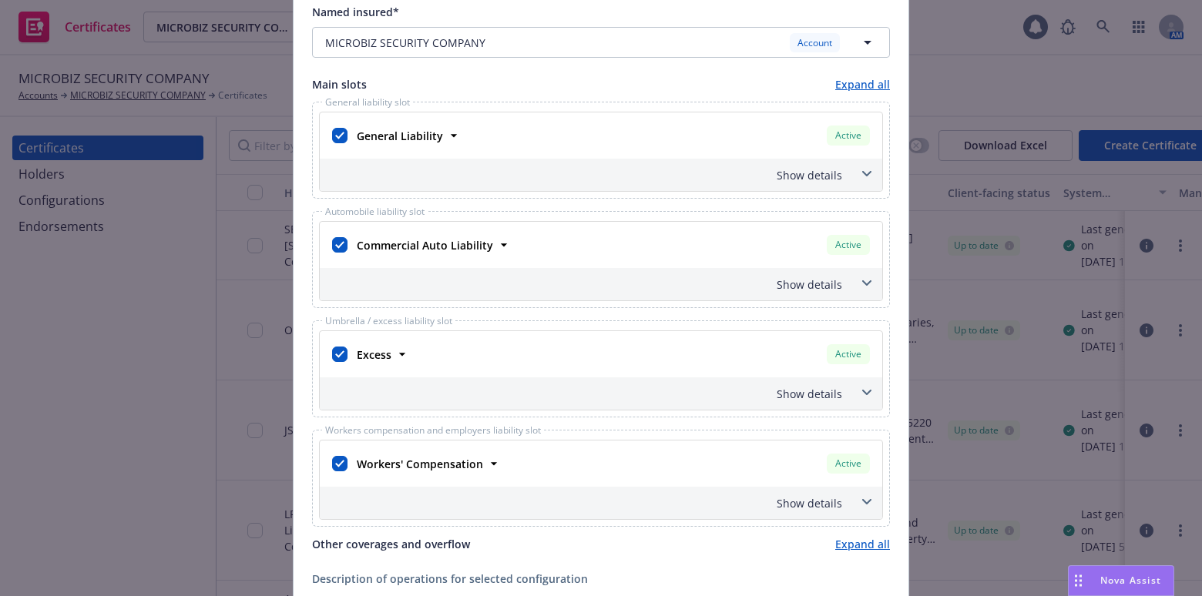
type textarea "YMCA of Silicon Valley and its directors, trustees, agents, officers, employees…"
click at [808, 169] on div "Show details" at bounding box center [582, 175] width 519 height 16
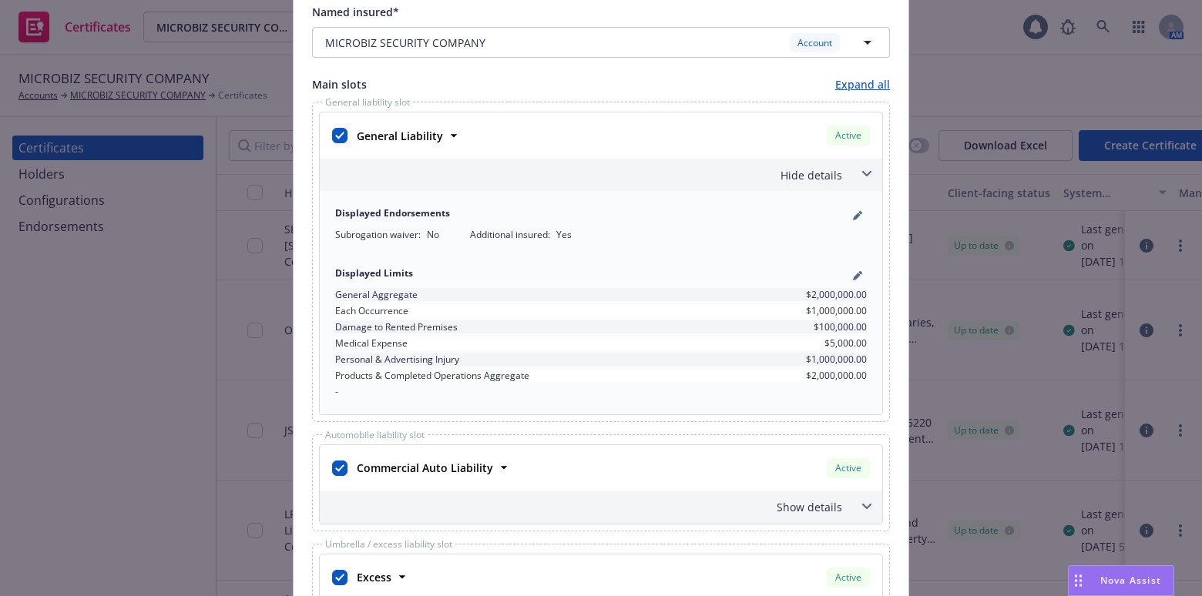
click at [811, 167] on div "Hide details" at bounding box center [582, 175] width 519 height 16
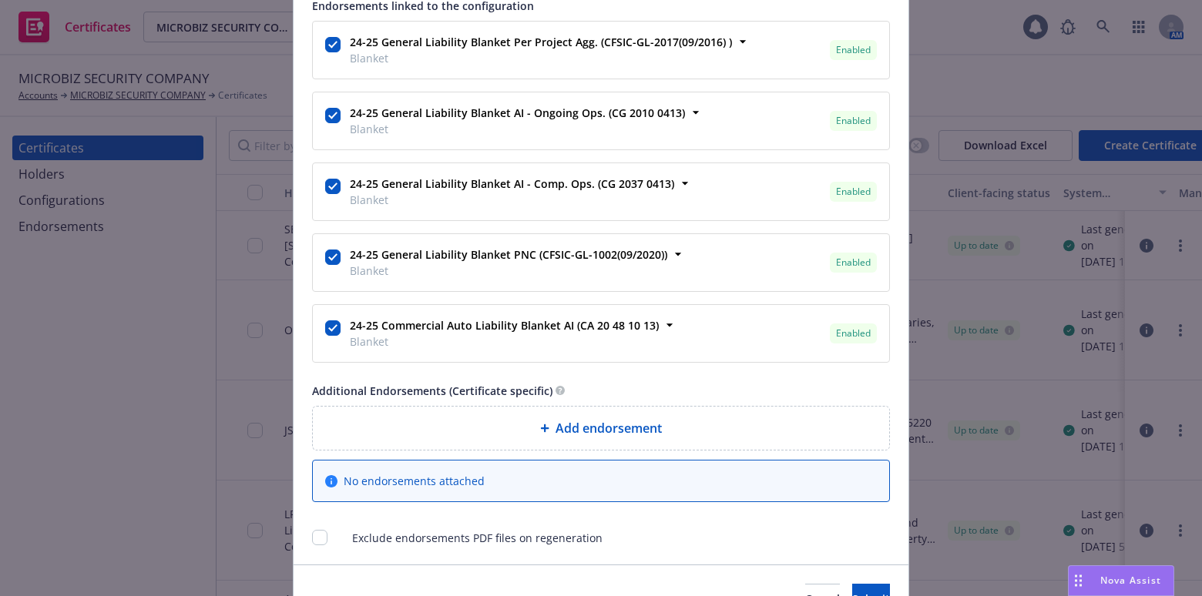
scroll to position [1412, 0]
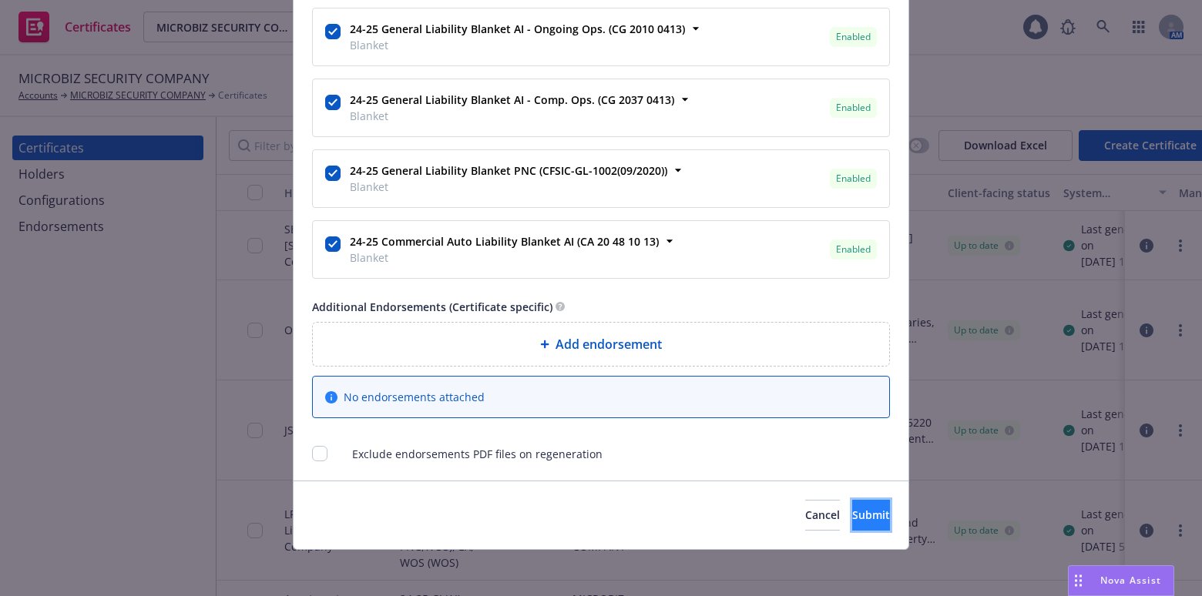
click at [856, 514] on span "Submit" at bounding box center [871, 515] width 38 height 15
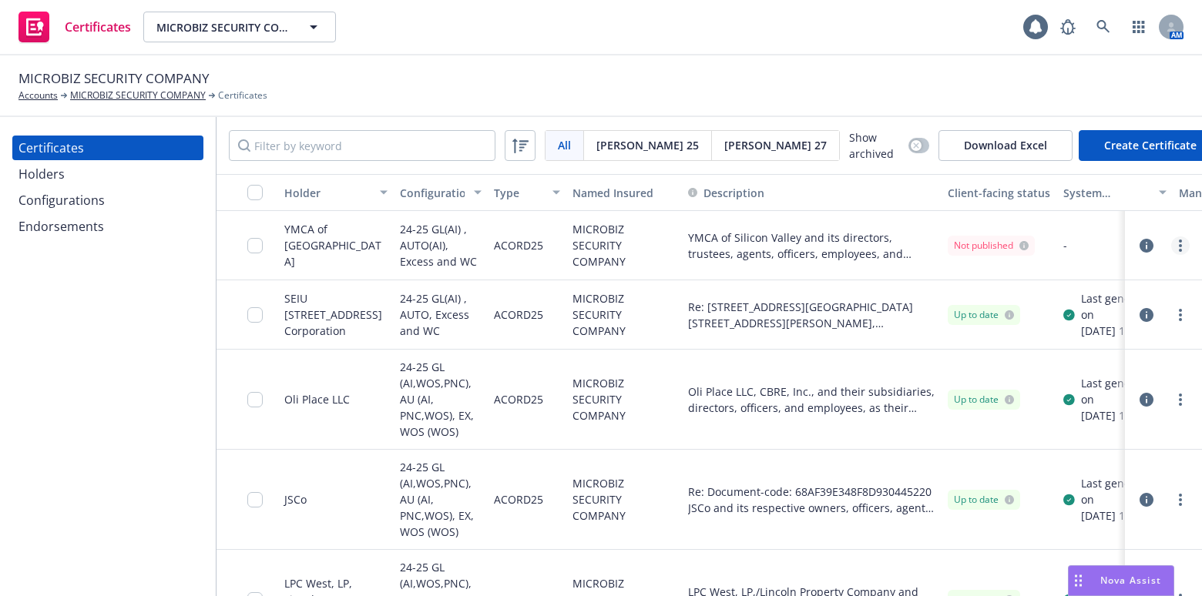
click at [1172, 240] on link "more" at bounding box center [1180, 245] width 18 height 18
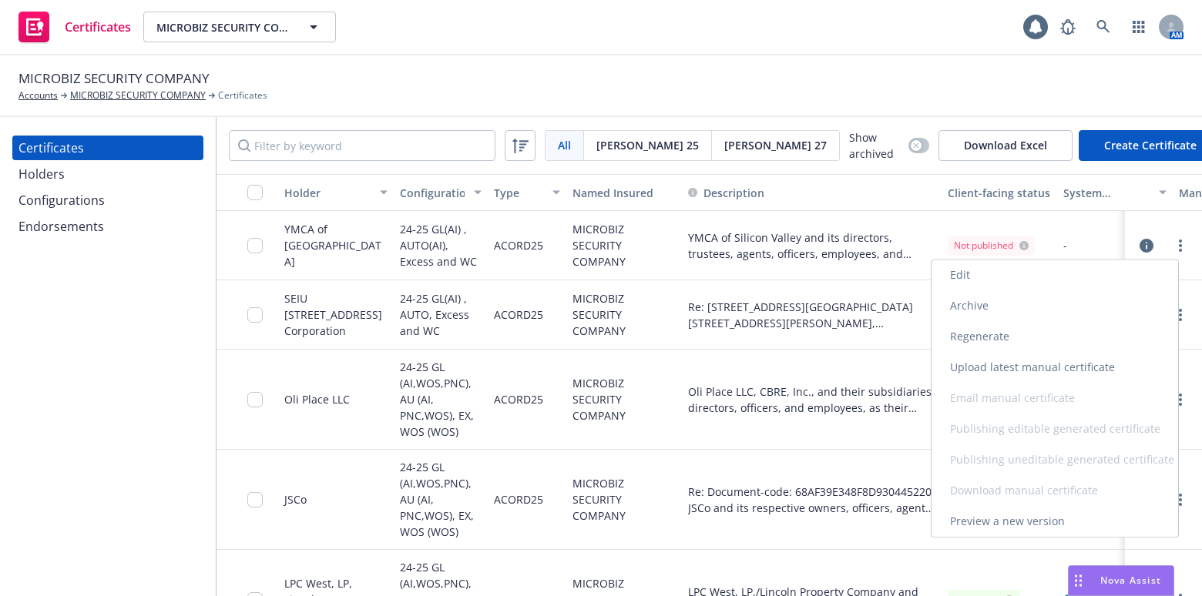
click at [1003, 345] on link "Regenerate" at bounding box center [1054, 336] width 247 height 31
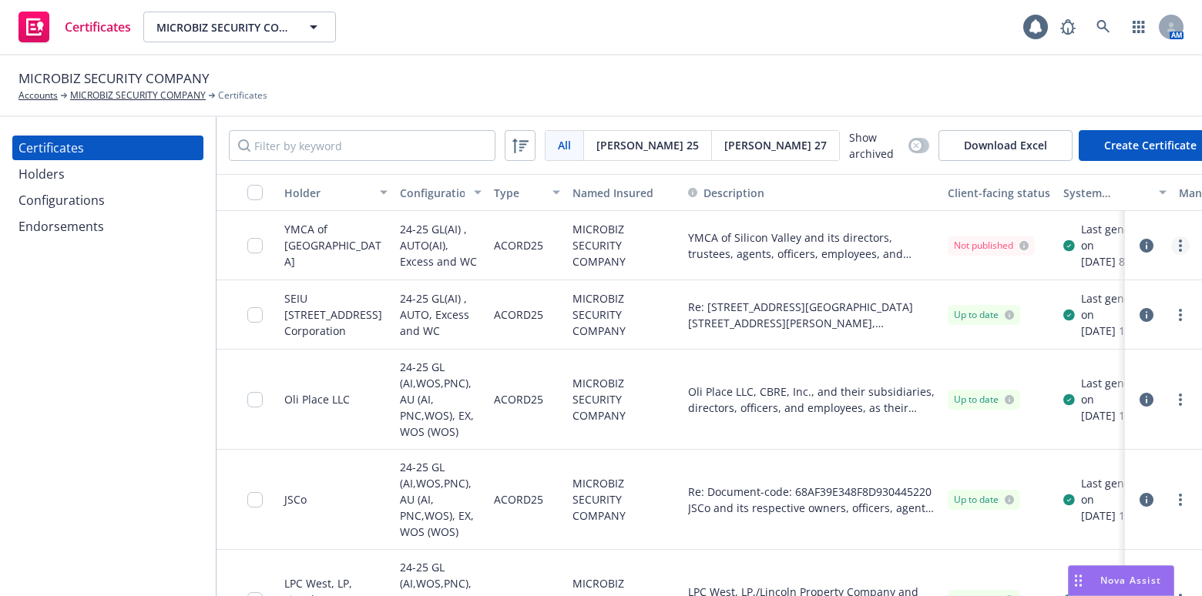
click at [1171, 254] on link "more" at bounding box center [1180, 245] width 18 height 18
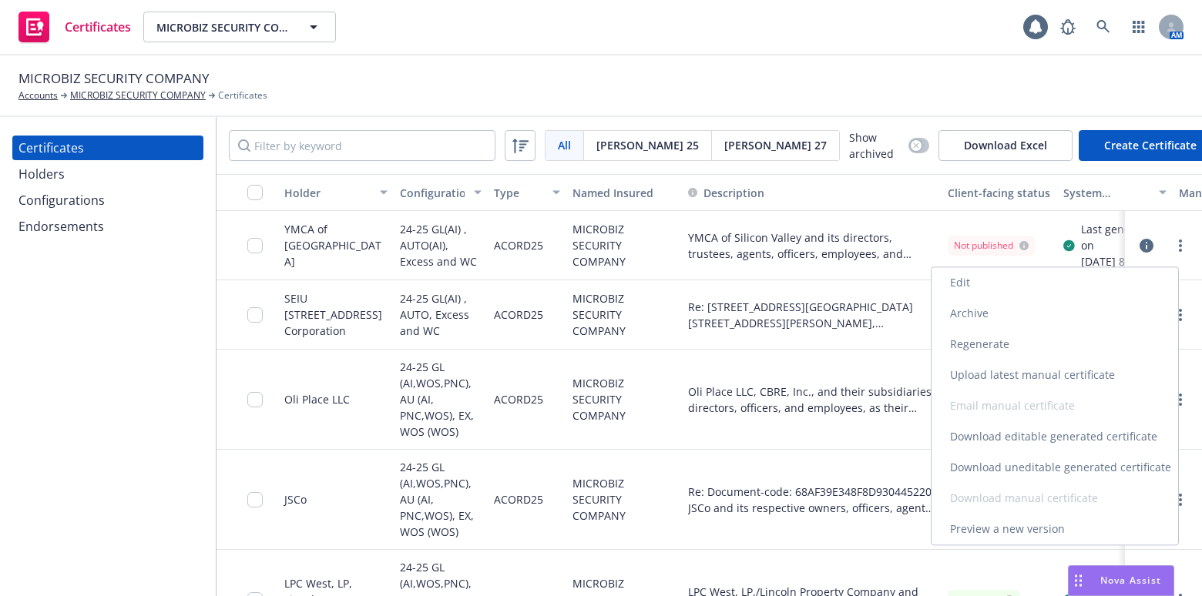
click at [1013, 462] on link "Download uneditable generated certificate" at bounding box center [1054, 467] width 247 height 31
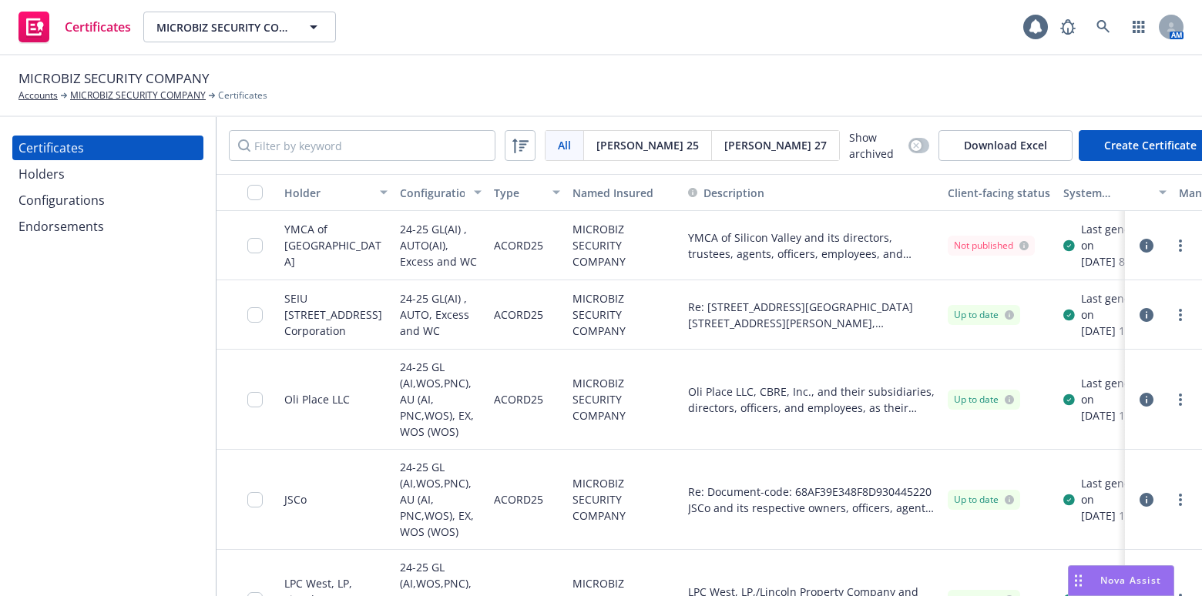
click at [261, 253] on input "checkbox" at bounding box center [254, 245] width 15 height 15
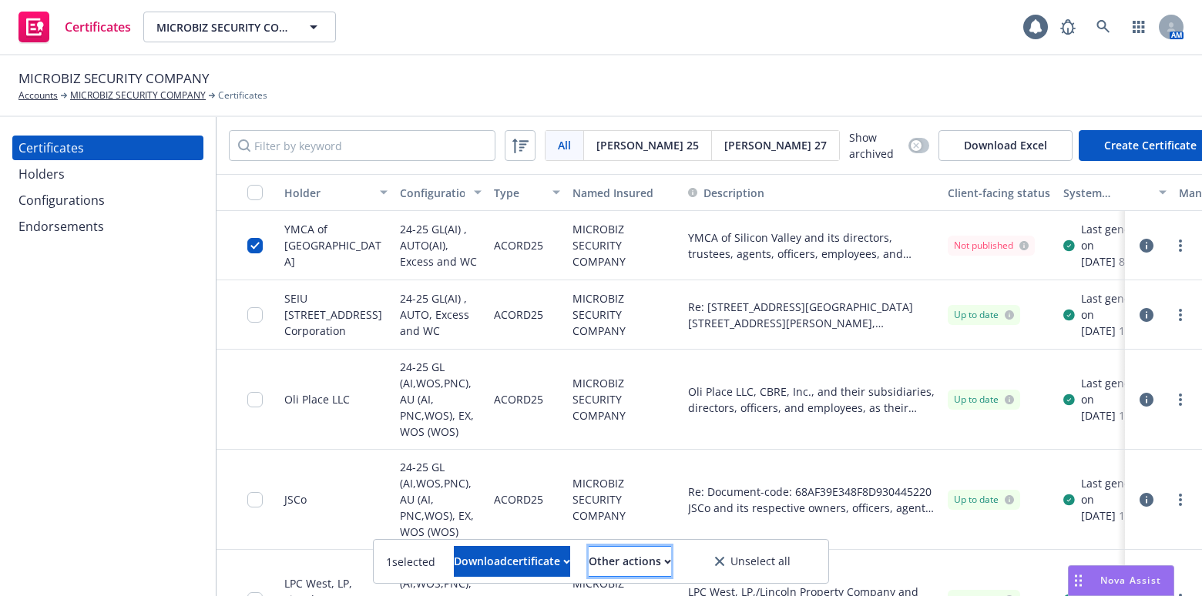
click at [671, 557] on div "Other actions" at bounding box center [630, 561] width 82 height 29
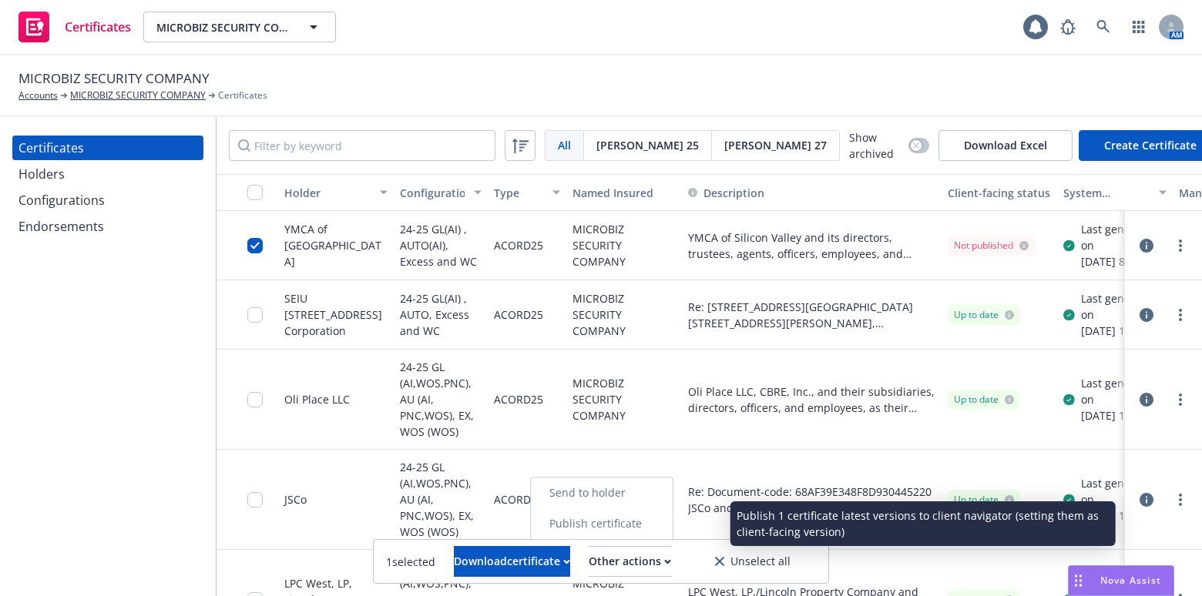
click at [673, 522] on link "Publish certificate" at bounding box center [602, 523] width 142 height 31
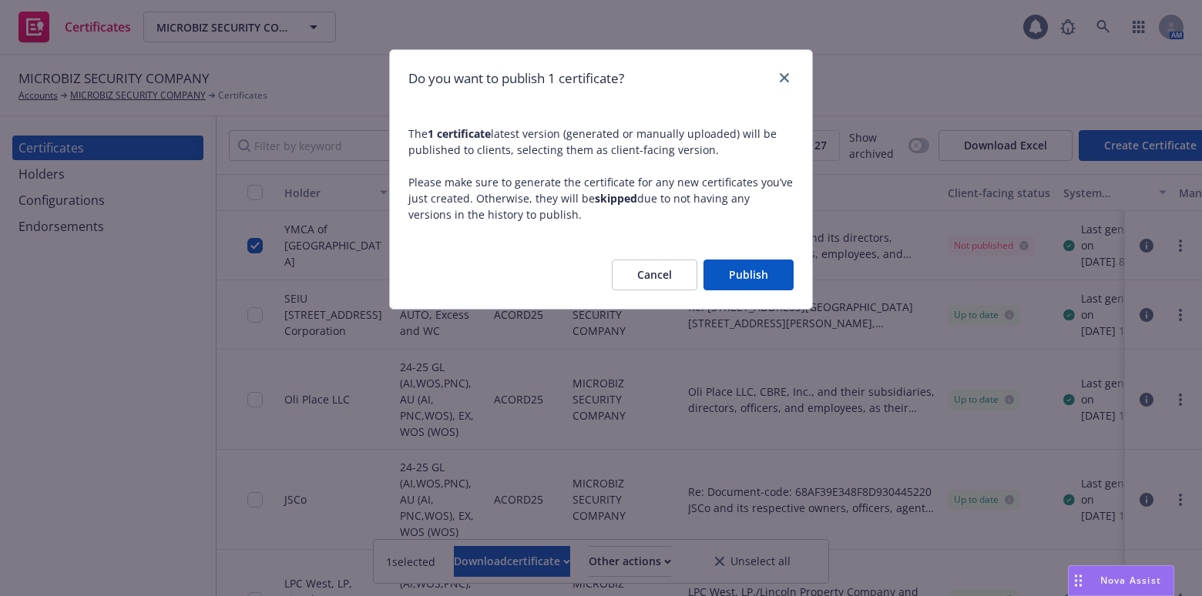
click at [787, 273] on button "Publish" at bounding box center [748, 275] width 90 height 31
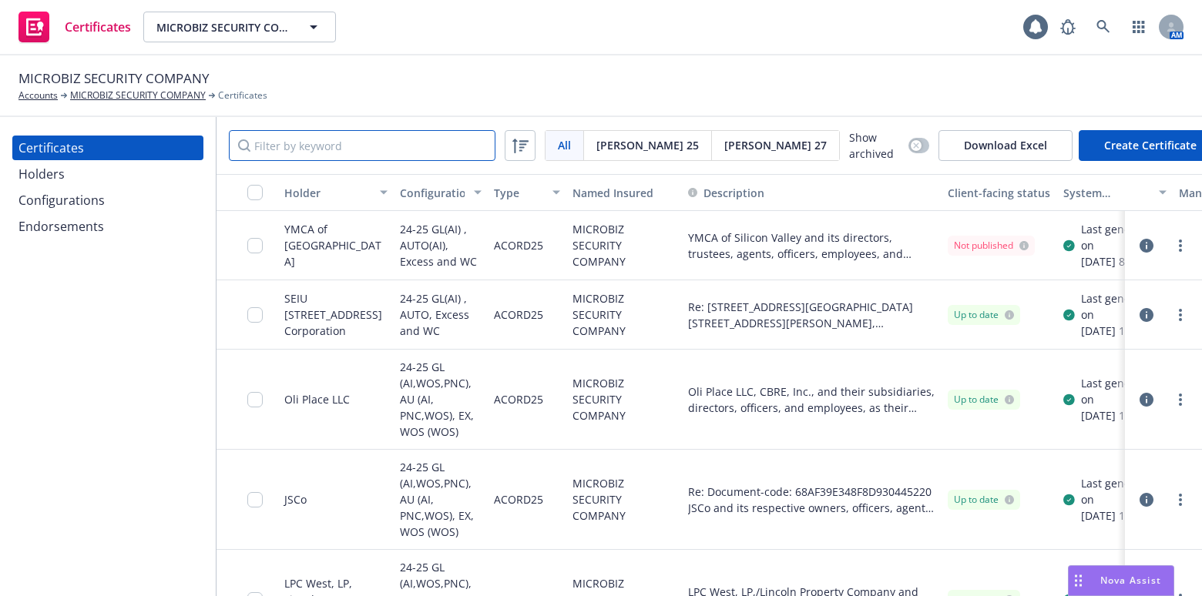
click at [318, 151] on input "Filter by keyword" at bounding box center [362, 145] width 267 height 31
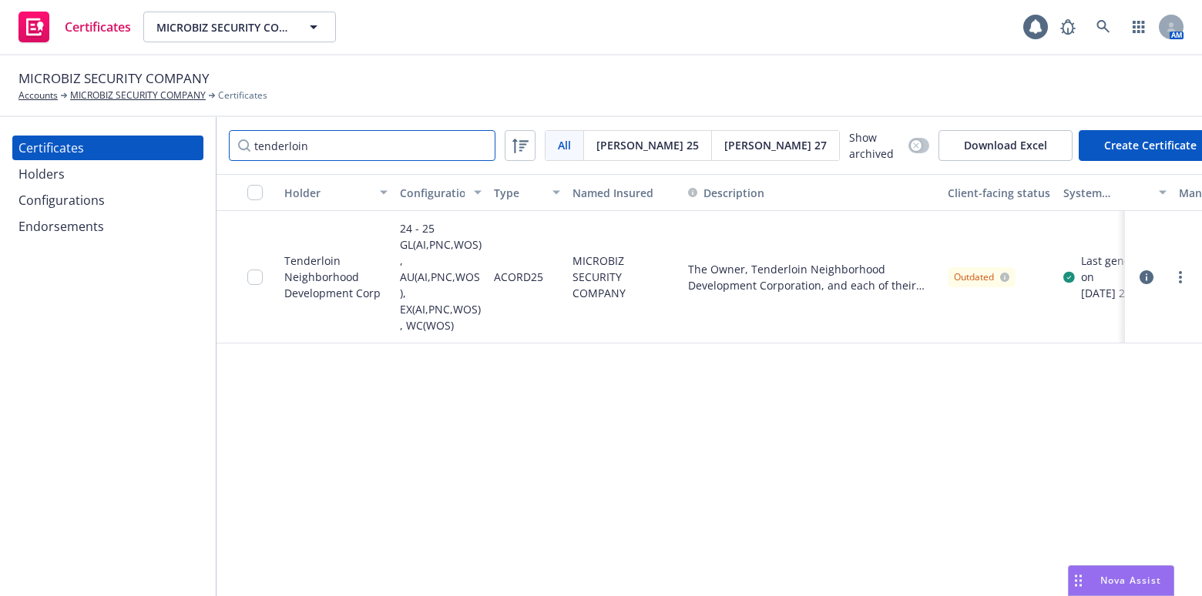
type input "tenderloin"
click at [1182, 277] on link "more" at bounding box center [1180, 277] width 18 height 18
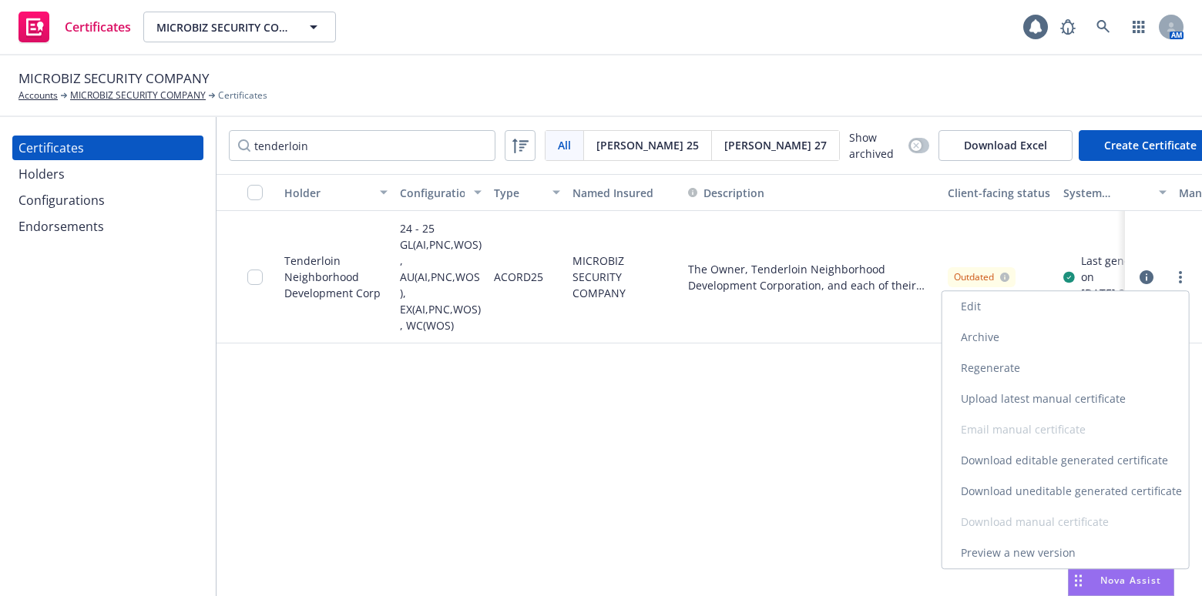
click at [1010, 481] on link "Download uneditable generated certificate" at bounding box center [1065, 491] width 247 height 31
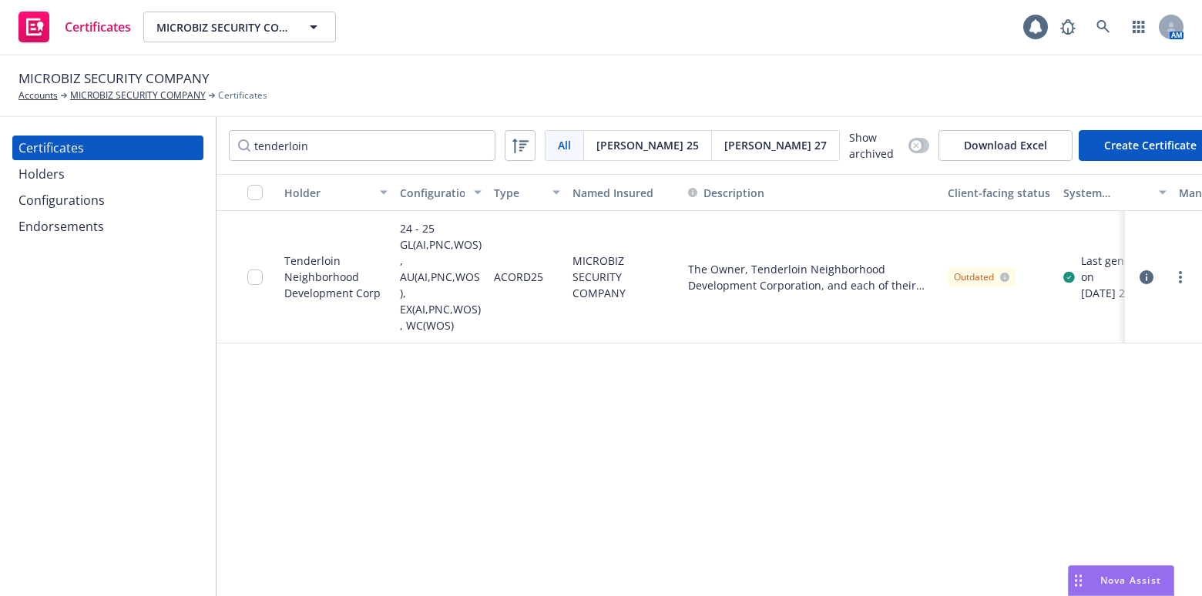
drag, startPoint x: 338, startPoint y: 459, endPoint x: 108, endPoint y: 298, distance: 281.0
click at [338, 458] on div "Holder Configuration Type Named Insured Description Client-facing status System…" at bounding box center [708, 386] width 985 height 424
click at [86, 176] on div "Holders" at bounding box center [107, 174] width 179 height 25
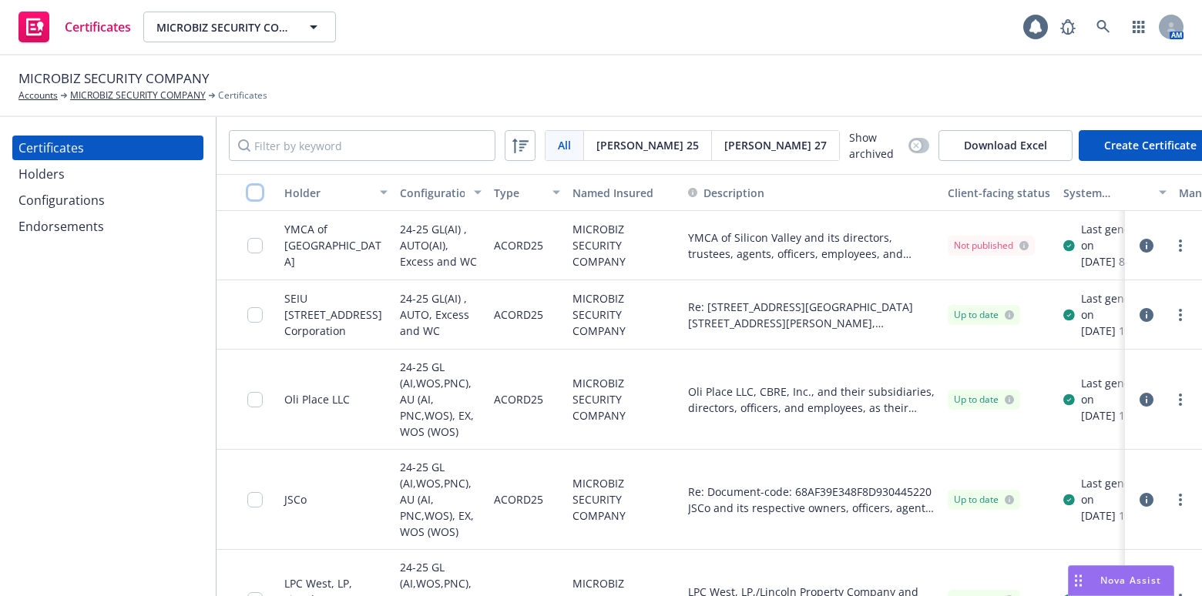
click at [257, 185] on input "checkbox" at bounding box center [254, 192] width 15 height 15
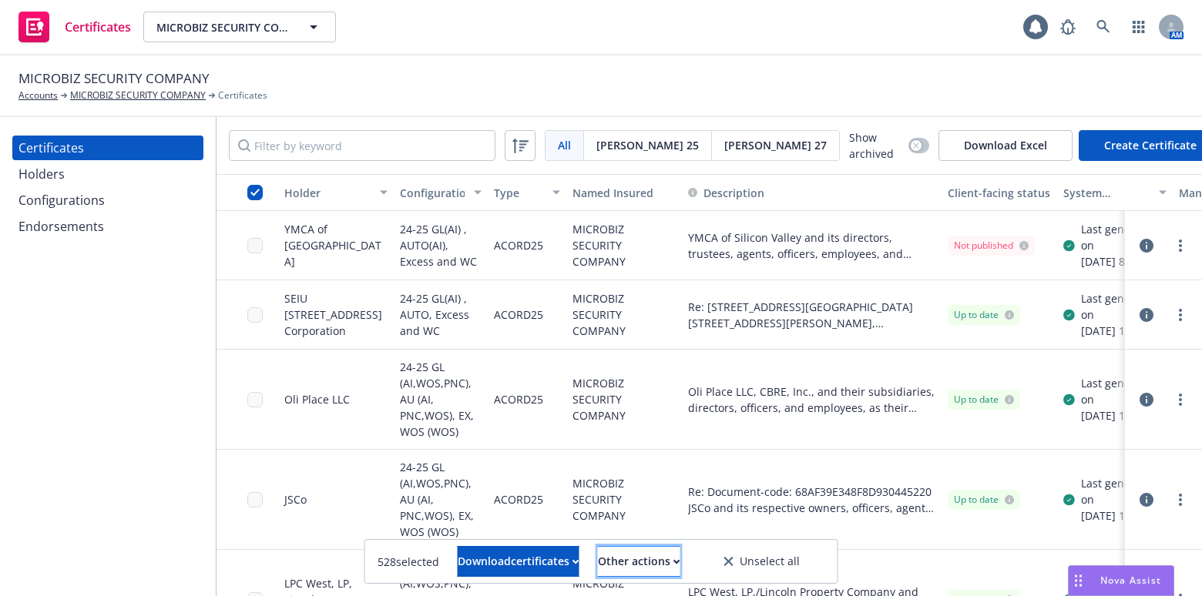
click at [629, 559] on div "Other actions" at bounding box center [639, 561] width 82 height 29
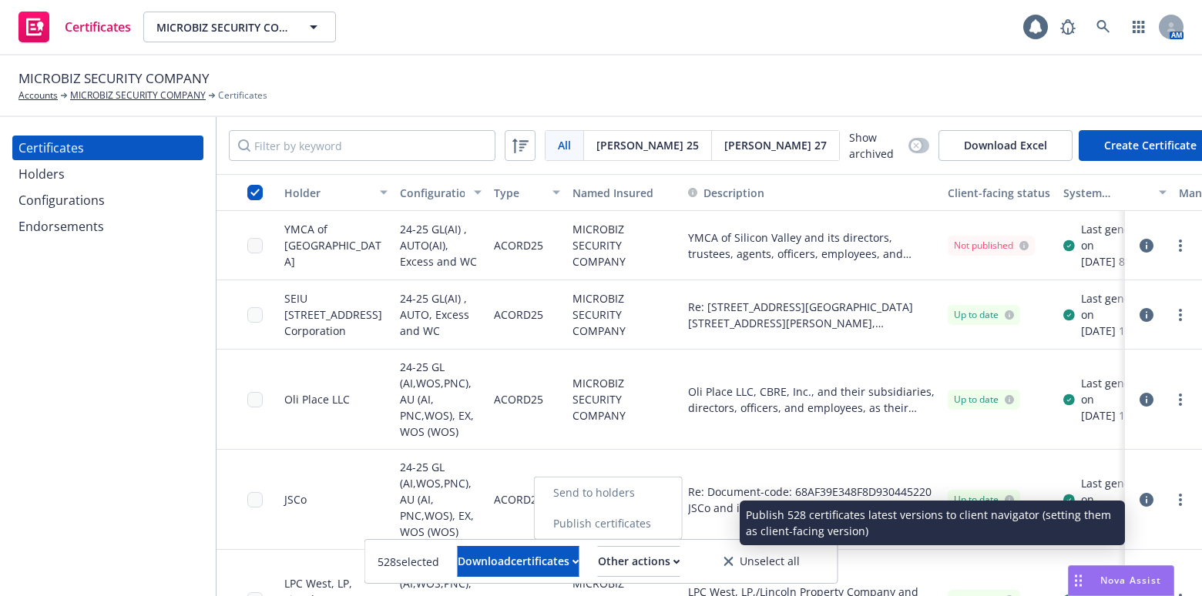
click at [633, 528] on link "Publish certificates" at bounding box center [608, 523] width 147 height 31
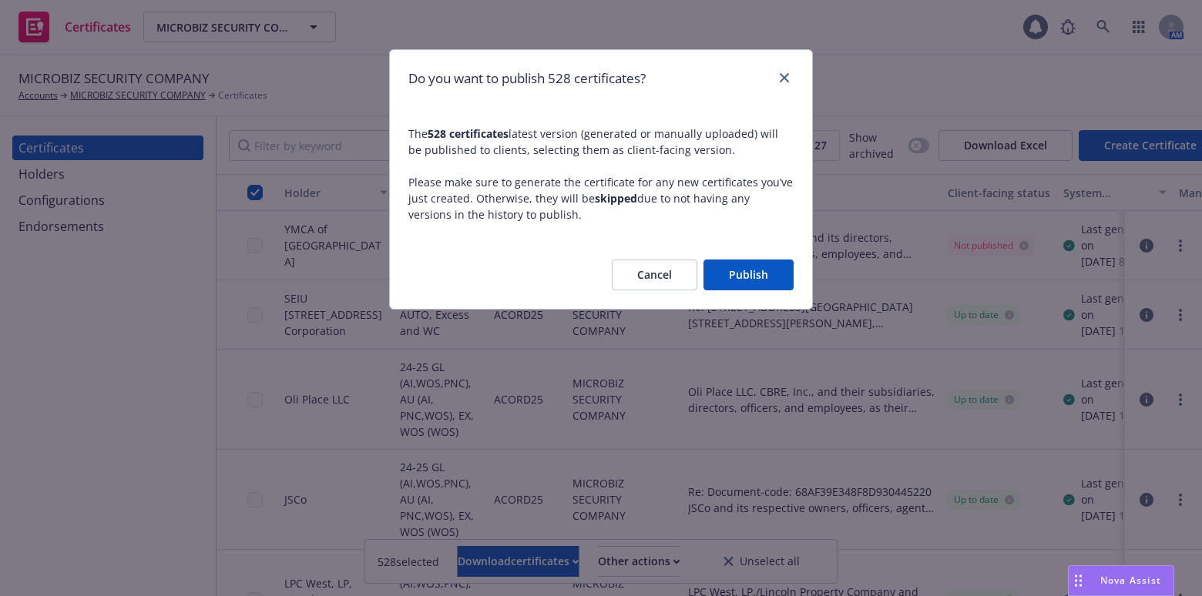
click at [722, 280] on button "Publish" at bounding box center [748, 275] width 90 height 31
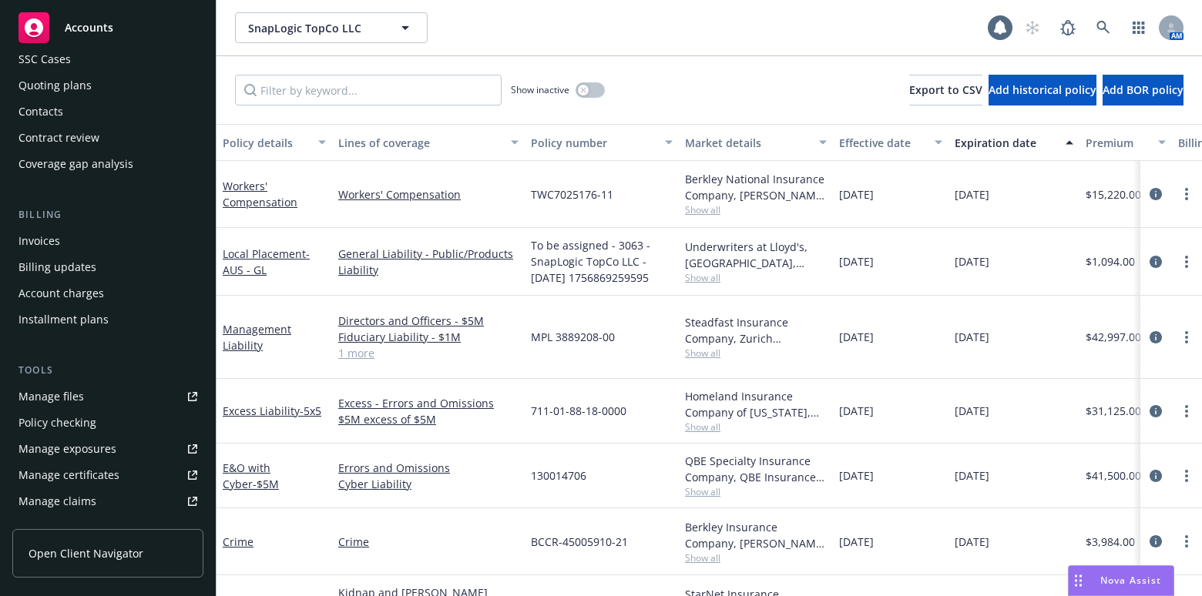
scroll to position [280, 0]
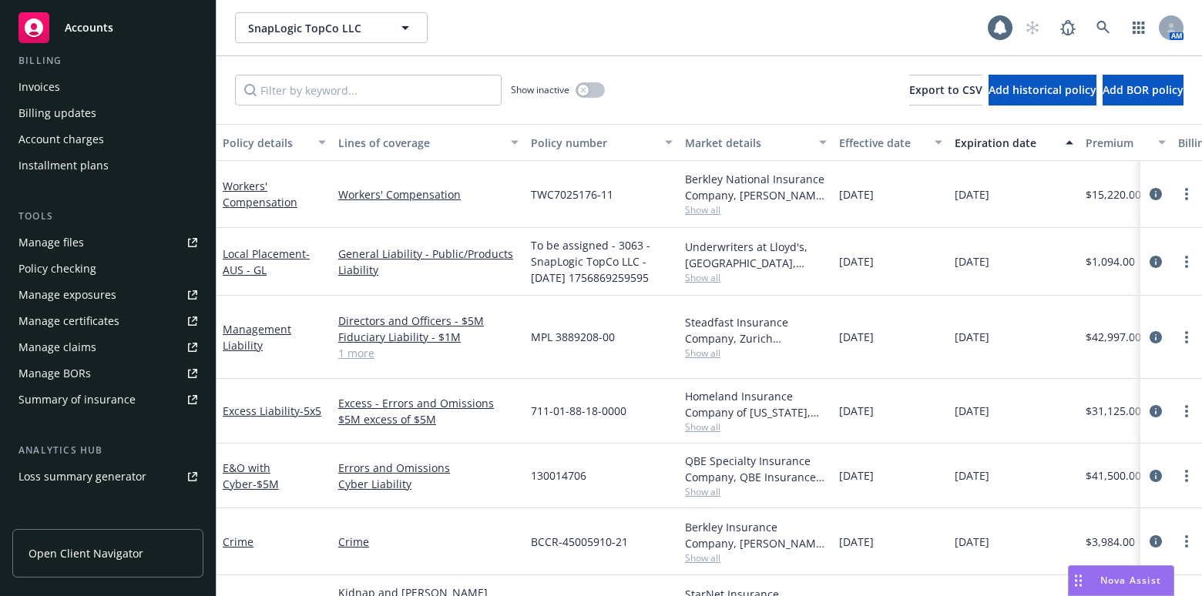
click at [91, 316] on div "Manage certificates" at bounding box center [68, 321] width 101 height 25
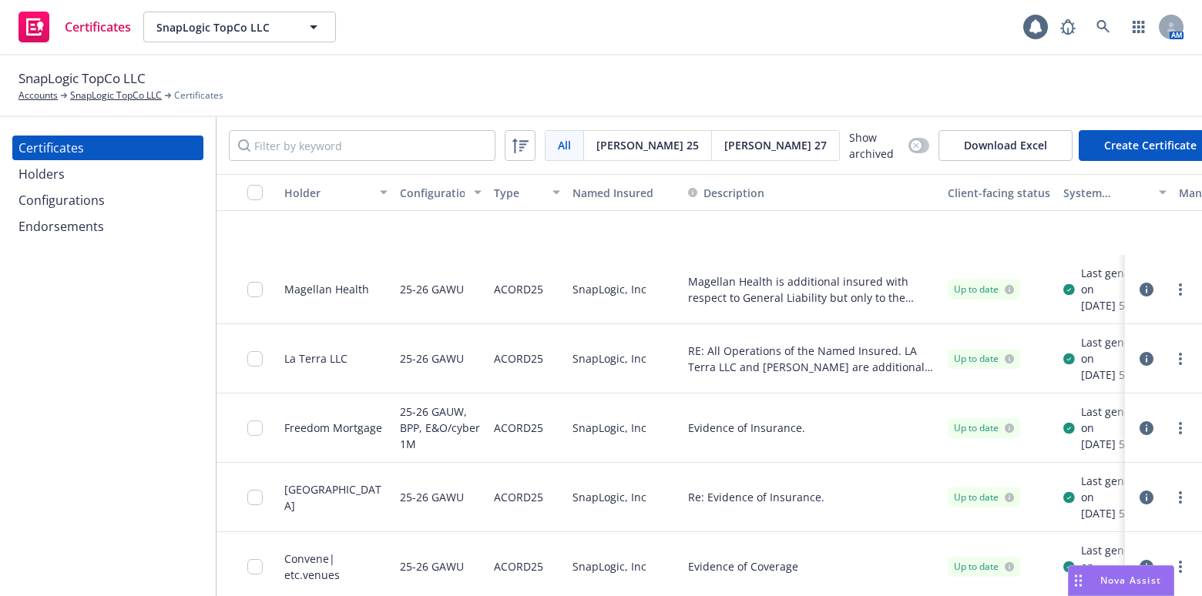
scroll to position [2762, 0]
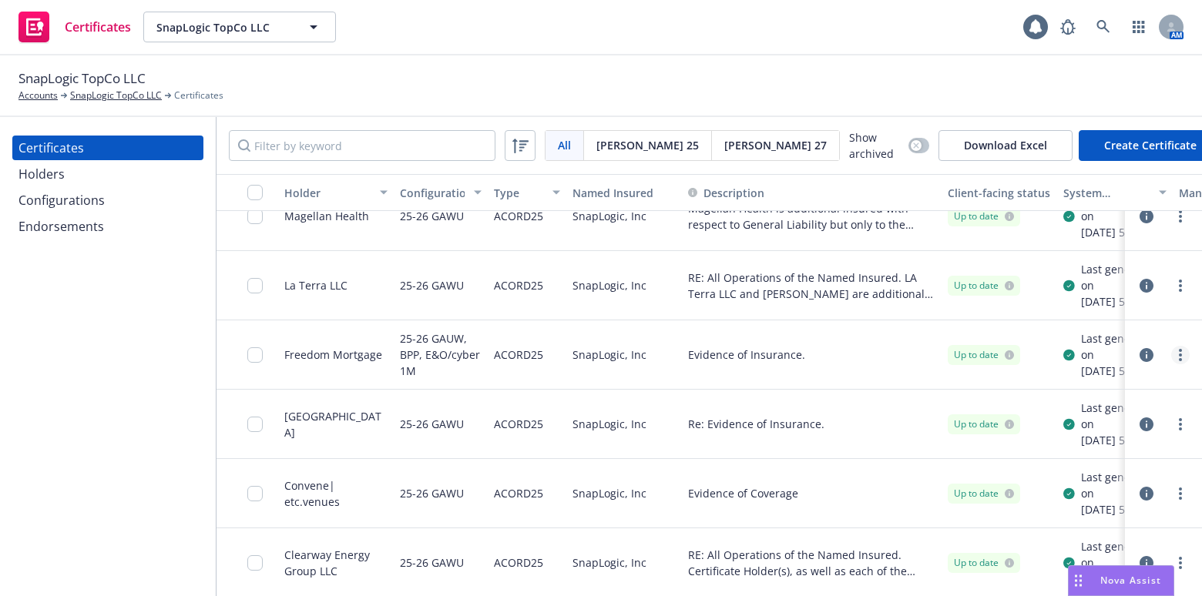
click at [1176, 346] on link "more" at bounding box center [1180, 355] width 18 height 18
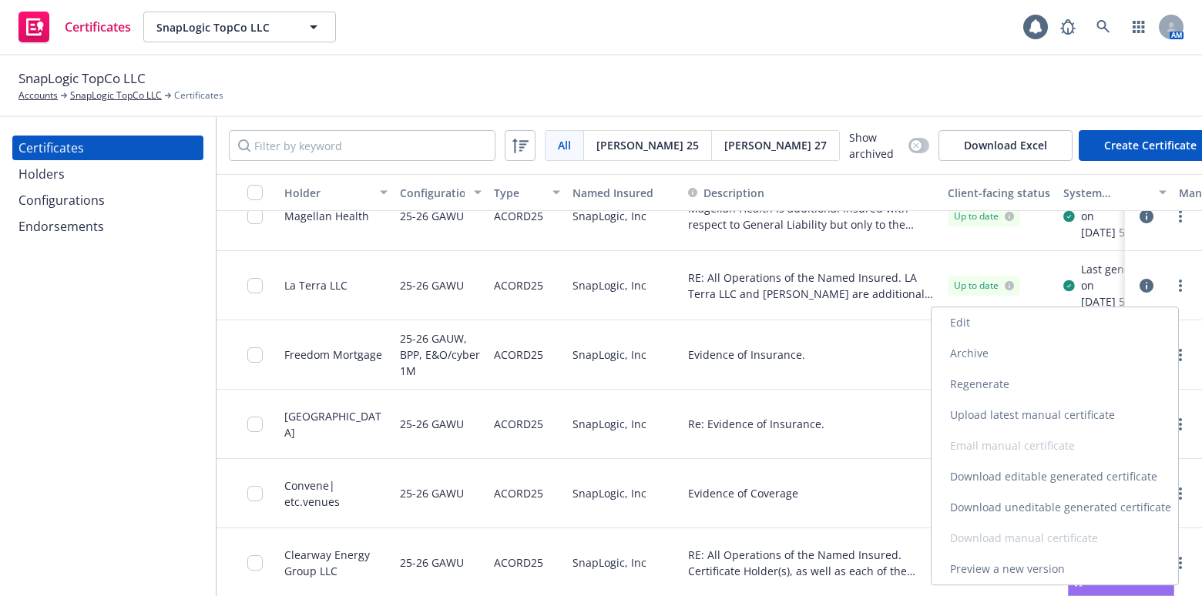
click at [957, 501] on link "Download uneditable generated certificate" at bounding box center [1054, 507] width 247 height 31
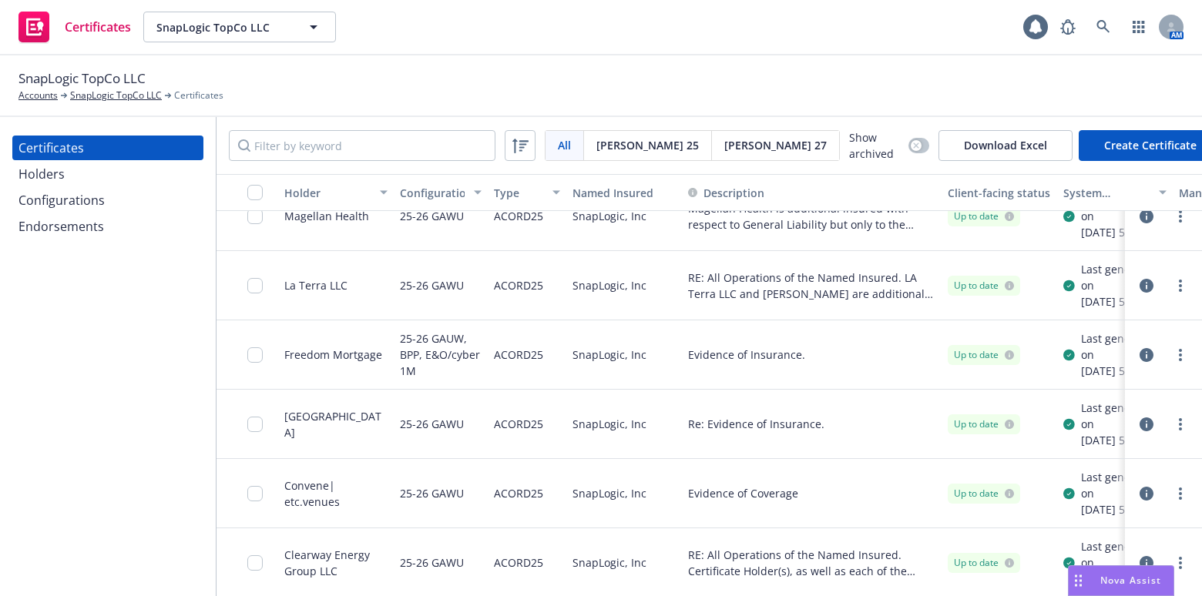
drag, startPoint x: 562, startPoint y: 343, endPoint x: 820, endPoint y: 324, distance: 258.8
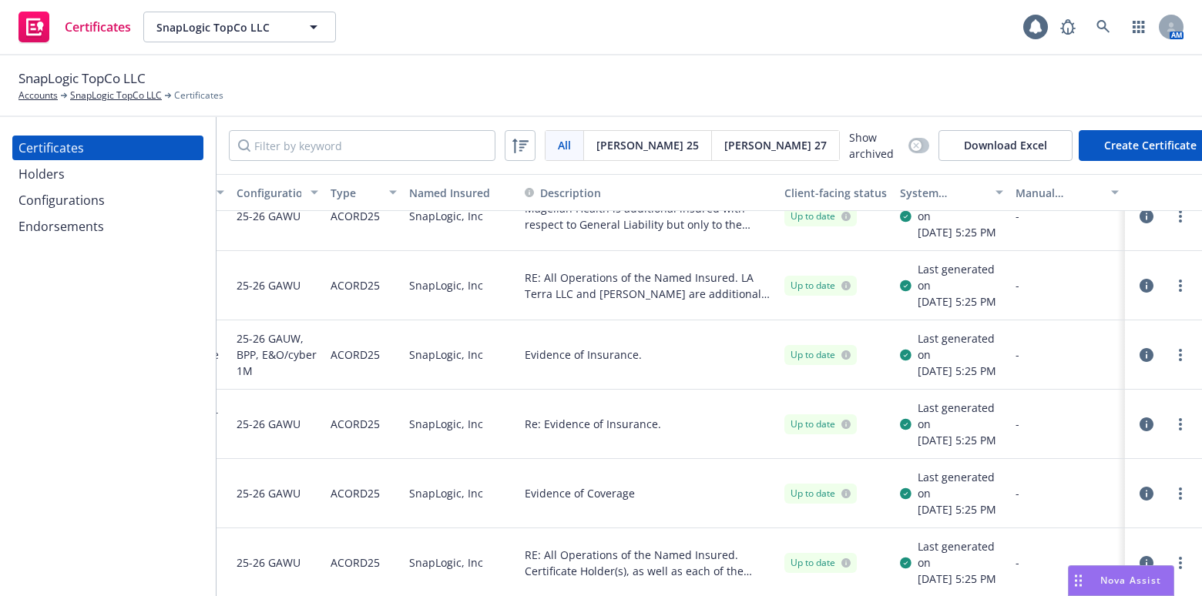
click at [1137, 346] on button "button" at bounding box center [1146, 355] width 18 height 18
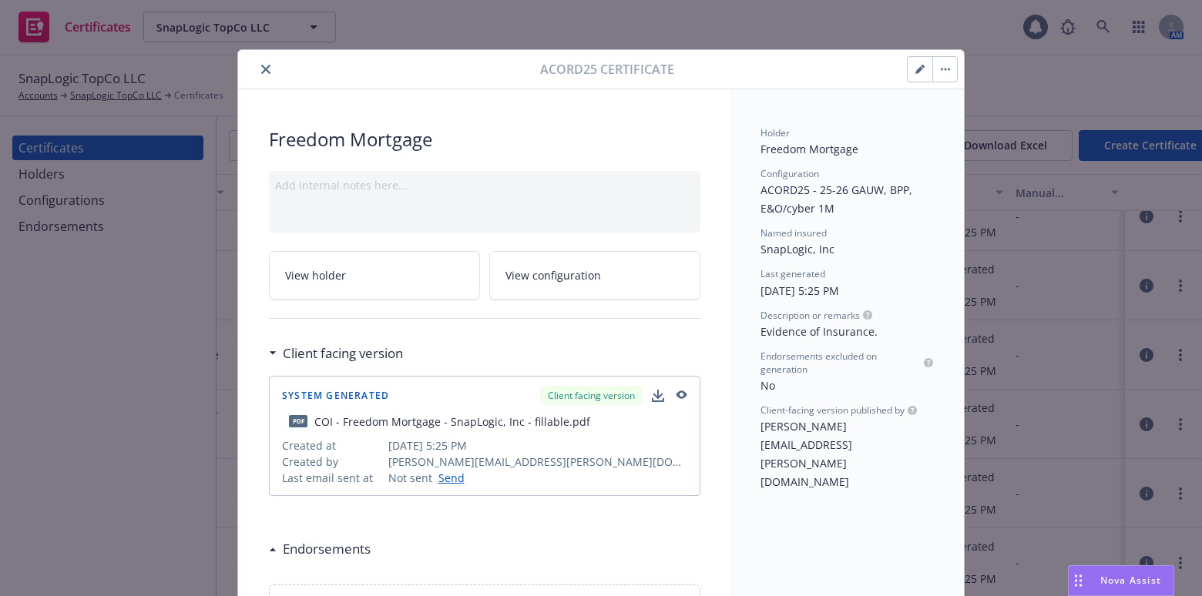
click at [267, 67] on button "close" at bounding box center [266, 69] width 18 height 18
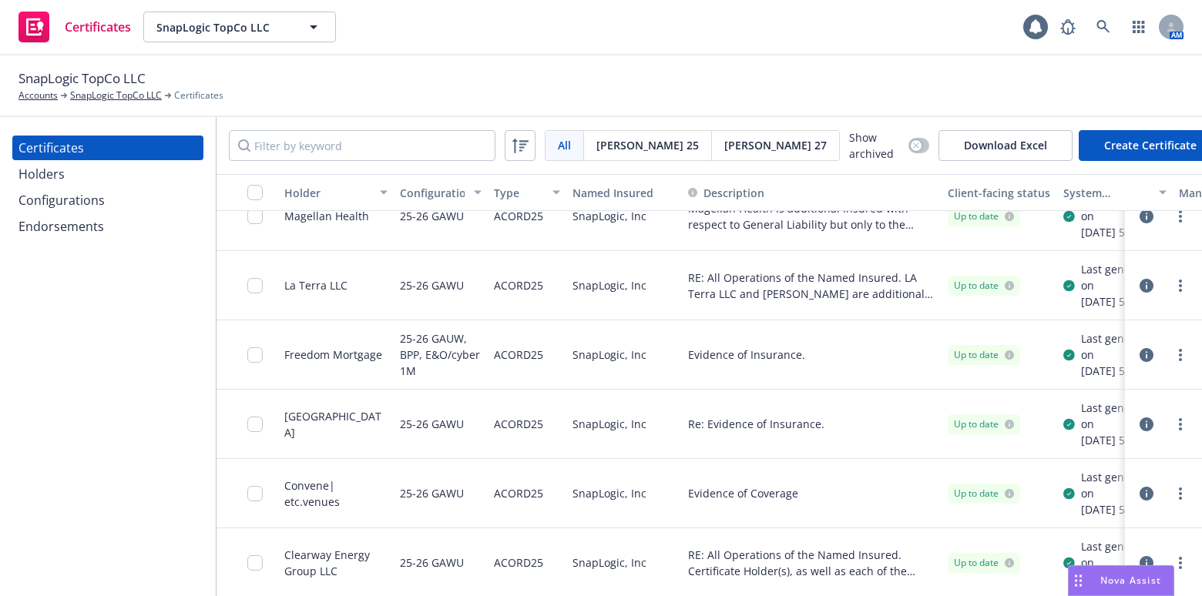
drag, startPoint x: 641, startPoint y: 307, endPoint x: 256, endPoint y: 196, distance: 400.8
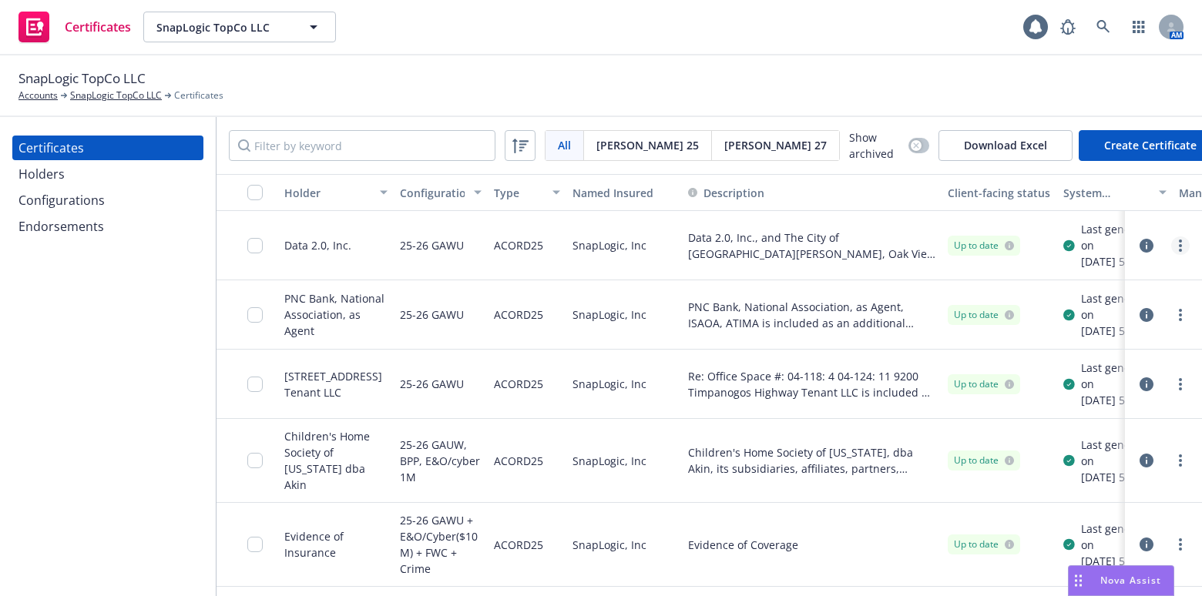
click at [1171, 244] on link "more" at bounding box center [1180, 245] width 18 height 18
click at [994, 463] on link "Download uneditable generated certificate" at bounding box center [1054, 467] width 247 height 31
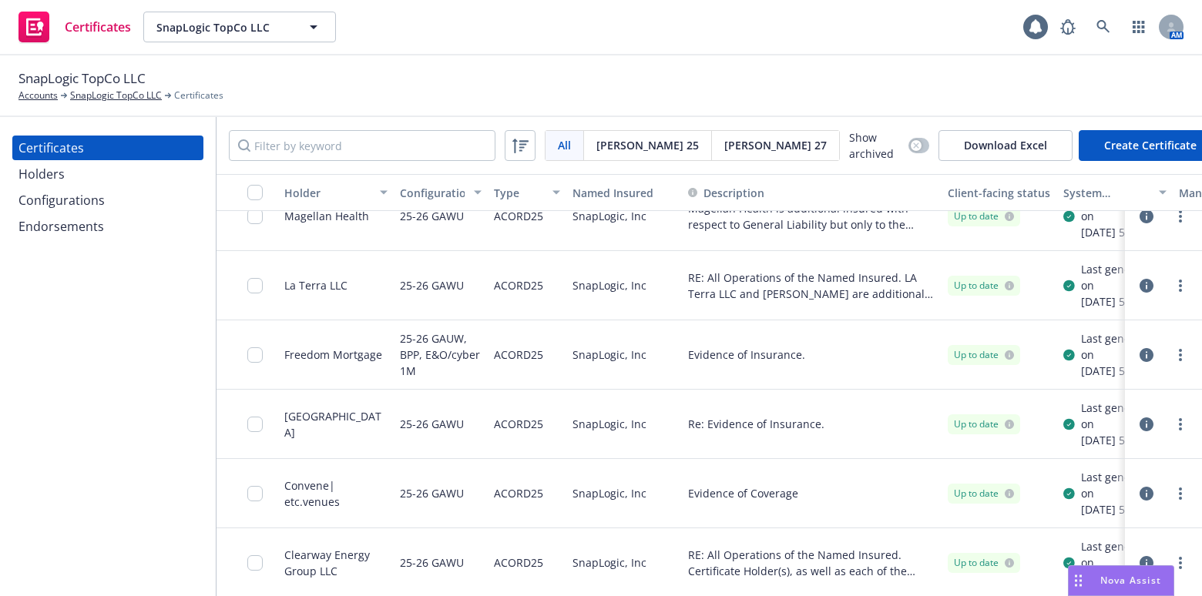
scroll to position [2762, 0]
drag, startPoint x: 162, startPoint y: 82, endPoint x: 73, endPoint y: 76, distance: 88.8
click at [53, 74] on div "SnapLogic TopCo LLC Accounts SnapLogic TopCo LLC Certificates" at bounding box center [120, 86] width 205 height 34
click at [173, 76] on div "SnapLogic TopCo LLC Accounts SnapLogic TopCo LLC Certificates" at bounding box center [120, 86] width 205 height 34
drag, startPoint x: 159, startPoint y: 69, endPoint x: 2, endPoint y: 68, distance: 156.4
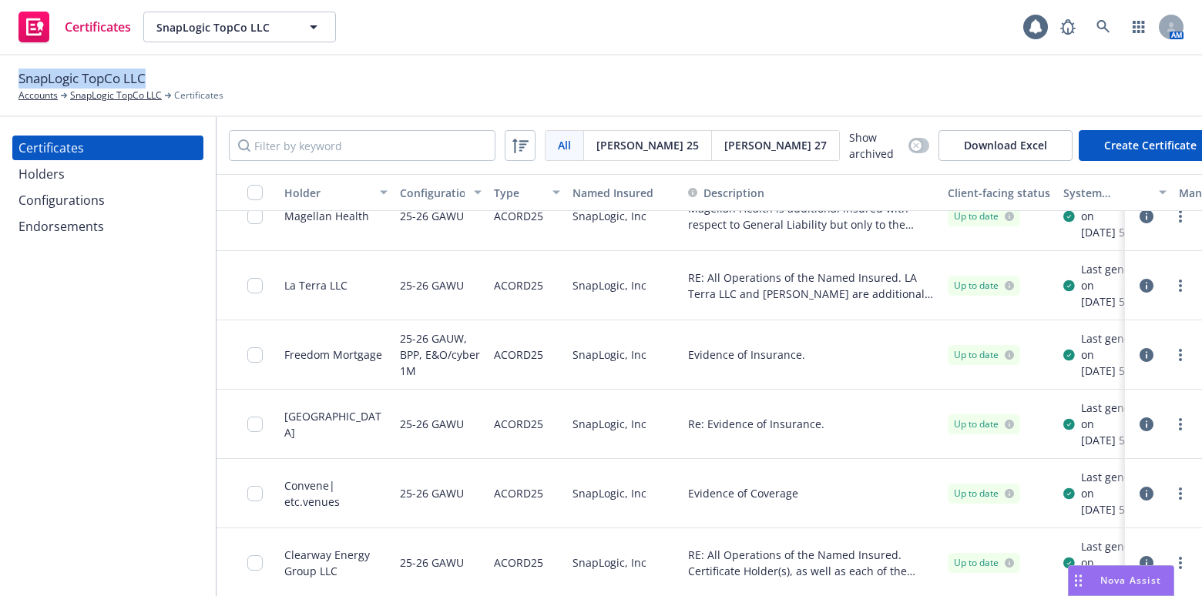
click at [2, 68] on div "SnapLogic TopCo LLC Accounts SnapLogic TopCo LLC Certificates" at bounding box center [601, 86] width 1202 height 62
copy span "SnapLogic TopCo LLC"
click at [246, 185] on div "button" at bounding box center [247, 192] width 49 height 15
click at [246, 187] on div "button" at bounding box center [247, 192] width 49 height 15
click at [252, 190] on input "checkbox" at bounding box center [254, 192] width 15 height 15
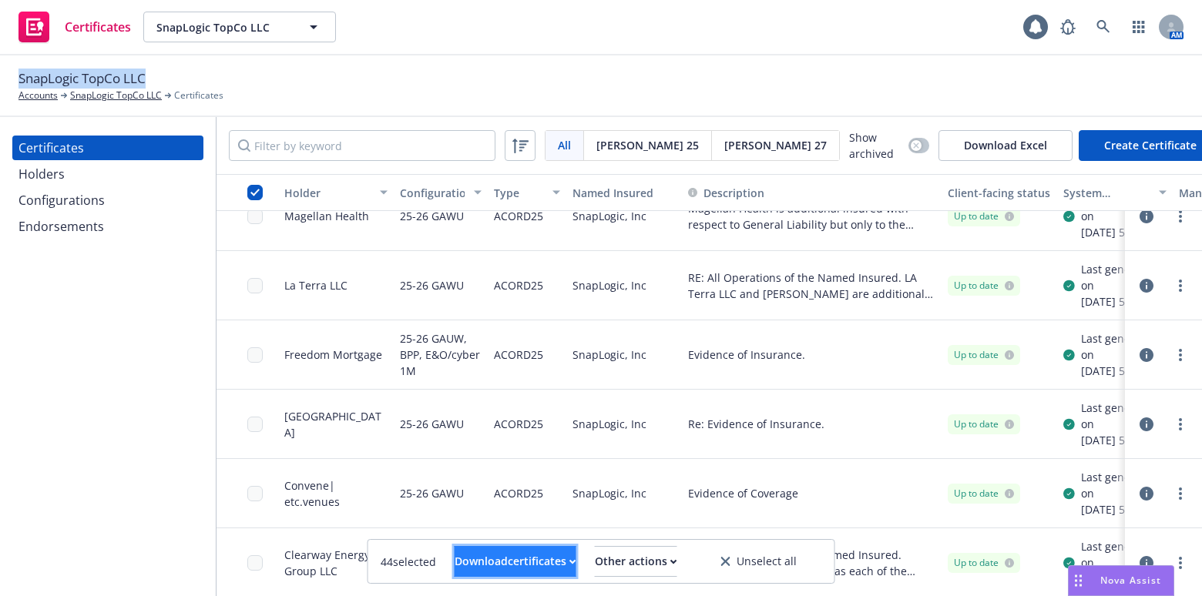
click at [455, 571] on div "Download certificates" at bounding box center [516, 561] width 122 height 29
click at [448, 528] on link "Download uneditable files" at bounding box center [436, 523] width 184 height 31
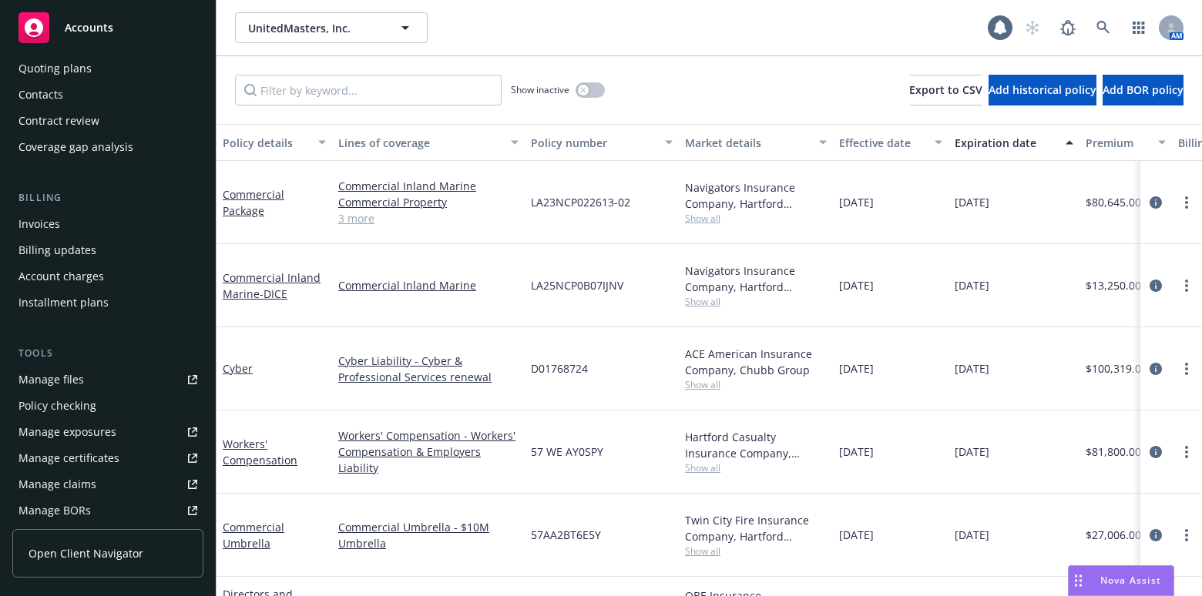
scroll to position [350, 0]
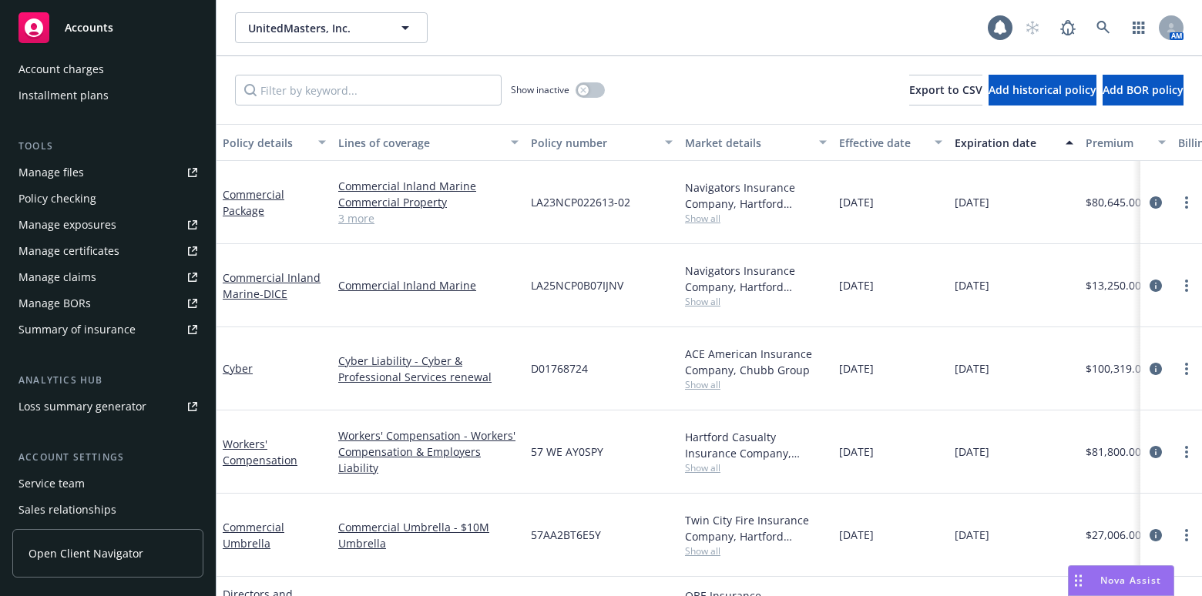
click at [121, 253] on link "Manage certificates" at bounding box center [107, 251] width 191 height 25
click at [1118, 583] on span "Nova Assist" at bounding box center [1130, 580] width 61 height 13
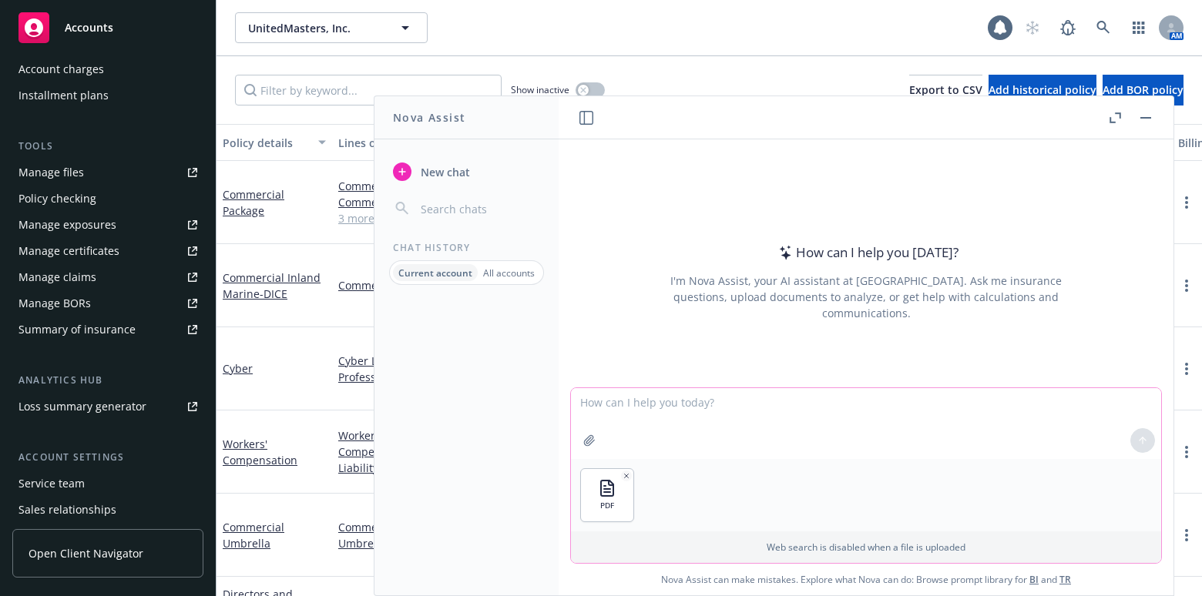
click at [653, 441] on textarea at bounding box center [866, 423] width 590 height 71
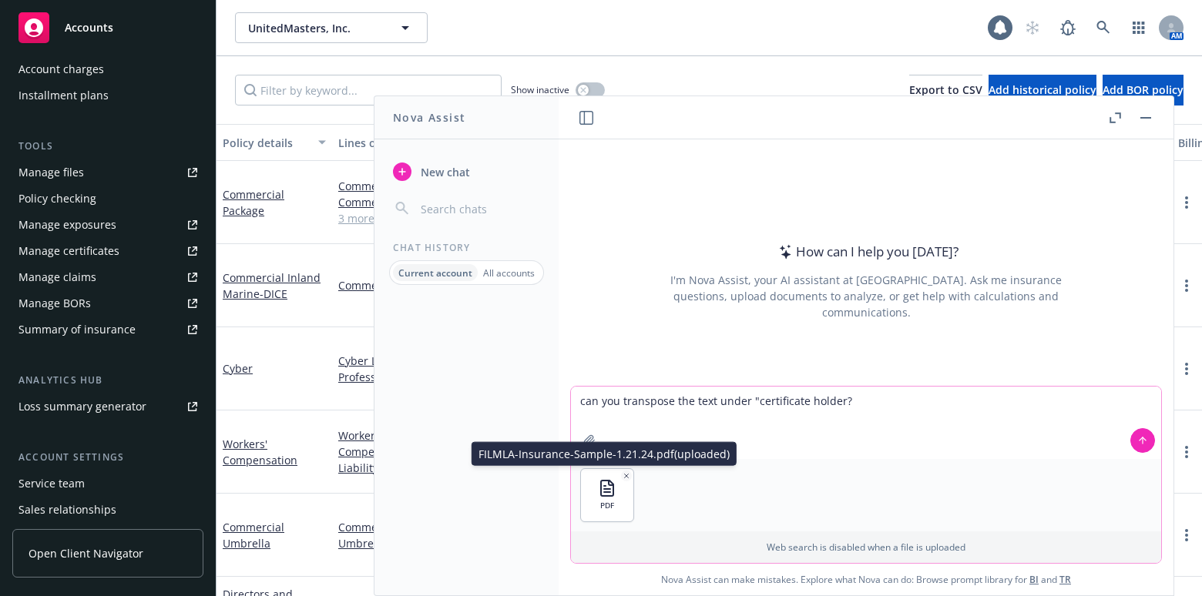
type textarea "can you transpose the text under "certificate holder?""
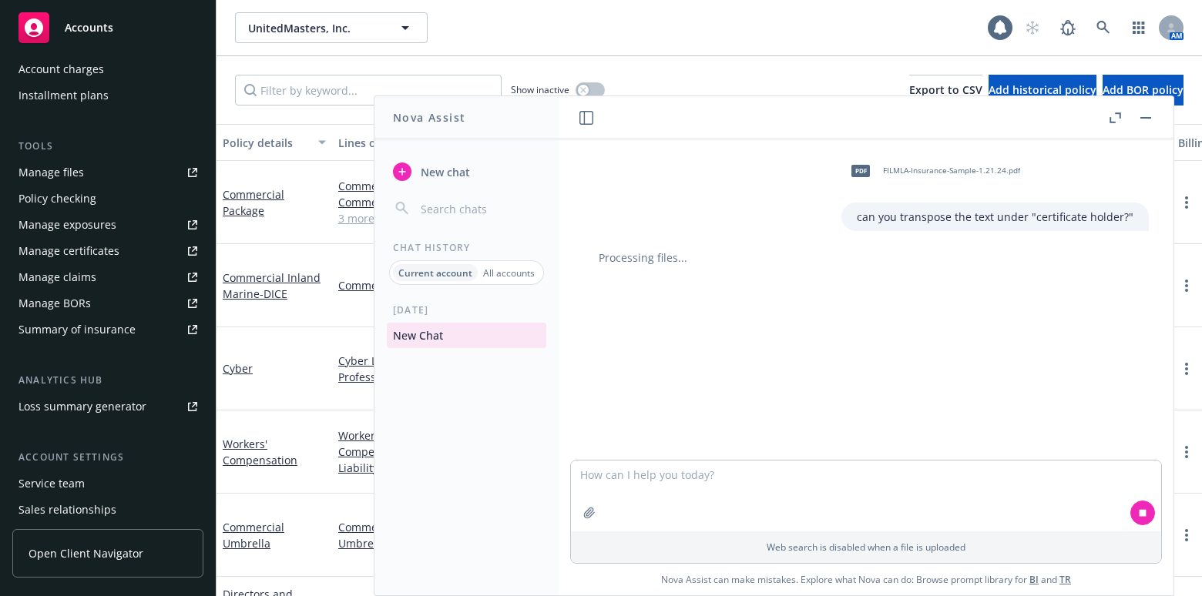
click at [1110, 110] on button "button" at bounding box center [1114, 118] width 18 height 18
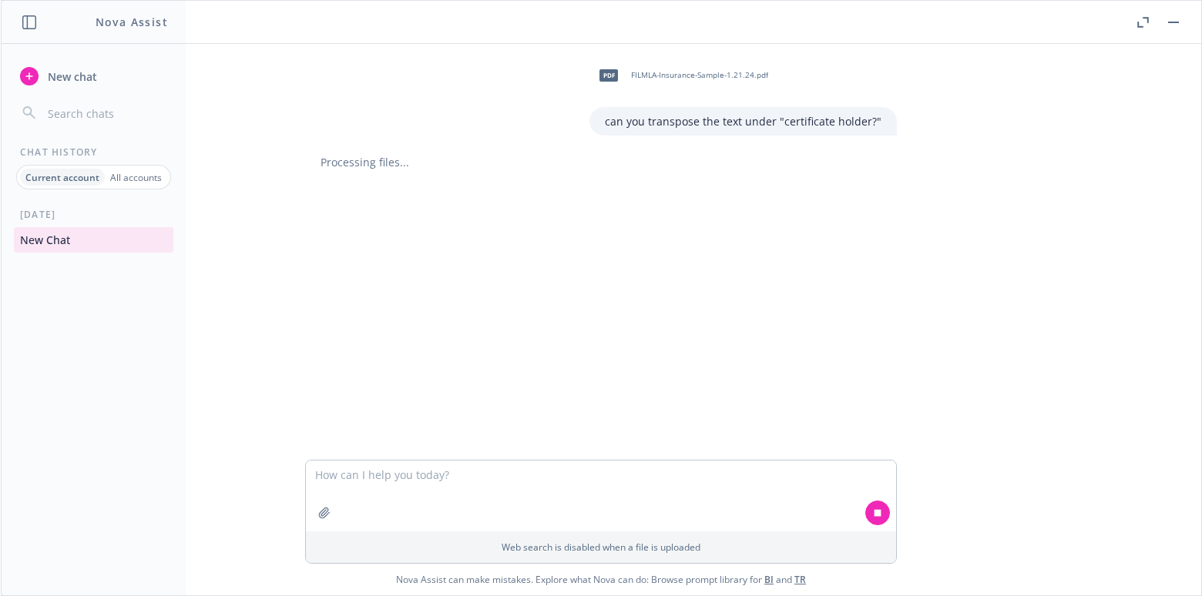
click at [1145, 27] on button "button" at bounding box center [1142, 22] width 18 height 18
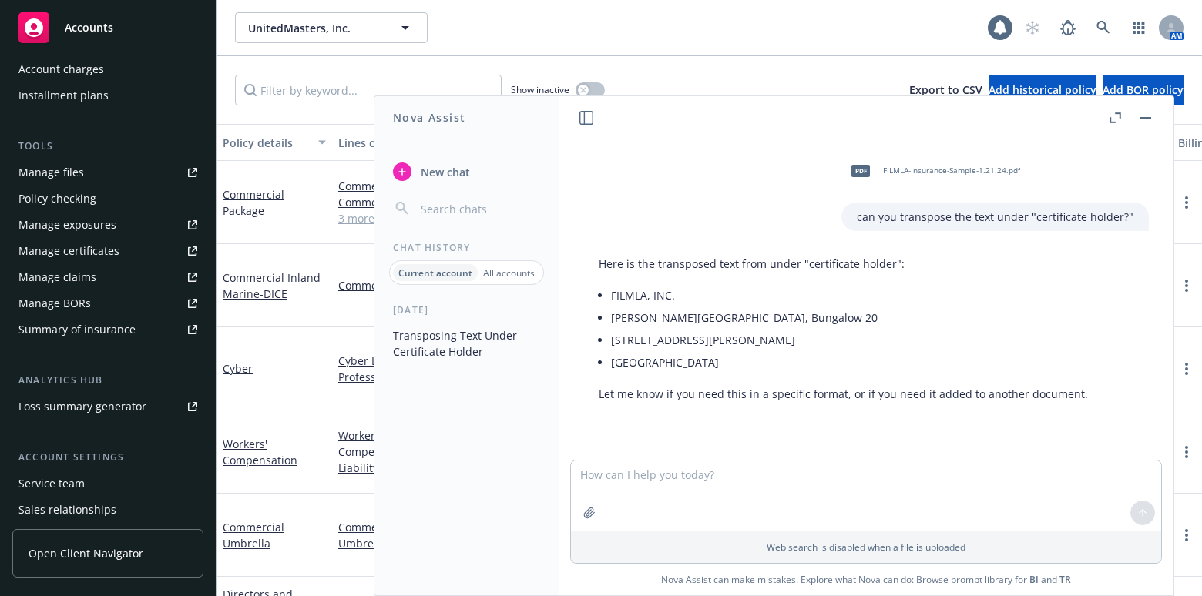
drag, startPoint x: 615, startPoint y: 294, endPoint x: 716, endPoint y: 357, distance: 119.1
click at [716, 357] on ul "FILMLA, INC. [PERSON_NAME][GEOGRAPHIC_DATA], Bungalow [GEOGRAPHIC_DATA][STREET_…" at bounding box center [849, 328] width 477 height 89
click at [716, 357] on li "[GEOGRAPHIC_DATA]" at bounding box center [849, 362] width 477 height 22
drag, startPoint x: 723, startPoint y: 359, endPoint x: 609, endPoint y: 293, distance: 131.9
click at [609, 293] on div "Here is the transposed text from under "certificate holder": FILMLA, INC. [PERS…" at bounding box center [843, 329] width 520 height 159
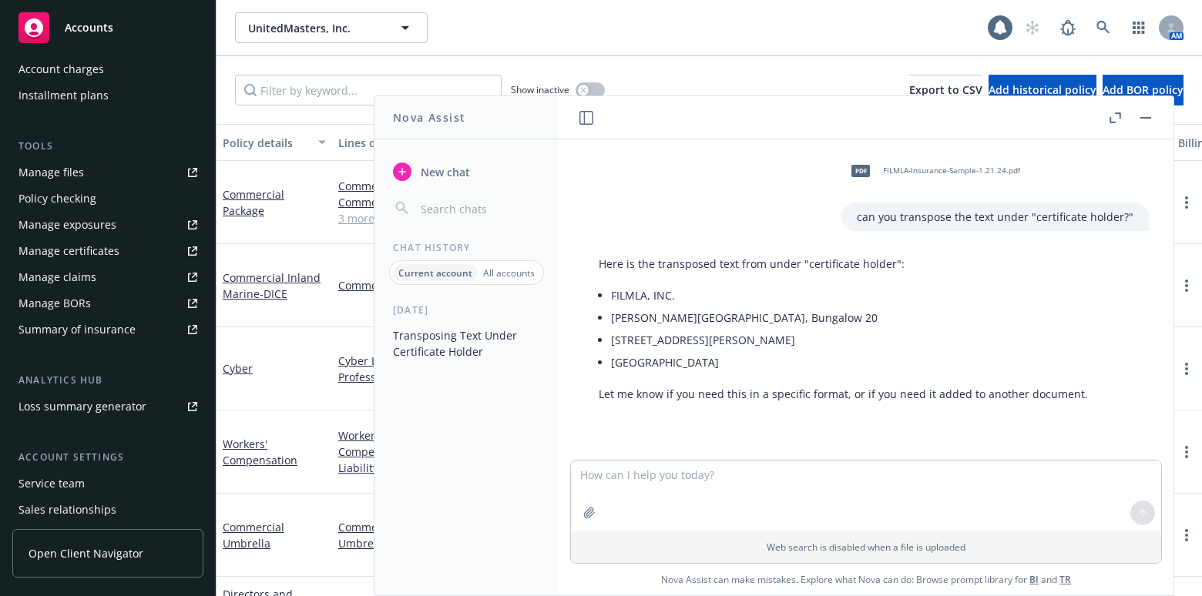
copy ul "FILMLA, INC. [PERSON_NAME][GEOGRAPHIC_DATA], Bungalow [GEOGRAPHIC_DATA][STREET_…"
click at [659, 65] on div "Show inactive Export to CSV Add historical policy Add BOR policy" at bounding box center [708, 90] width 985 height 68
click at [1145, 111] on button "button" at bounding box center [1145, 118] width 18 height 18
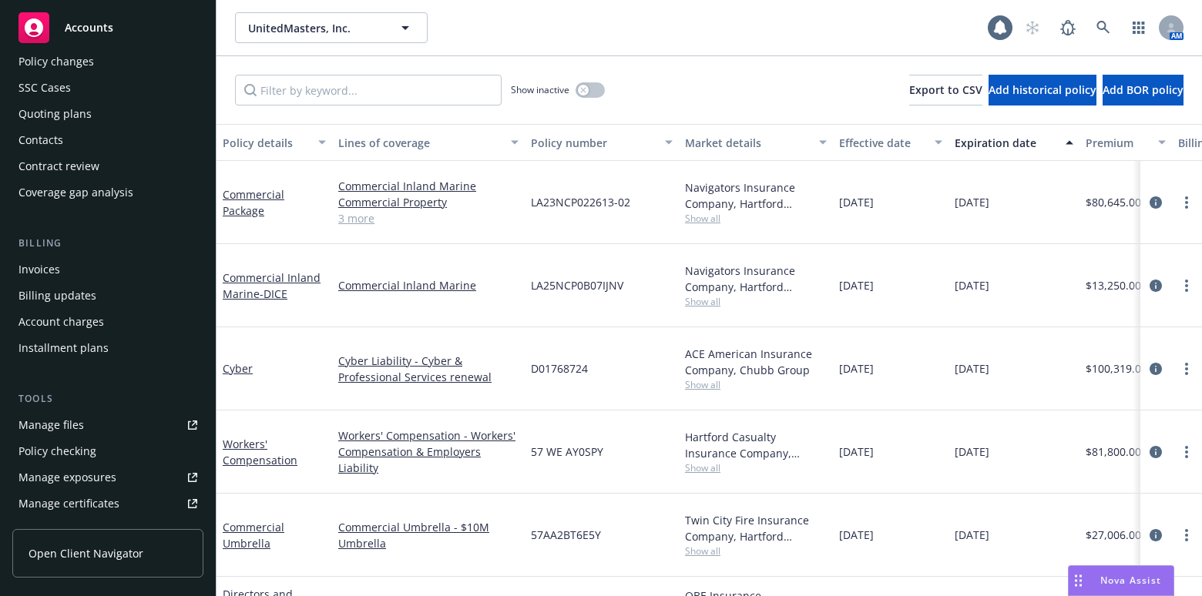
scroll to position [0, 0]
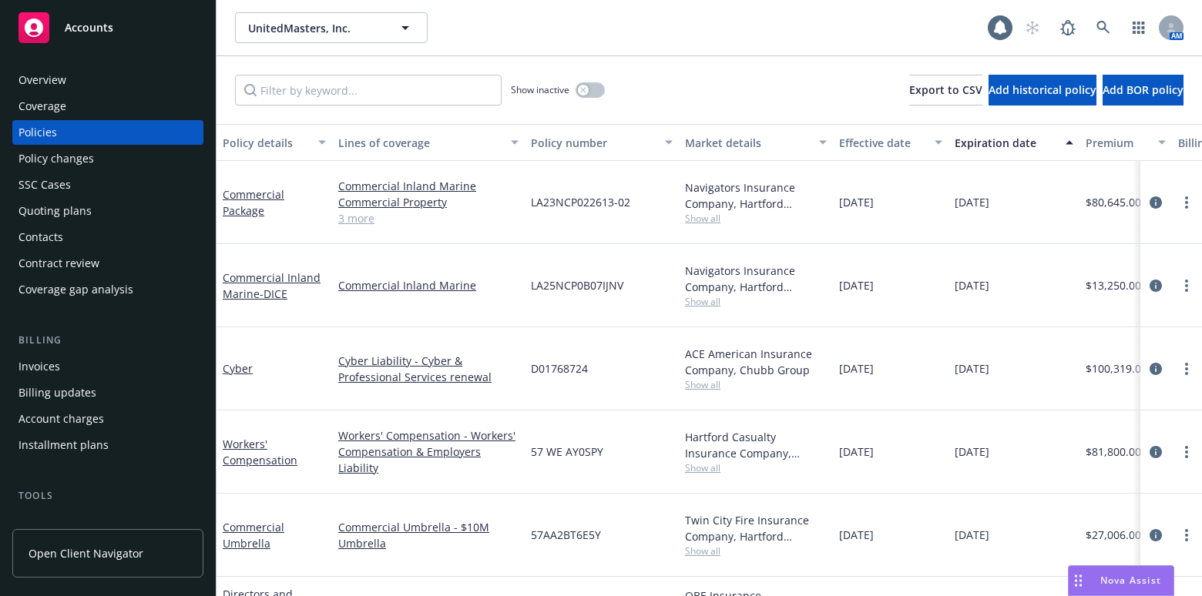
click at [77, 84] on div "Overview" at bounding box center [107, 80] width 179 height 25
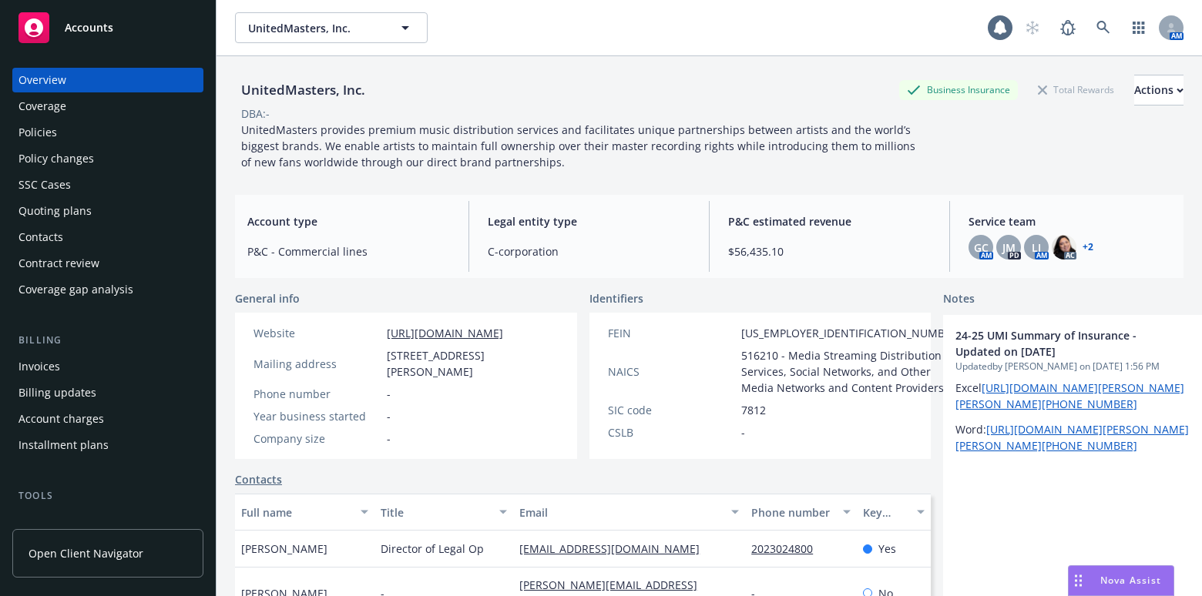
click at [1092, 585] on div "Nova Assist" at bounding box center [1131, 580] width 86 height 13
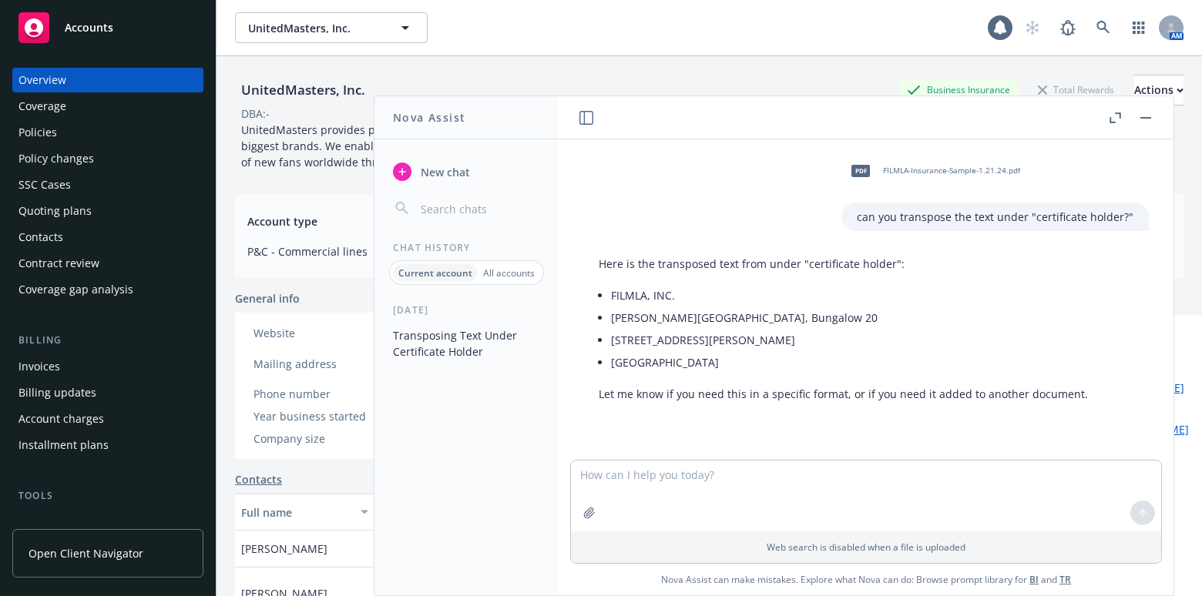
click at [1152, 115] on button "button" at bounding box center [1145, 118] width 18 height 18
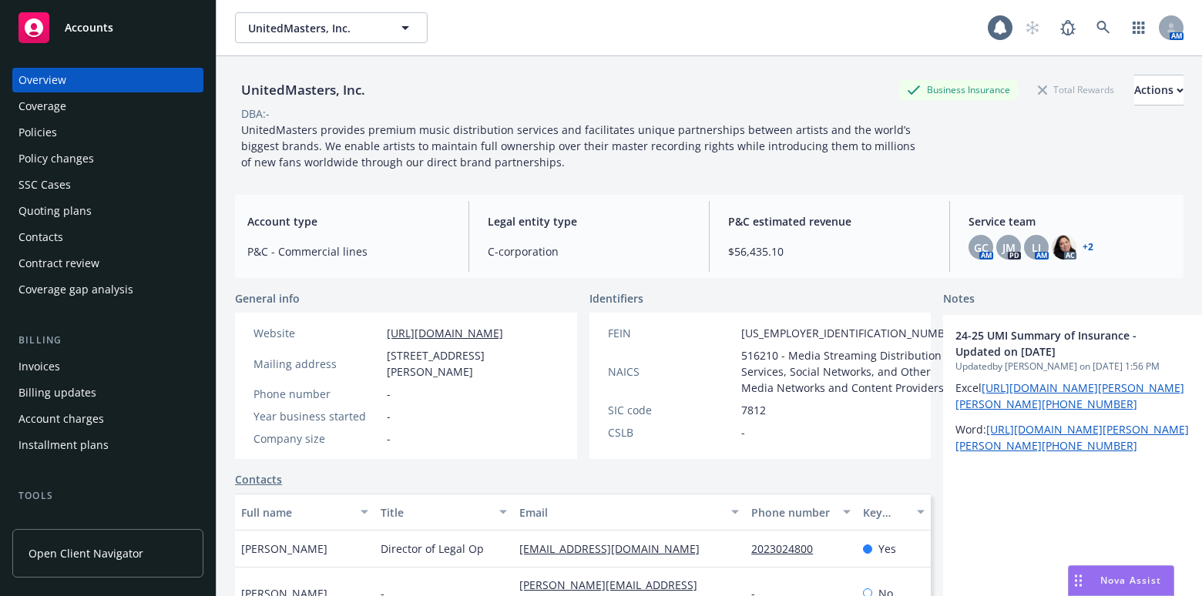
click at [130, 109] on div "Coverage" at bounding box center [107, 106] width 179 height 25
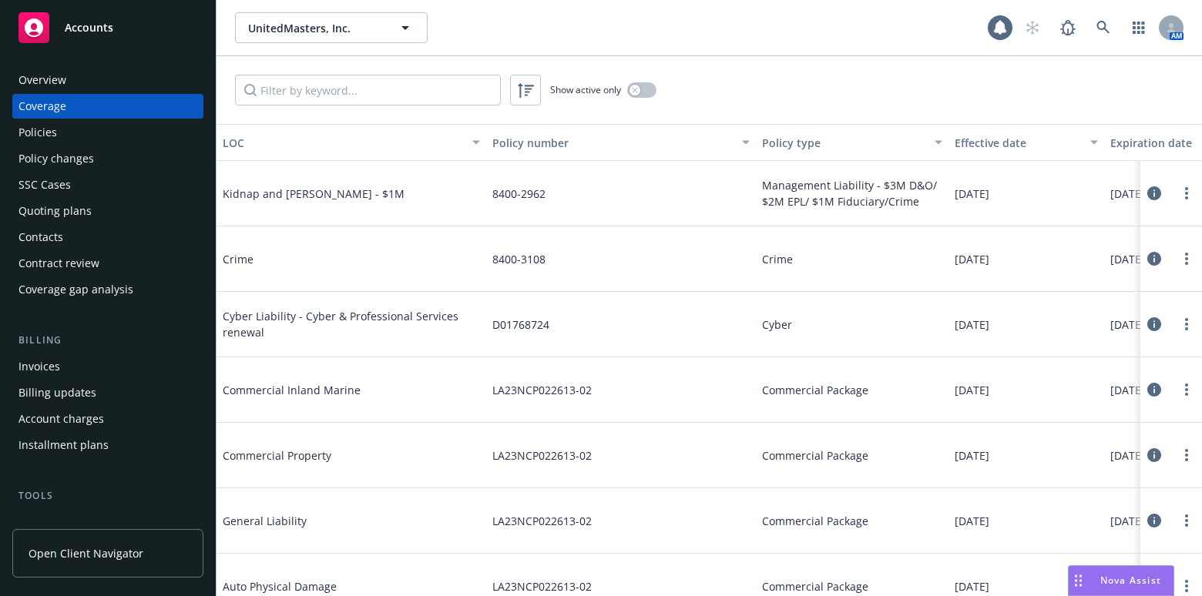
click at [102, 132] on div "Policies" at bounding box center [107, 132] width 179 height 25
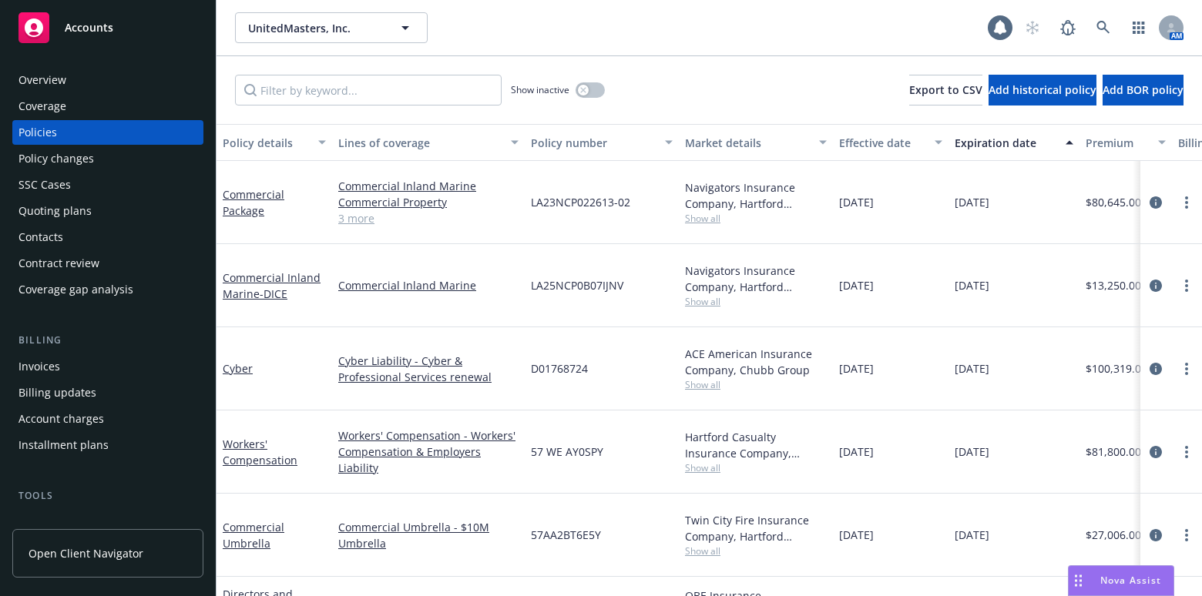
click at [350, 218] on div "Commercial Inland Marine Commercial Property General Liability Auto Physical Da…" at bounding box center [428, 202] width 193 height 83
click at [363, 210] on link "3 more" at bounding box center [428, 218] width 180 height 16
click at [261, 187] on link "Commercial Package" at bounding box center [254, 202] width 62 height 31
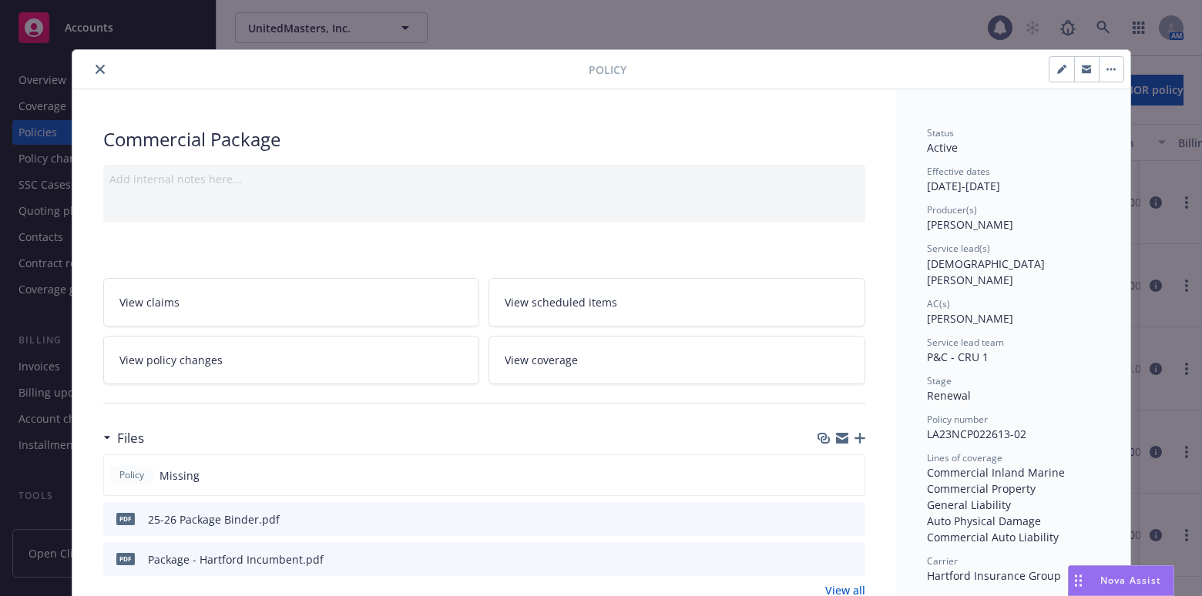
click at [96, 65] on icon "close" at bounding box center [100, 69] width 9 height 9
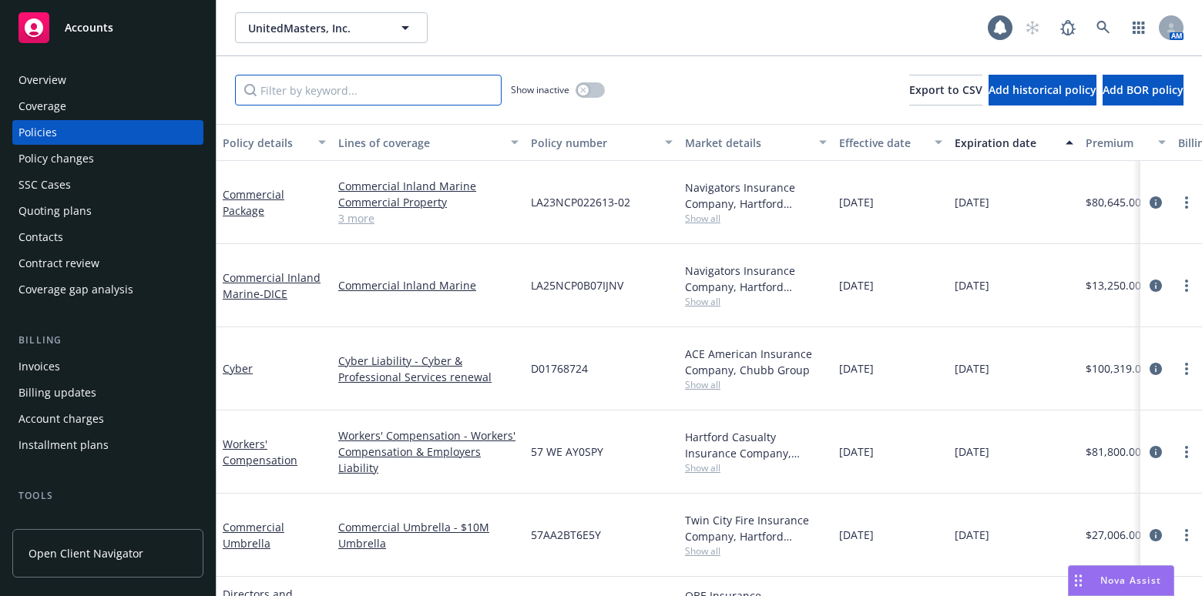
click at [333, 97] on input "Filter by keyword..." at bounding box center [368, 90] width 267 height 31
click at [600, 93] on button "button" at bounding box center [589, 89] width 29 height 15
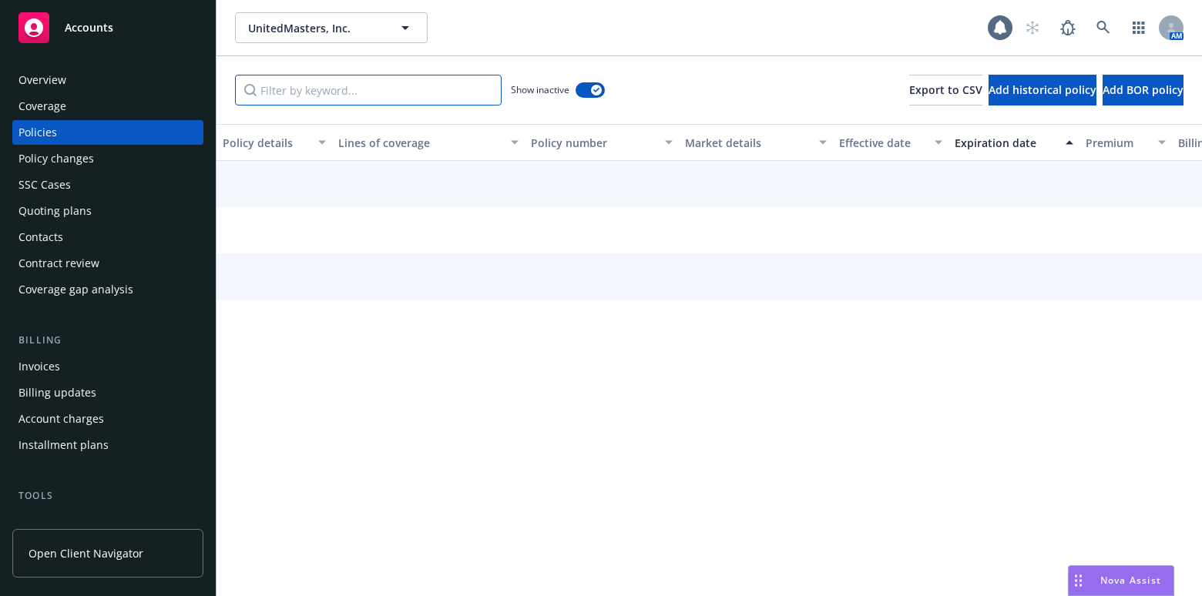
click at [387, 77] on input "Filter by keyword..." at bounding box center [368, 90] width 267 height 31
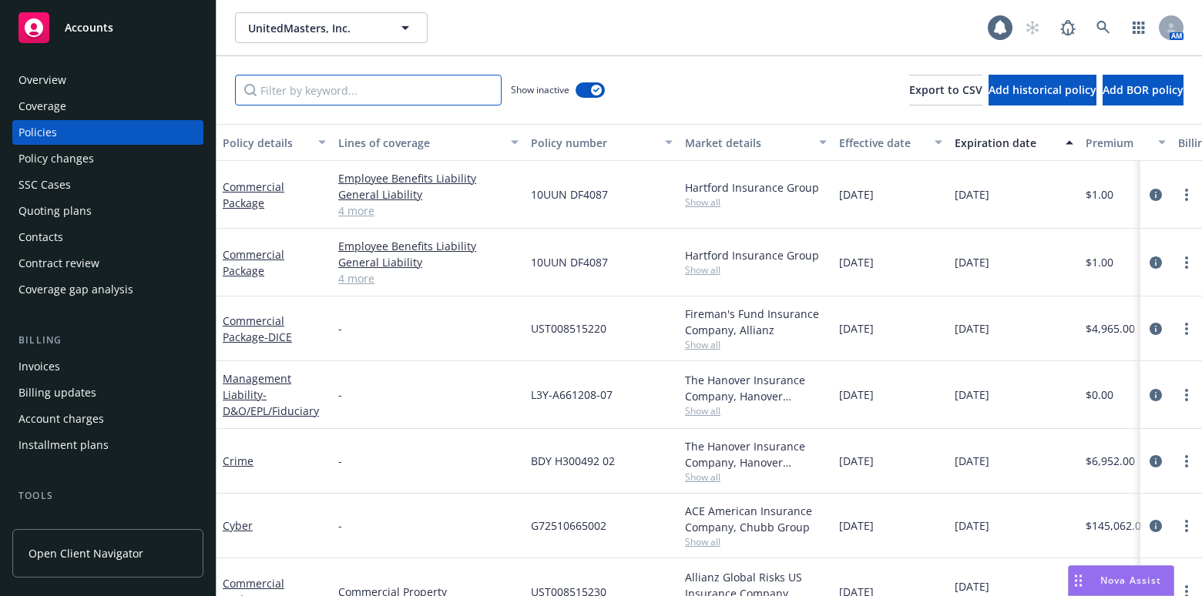
click at [370, 80] on input "Filter by keyword..." at bounding box center [368, 90] width 267 height 31
type input "Package"
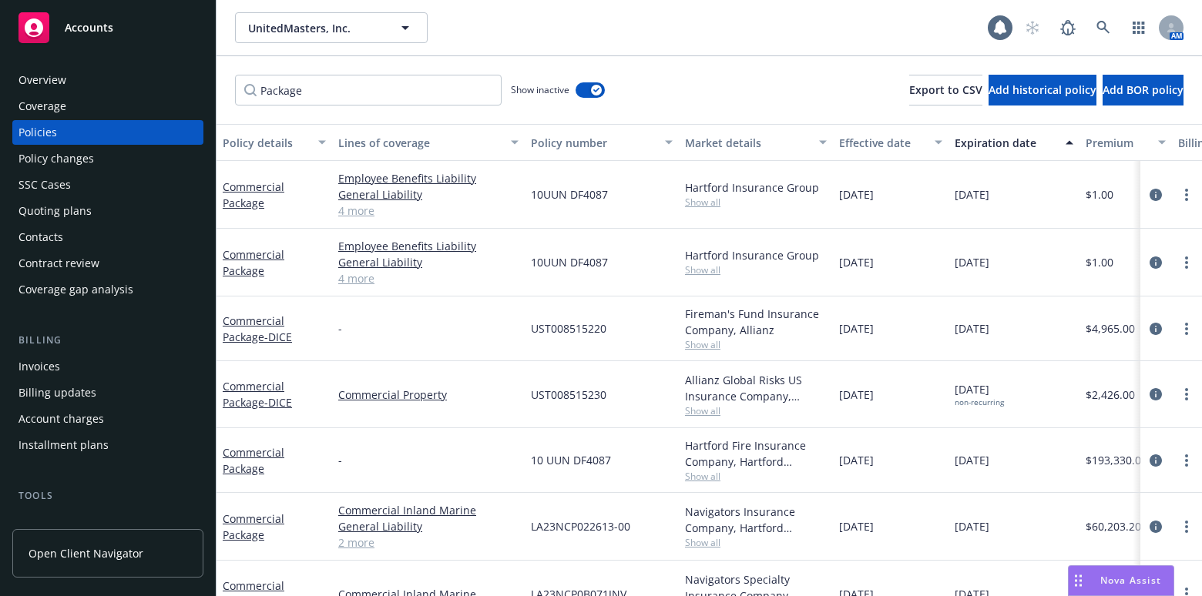
click at [1016, 154] on button "Expiration date" at bounding box center [1013, 142] width 131 height 37
click at [1017, 139] on div "Expiration date" at bounding box center [1005, 143] width 102 height 16
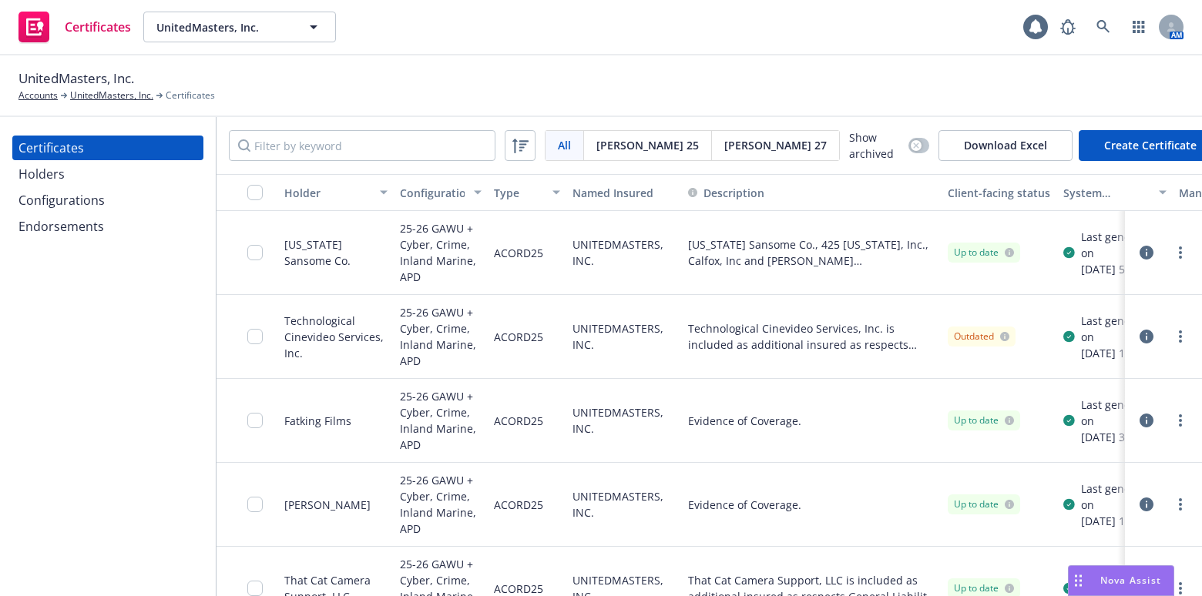
click at [347, 180] on button "Holder" at bounding box center [336, 192] width 116 height 37
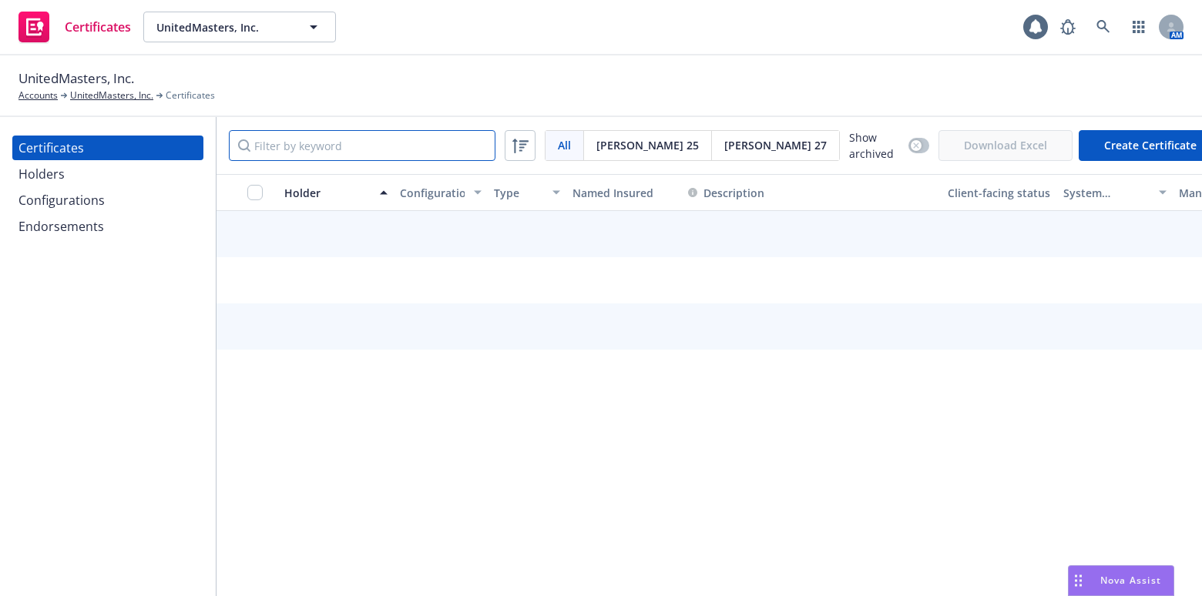
click at [341, 130] on input "Filter by keyword" at bounding box center [362, 145] width 267 height 31
type input "film"
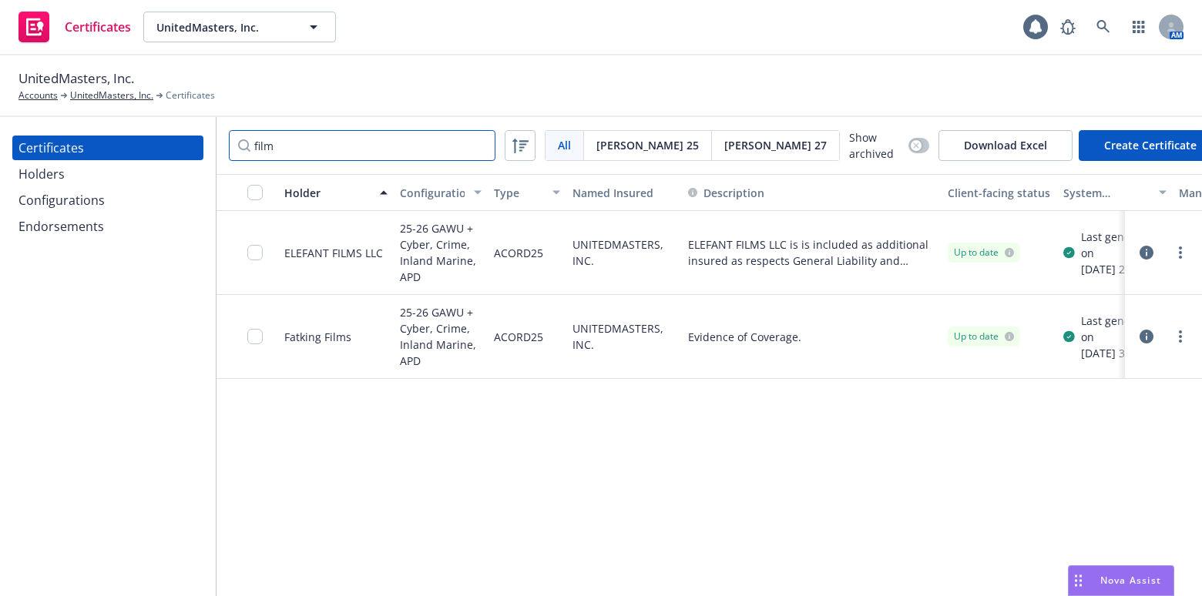
drag, startPoint x: 344, startPoint y: 136, endPoint x: 42, endPoint y: 138, distance: 301.2
click at [43, 139] on div "Certificates Holders Configurations Endorsements film All All [PERSON_NAME] 25 …" at bounding box center [601, 356] width 1202 height 479
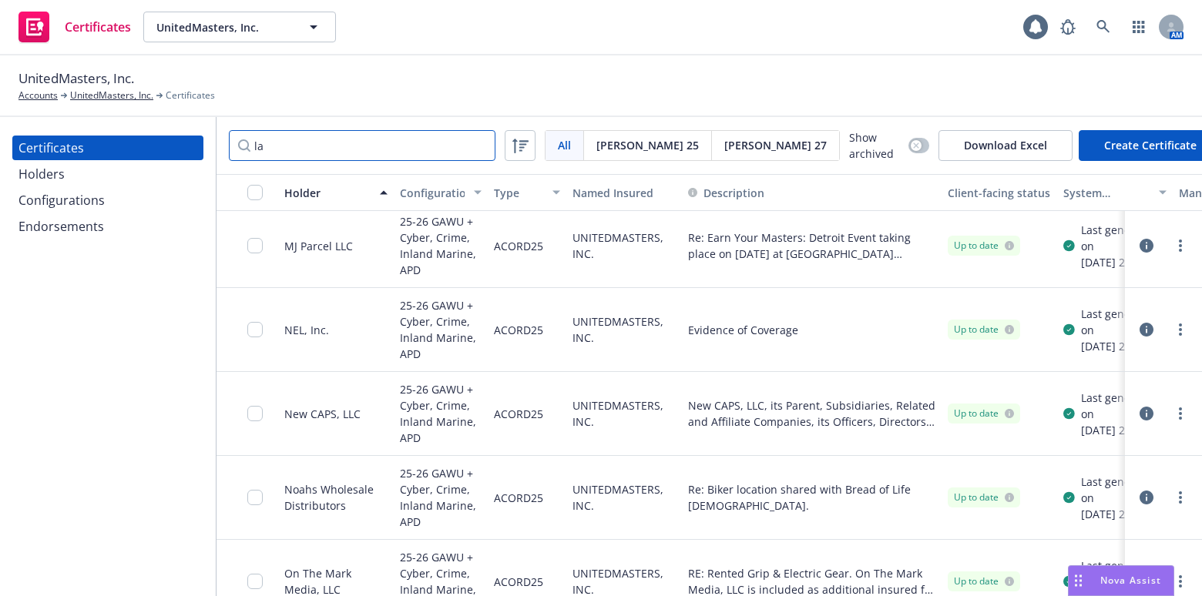
scroll to position [2591, 0]
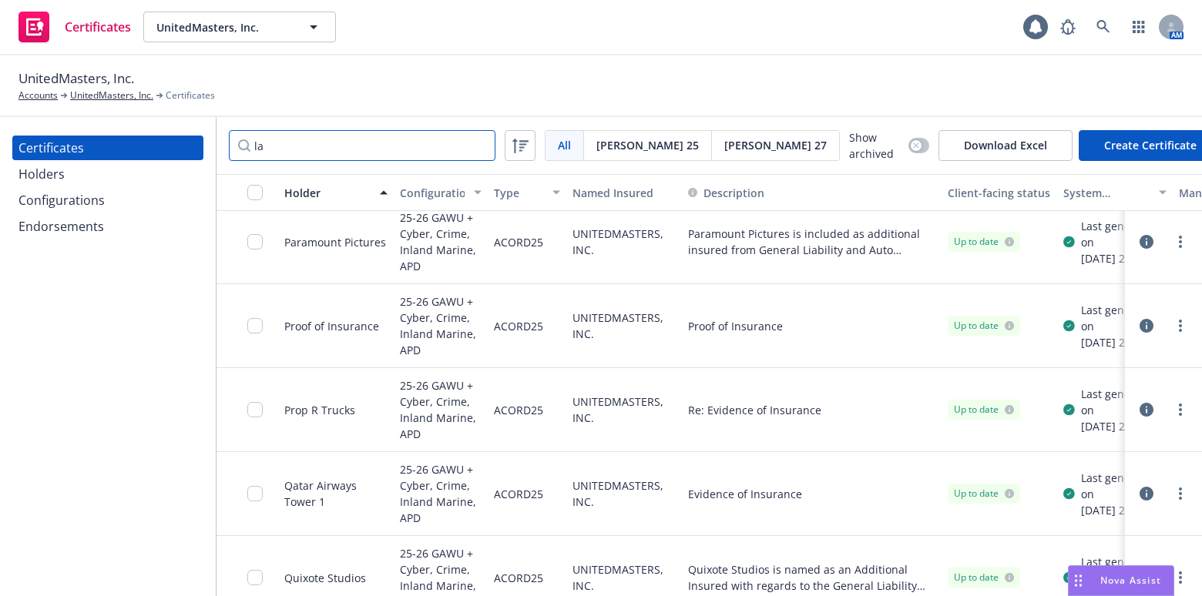
type input "la"
click at [310, 195] on div "Holder" at bounding box center [327, 193] width 86 height 16
click at [315, 192] on div "Holder" at bounding box center [327, 193] width 86 height 16
click at [1179, 320] on icon "more" at bounding box center [1180, 326] width 3 height 12
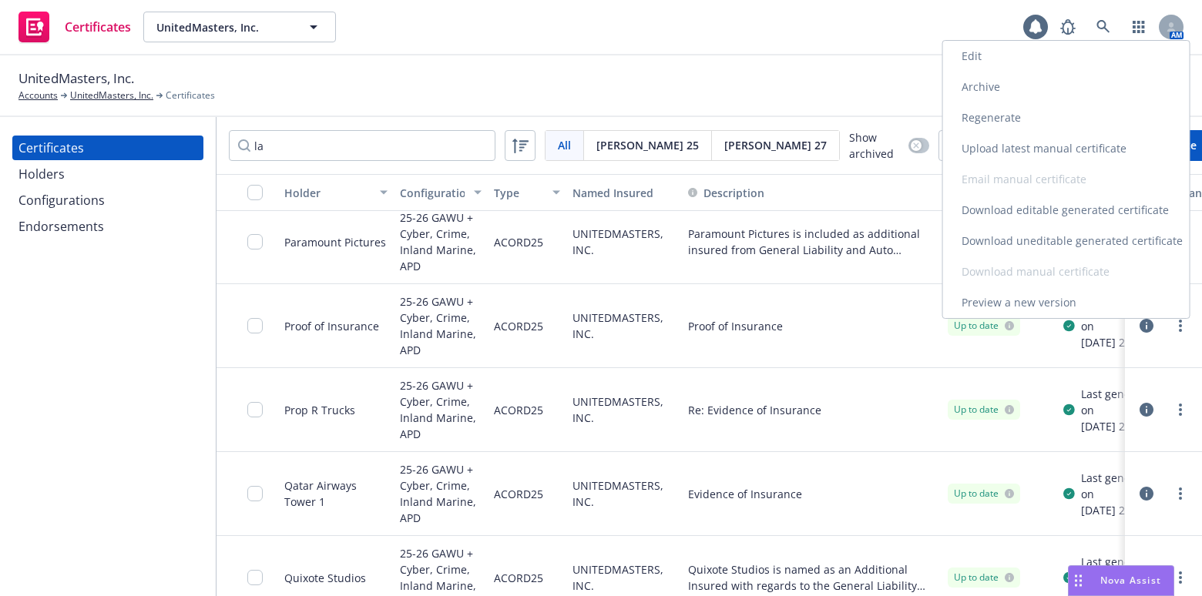
click at [1042, 236] on link "Download uneditable generated certificate" at bounding box center [1066, 241] width 247 height 31
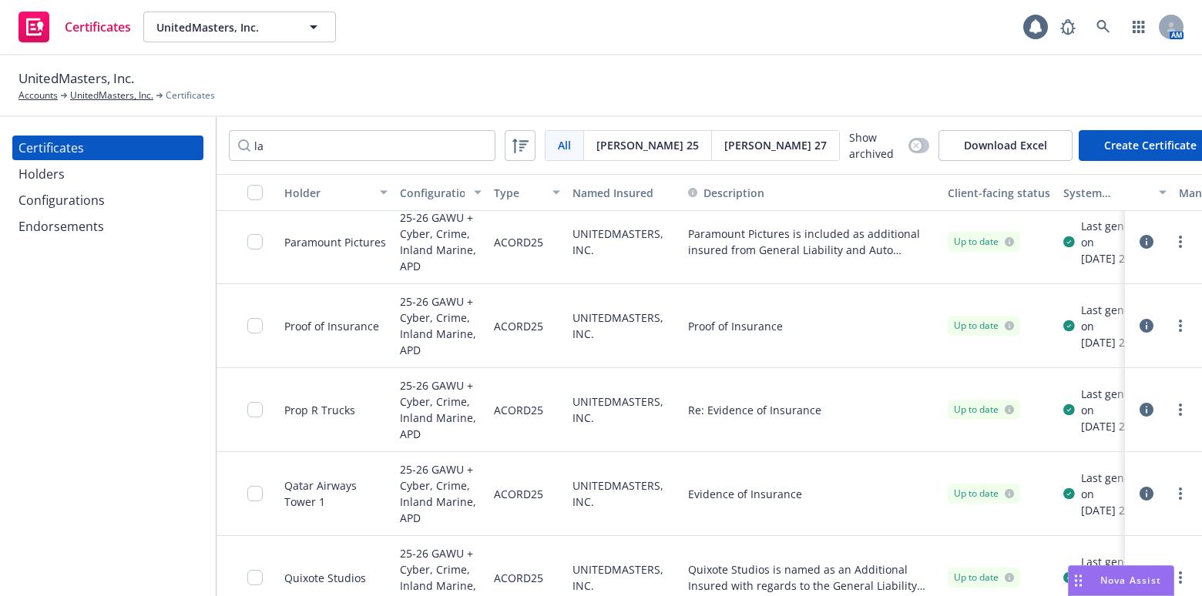
click at [142, 213] on div "Certificates Holders Configurations Endorsements" at bounding box center [107, 187] width 191 height 103
click at [126, 191] on div "Configurations" at bounding box center [107, 200] width 179 height 25
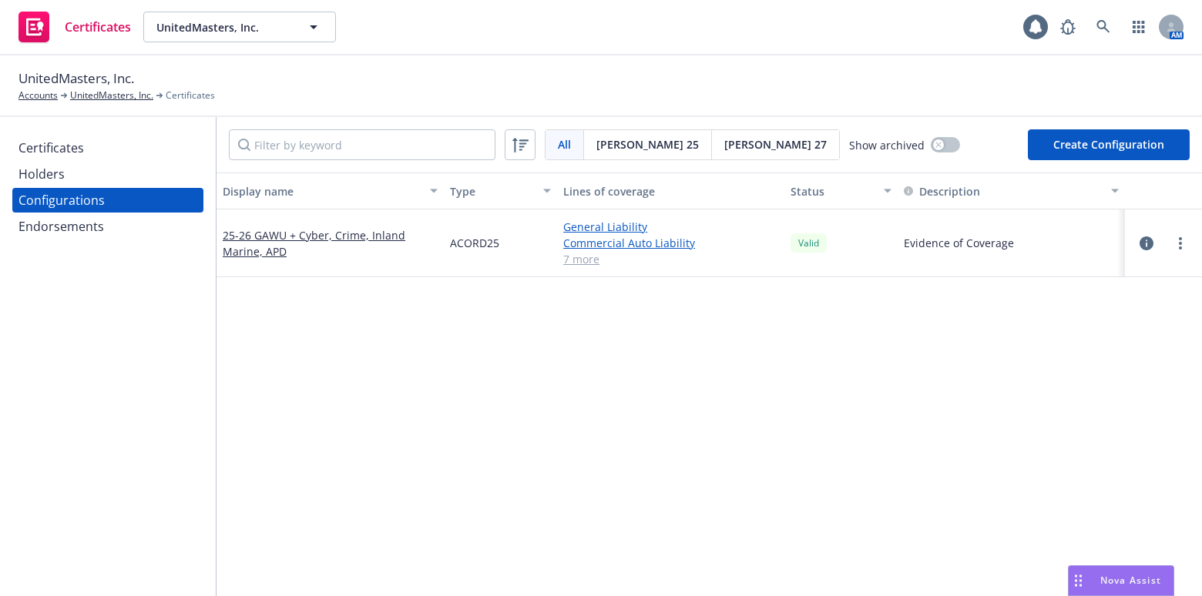
drag, startPoint x: 1170, startPoint y: 239, endPoint x: 1132, endPoint y: 247, distance: 38.5
click at [1179, 240] on icon "more" at bounding box center [1180, 243] width 3 height 12
click at [1035, 398] on link "Regenerate all certificates" at bounding box center [1092, 397] width 169 height 31
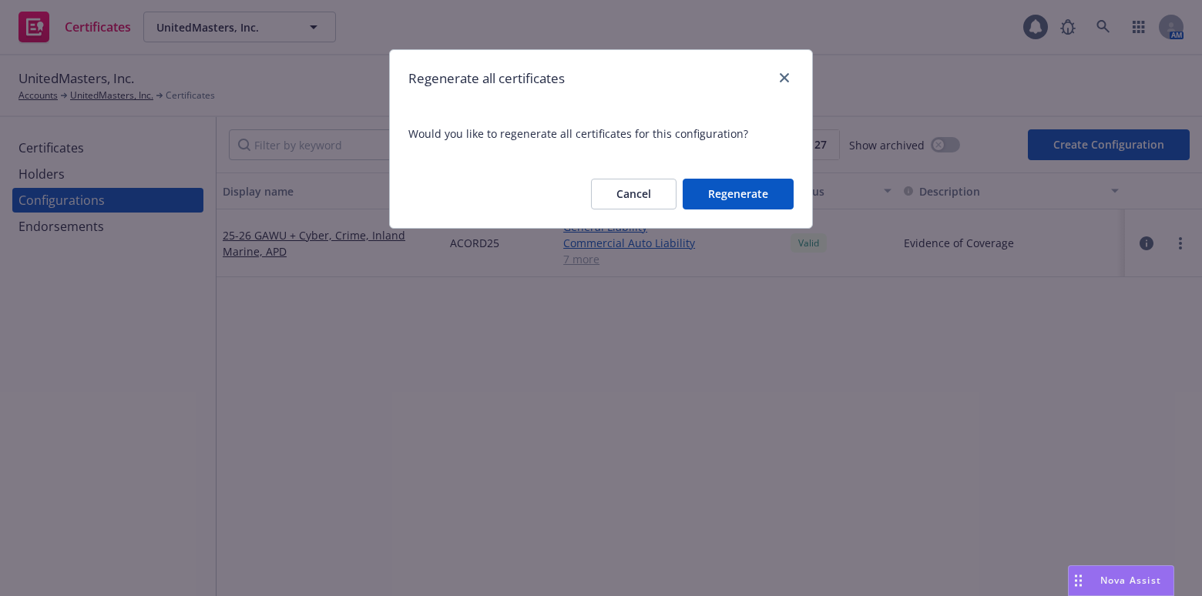
drag, startPoint x: 739, startPoint y: 197, endPoint x: 635, endPoint y: 175, distance: 106.4
click at [738, 196] on button "Regenerate" at bounding box center [738, 194] width 111 height 31
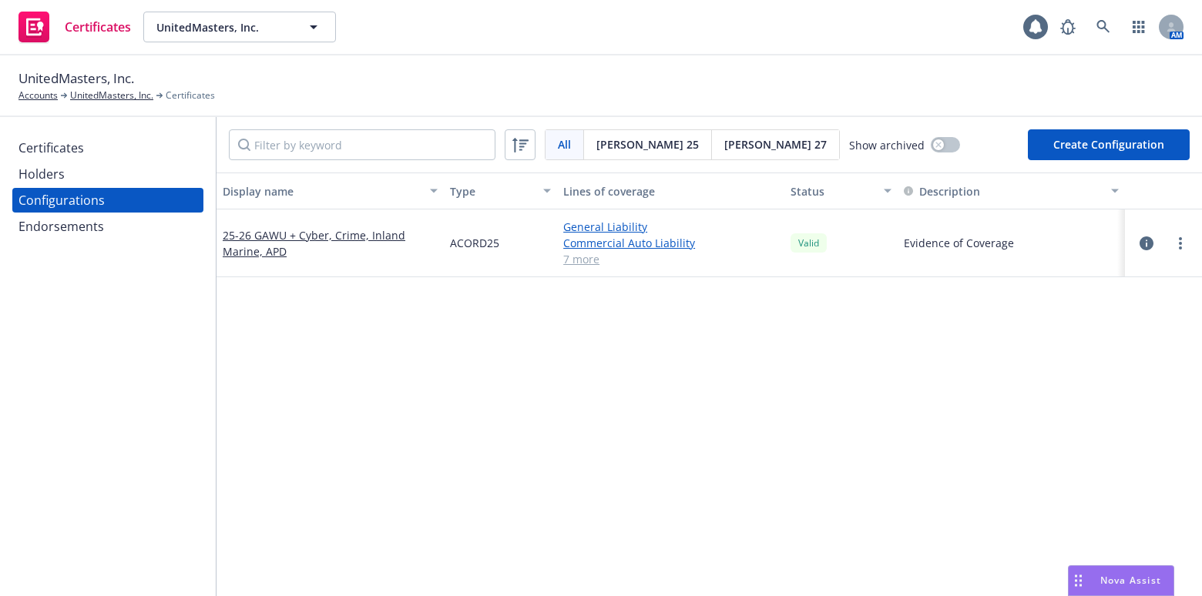
click at [122, 176] on div "Holders" at bounding box center [107, 174] width 179 height 25
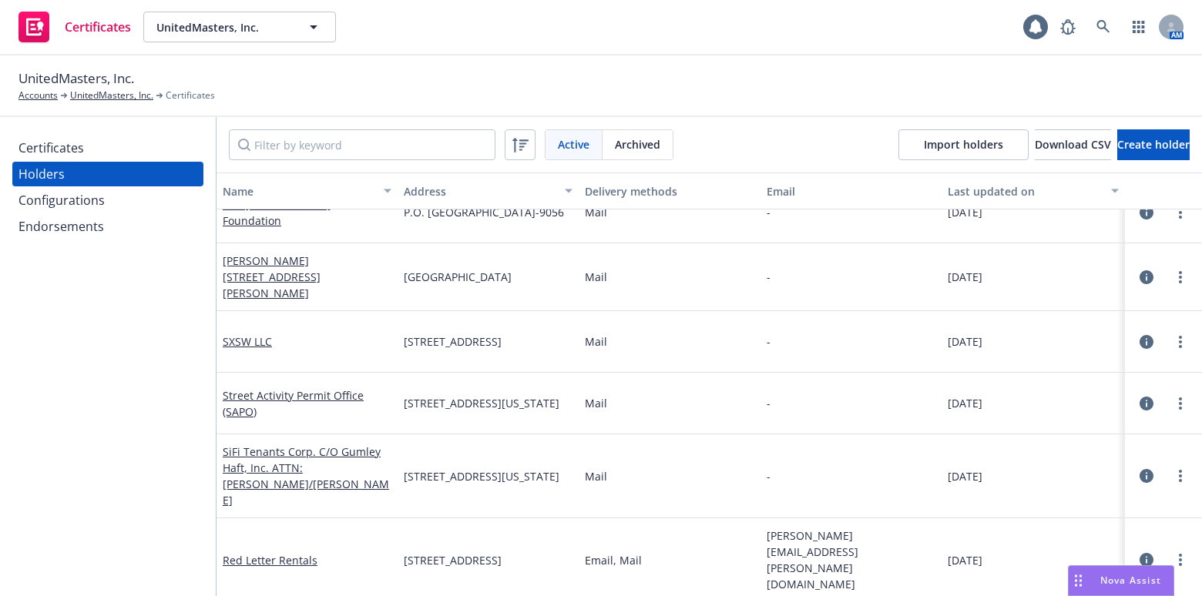
scroll to position [1750, 0]
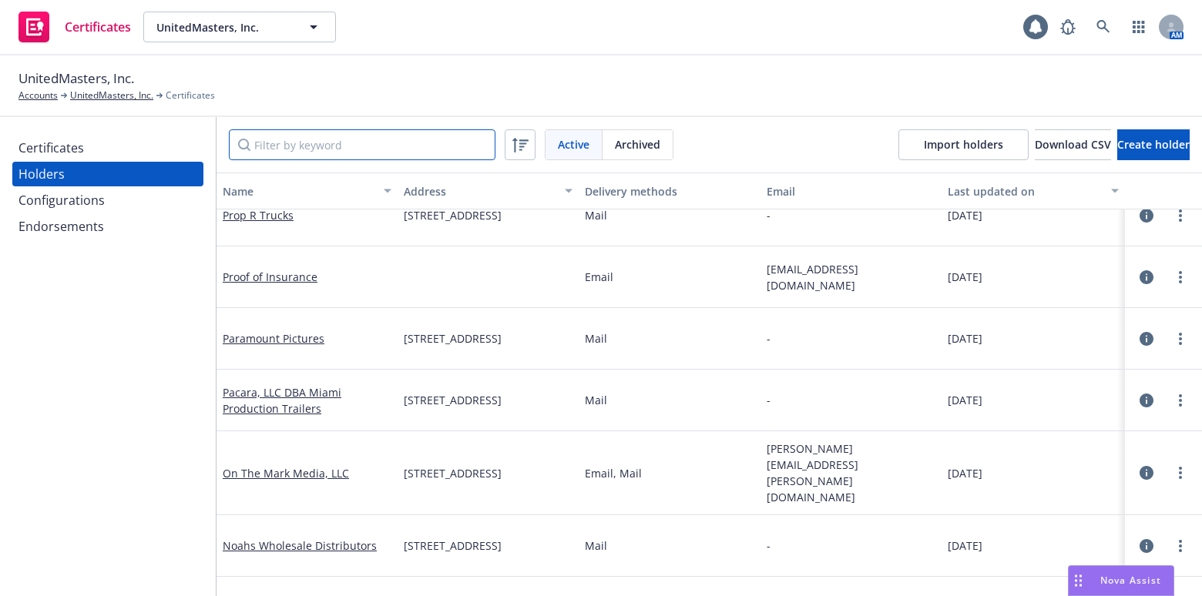
click at [330, 152] on input "Filter by keyword" at bounding box center [362, 144] width 267 height 31
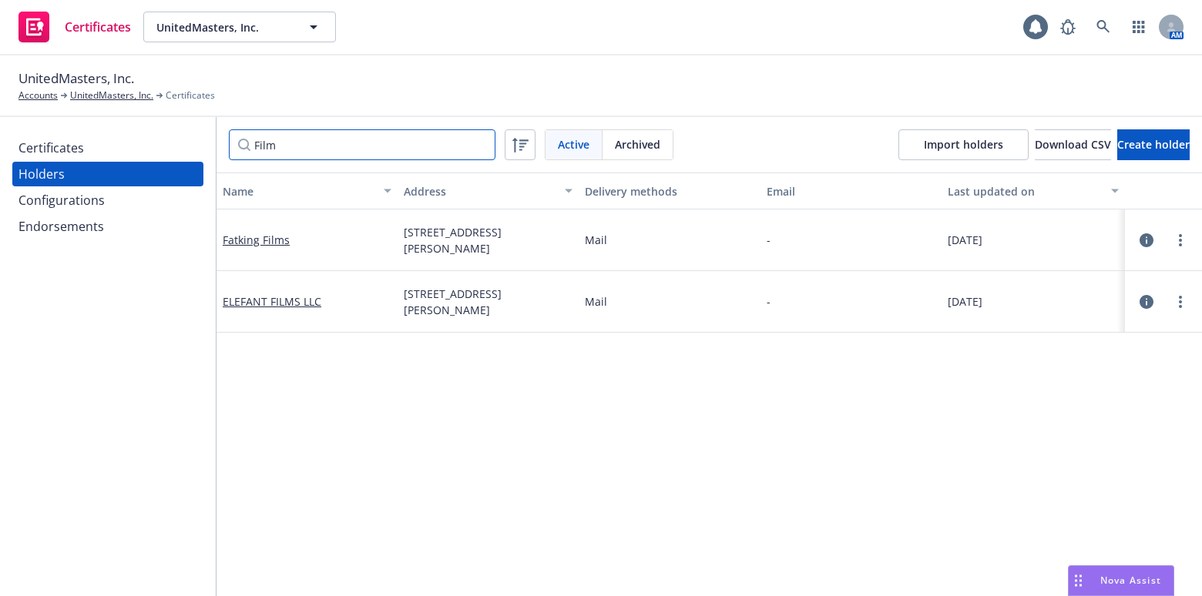
scroll to position [0, 0]
type input "Film"
drag, startPoint x: 1132, startPoint y: 162, endPoint x: 1132, endPoint y: 153, distance: 8.5
click at [1132, 162] on div "Film Active Archived Import holders Download CSV Create holder" at bounding box center [708, 144] width 985 height 55
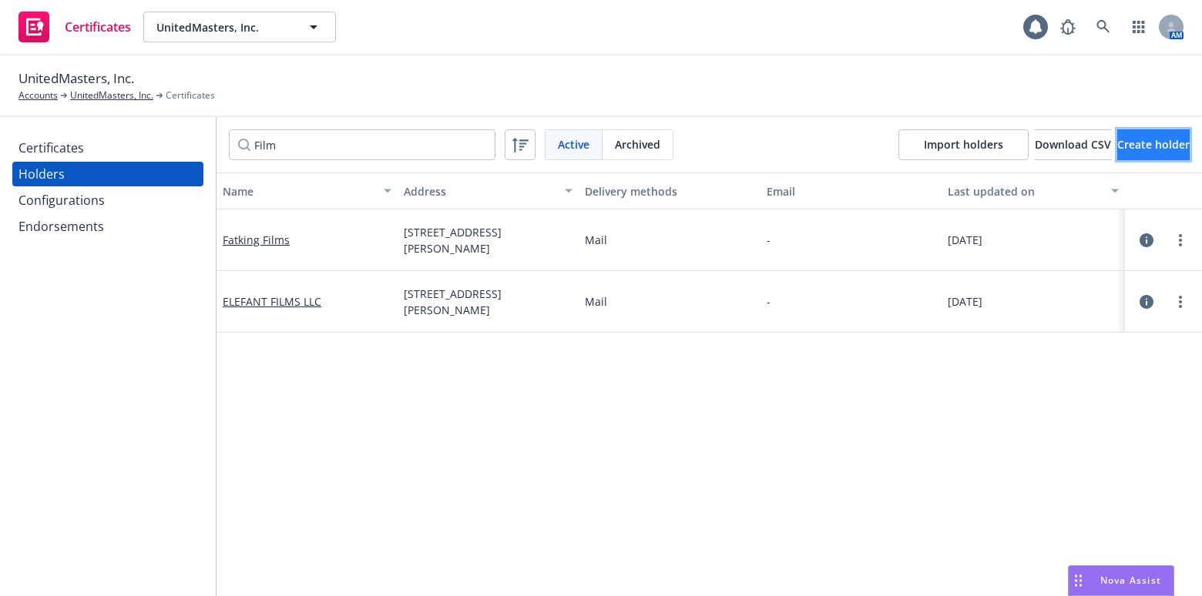
click at [1117, 139] on span "Create holder" at bounding box center [1153, 144] width 72 height 15
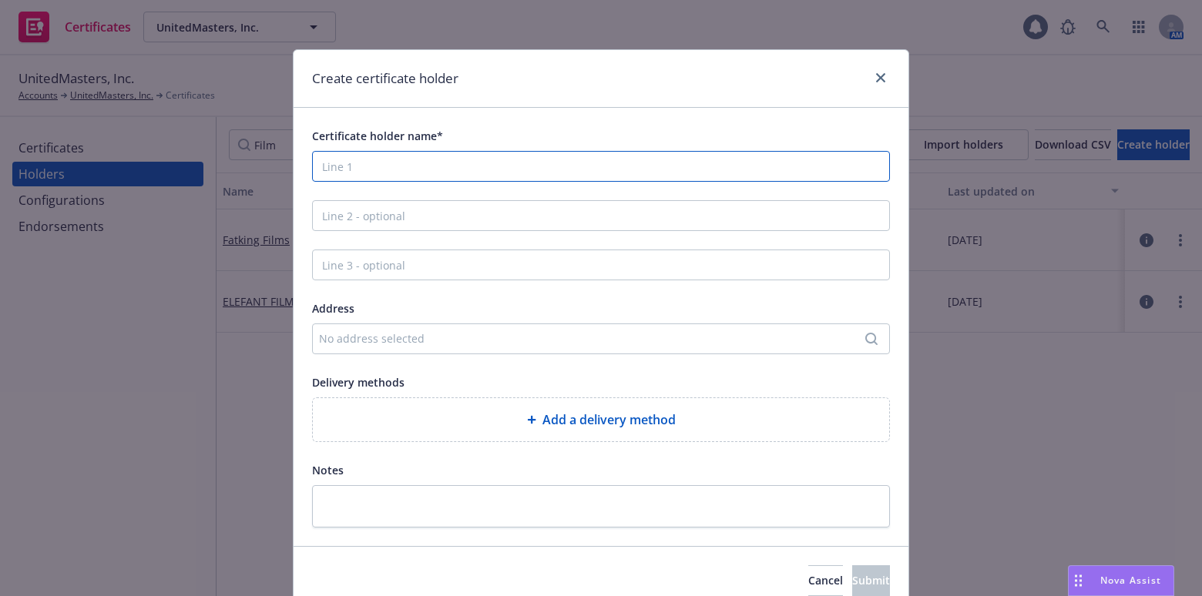
click at [413, 159] on input "Certificate holder name*" at bounding box center [601, 166] width 578 height 31
paste input "FILMLA, INC."
type input "FILMLA, INC."
click at [579, 55] on div "Create certificate holder" at bounding box center [601, 79] width 615 height 58
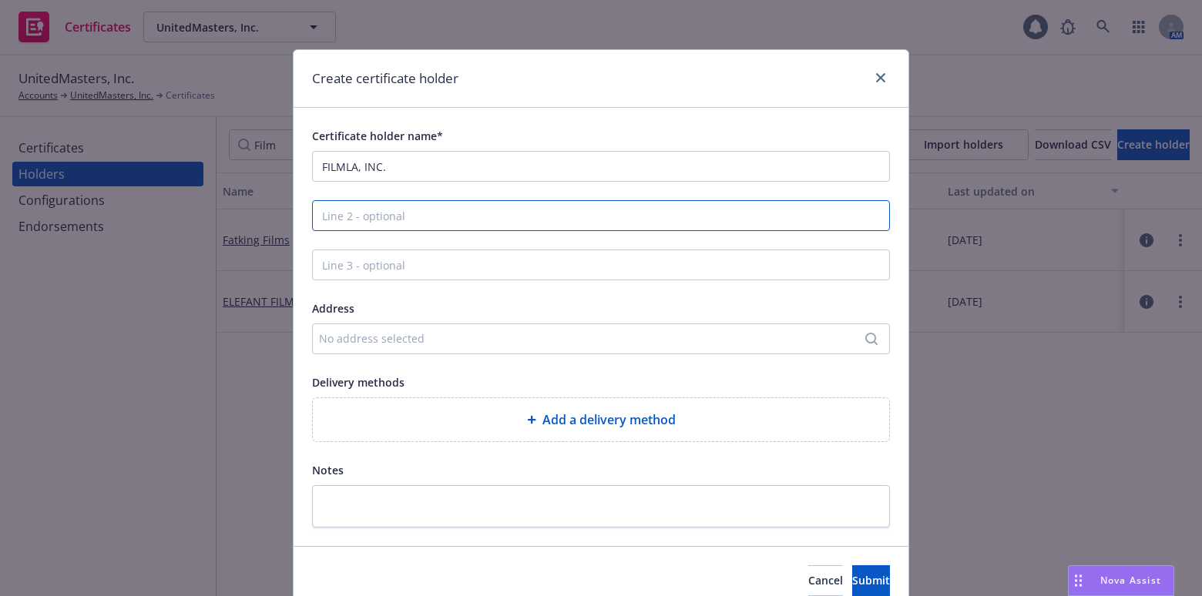
click at [400, 223] on input "Line 2 - optional" at bounding box center [601, 215] width 578 height 31
paste input "Radford Studio Center, Bungalow 20"
type input "Radford Studio Center, Bungalow 20"
click at [542, 54] on div "Create certificate holder" at bounding box center [601, 79] width 615 height 58
click at [354, 342] on div "No address selected" at bounding box center [593, 338] width 548 height 16
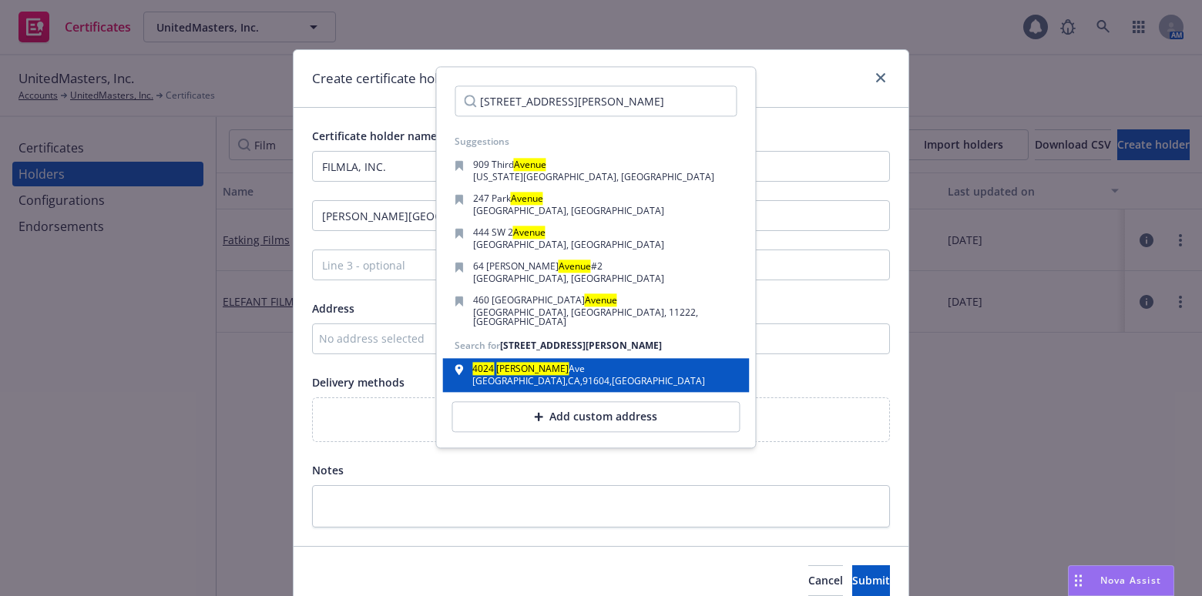
type input "4024 Radford Avenue"
click at [529, 377] on div "Studio City , CA , 91604 , USA" at bounding box center [588, 381] width 233 height 9
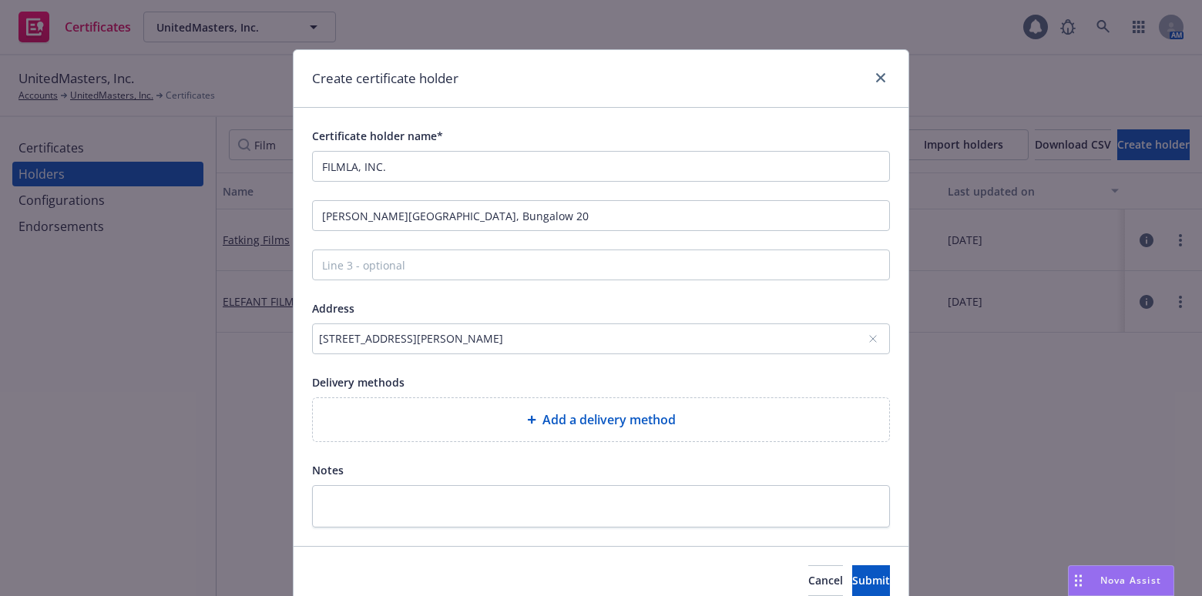
click at [520, 408] on div "Add a delivery method" at bounding box center [601, 419] width 576 height 43
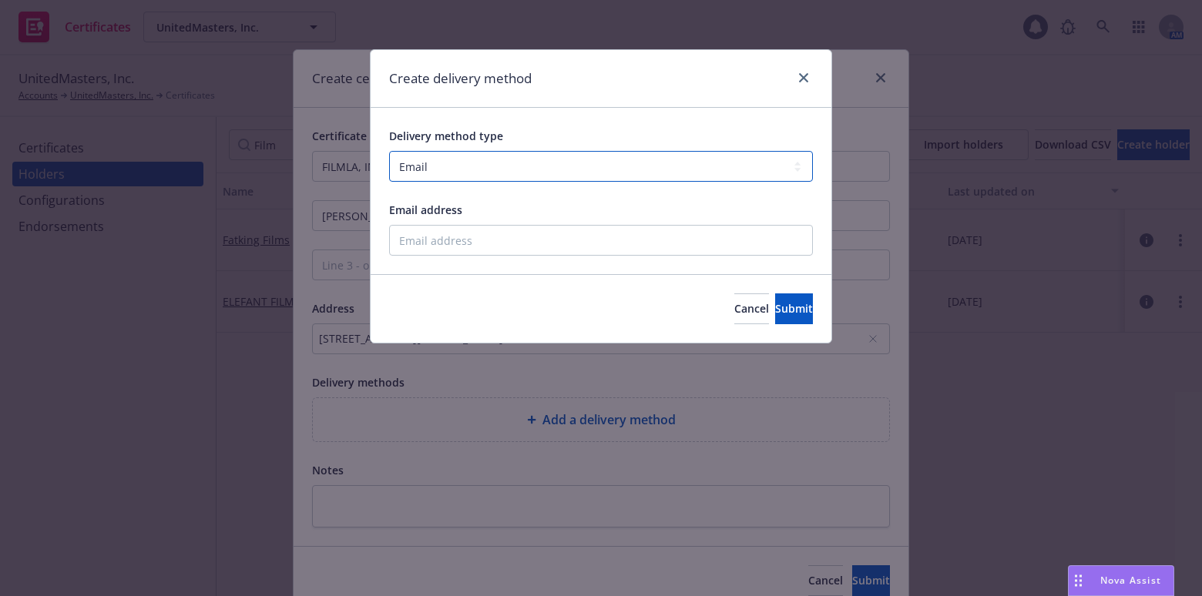
click at [434, 173] on select "Select delivery method type Email Mail Fax Upload to Compliance Website" at bounding box center [601, 166] width 424 height 31
select select "UPLOAD_TO_COMPLIANCE_WEBSITE"
click at [389, 151] on select "Select delivery method type Email Mail Fax Upload to Compliance Website" at bounding box center [601, 166] width 424 height 31
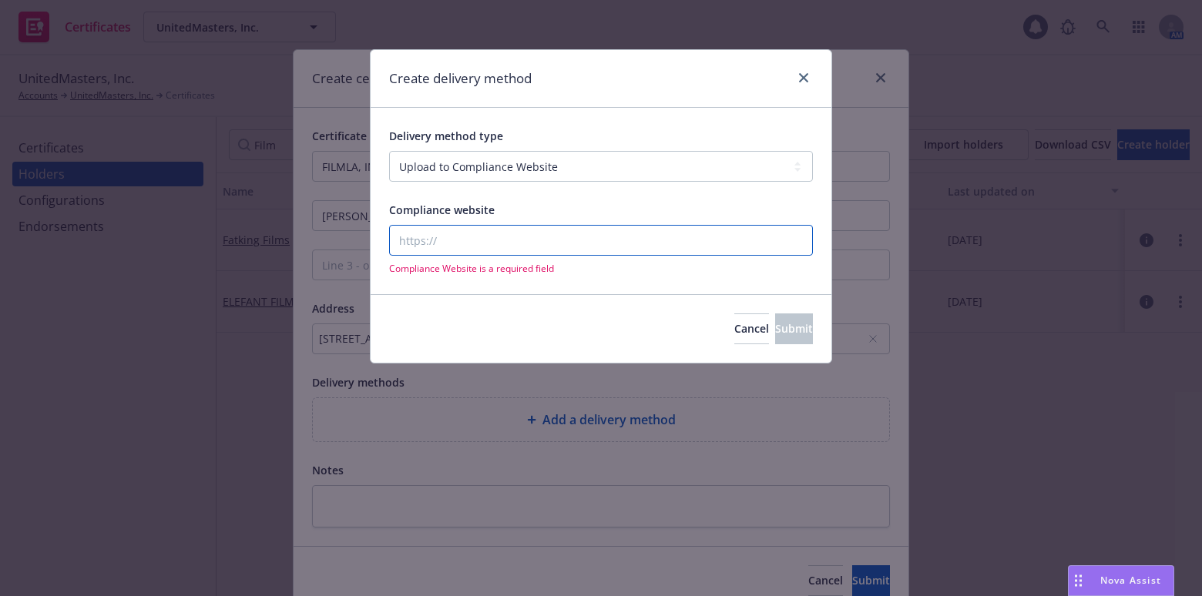
drag, startPoint x: 435, startPoint y: 177, endPoint x: 447, endPoint y: 241, distance: 65.0
click at [447, 241] on input "Compliance website" at bounding box center [601, 240] width 424 height 31
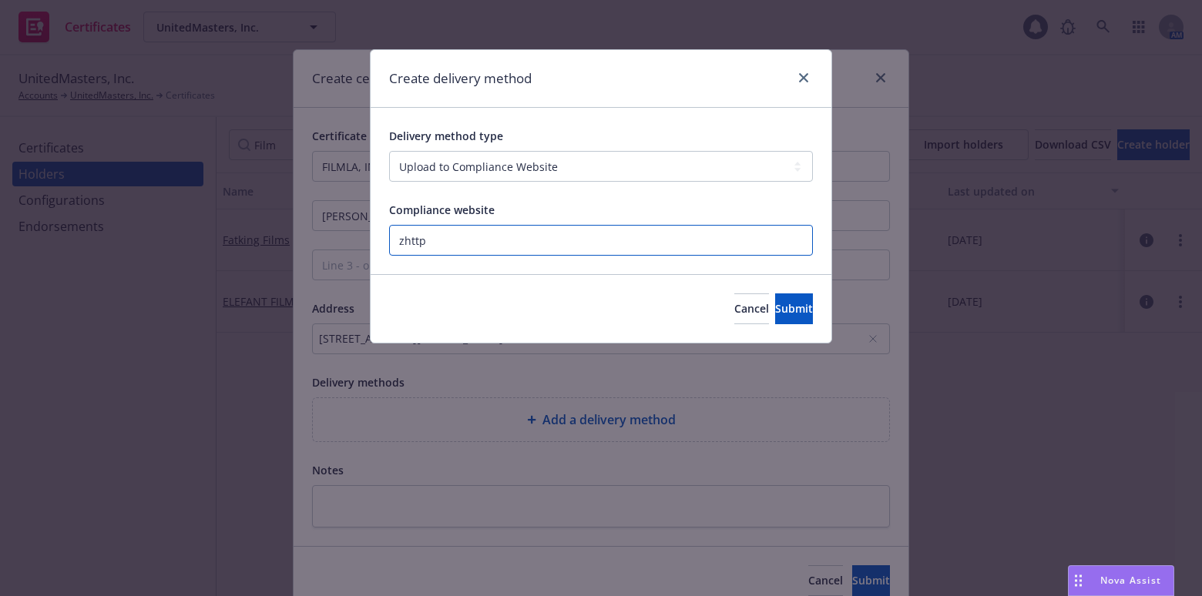
paste input "https://www.newfront.com"
type input "https://www.newfront.com"
click at [779, 297] on button "Submit" at bounding box center [794, 309] width 38 height 31
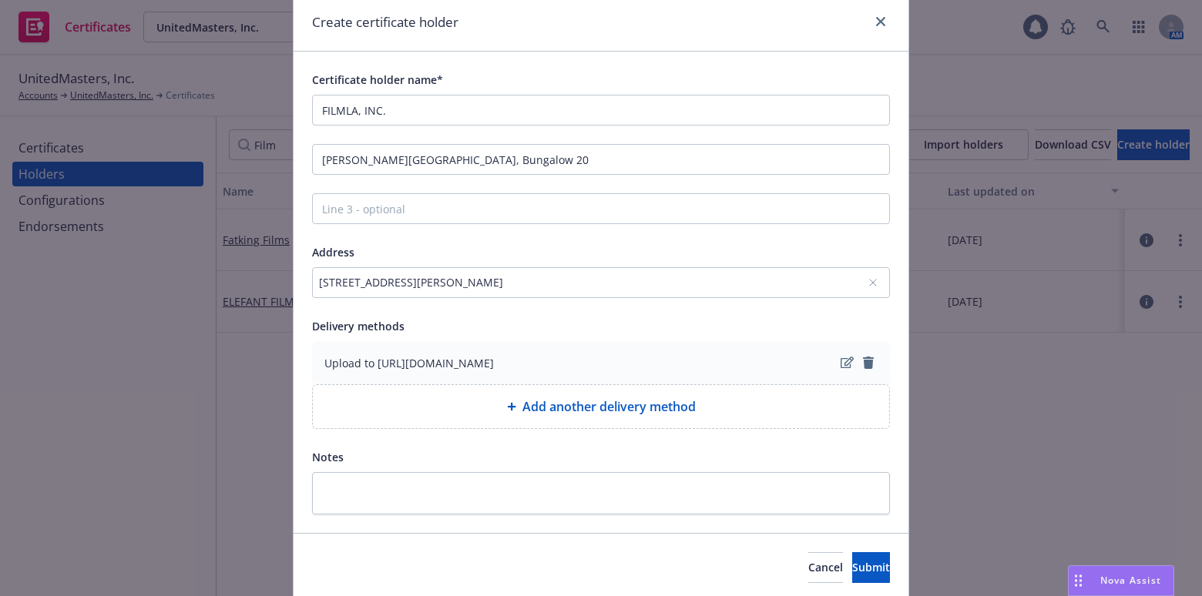
scroll to position [111, 0]
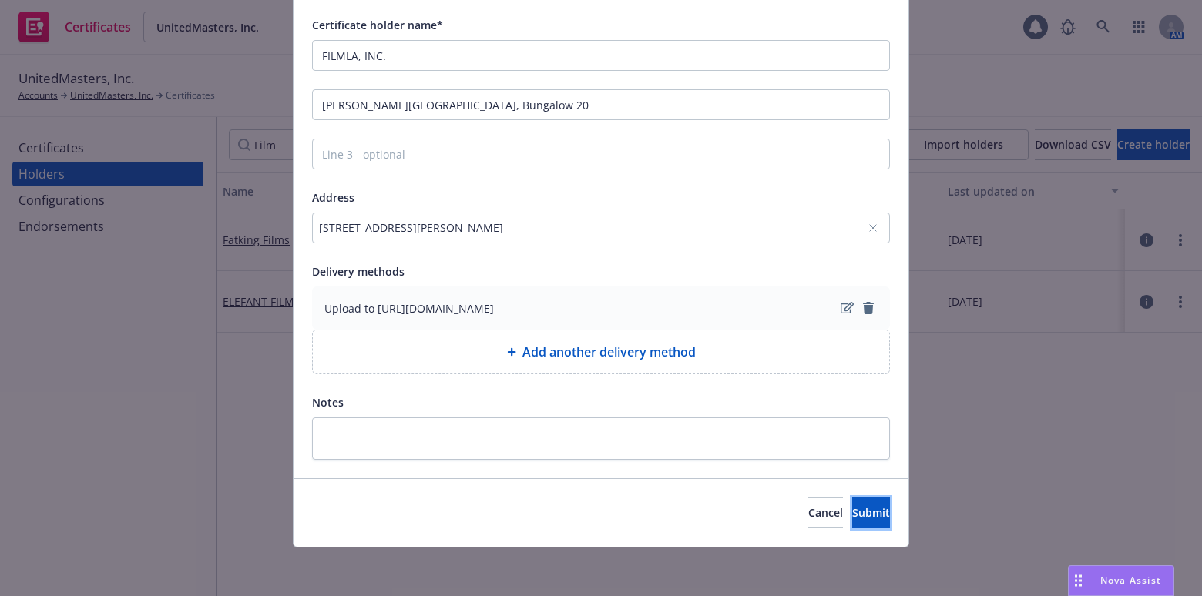
drag, startPoint x: 834, startPoint y: 517, endPoint x: 823, endPoint y: 494, distance: 25.8
click at [852, 516] on span "Submit" at bounding box center [871, 512] width 38 height 15
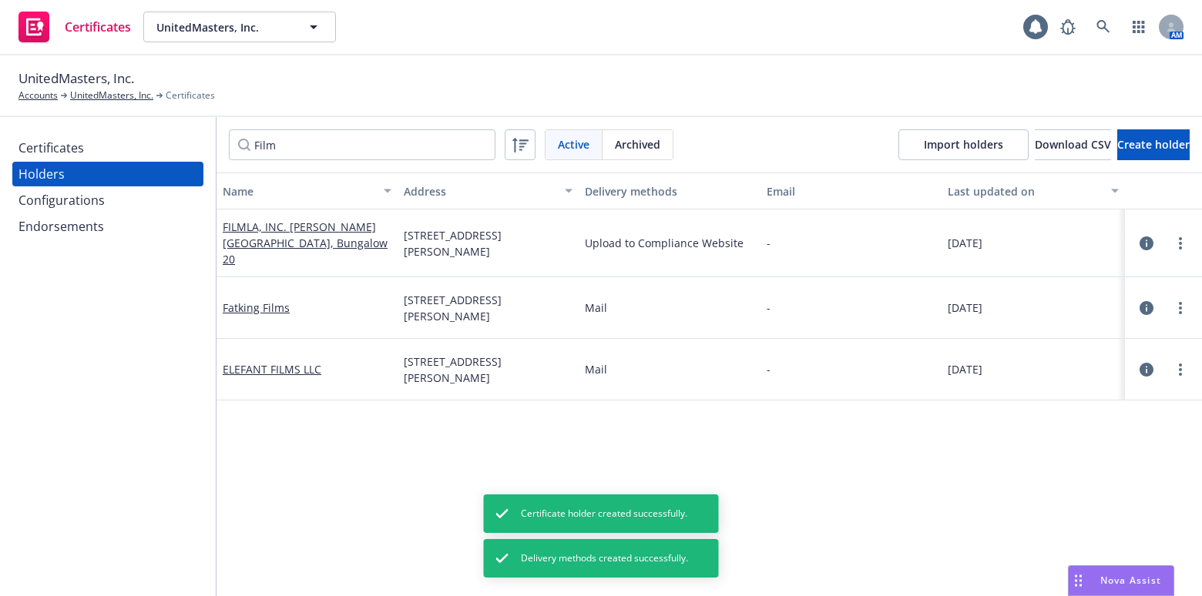
click at [59, 146] on div "Certificates" at bounding box center [50, 148] width 65 height 25
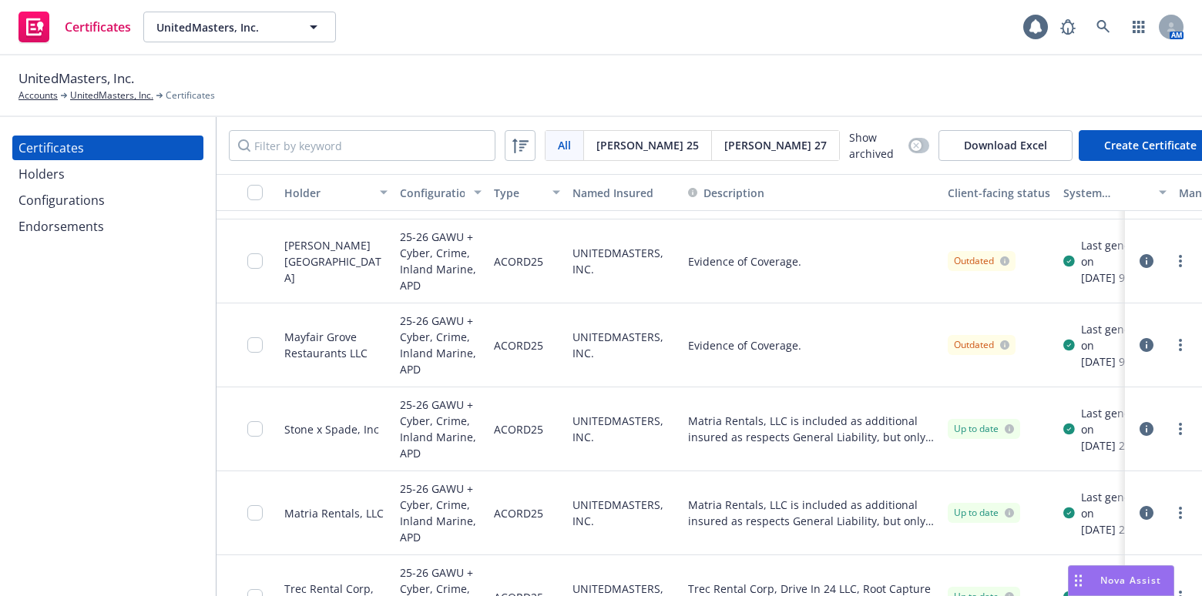
scroll to position [980, 0]
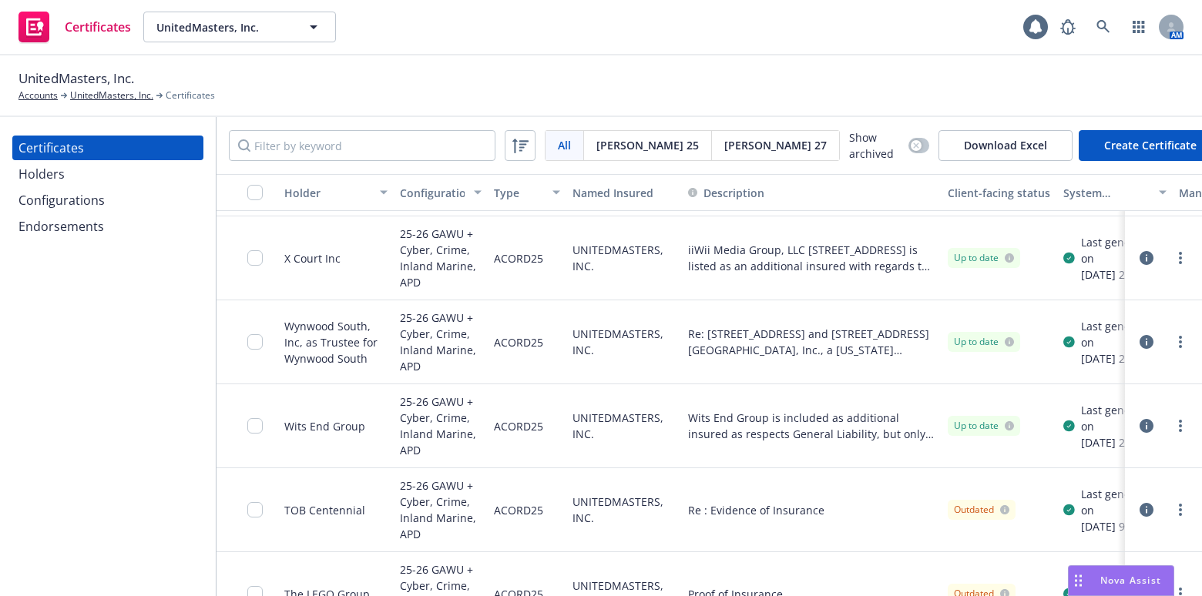
click at [73, 227] on div "Endorsements" at bounding box center [61, 226] width 86 height 25
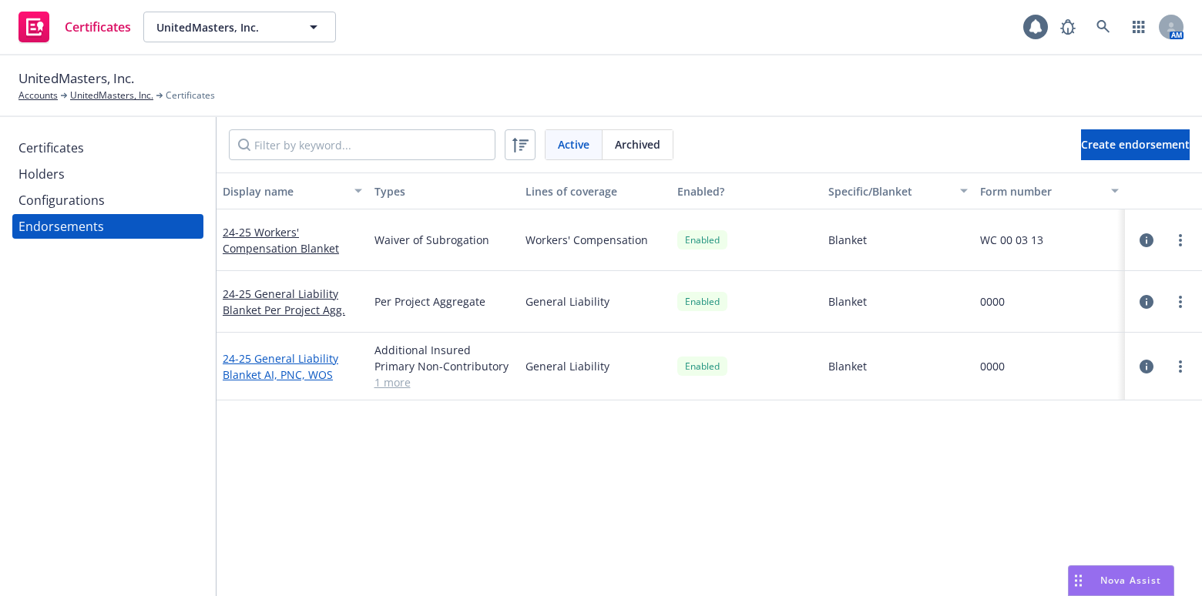
click at [242, 369] on link "24-25 General Liability Blanket AI, PNC, WOS" at bounding box center [281, 366] width 116 height 31
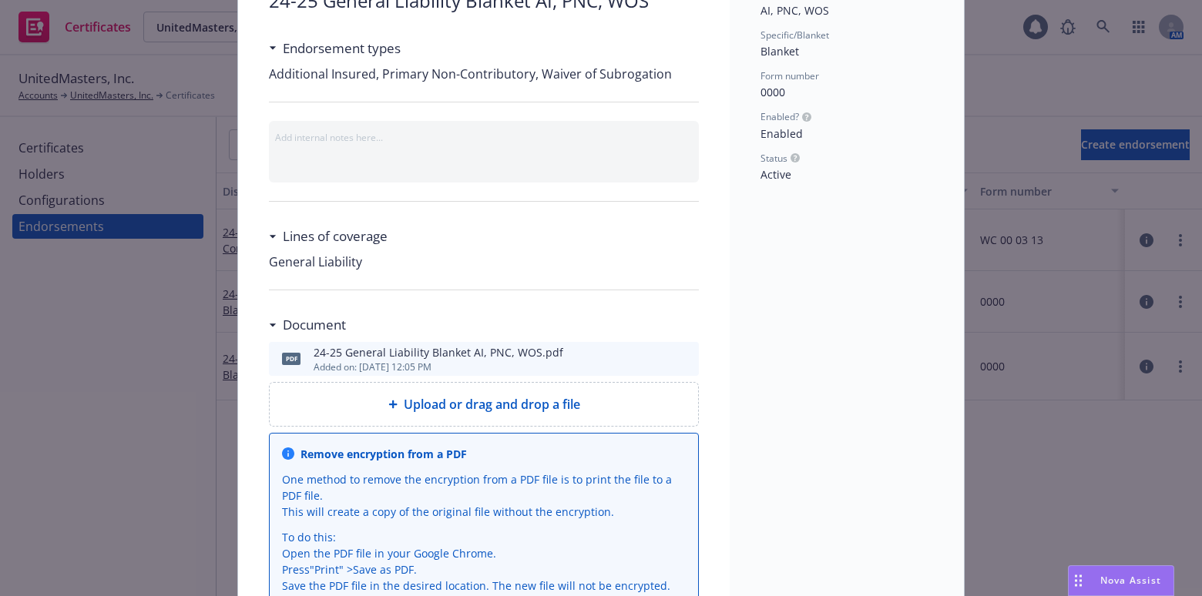
scroll to position [139, 0]
click at [679, 360] on icon "preview file" at bounding box center [684, 357] width 14 height 11
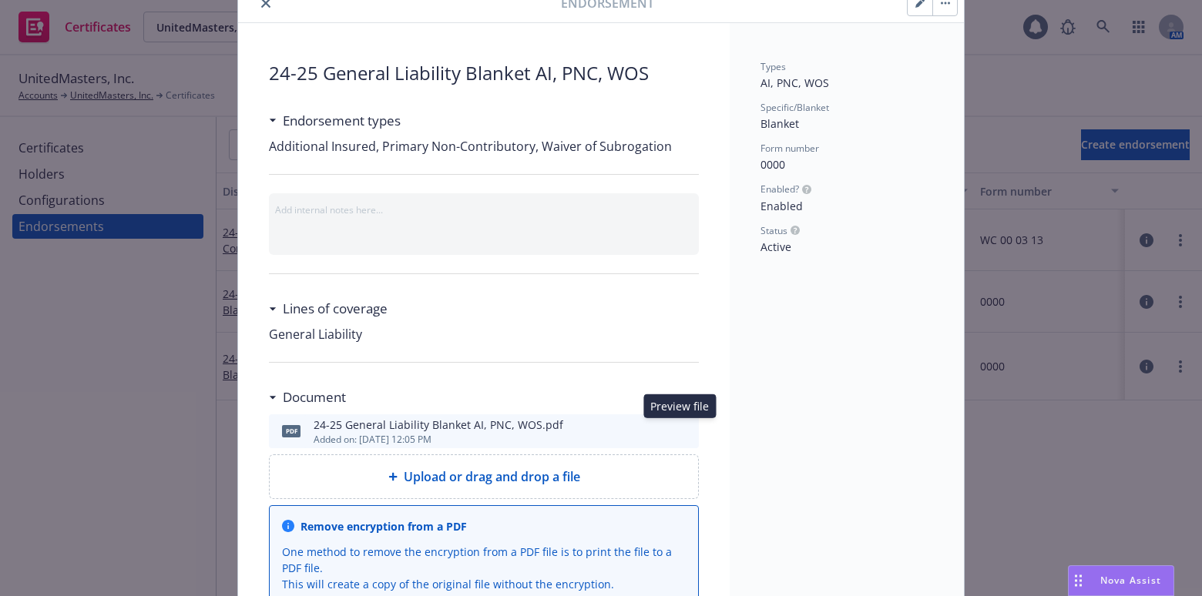
scroll to position [0, 0]
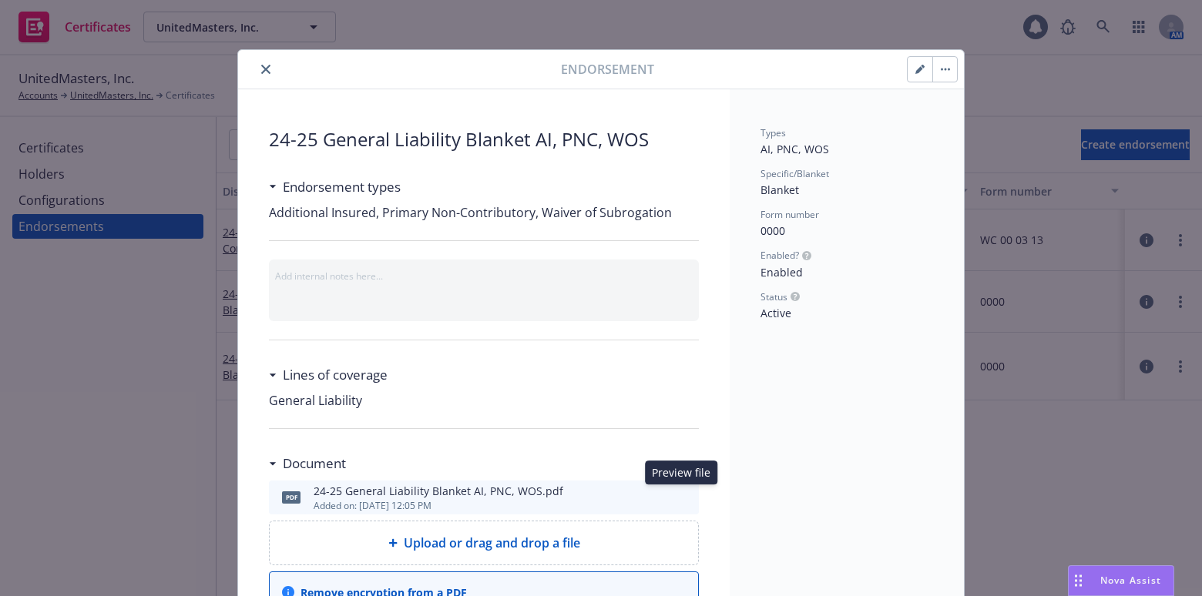
click at [915, 67] on icon "button" at bounding box center [919, 70] width 8 height 8
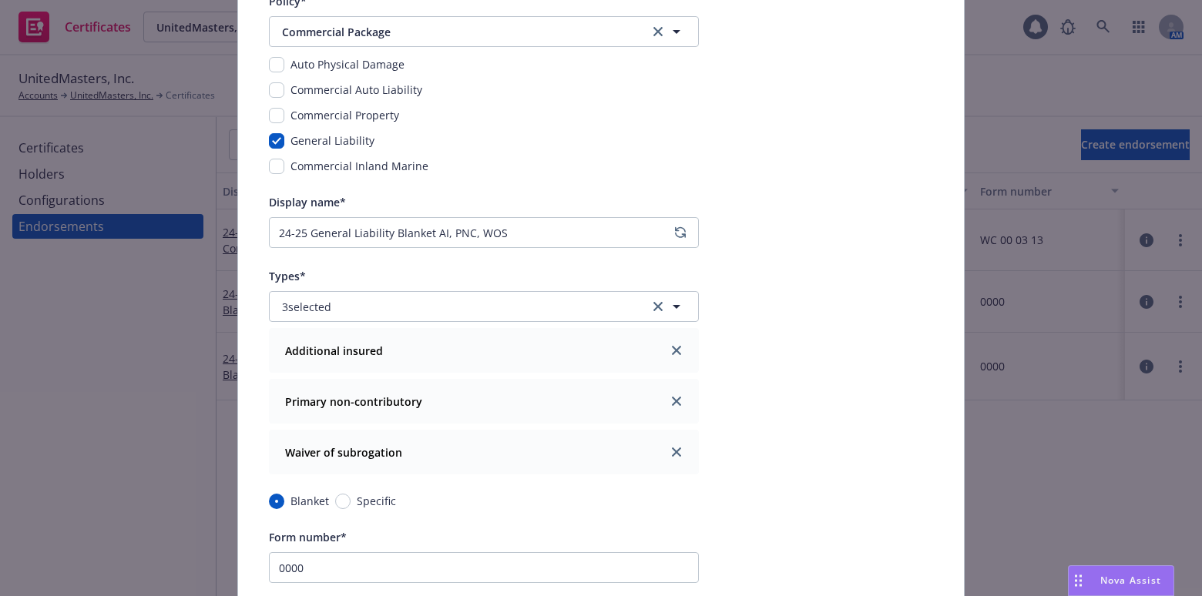
scroll to position [69, 0]
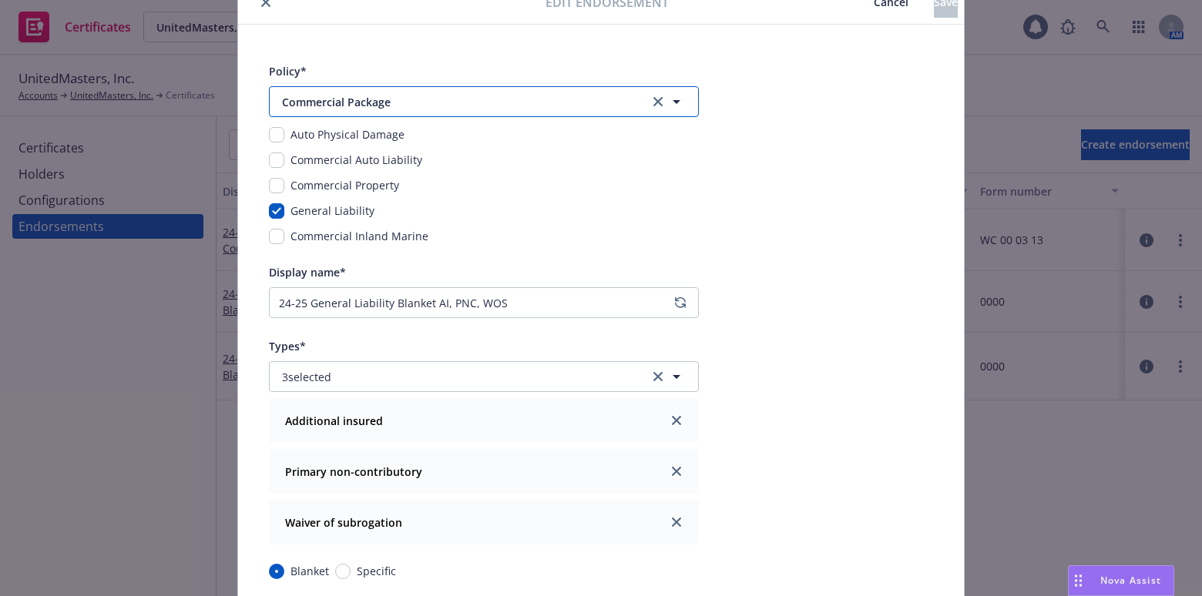
click at [441, 109] on button "Commercial Package" at bounding box center [484, 101] width 430 height 31
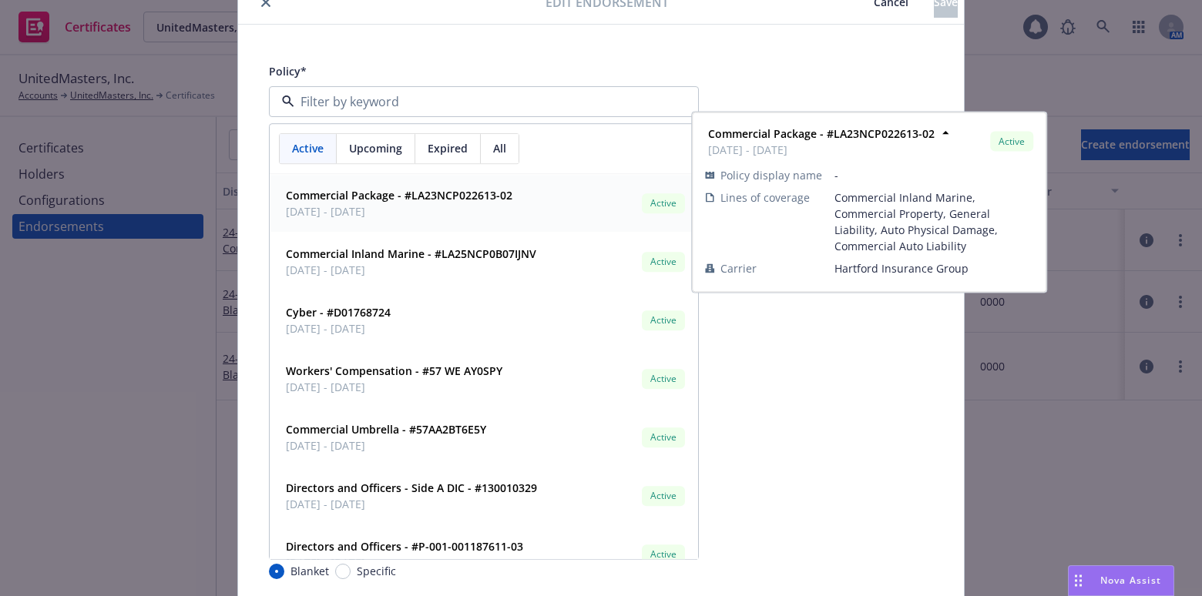
click at [410, 204] on span "[DATE] - [DATE]" at bounding box center [399, 211] width 226 height 16
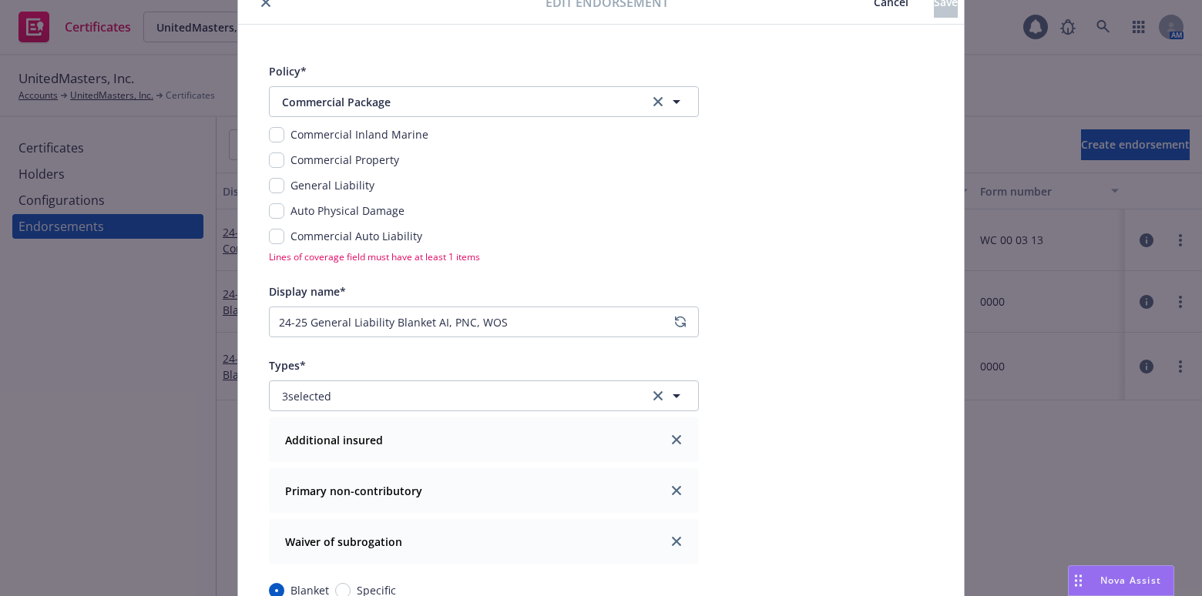
click at [270, 174] on div "Commercial Inland Marine Commercial Property General Liability Auto Physical Da…" at bounding box center [484, 185] width 430 height 118
click at [275, 179] on input "checkbox" at bounding box center [276, 185] width 15 height 15
checkbox input "true"
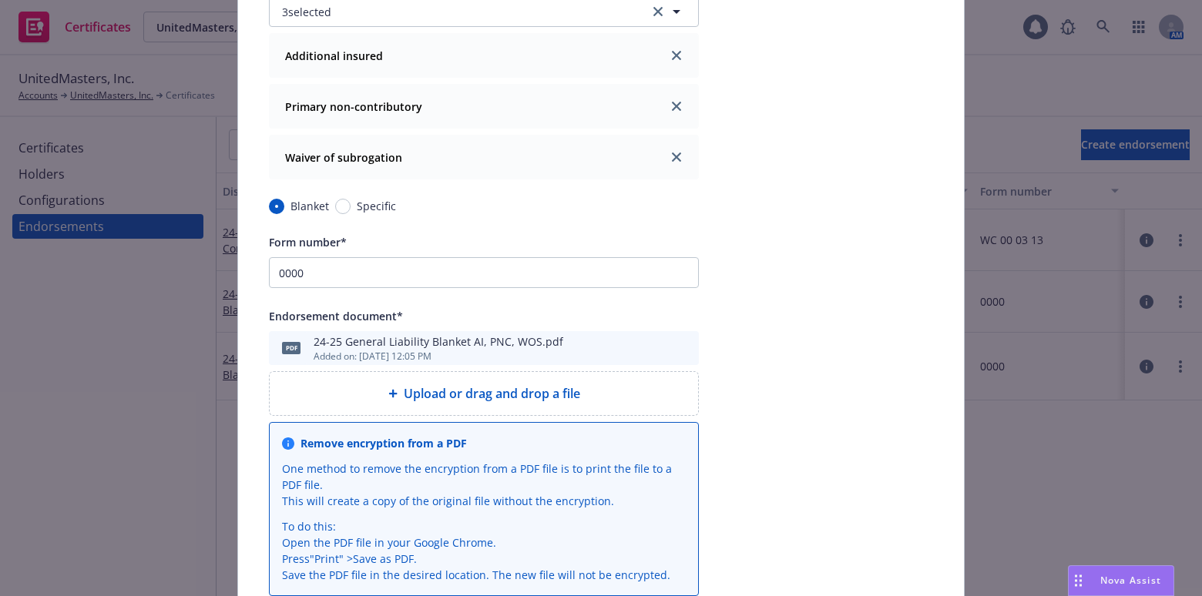
scroll to position [560, 0]
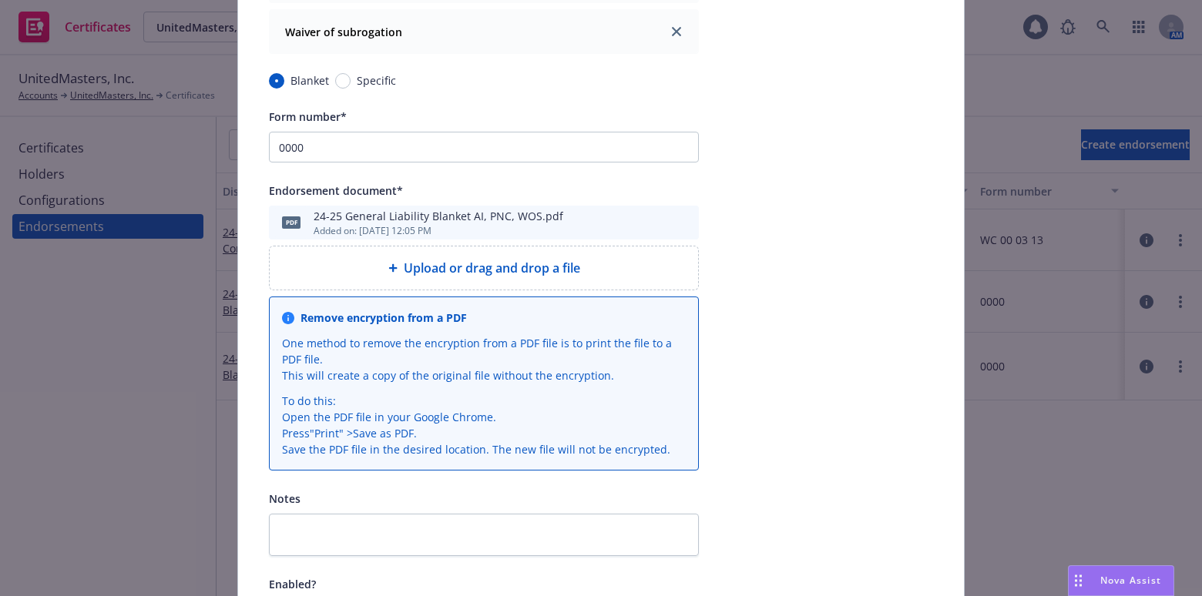
click at [677, 220] on icon "preview file" at bounding box center [684, 221] width 14 height 11
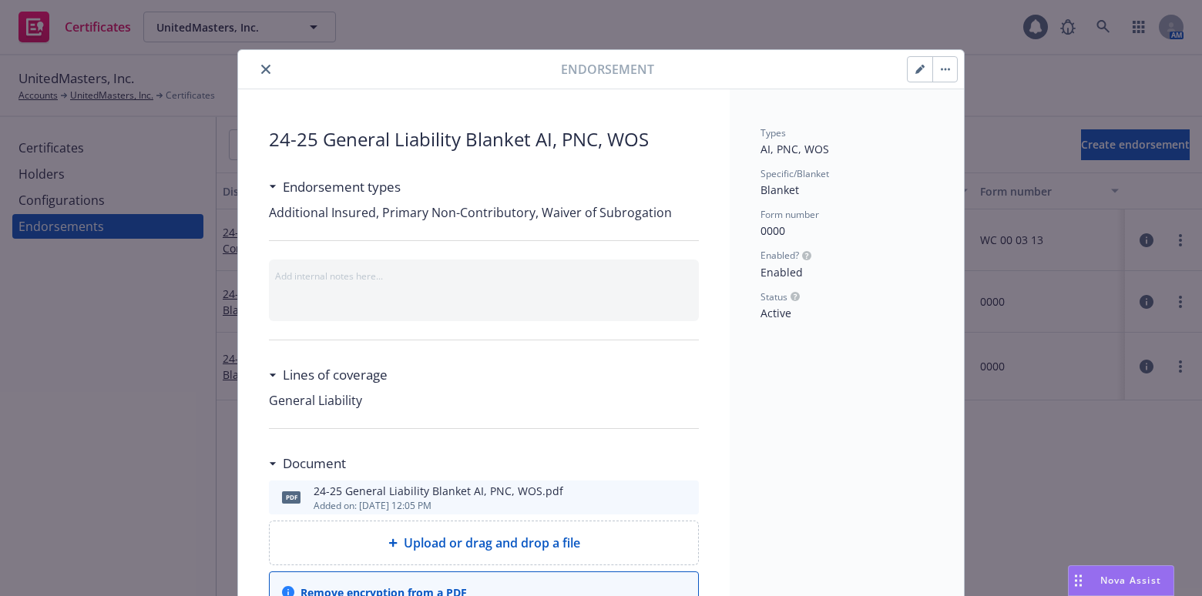
click at [915, 65] on icon "button" at bounding box center [919, 69] width 9 height 9
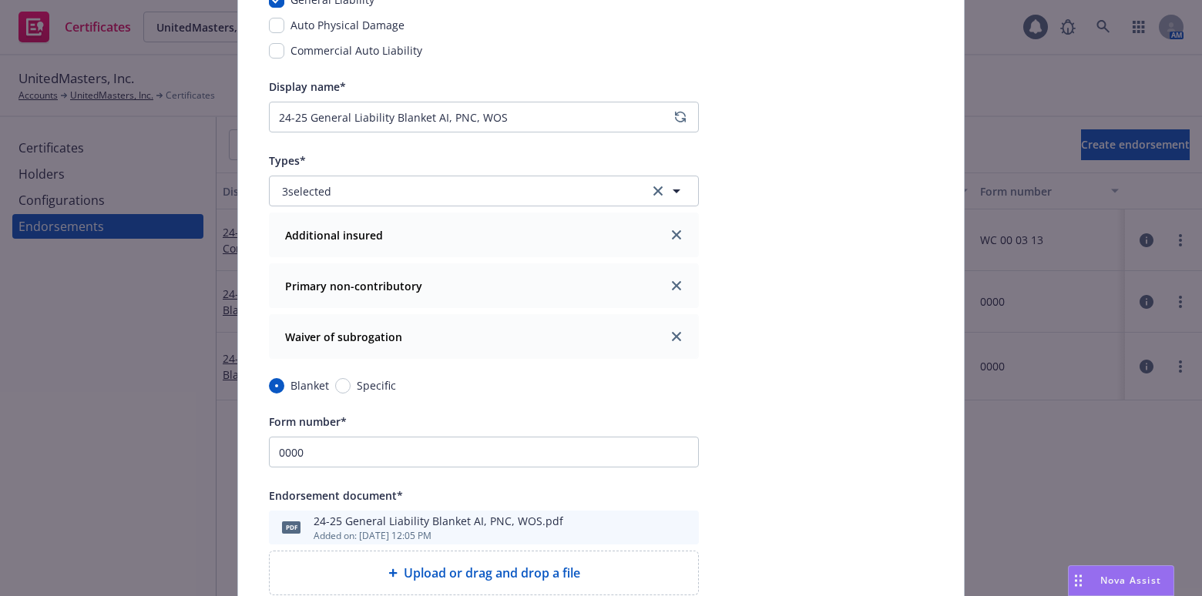
scroll to position [280, 0]
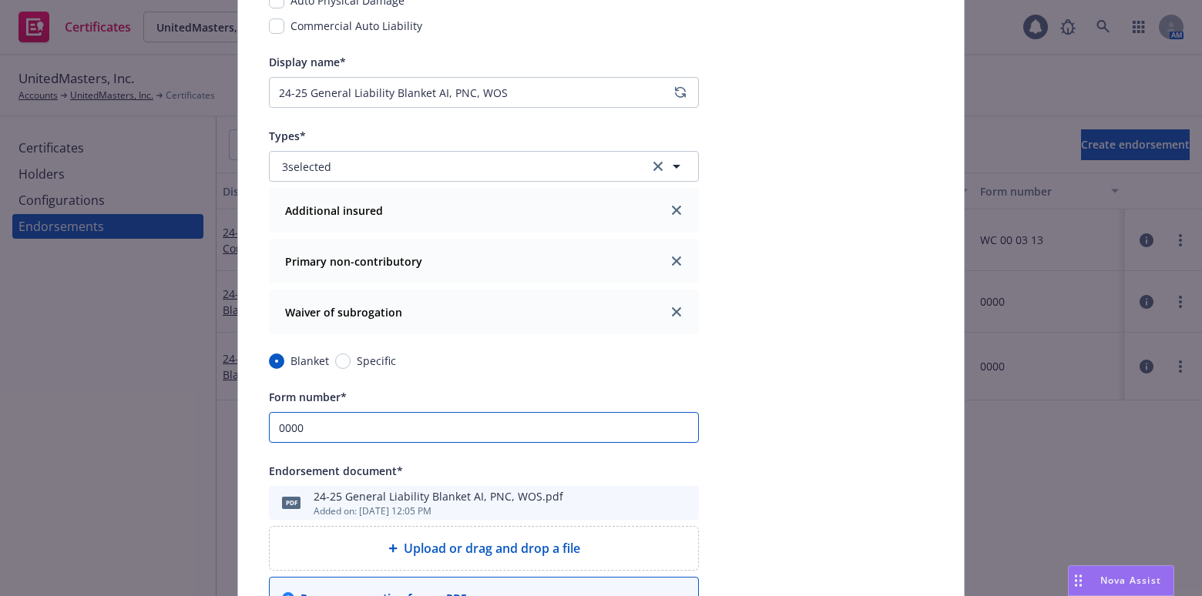
drag, startPoint x: 324, startPoint y: 428, endPoint x: 115, endPoint y: 361, distance: 219.3
click at [137, 375] on div "Edit endorsement Cancel Save Policy* Commercial Package Commercial Package Comm…" at bounding box center [601, 298] width 1202 height 596
paste input "NSG 10 01 10 15"
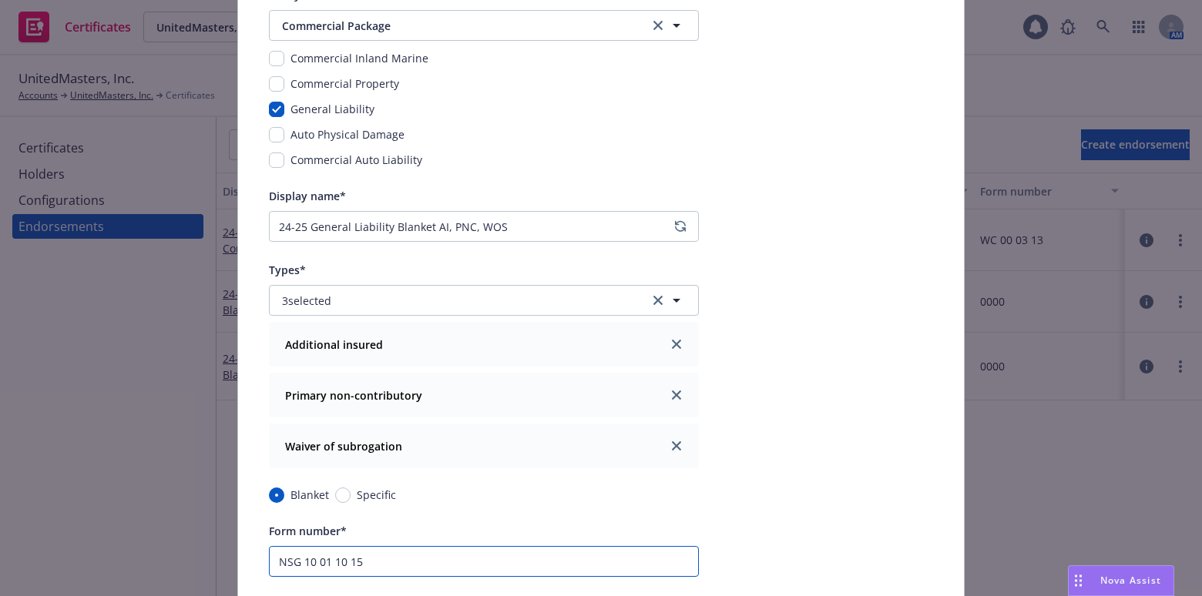
scroll to position [139, 0]
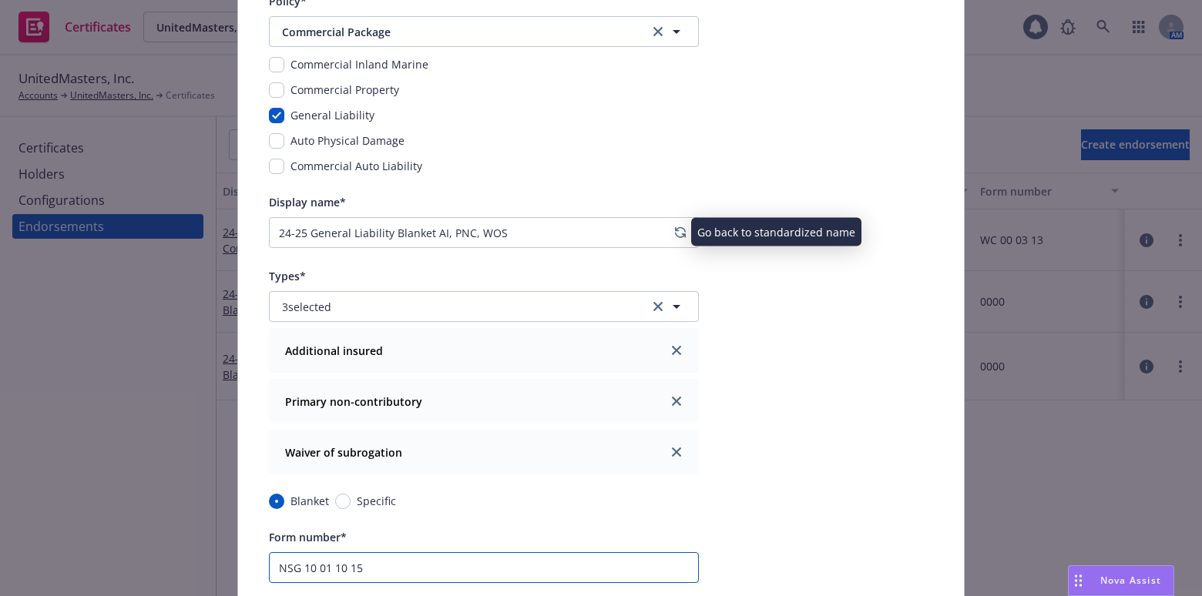
type input "NSG 10 01 10 15"
click at [671, 236] on span at bounding box center [680, 232] width 18 height 18
click at [682, 238] on span at bounding box center [680, 232] width 18 height 18
click at [694, 239] on div "Policy* Commercial Package Commercial Package Commercial Inland Marine Commerci…" at bounding box center [601, 514] width 726 height 1119
click at [676, 228] on icon "regenerate" at bounding box center [680, 232] width 9 height 9
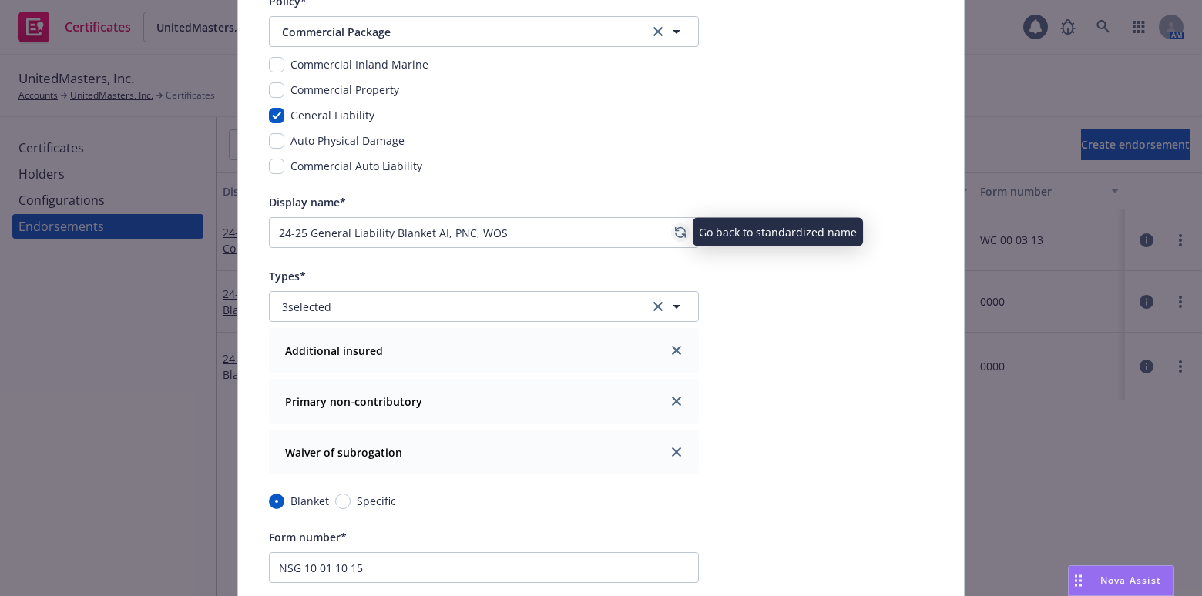
type input "25-26 General Liability Blanket AI, PNC, WOS (NSG 10 01 10 15)"
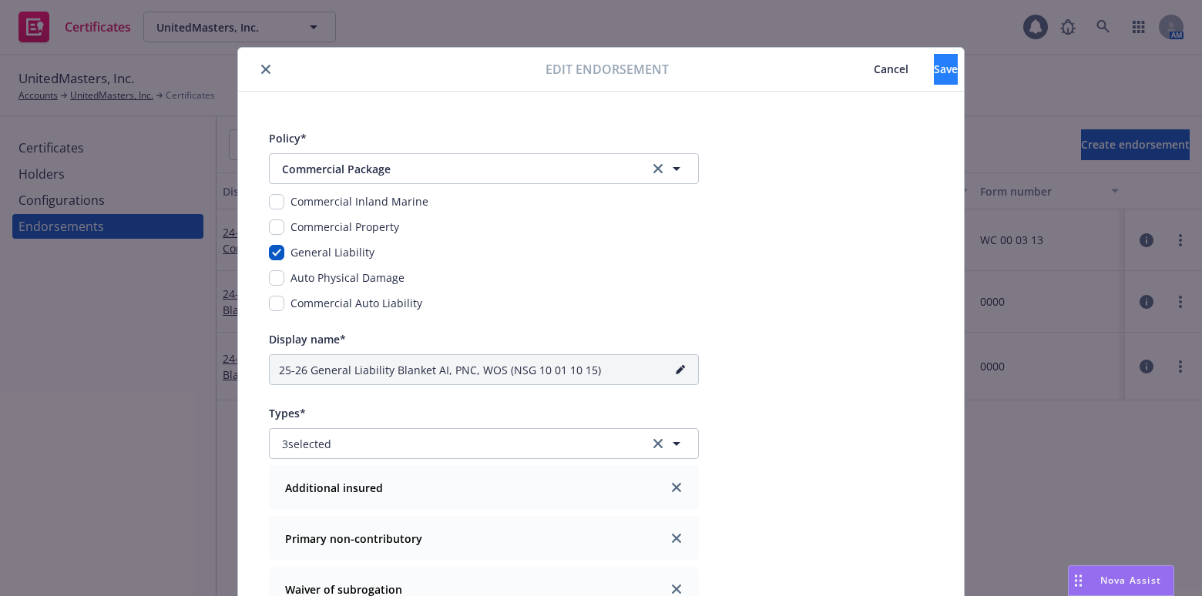
scroll to position [0, 0]
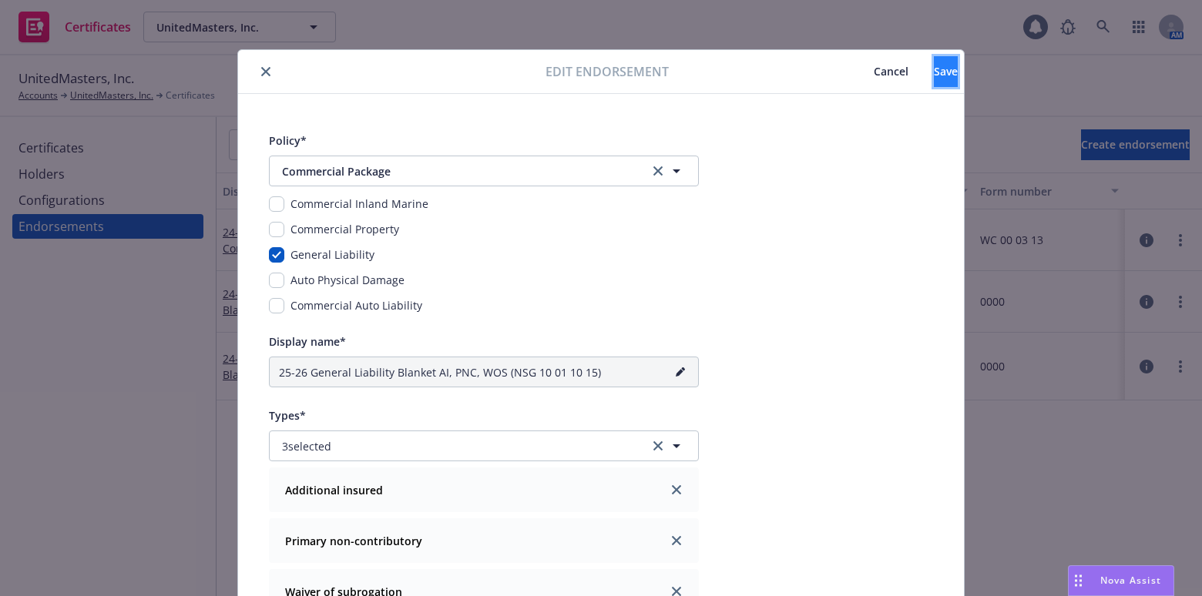
click at [951, 76] on button "Save" at bounding box center [946, 71] width 24 height 31
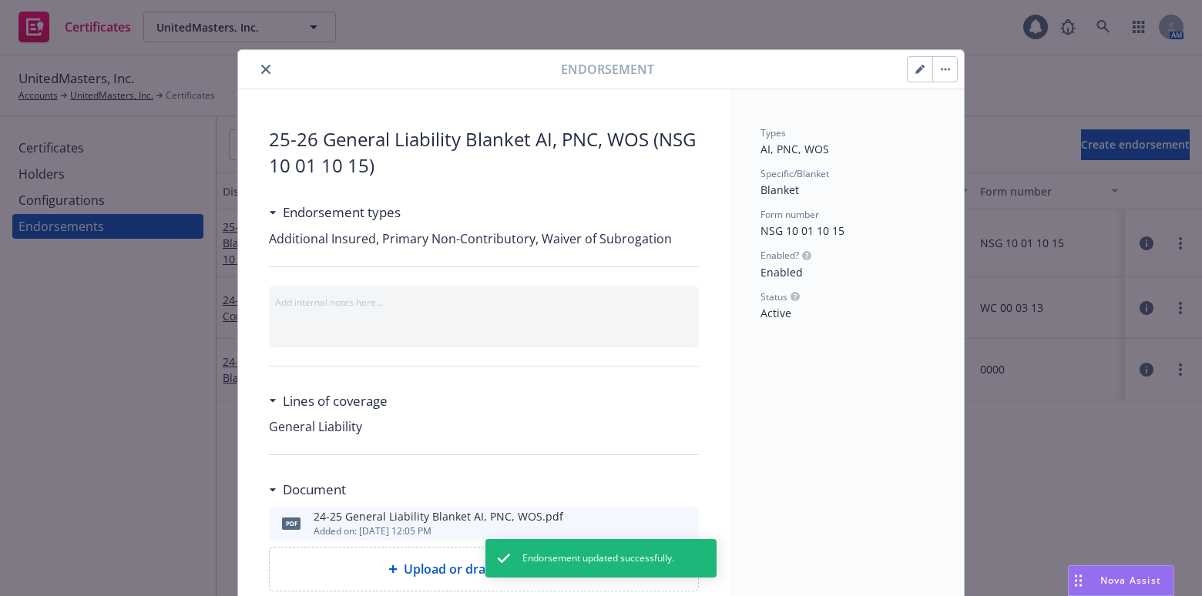
click at [261, 67] on icon "close" at bounding box center [265, 69] width 9 height 9
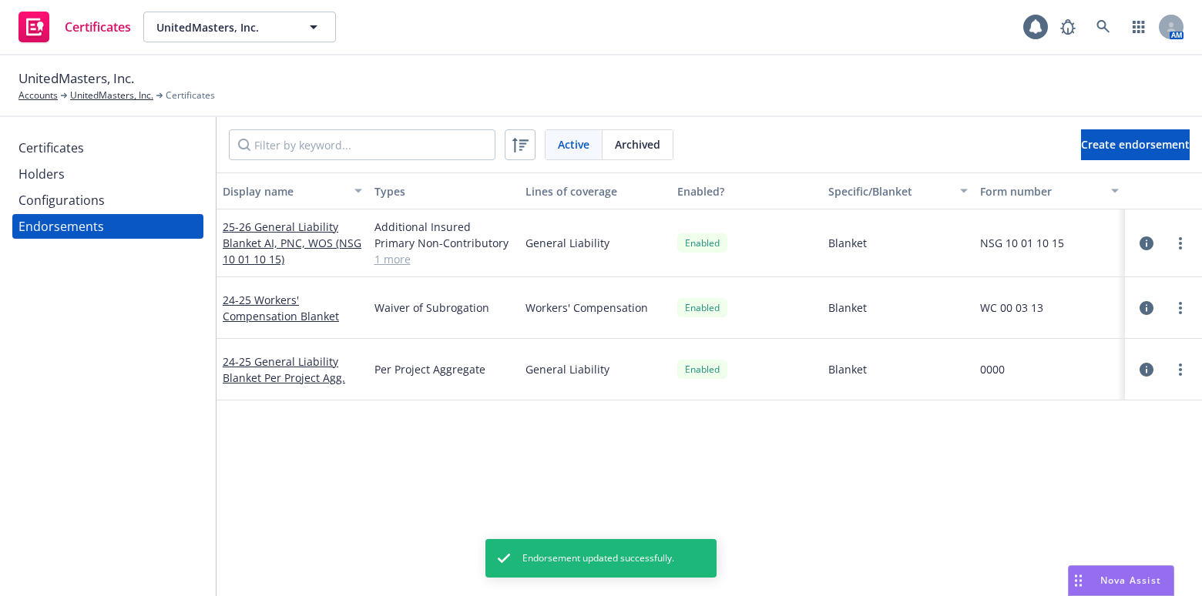
click at [275, 386] on div "24-25 General Liability Blanket Per Project Agg." at bounding box center [292, 370] width 152 height 62
click at [273, 361] on link "24-25 General Liability Blanket Per Project Agg." at bounding box center [284, 369] width 122 height 31
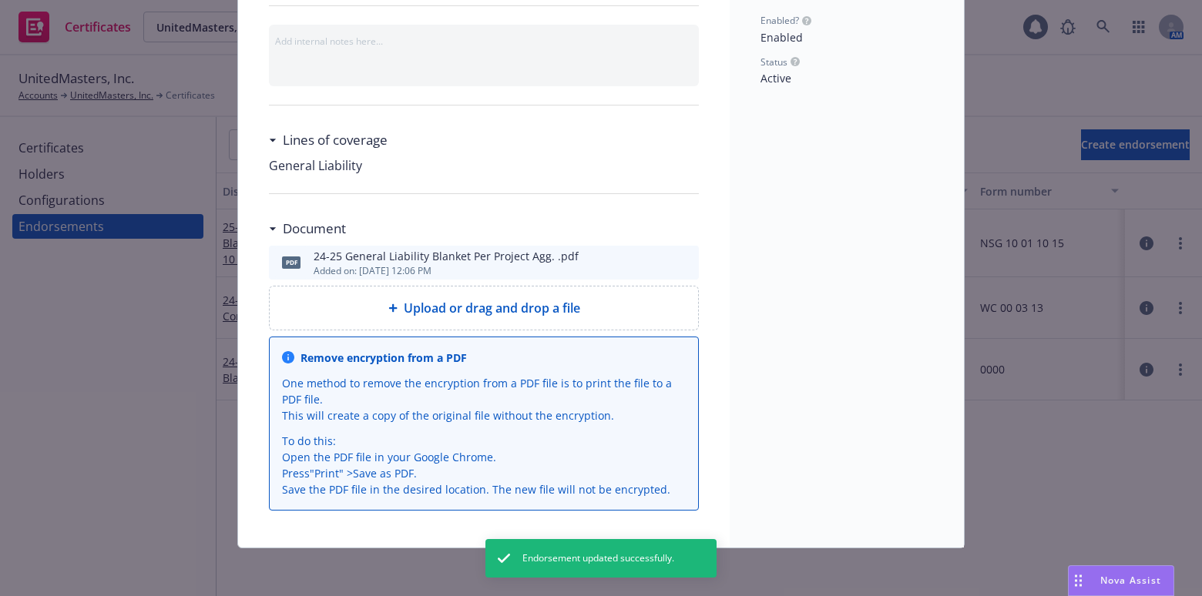
scroll to position [236, 0]
click at [683, 266] on button at bounding box center [686, 262] width 14 height 18
click at [684, 262] on icon "preview file" at bounding box center [684, 261] width 14 height 11
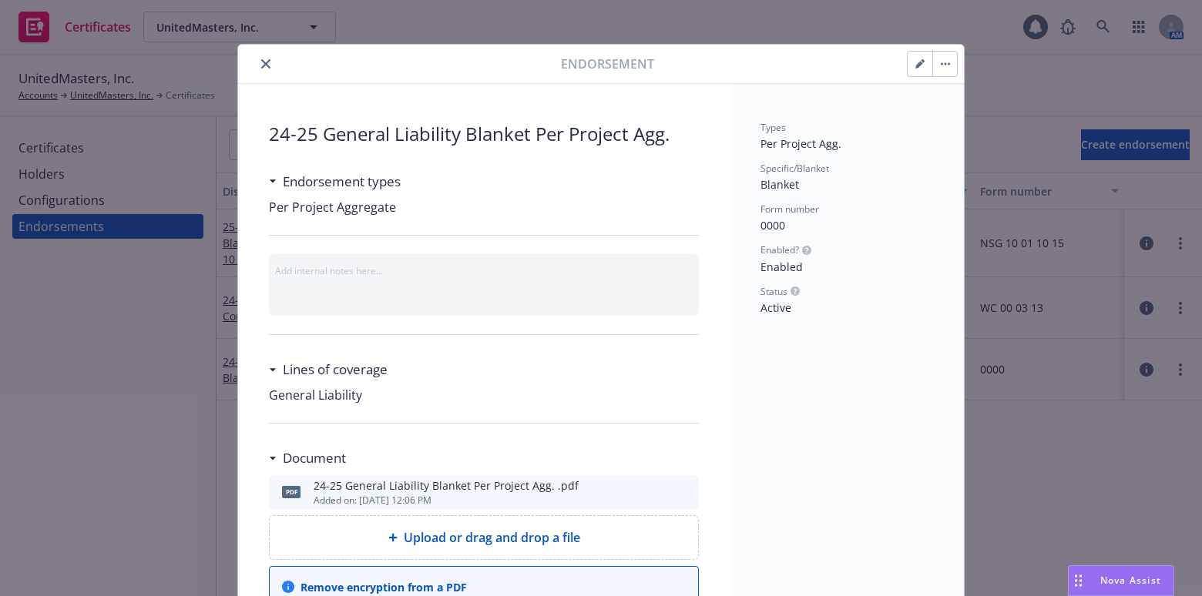
scroll to position [0, 0]
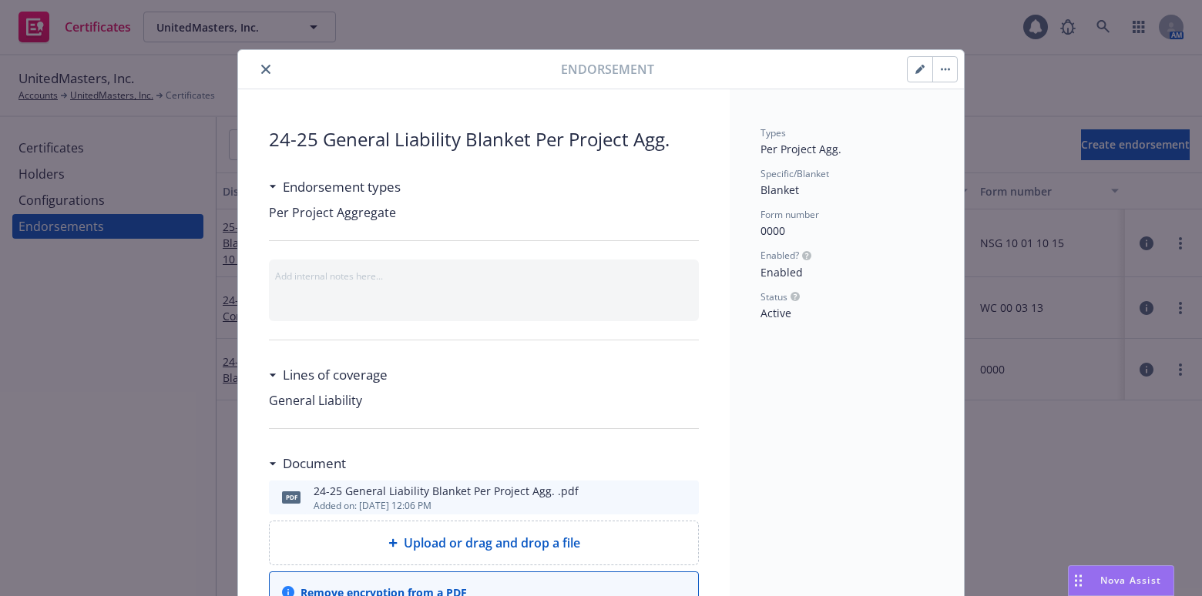
click at [915, 72] on icon "button" at bounding box center [919, 70] width 8 height 8
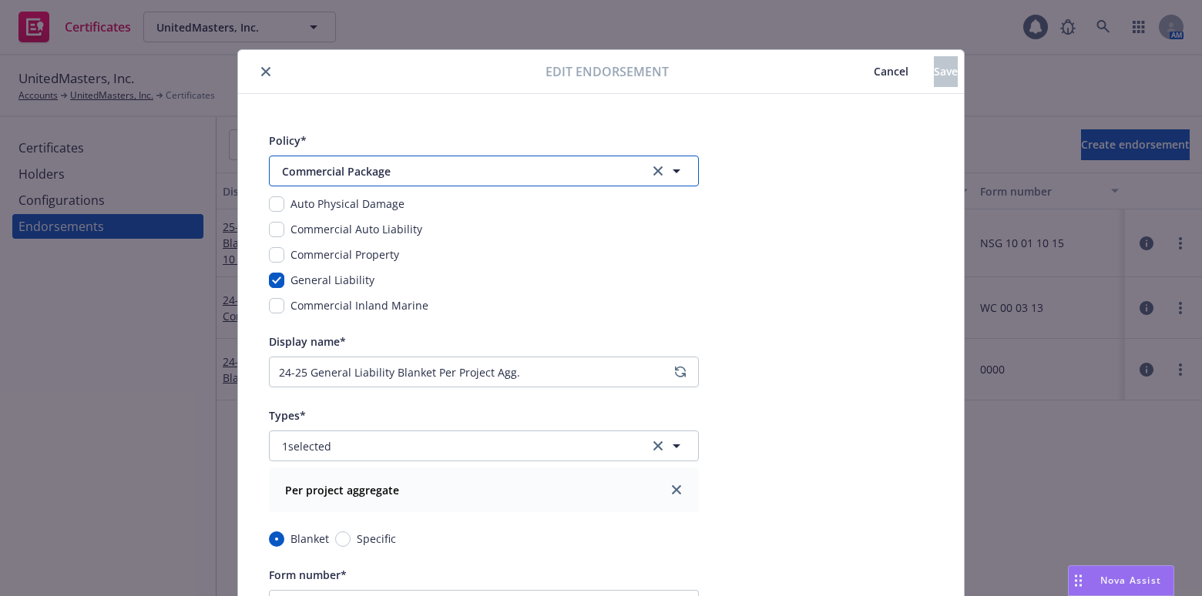
click at [409, 171] on span "Commercial Package" at bounding box center [455, 171] width 347 height 16
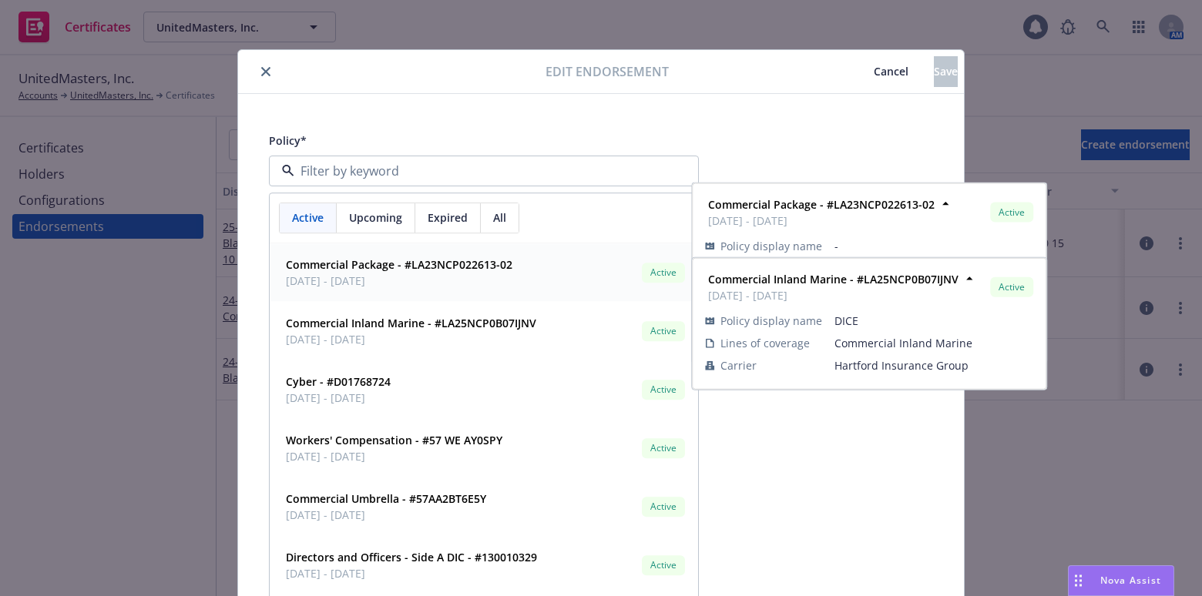
click at [370, 278] on span "08/01/2025 - 08/01/2026" at bounding box center [399, 281] width 226 height 16
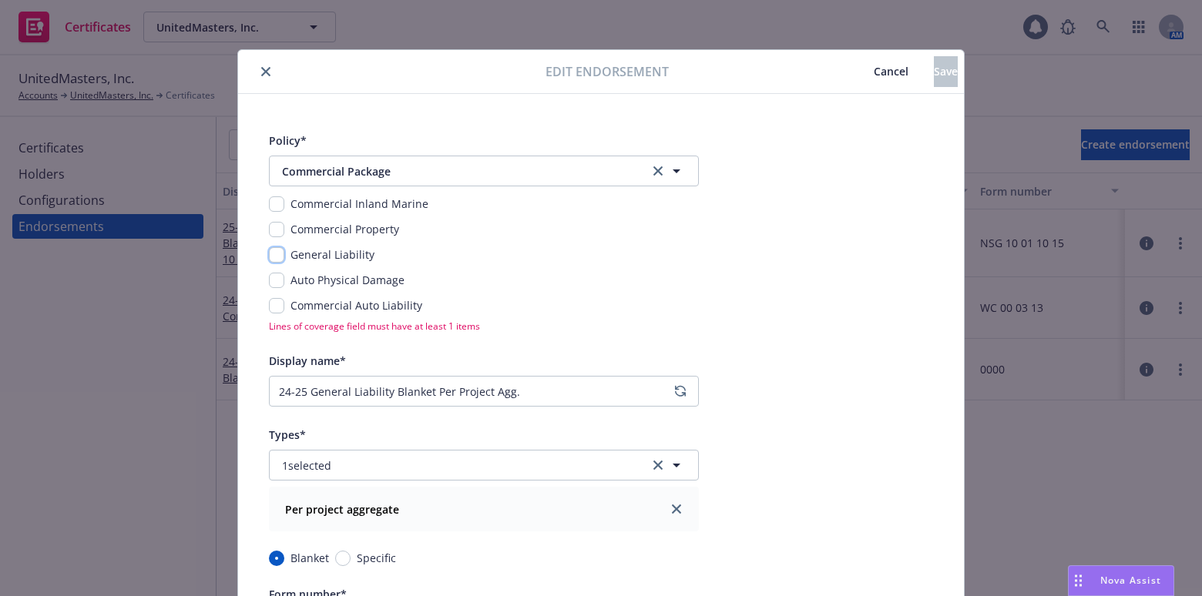
click at [270, 247] on input "checkbox" at bounding box center [276, 254] width 15 height 15
checkbox input "true"
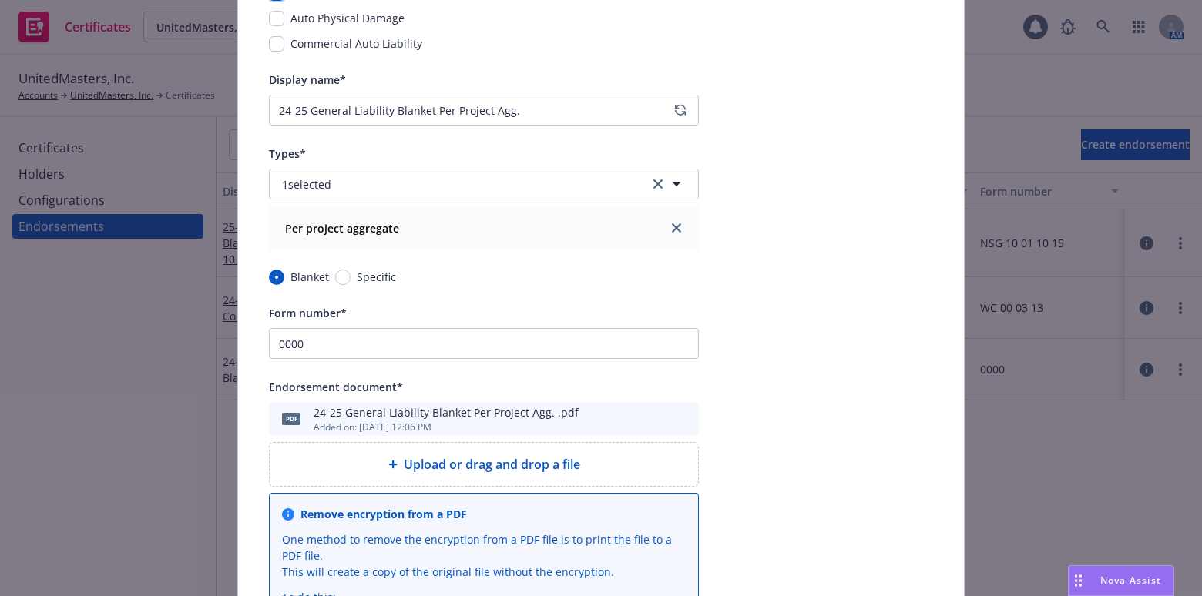
scroll to position [280, 0]
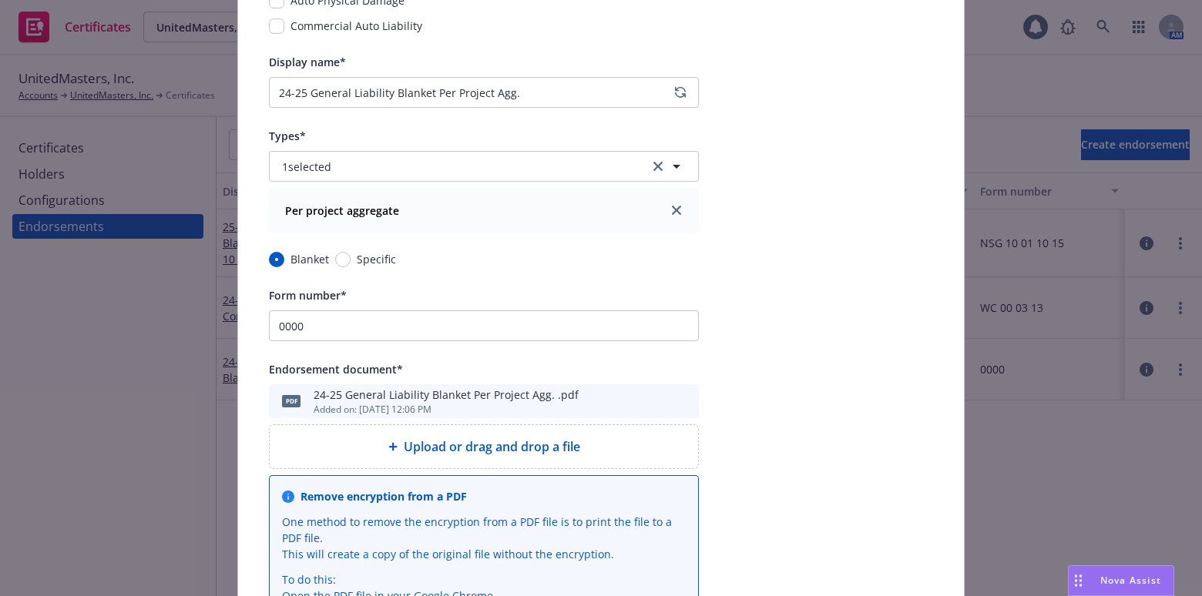
click at [681, 395] on icon "preview file" at bounding box center [684, 400] width 14 height 11
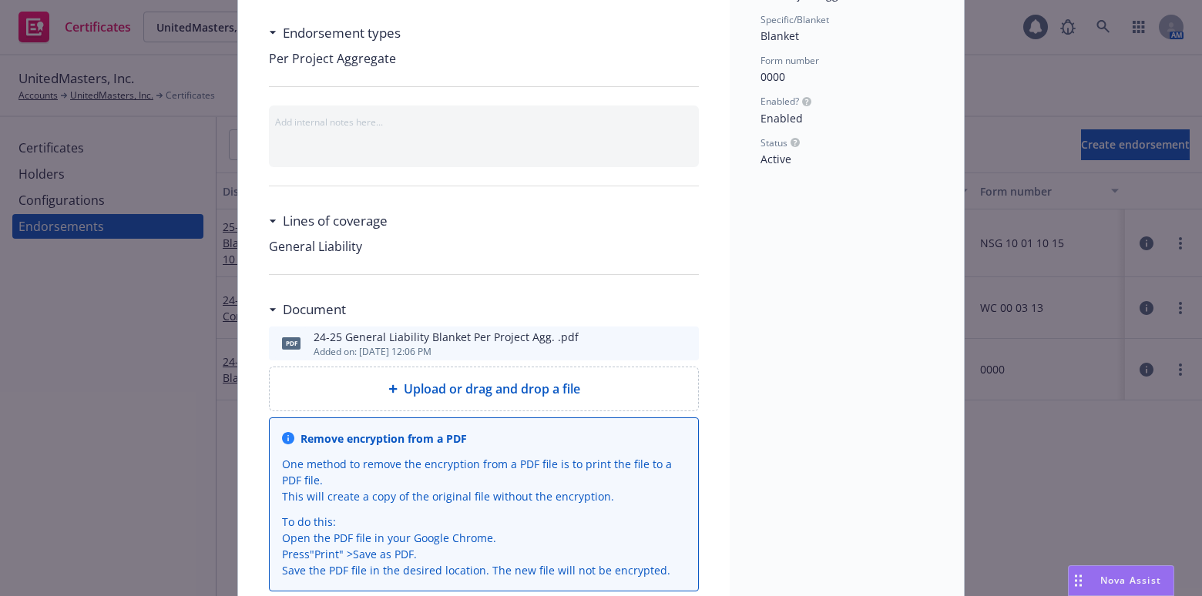
scroll to position [25, 0]
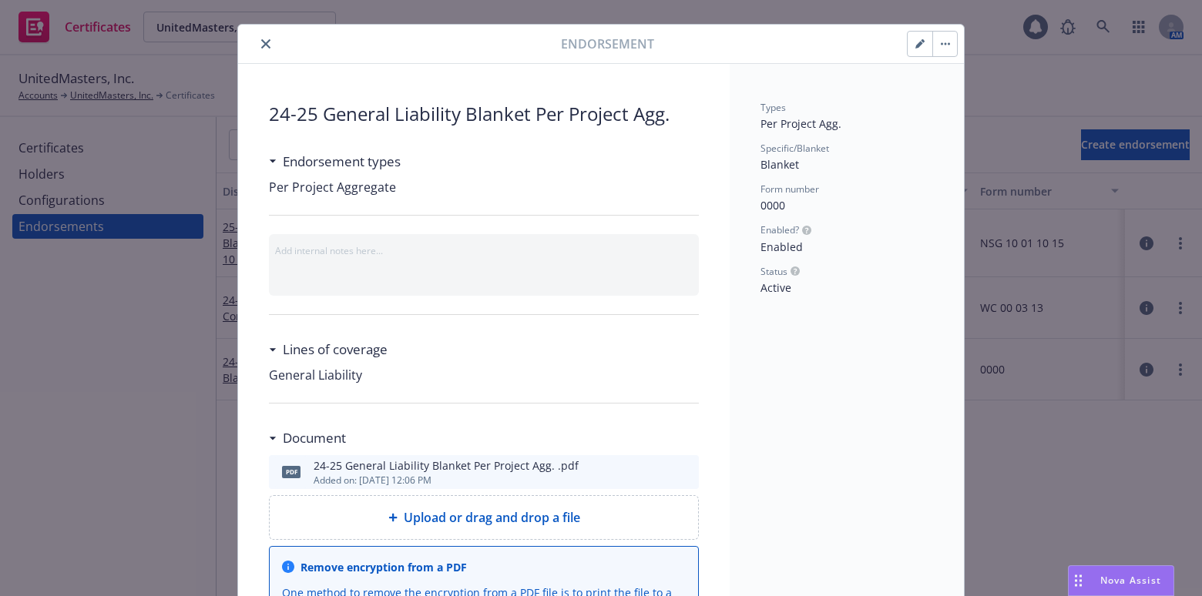
click at [915, 41] on icon "button" at bounding box center [919, 43] width 9 height 9
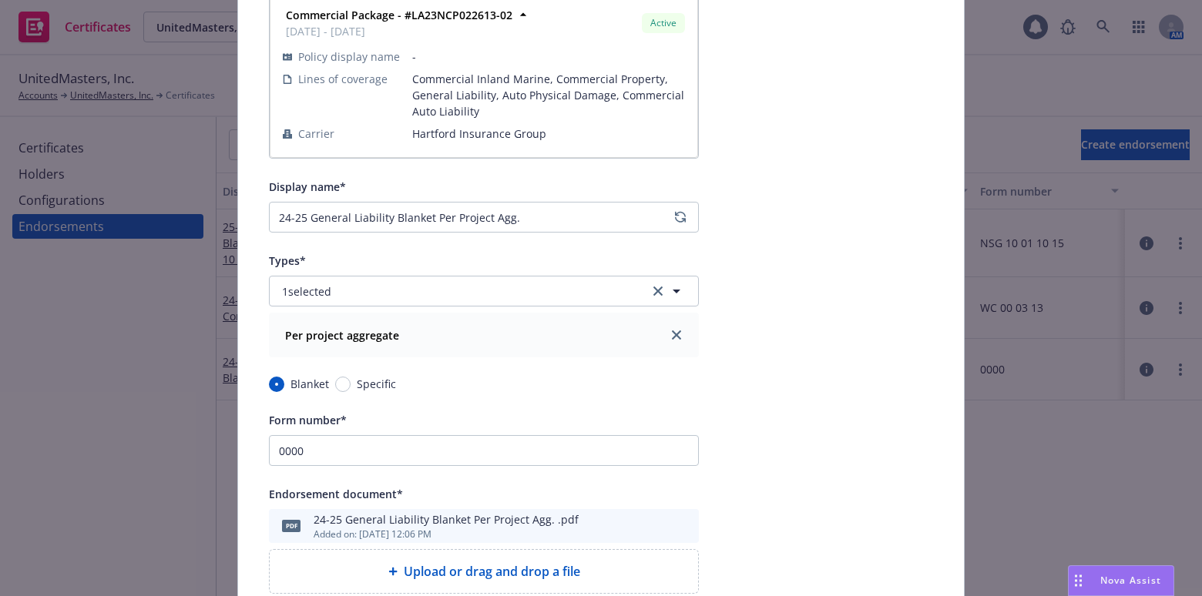
scroll to position [236, 0]
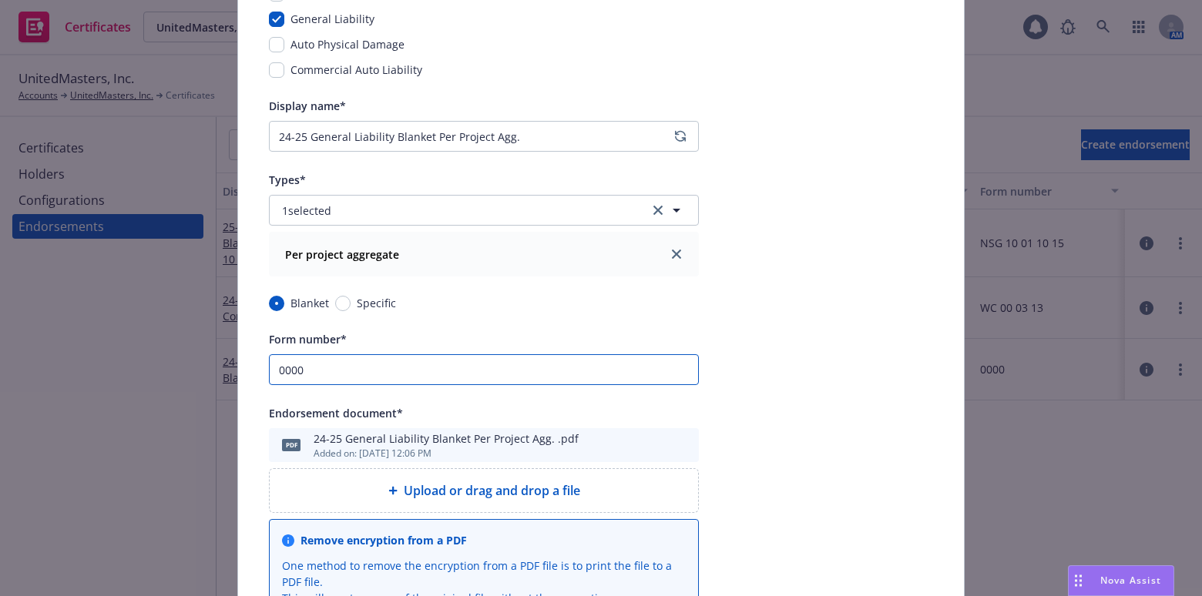
click at [86, 314] on div "Edit endorsement Cancel Save Policy* Commercial Package Commercial Package Comm…" at bounding box center [601, 298] width 1202 height 596
paste input "NSG 40 01 10 15"
type input "NSG 40 01 10 15"
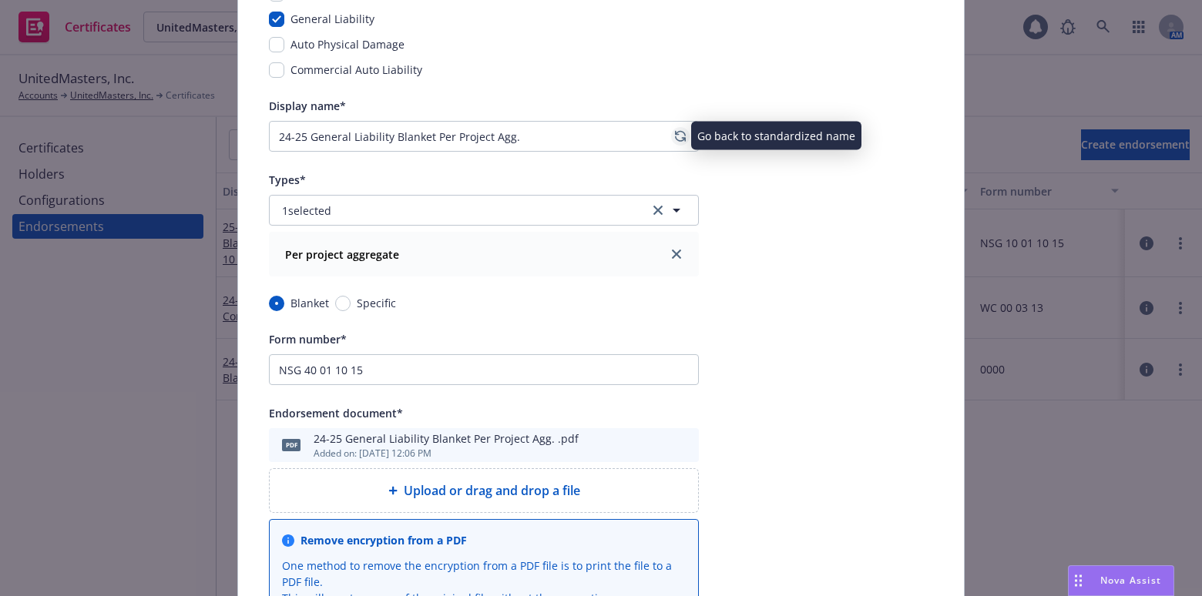
click at [676, 137] on icon "regenerate" at bounding box center [680, 136] width 9 height 9
type input "25-26 General Liability Blanket Per Project Agg. (NSG 40 01 10 15)"
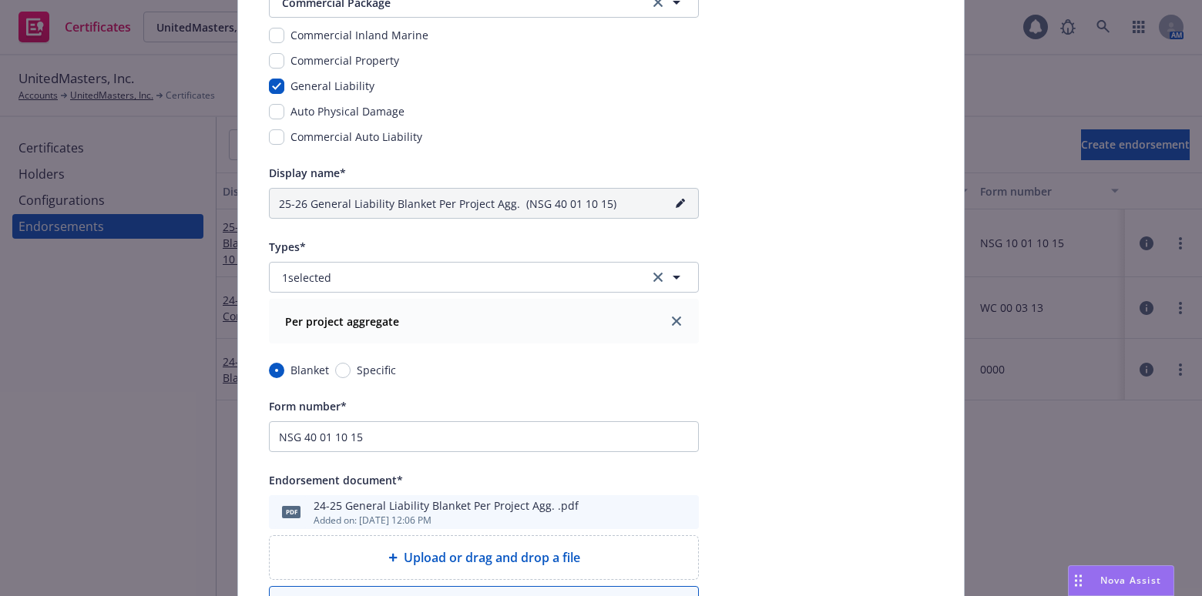
scroll to position [0, 0]
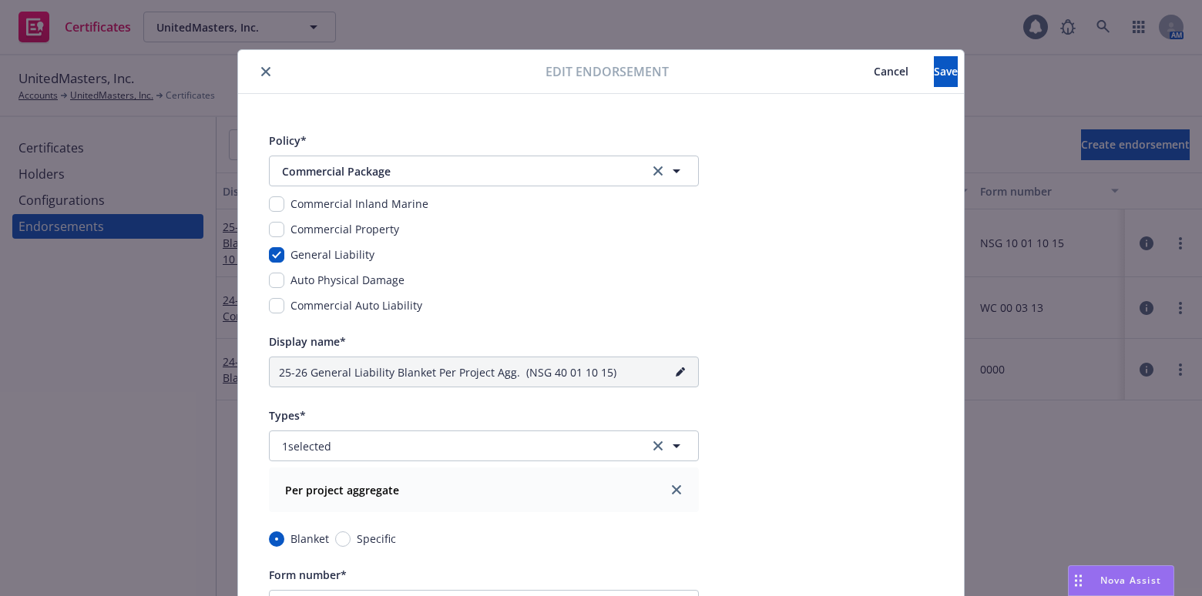
drag, startPoint x: 797, startPoint y: 263, endPoint x: 827, endPoint y: 68, distance: 197.2
click at [934, 69] on span "Save" at bounding box center [946, 71] width 24 height 15
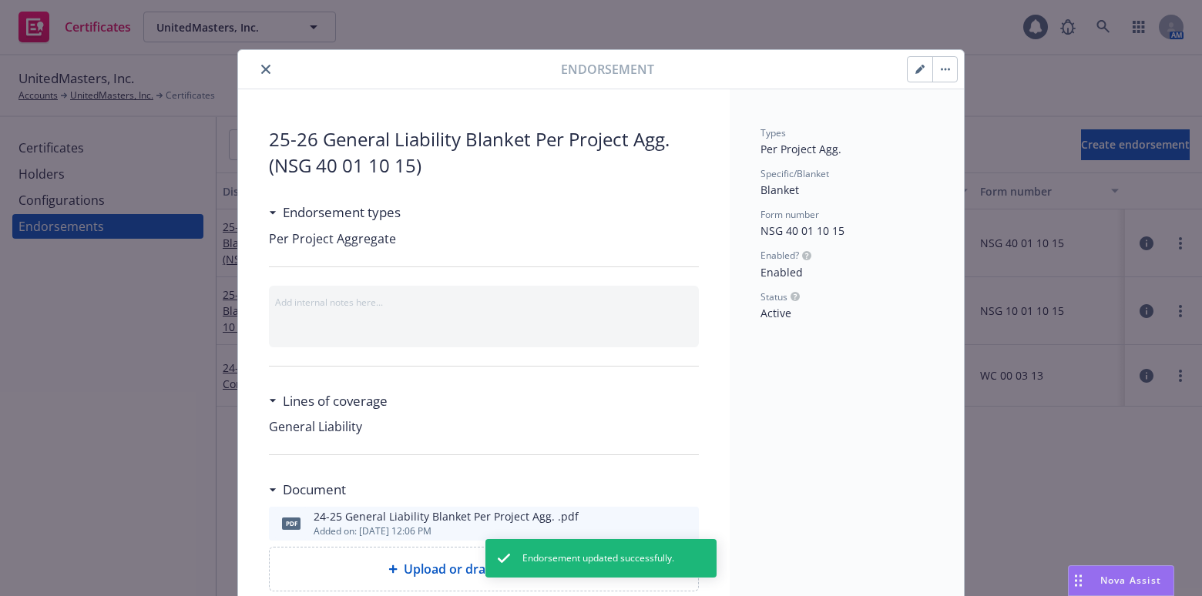
click at [248, 52] on div "Endorsement" at bounding box center [601, 69] width 726 height 39
click at [257, 63] on button "close" at bounding box center [266, 69] width 18 height 18
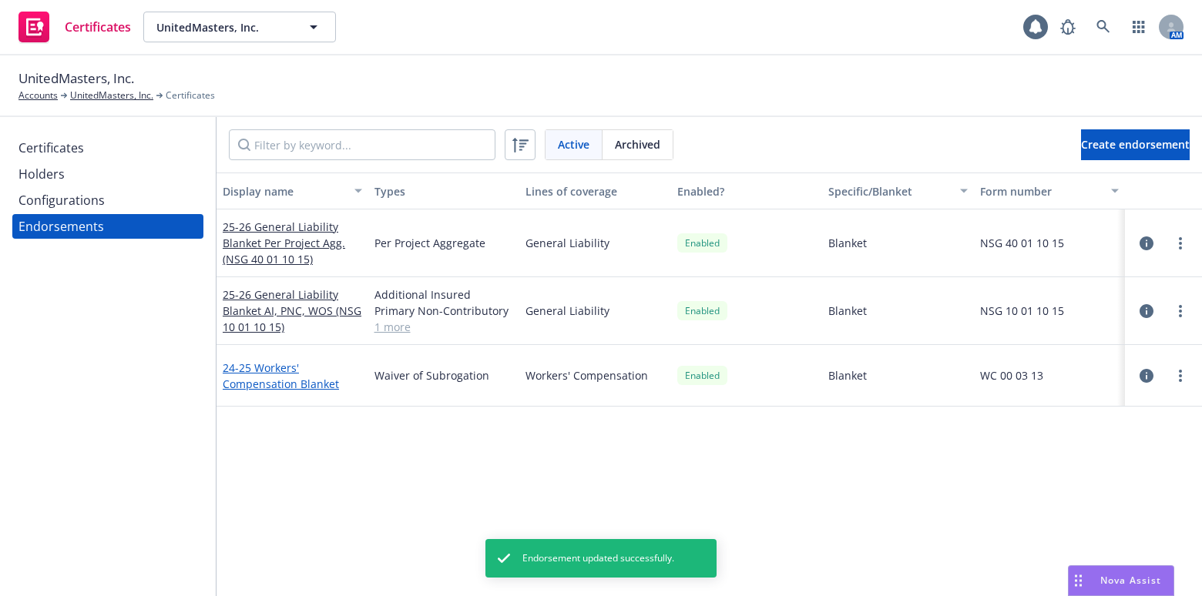
click at [272, 368] on link "24-25 Workers' Compensation Blanket" at bounding box center [281, 376] width 116 height 31
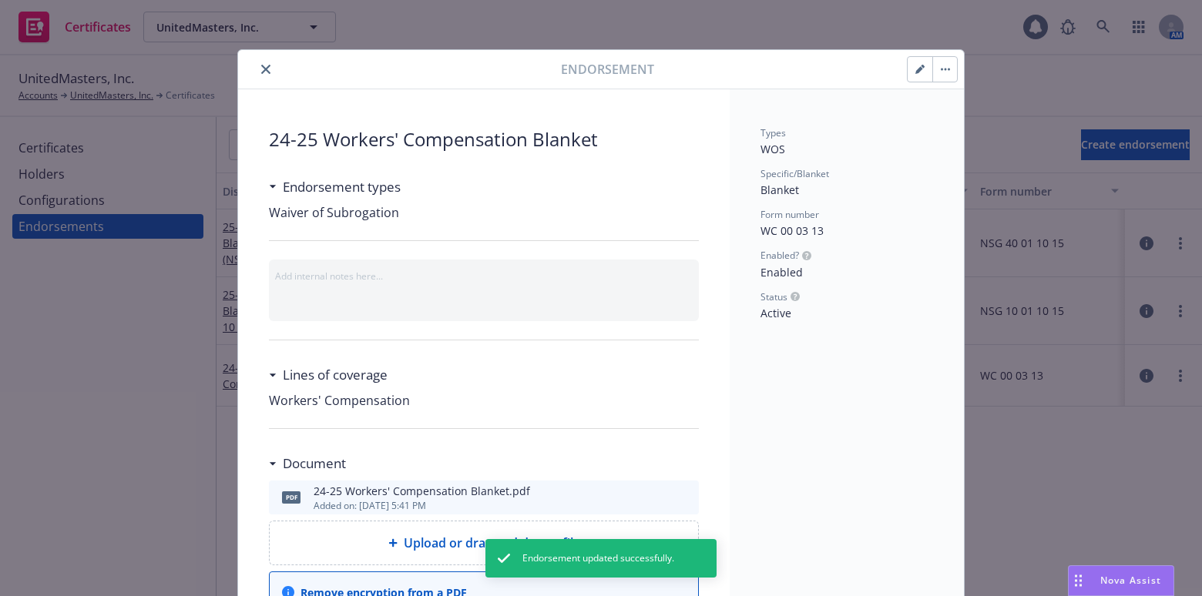
click at [913, 62] on button "button" at bounding box center [919, 69] width 25 height 25
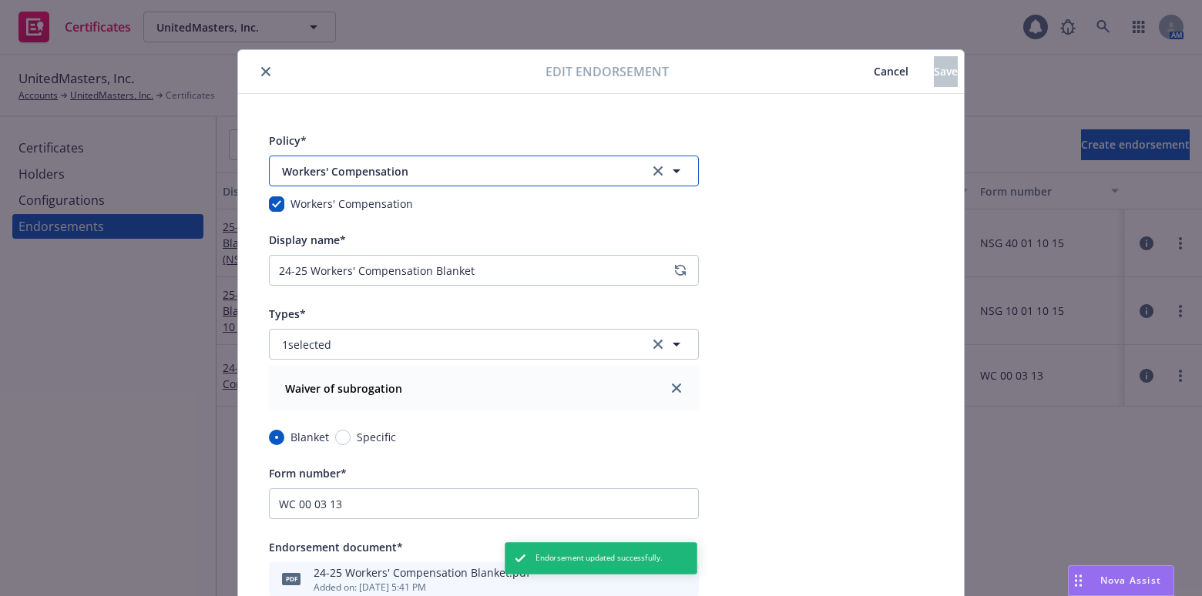
click at [346, 159] on button "Workers' Compensation" at bounding box center [484, 171] width 430 height 31
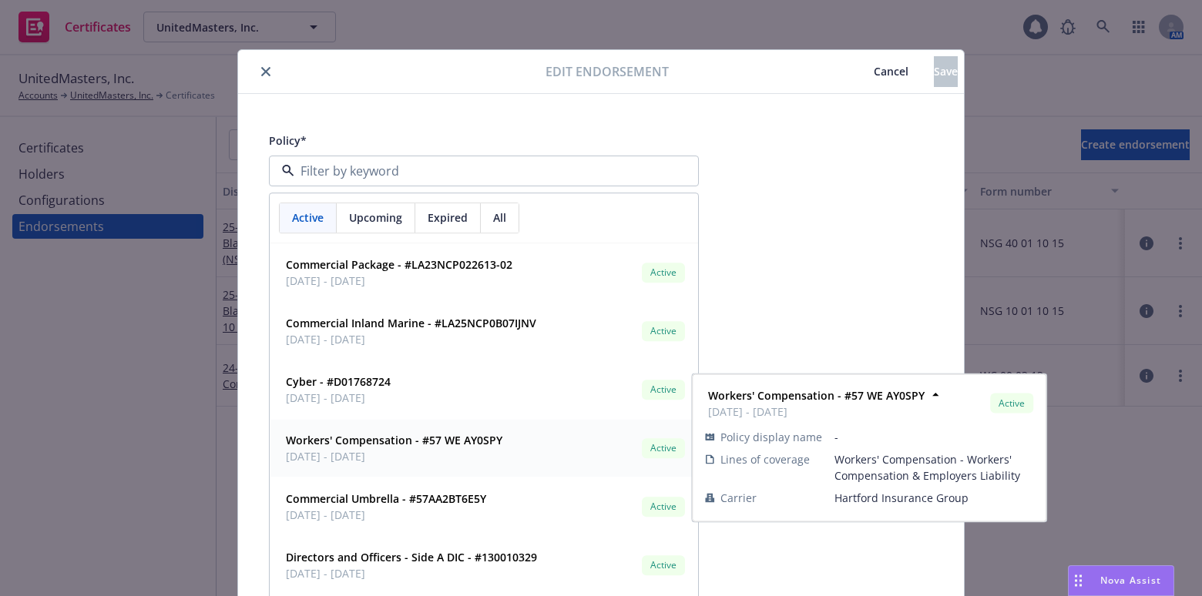
click at [402, 443] on strong "Workers' Compensation - #57 WE AY0SPY" at bounding box center [394, 440] width 216 height 15
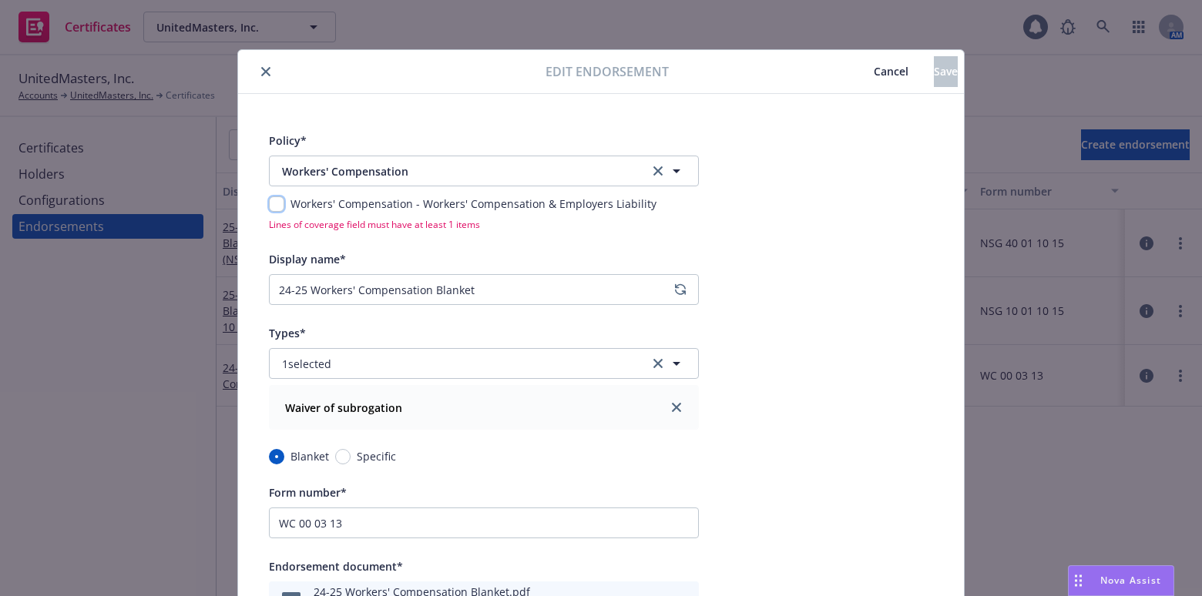
click at [269, 202] on input "checkbox" at bounding box center [276, 203] width 15 height 15
checkbox input "true"
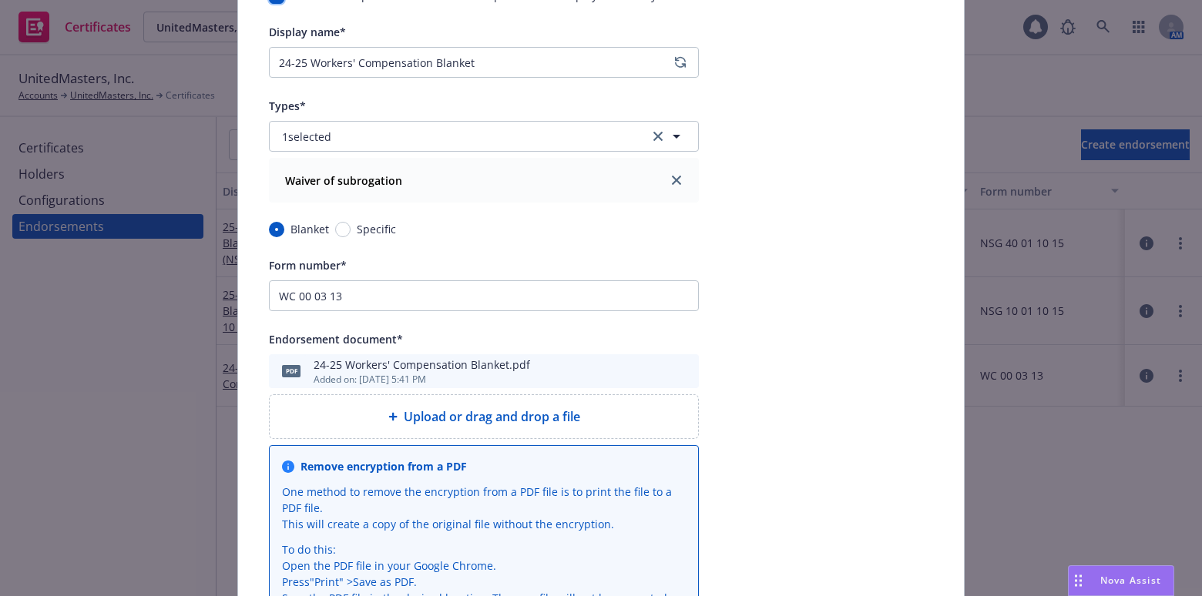
scroll to position [139, 0]
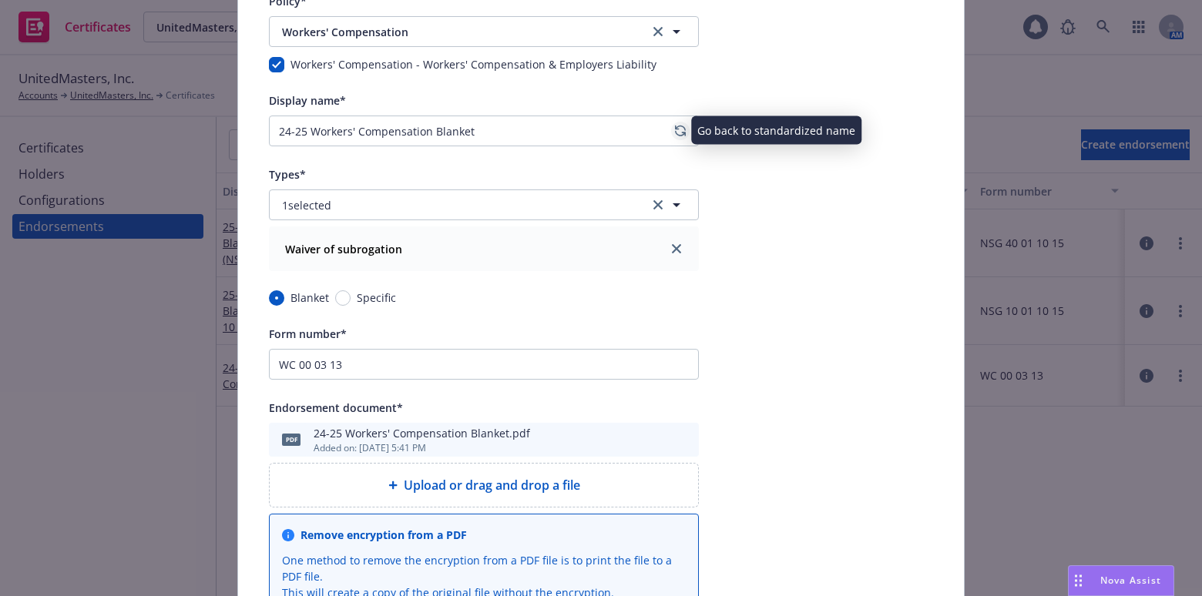
click at [682, 123] on link "regenerate" at bounding box center [680, 131] width 18 height 18
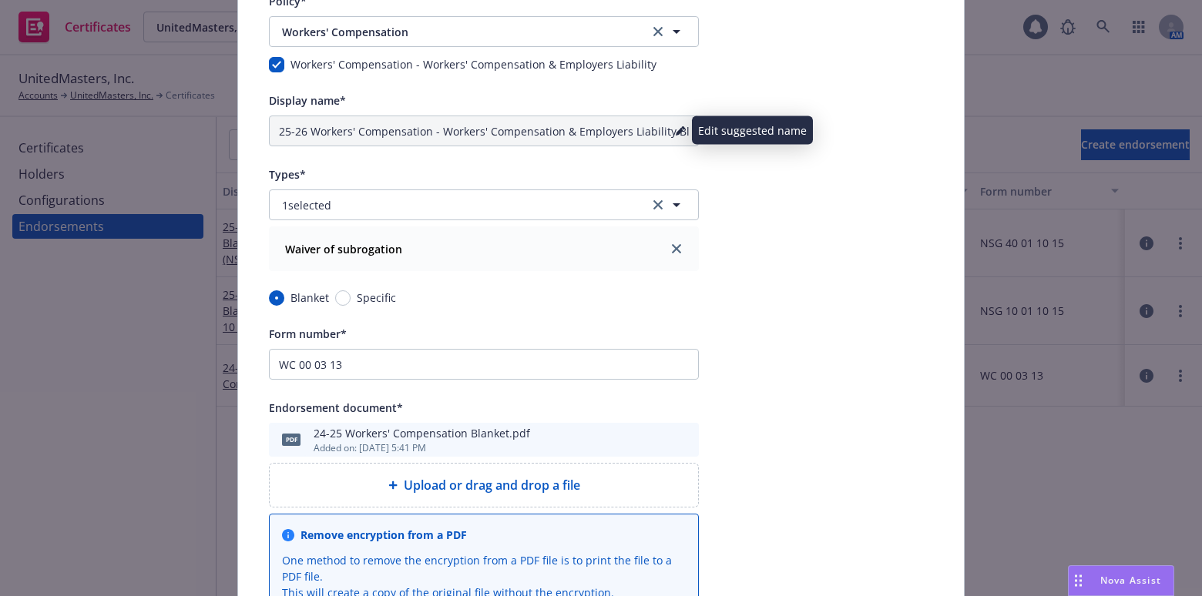
click at [678, 126] on icon "pencil" at bounding box center [680, 130] width 9 height 9
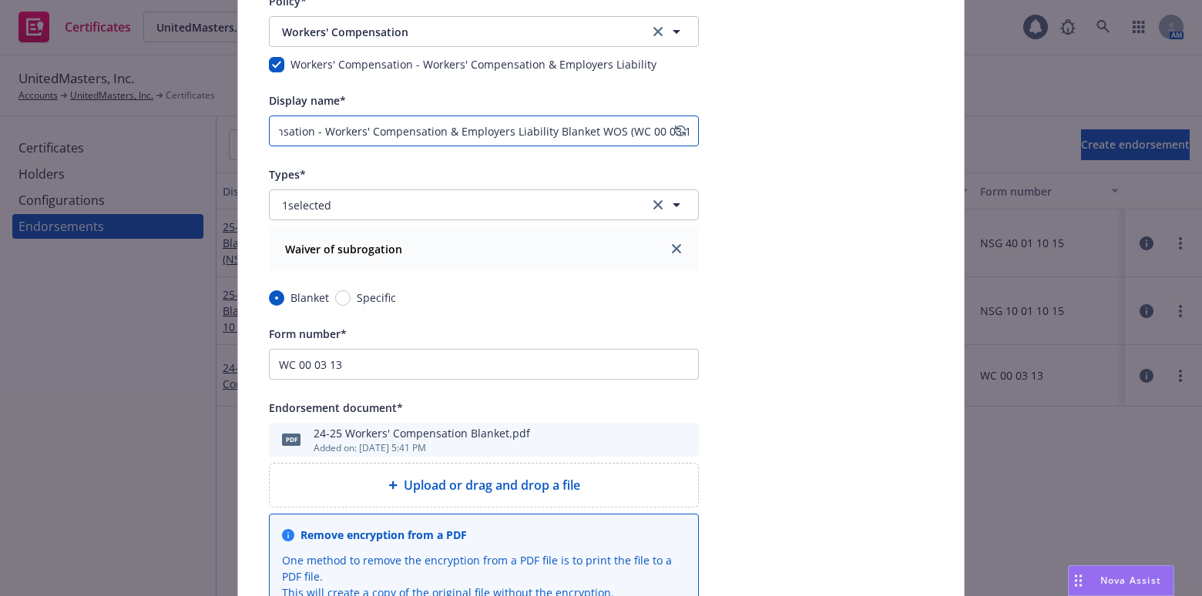
drag, startPoint x: 436, startPoint y: 129, endPoint x: 545, endPoint y: 129, distance: 108.6
click at [545, 129] on input "25-26 Workers' Compensation - Workers' Compensation & Employers Liability Blank…" at bounding box center [484, 131] width 430 height 31
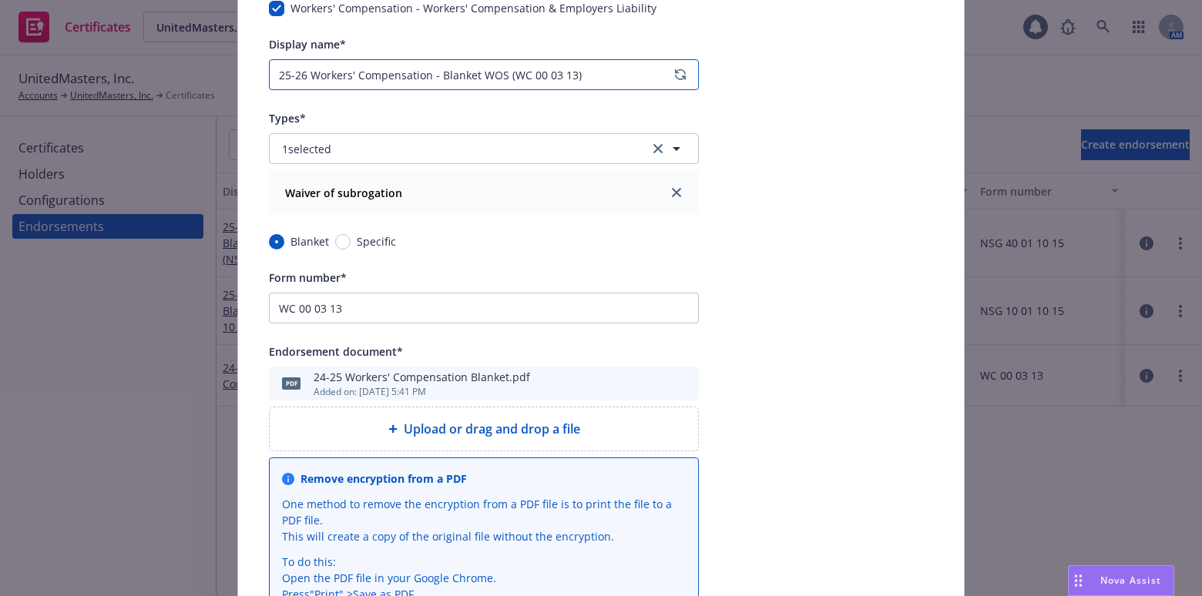
scroll to position [0, 0]
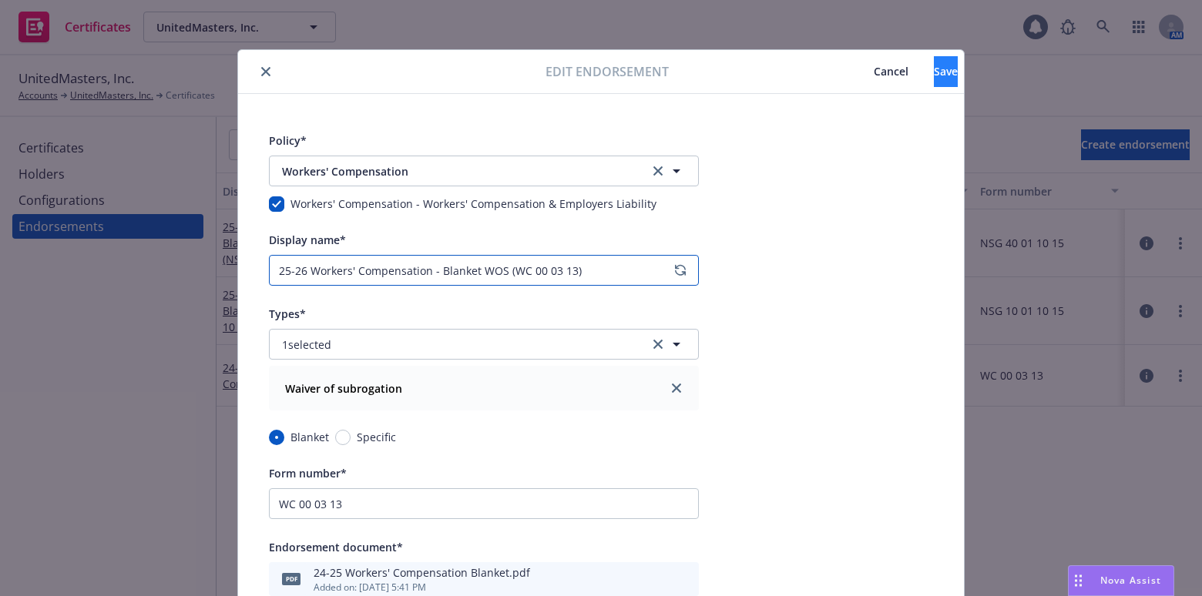
type input "25-26 Workers' Compensation - Blanket WOS (WC 00 03 13)"
click at [934, 68] on span "Save" at bounding box center [946, 71] width 24 height 15
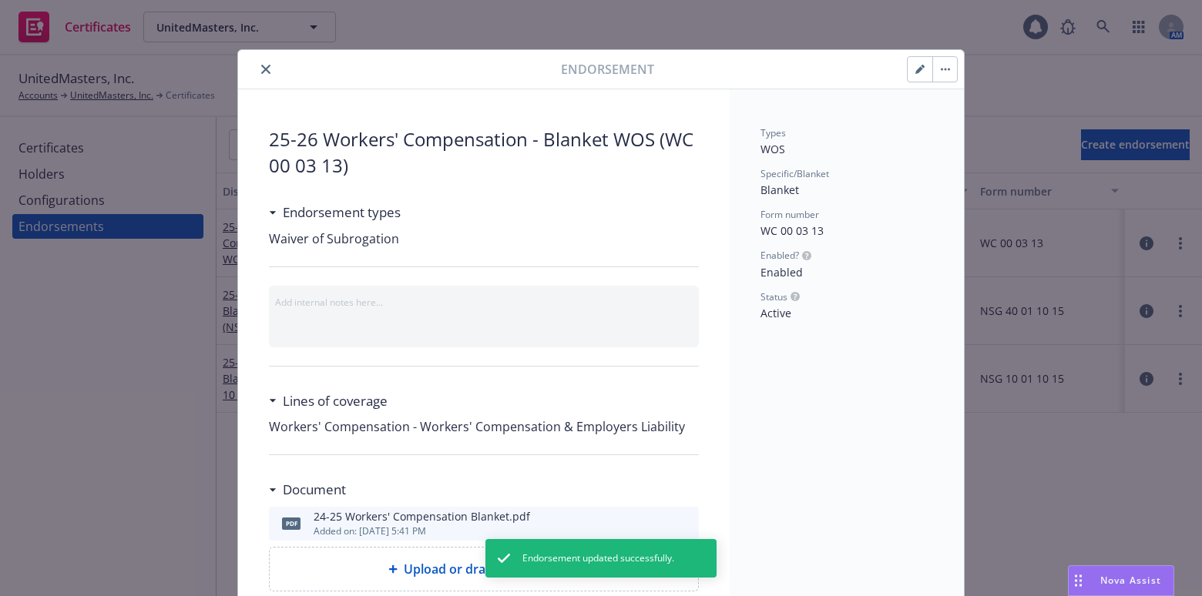
click at [260, 75] on button "close" at bounding box center [266, 69] width 18 height 18
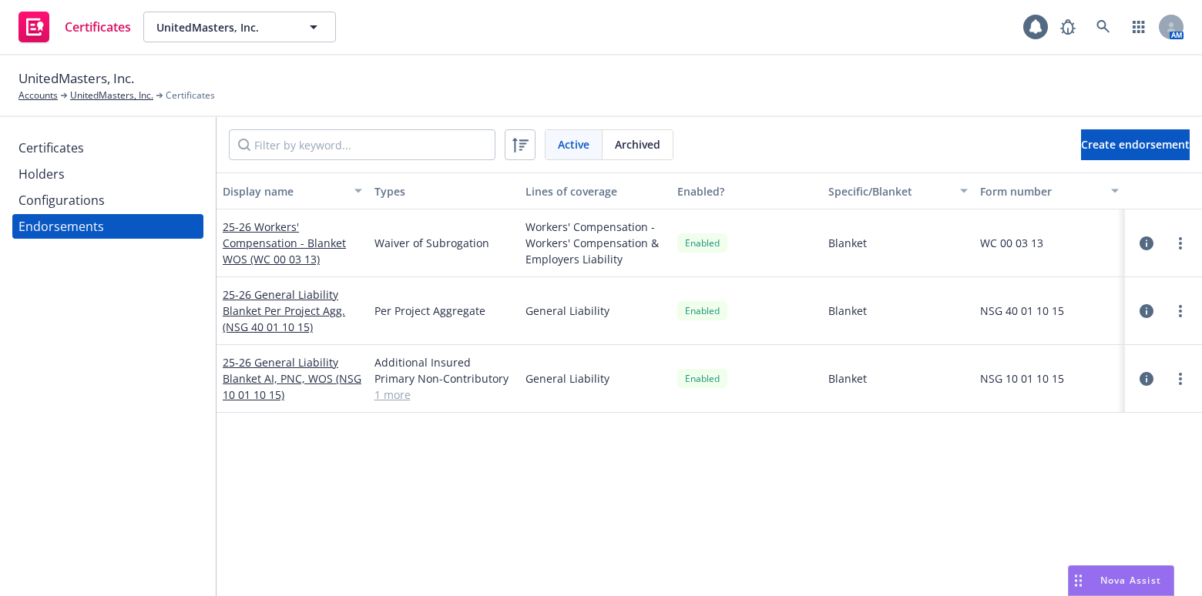
click at [146, 201] on div "Configurations" at bounding box center [107, 200] width 179 height 25
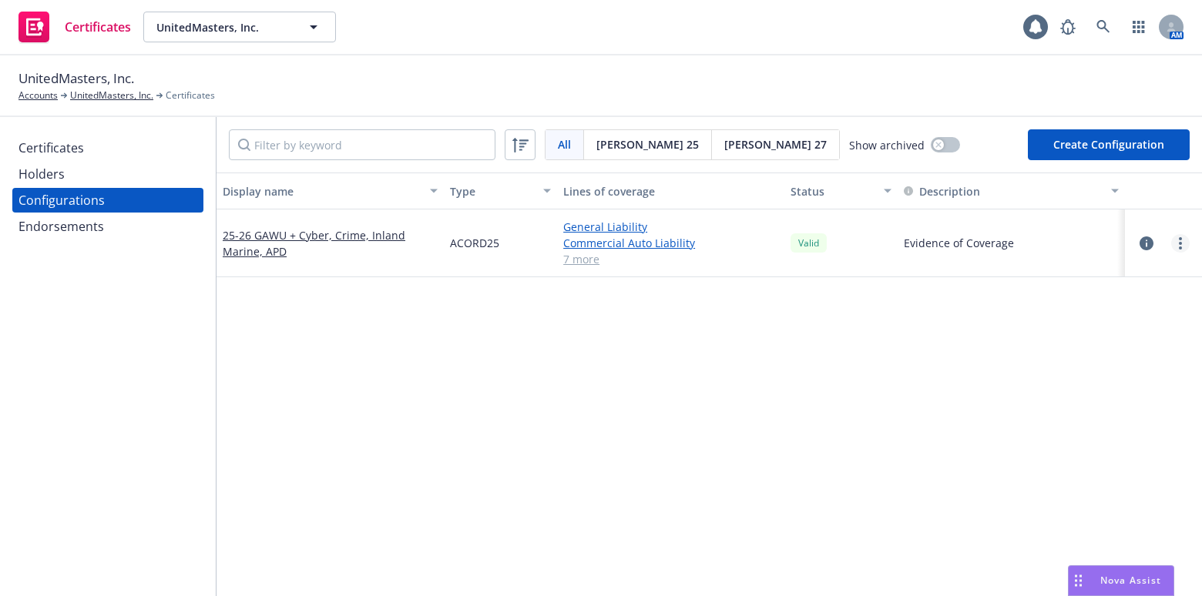
click at [1174, 237] on link "more" at bounding box center [1180, 243] width 18 height 18
click at [1027, 389] on link "Regenerate all certificates" at bounding box center [1092, 397] width 169 height 31
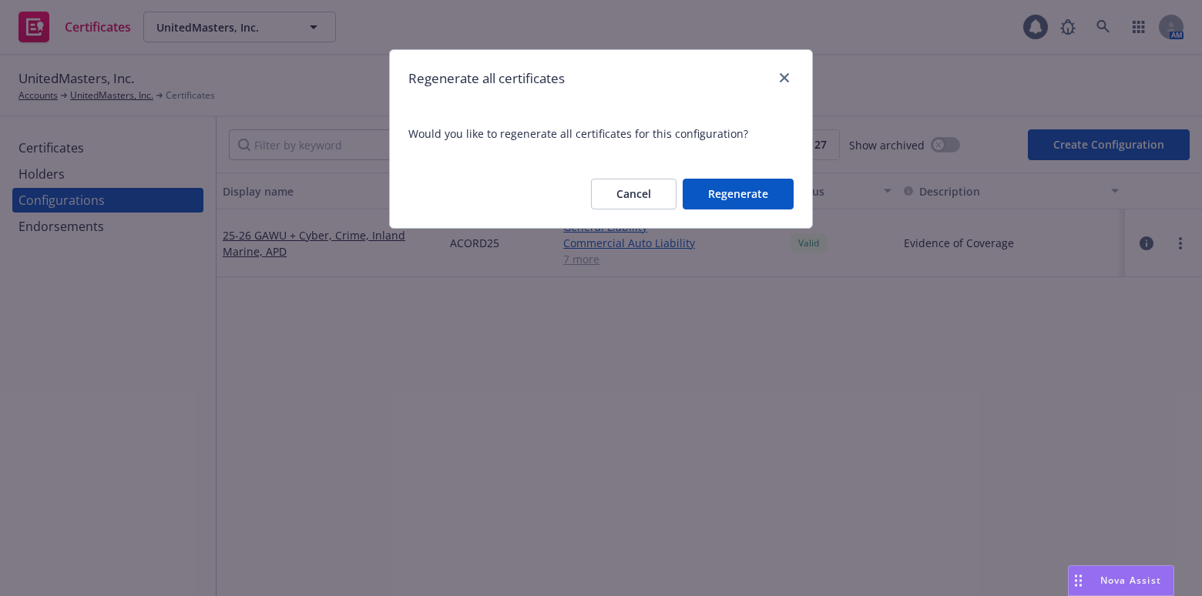
click at [713, 188] on button "Regenerate" at bounding box center [738, 194] width 111 height 31
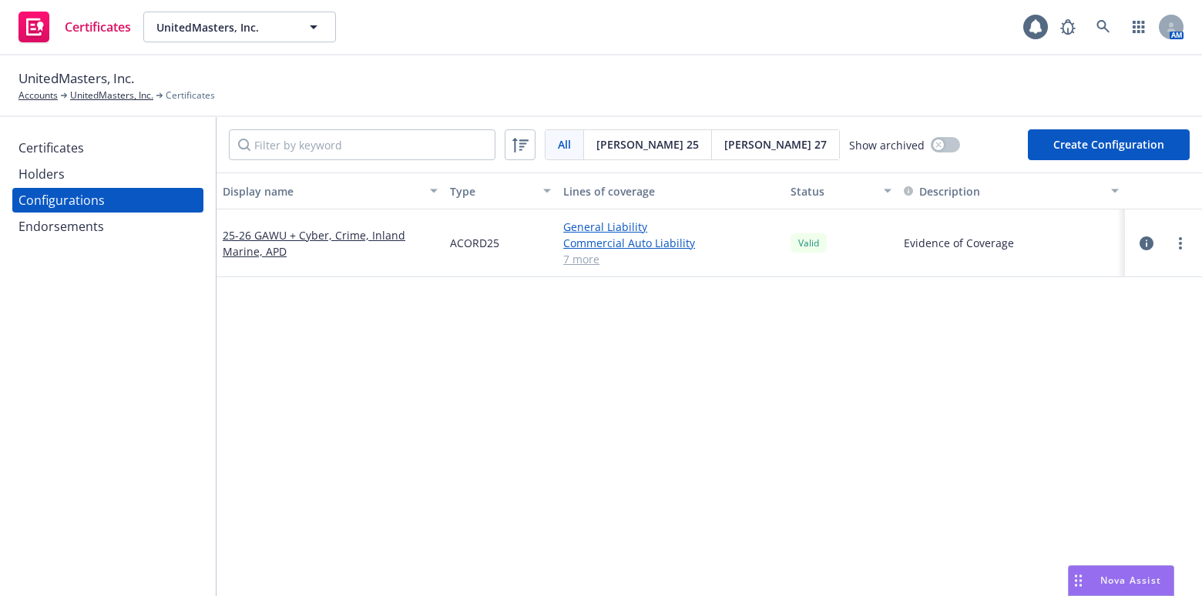
click at [100, 156] on div "Certificates" at bounding box center [107, 148] width 179 height 25
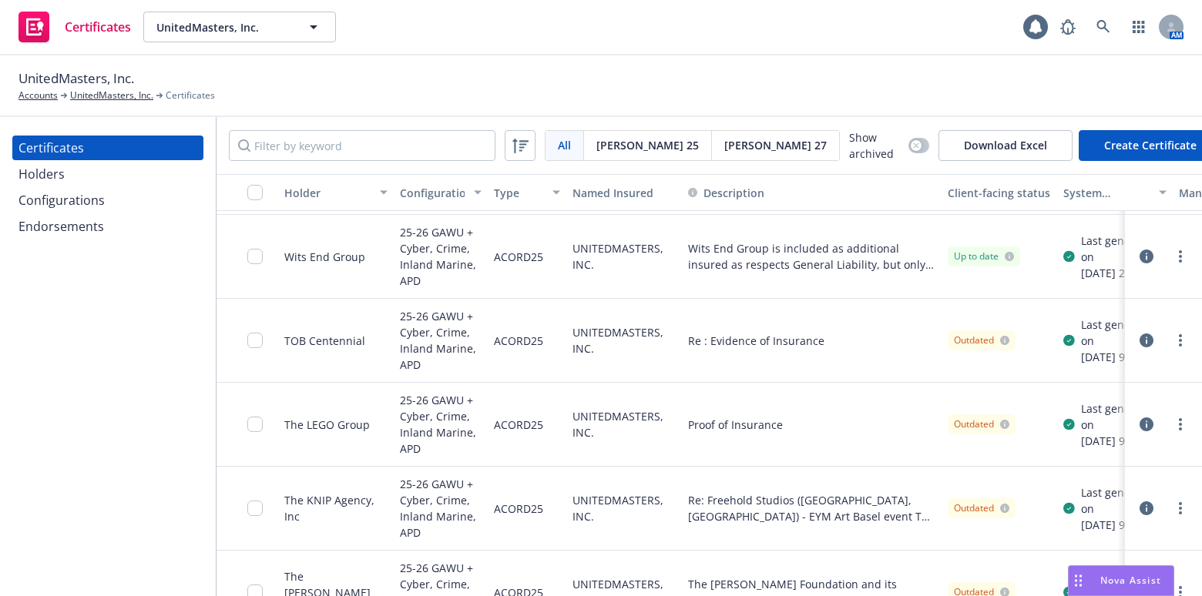
drag, startPoint x: 441, startPoint y: 304, endPoint x: 367, endPoint y: 556, distance: 263.3
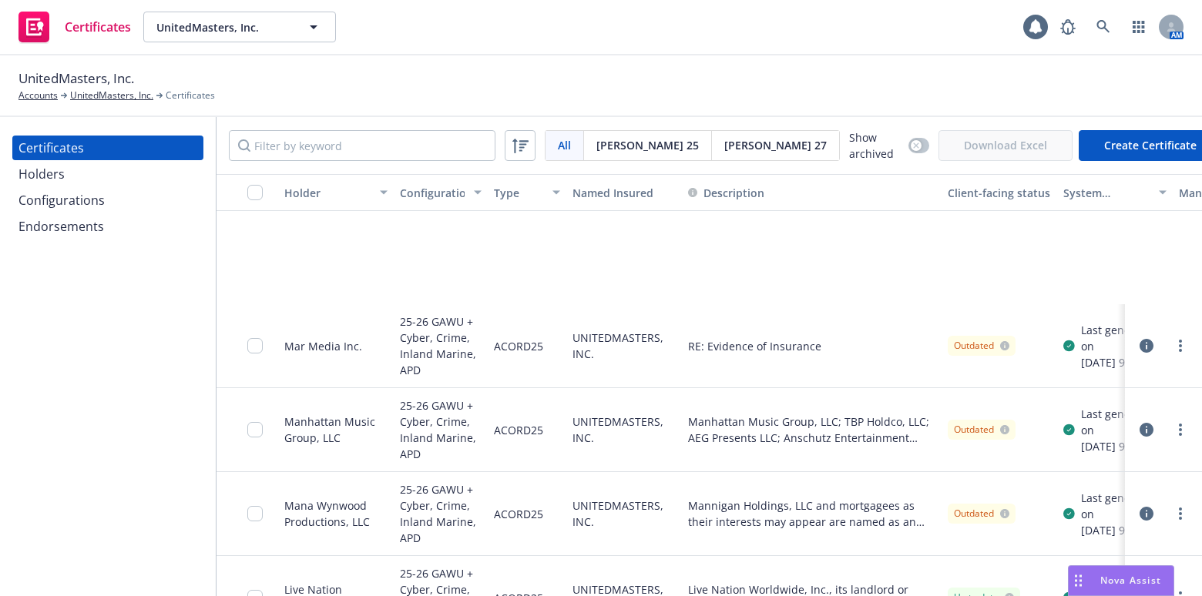
scroll to position [3178, 0]
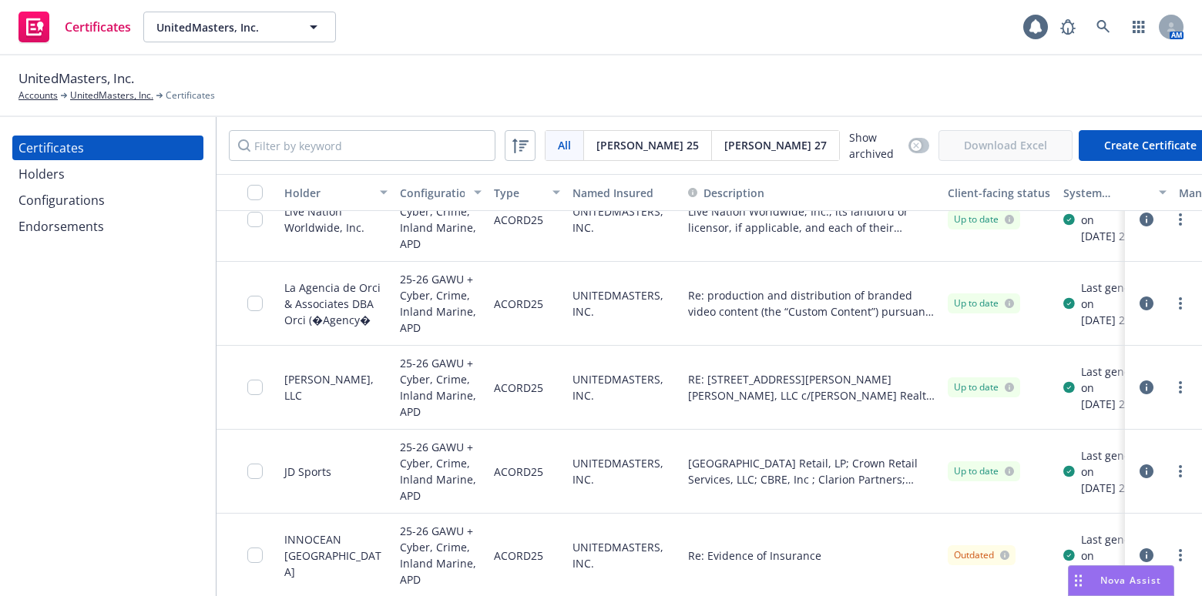
drag, startPoint x: 343, startPoint y: 302, endPoint x: 195, endPoint y: 562, distance: 299.5
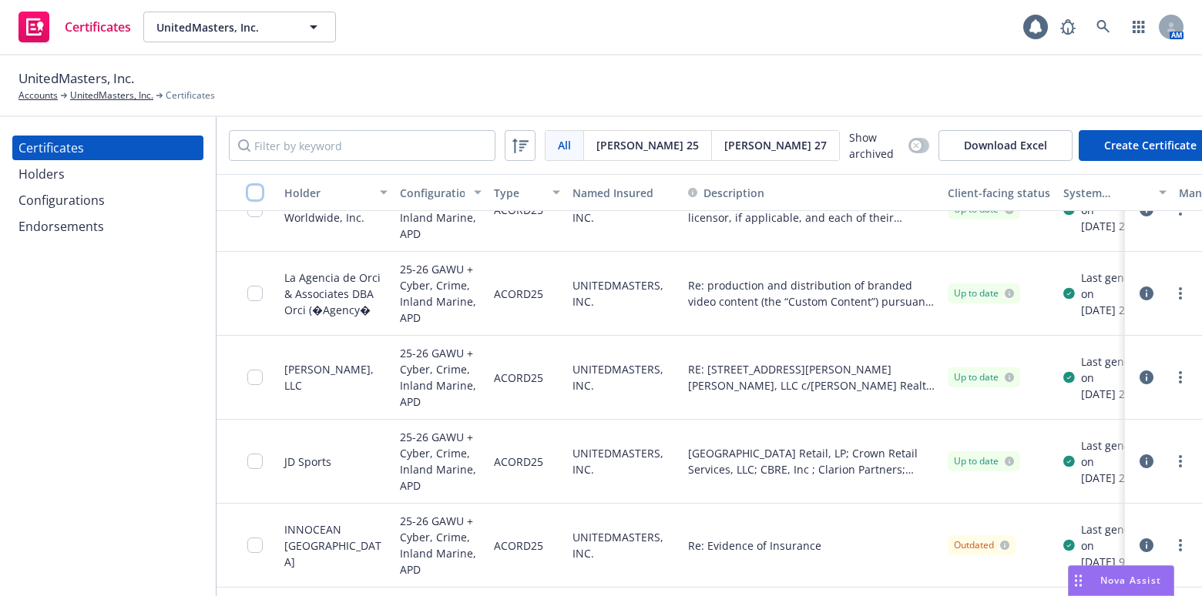
click at [254, 194] on input "checkbox" at bounding box center [254, 192] width 15 height 15
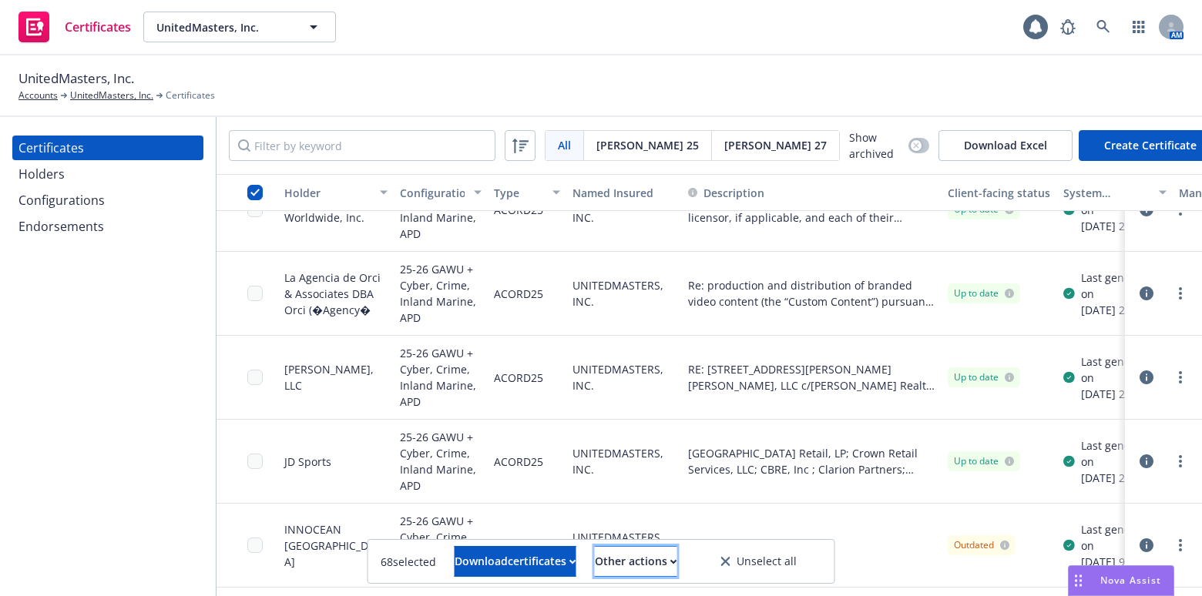
click at [628, 563] on div "Other actions" at bounding box center [636, 561] width 82 height 29
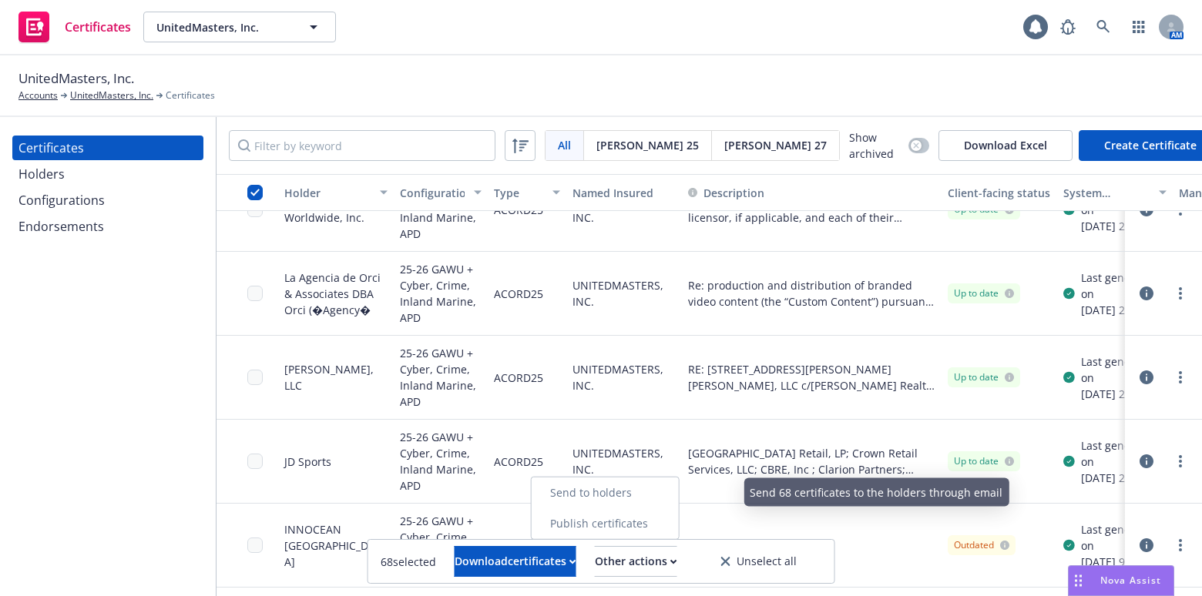
drag, startPoint x: 584, startPoint y: 496, endPoint x: 611, endPoint y: 274, distance: 223.5
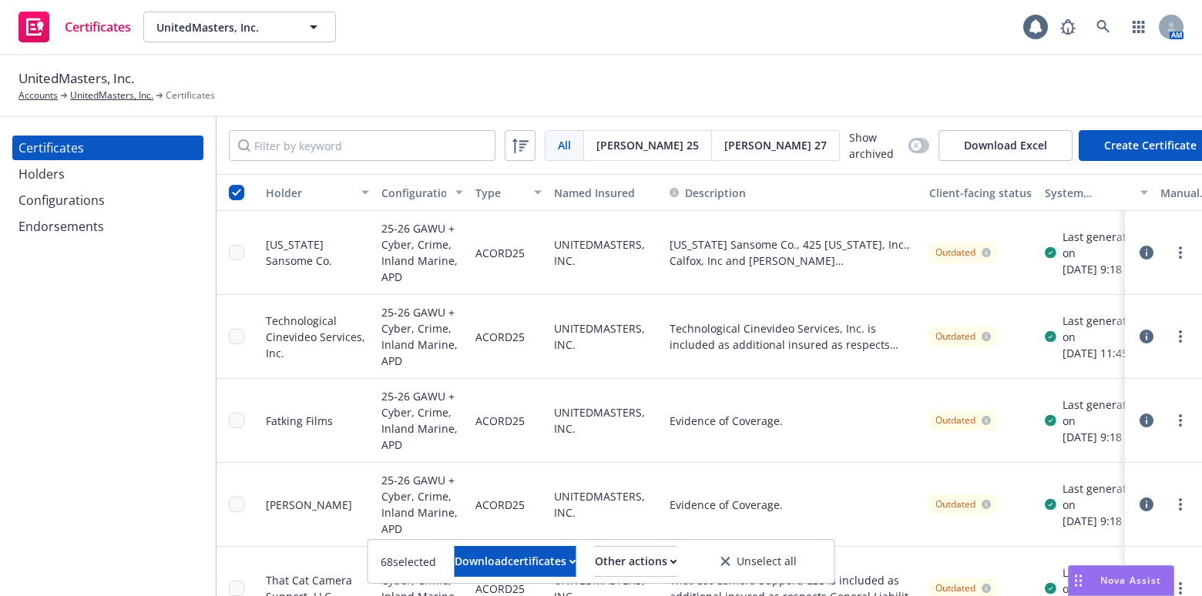
scroll to position [0, 0]
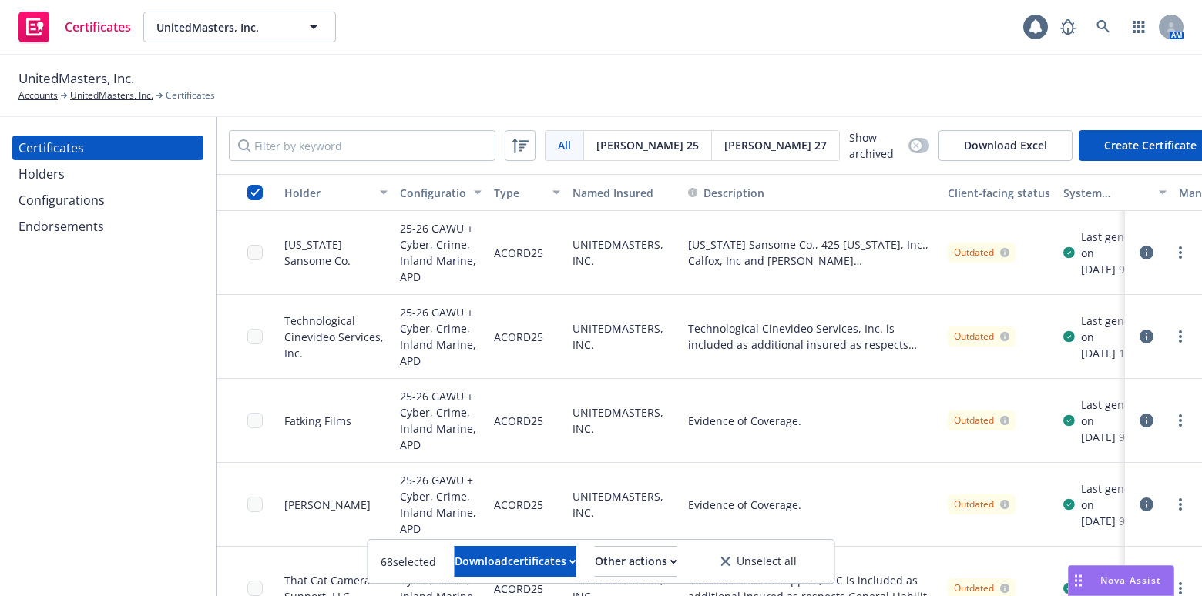
drag, startPoint x: 528, startPoint y: 329, endPoint x: 300, endPoint y: 186, distance: 268.7
click at [663, 559] on div "Other actions" at bounding box center [636, 561] width 82 height 29
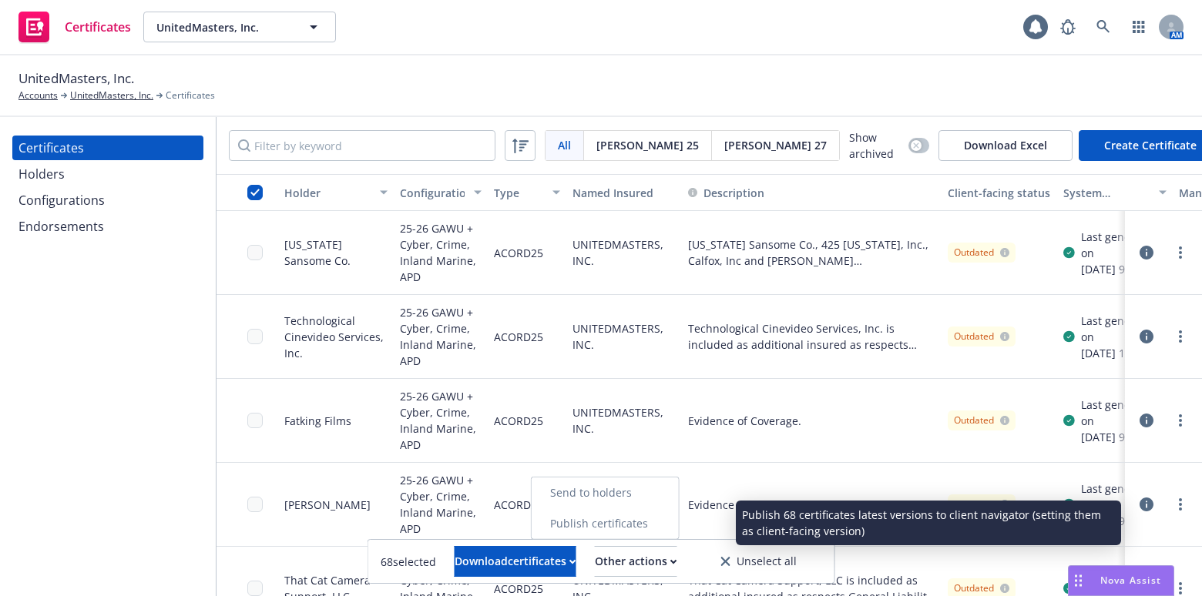
click at [660, 528] on link "Publish certificates" at bounding box center [605, 523] width 147 height 31
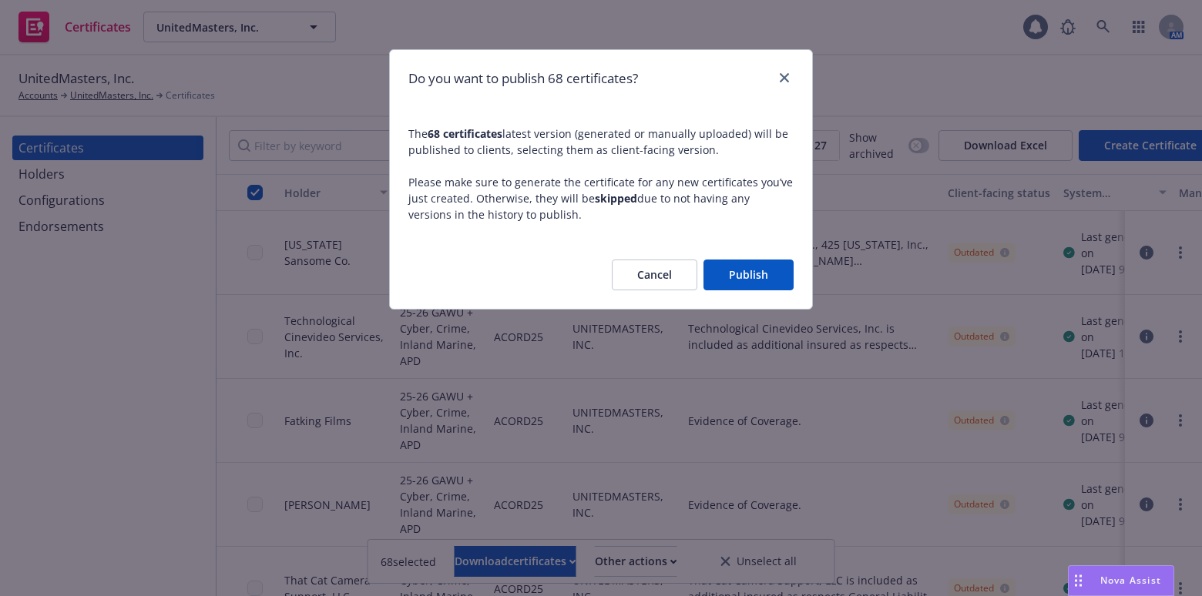
click at [753, 272] on button "Publish" at bounding box center [748, 275] width 90 height 31
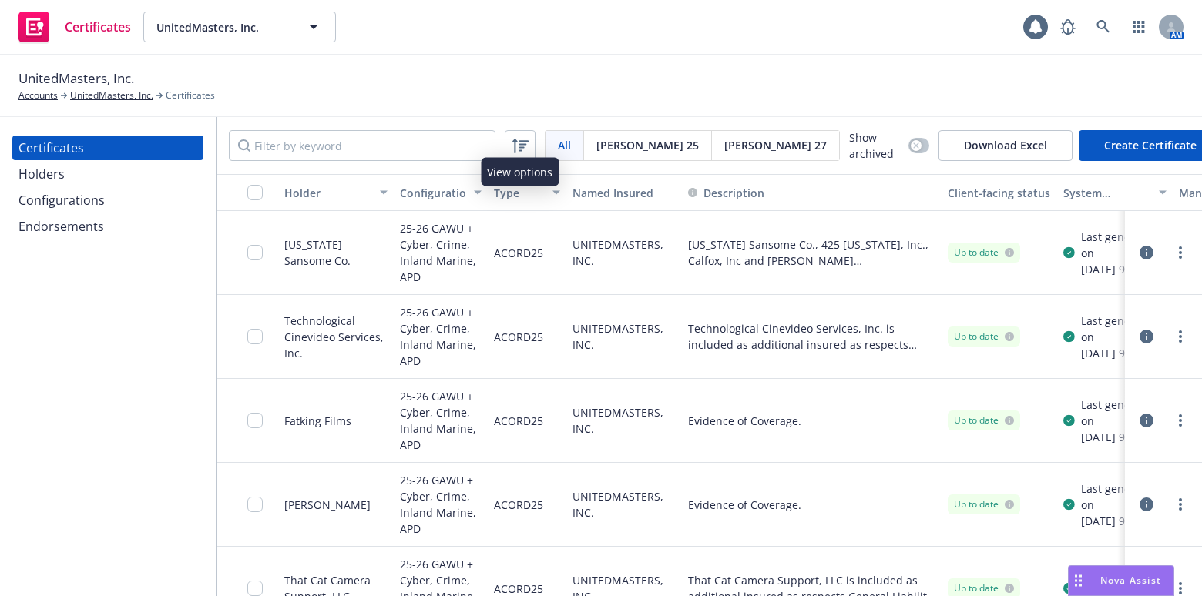
click at [295, 175] on button "Holder" at bounding box center [336, 192] width 116 height 37
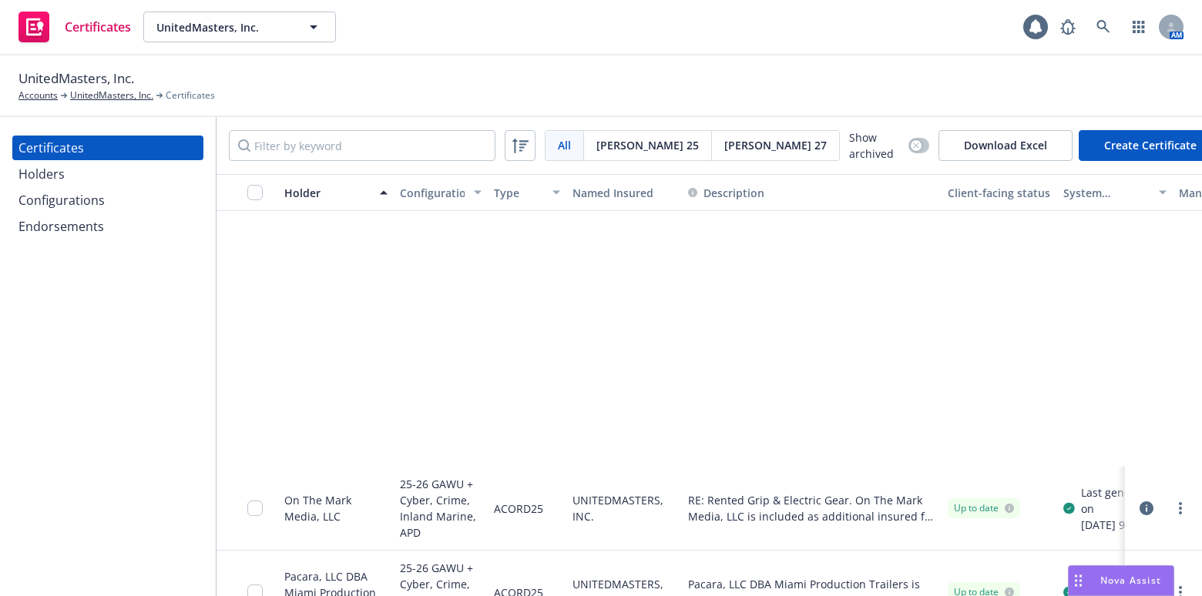
scroll to position [2521, 0]
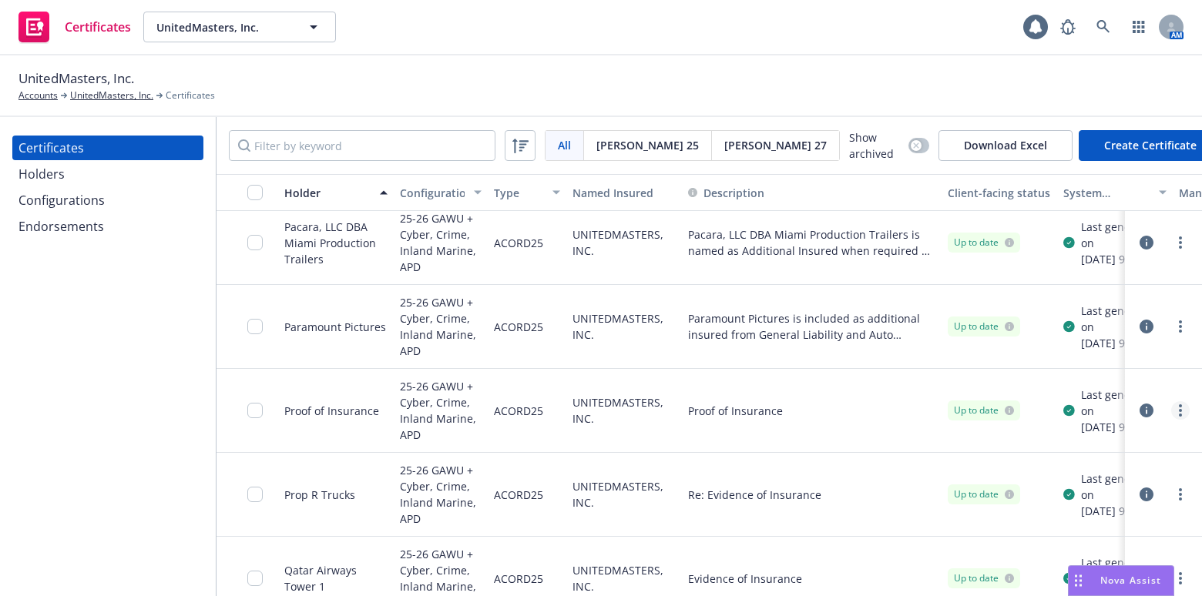
click at [1179, 404] on circle "more" at bounding box center [1180, 405] width 3 height 3
click at [1052, 327] on link "Download uneditable generated certificate" at bounding box center [1066, 325] width 247 height 31
